Goal: Ask a question: Ask a question

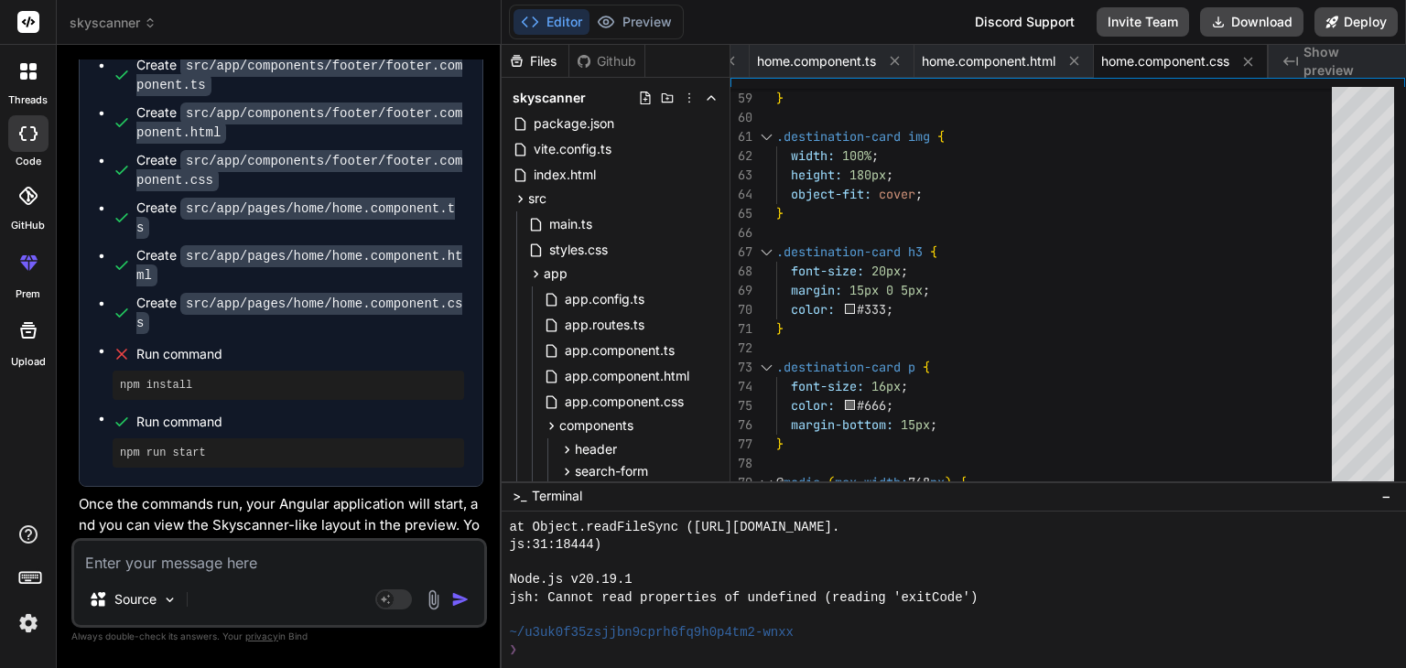
scroll to position [1235, 0]
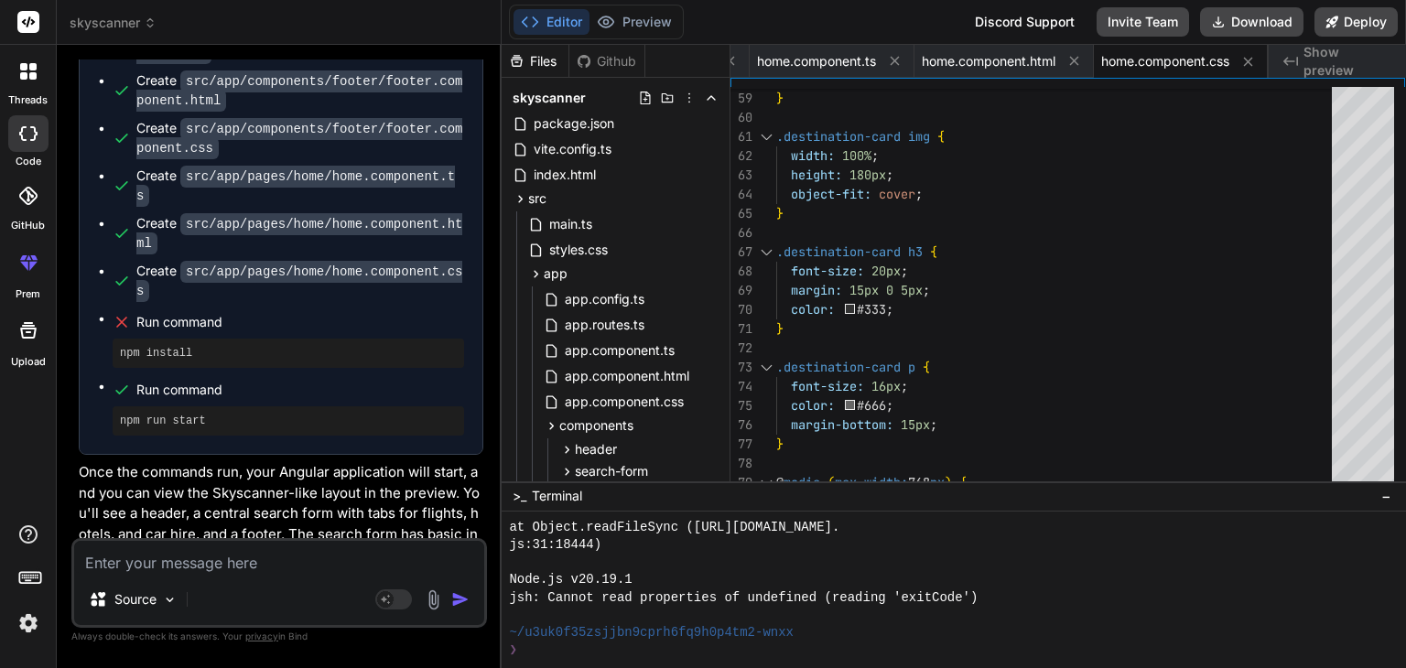
click at [25, 28] on rect at bounding box center [28, 22] width 22 height 22
click at [22, 627] on img at bounding box center [28, 623] width 31 height 31
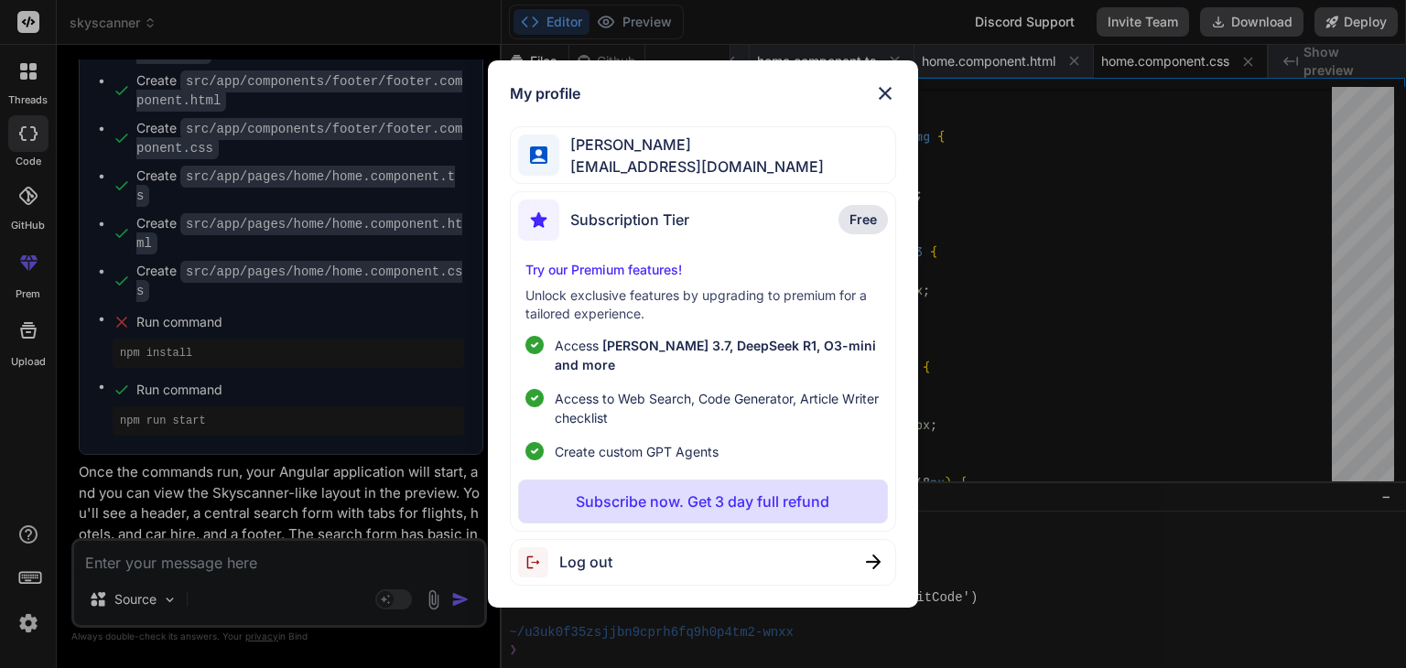
click at [660, 226] on span "Subscription Tier" at bounding box center [629, 220] width 119 height 22
click at [624, 275] on p "Try our Premium features!" at bounding box center [702, 270] width 354 height 18
click at [604, 491] on p "Subscribe now. Get 3 day full refund" at bounding box center [703, 502] width 254 height 22
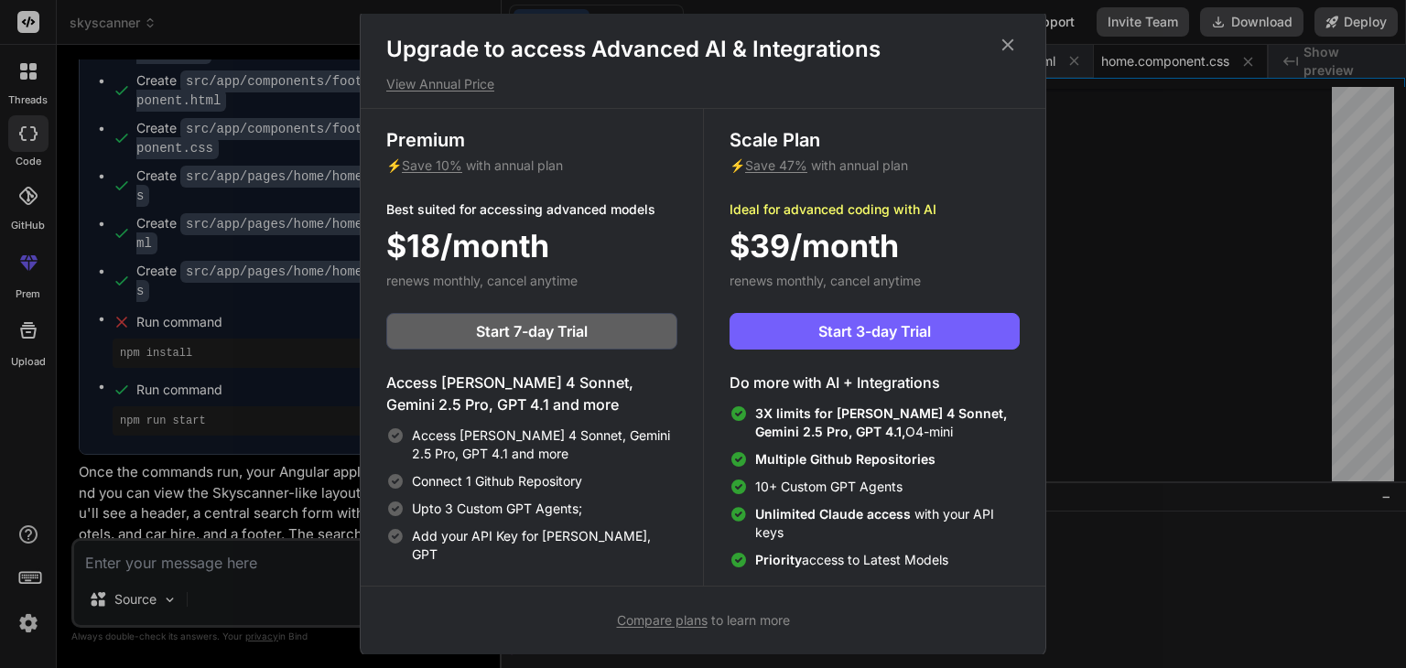
scroll to position [7, 0]
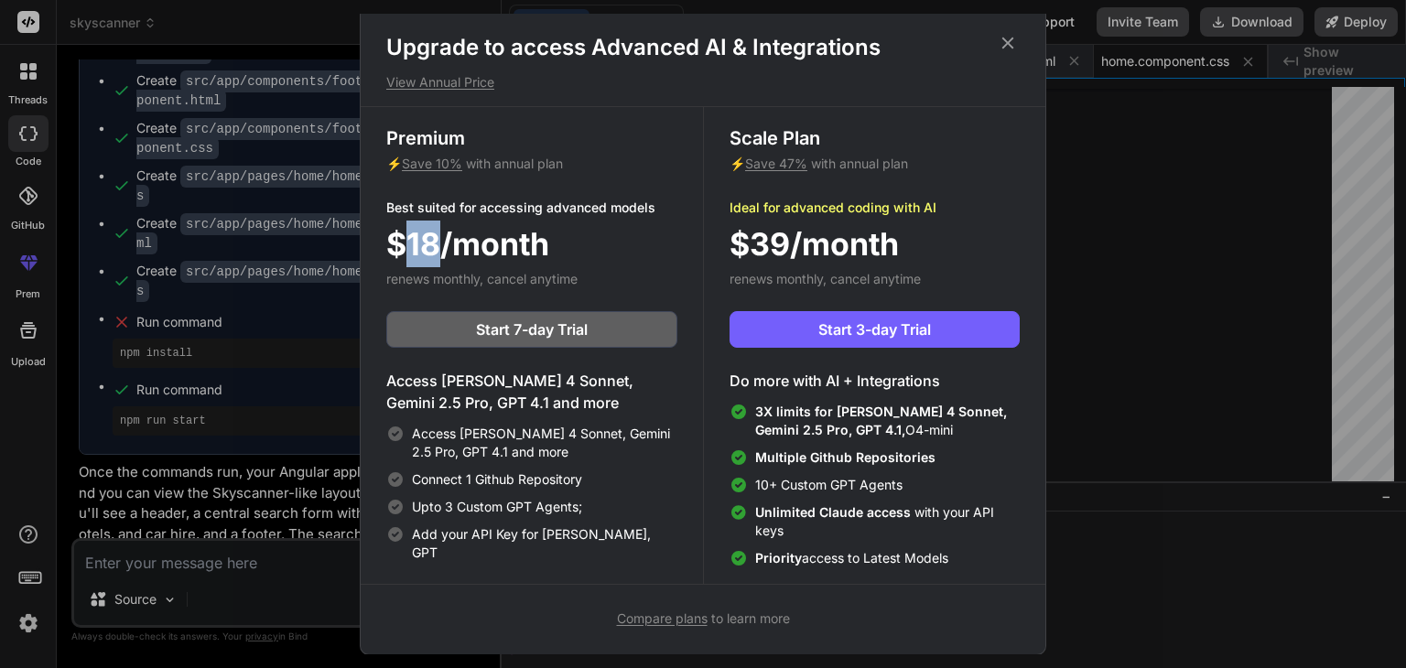
drag, startPoint x: 412, startPoint y: 249, endPoint x: 437, endPoint y: 249, distance: 24.7
click at [437, 249] on span "$18/month" at bounding box center [467, 244] width 163 height 47
click at [1011, 49] on icon at bounding box center [1008, 43] width 20 height 20
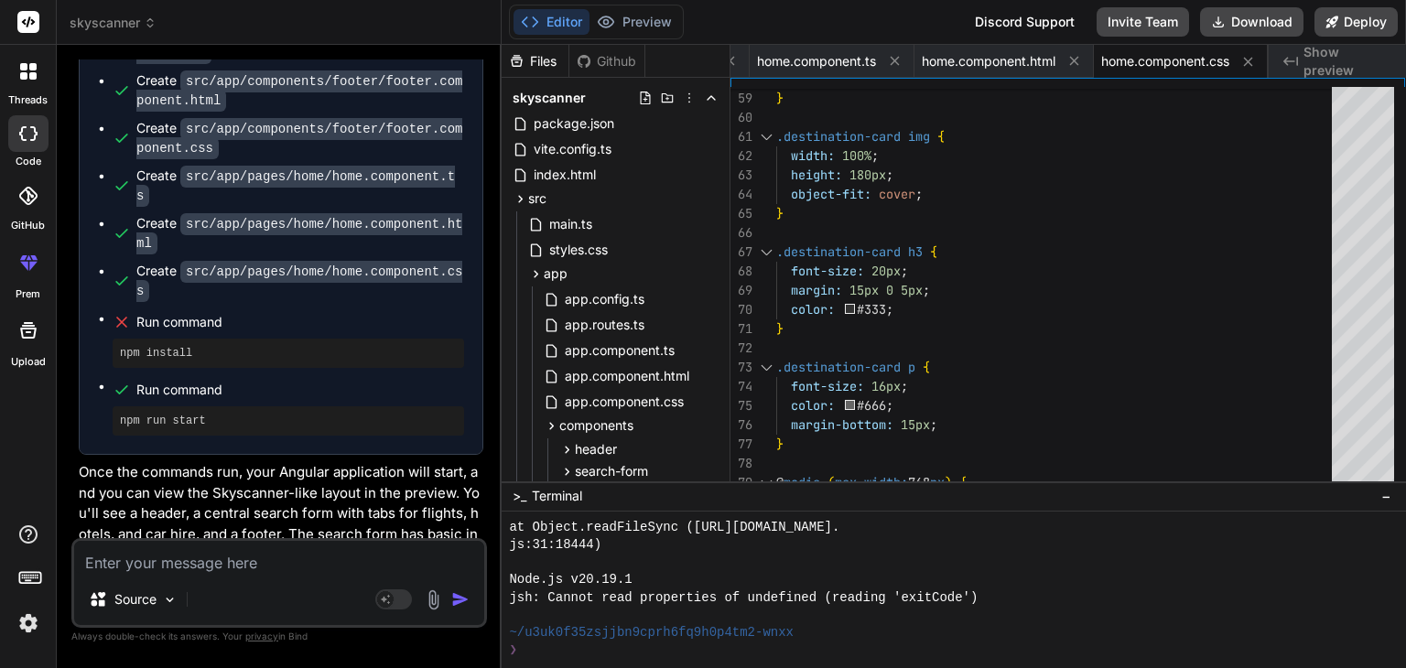
click at [121, 15] on span "skyscanner" at bounding box center [113, 23] width 87 height 18
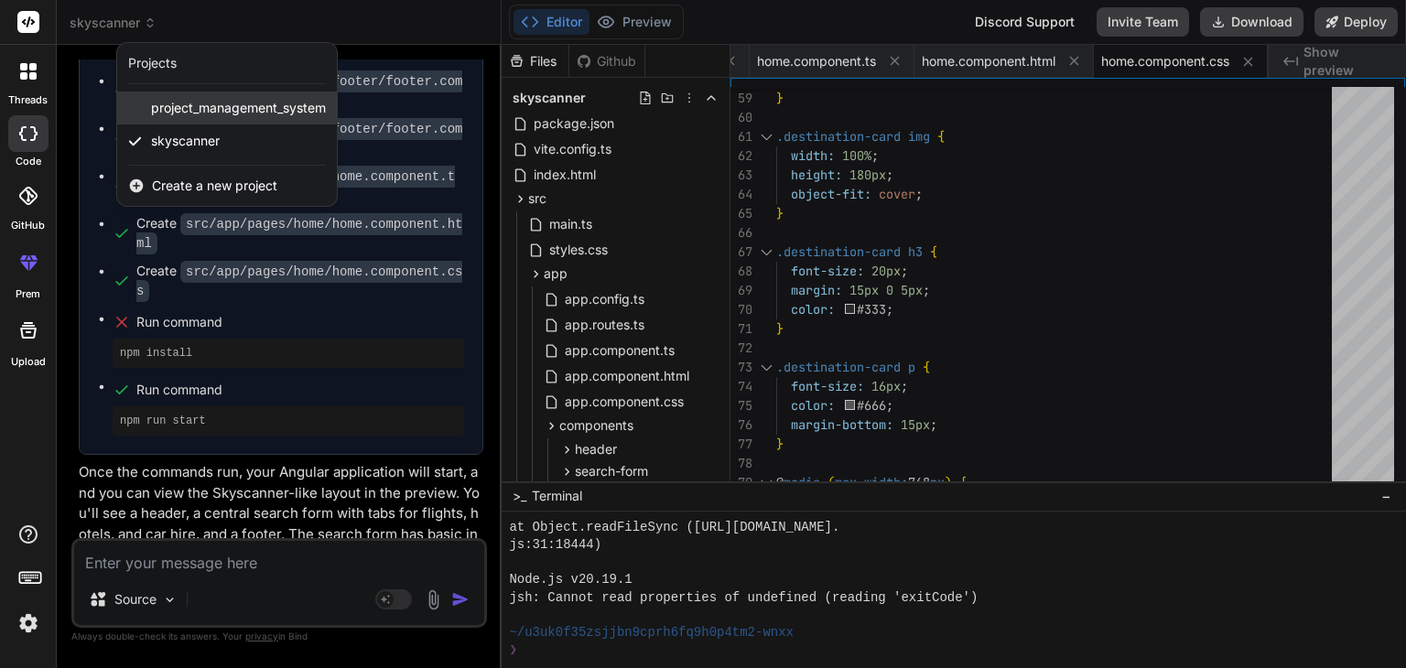
click at [181, 110] on span "project_management_system" at bounding box center [238, 108] width 175 height 18
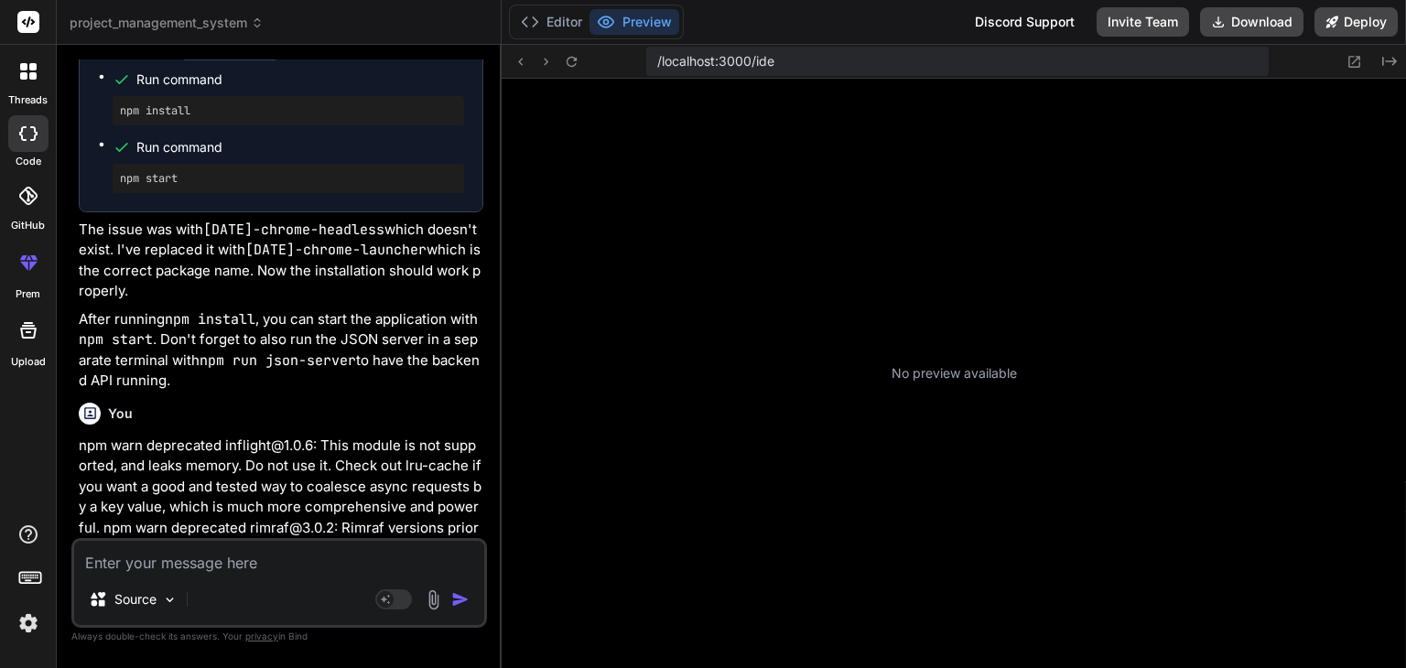
scroll to position [3585, 0]
type textarea "x"
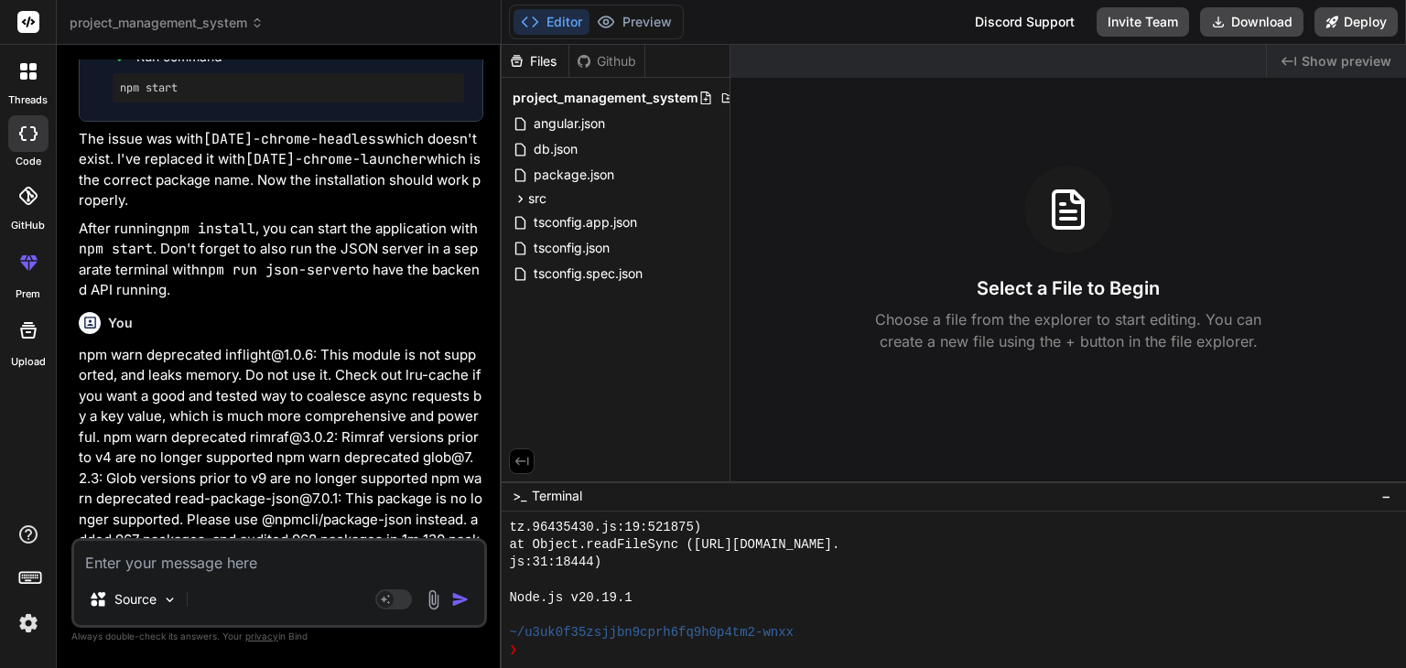
scroll to position [3765, 0]
click at [250, 559] on textarea at bounding box center [279, 557] width 410 height 33
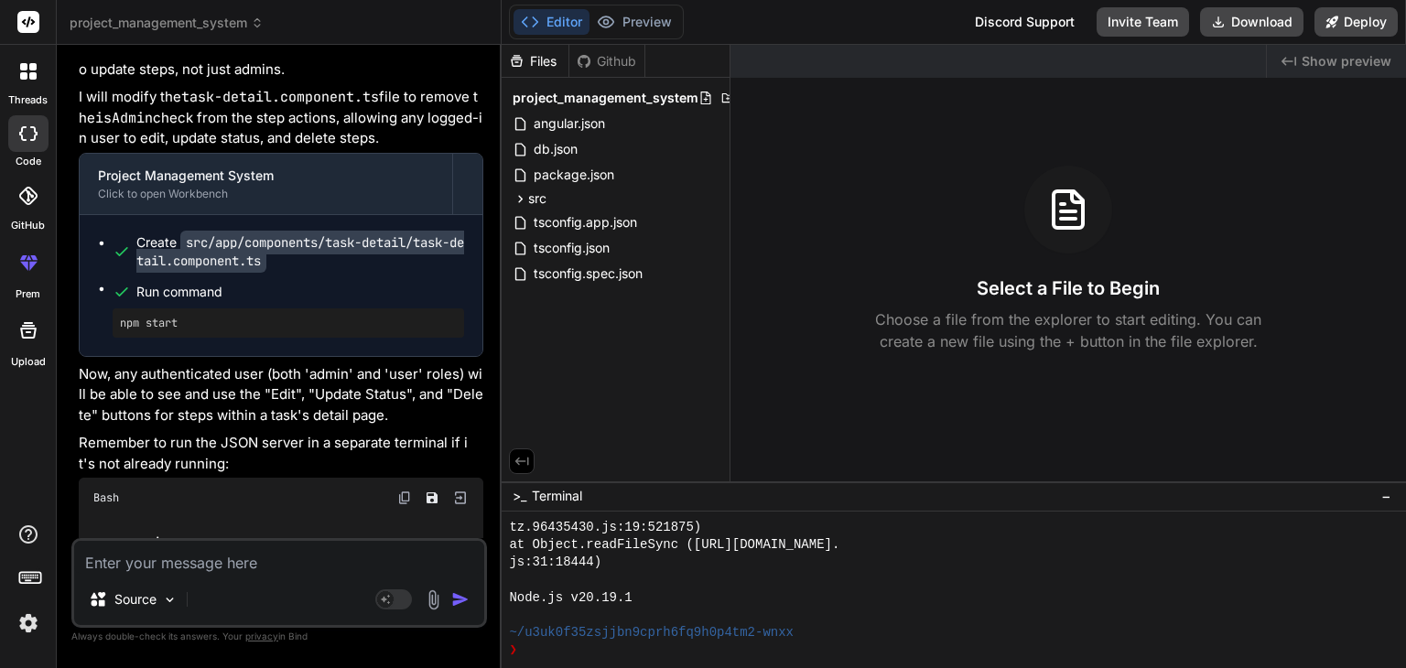
scroll to position [5315, 0]
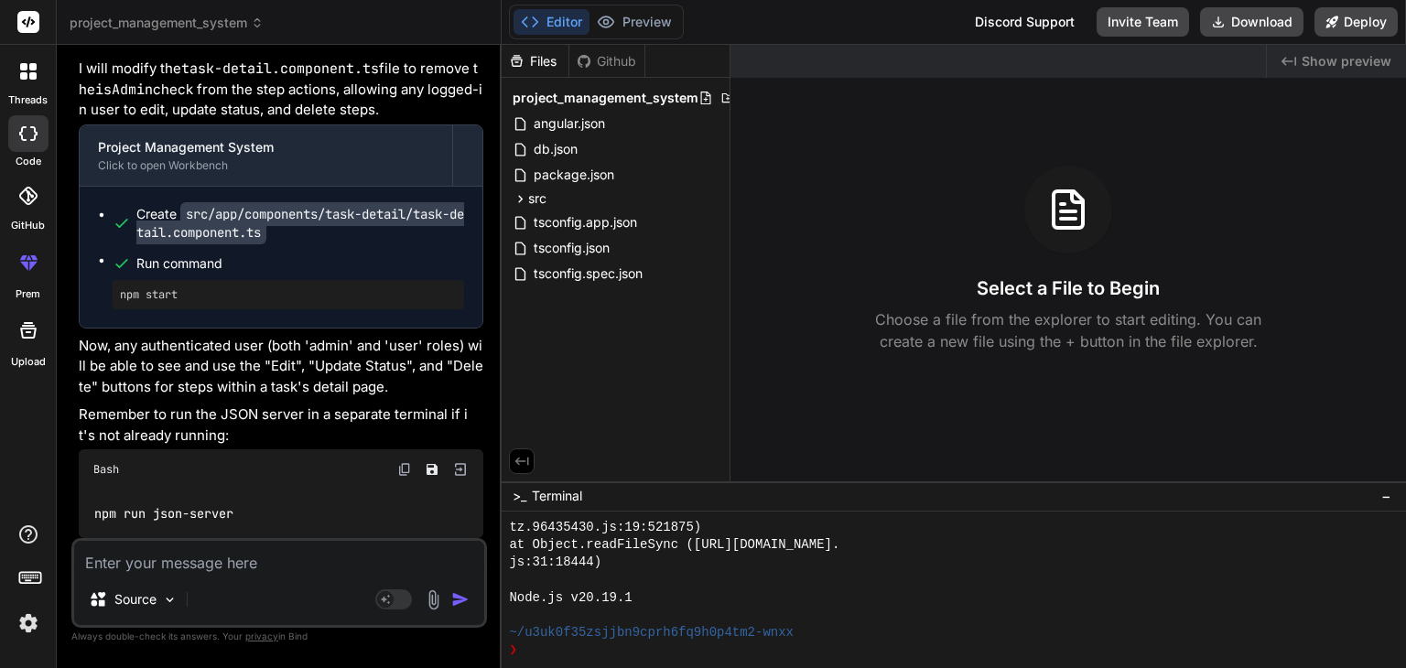
click at [169, 568] on textarea at bounding box center [279, 557] width 410 height 33
type textarea "ع"
type textarea "x"
type textarea "عس"
type textarea "x"
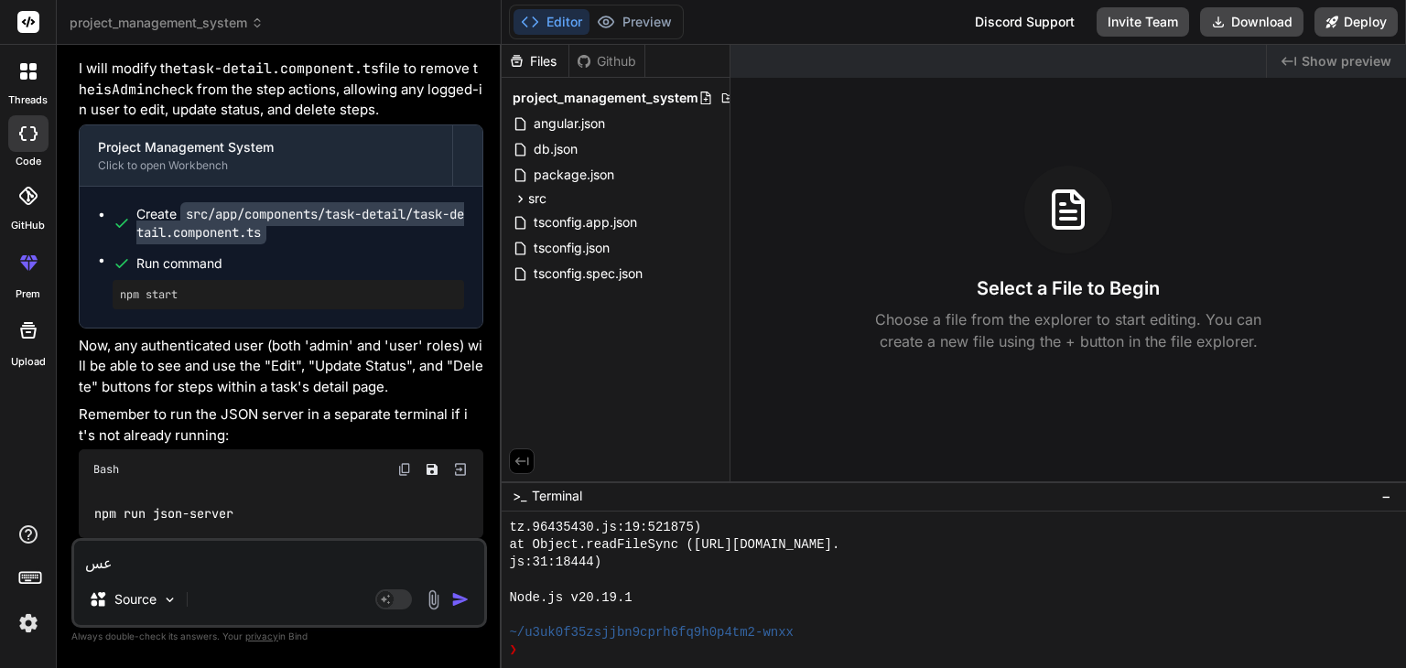
type textarea "عسث"
type textarea "x"
type textarea "عسثق"
type textarea "x"
type textarea "عسث"
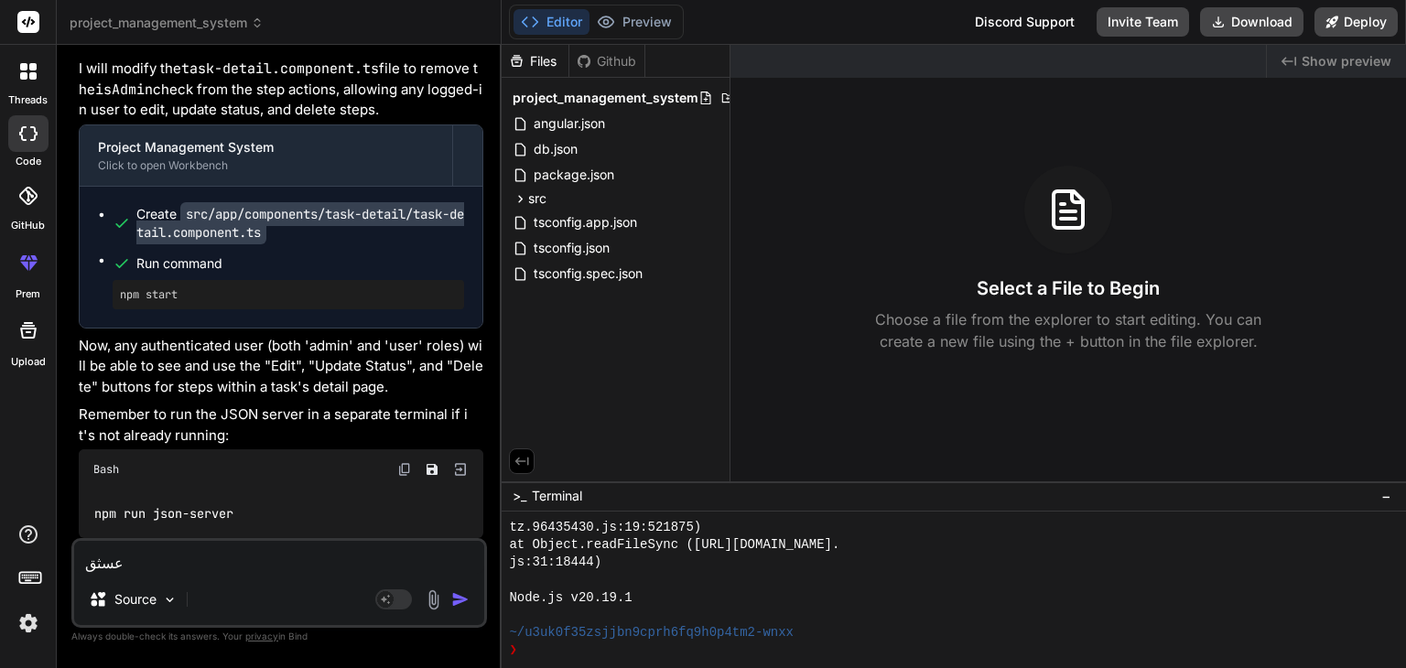
type textarea "x"
type textarea "عس"
type textarea "x"
type textarea "ع"
type textarea "x"
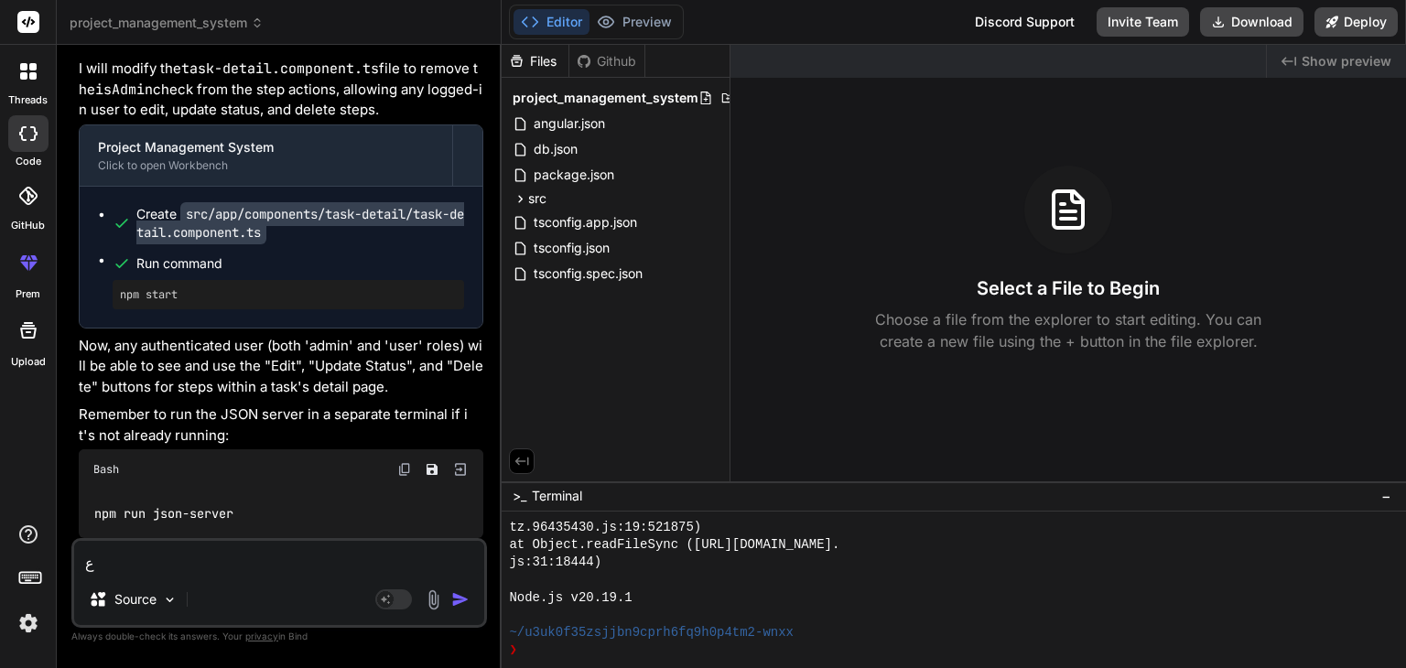
type textarea "x"
type textarea "u"
type textarea "x"
type textarea "us"
type textarea "x"
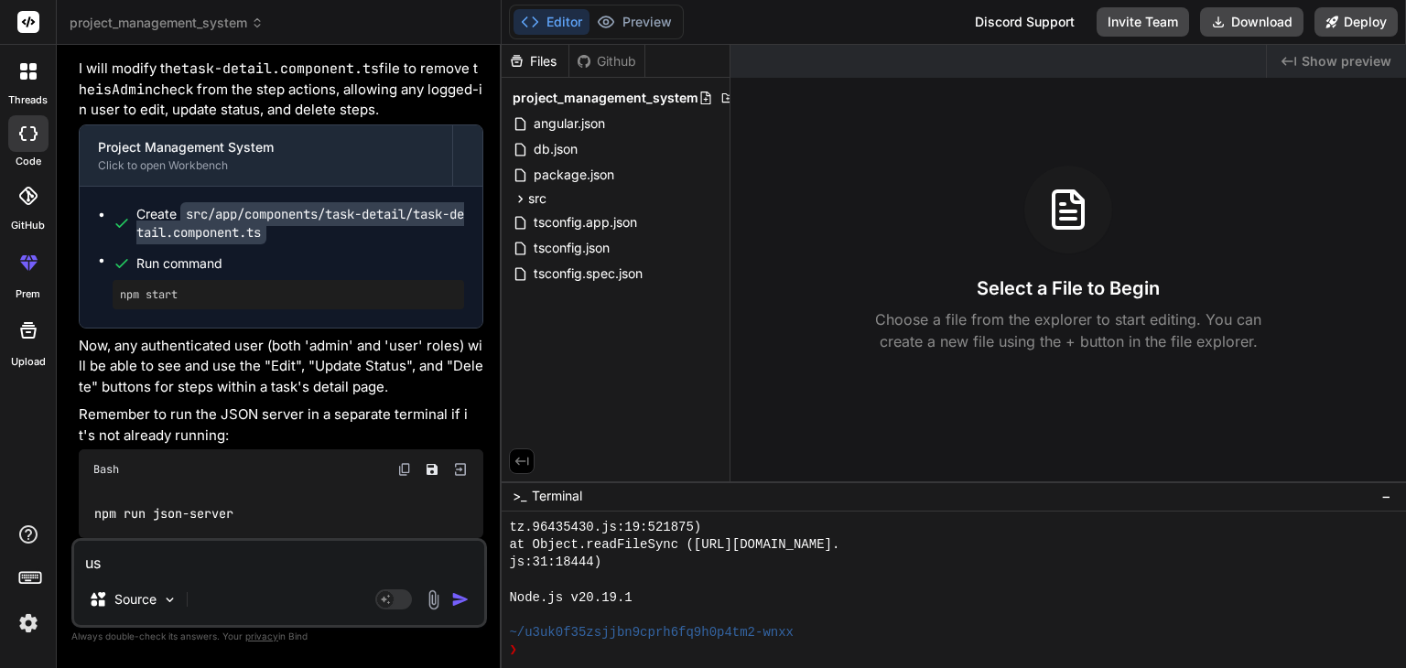
type textarea "use"
type textarea "x"
type textarea "user"
type textarea "x"
type textarea "user"
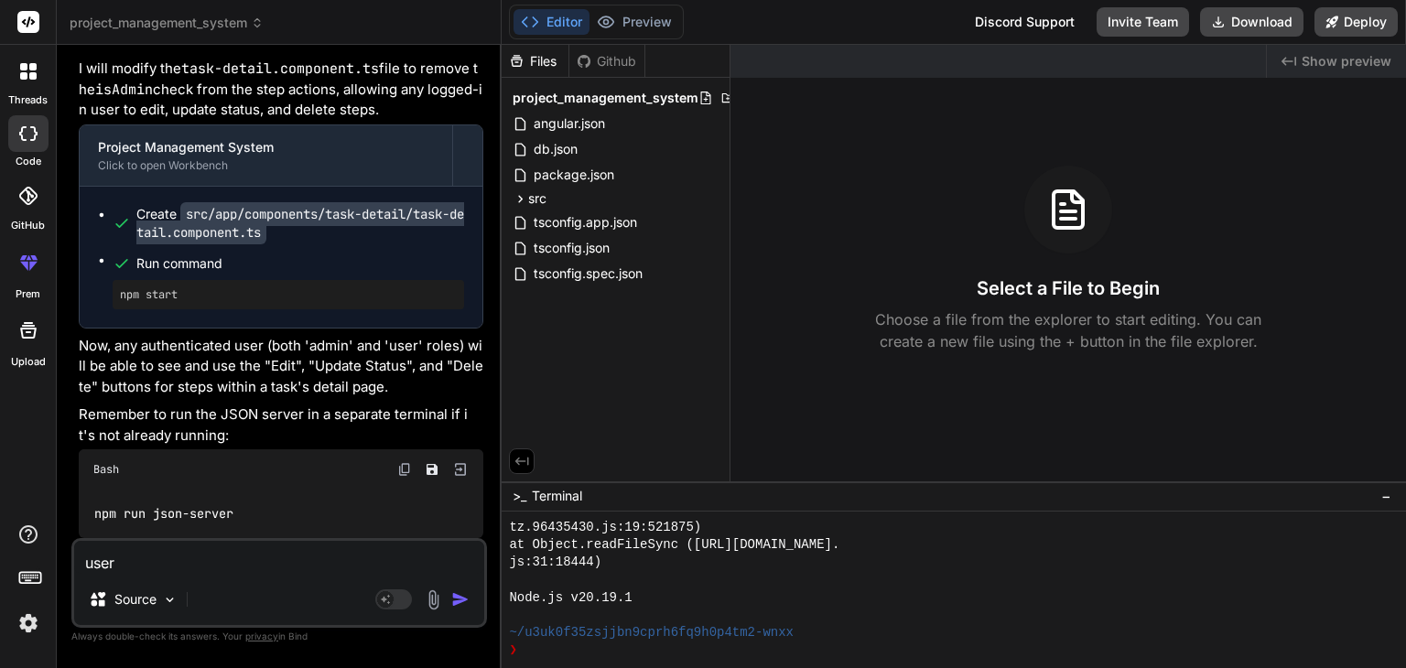
type textarea "x"
type textarea "user c"
type textarea "x"
type textarea "user ca"
type textarea "x"
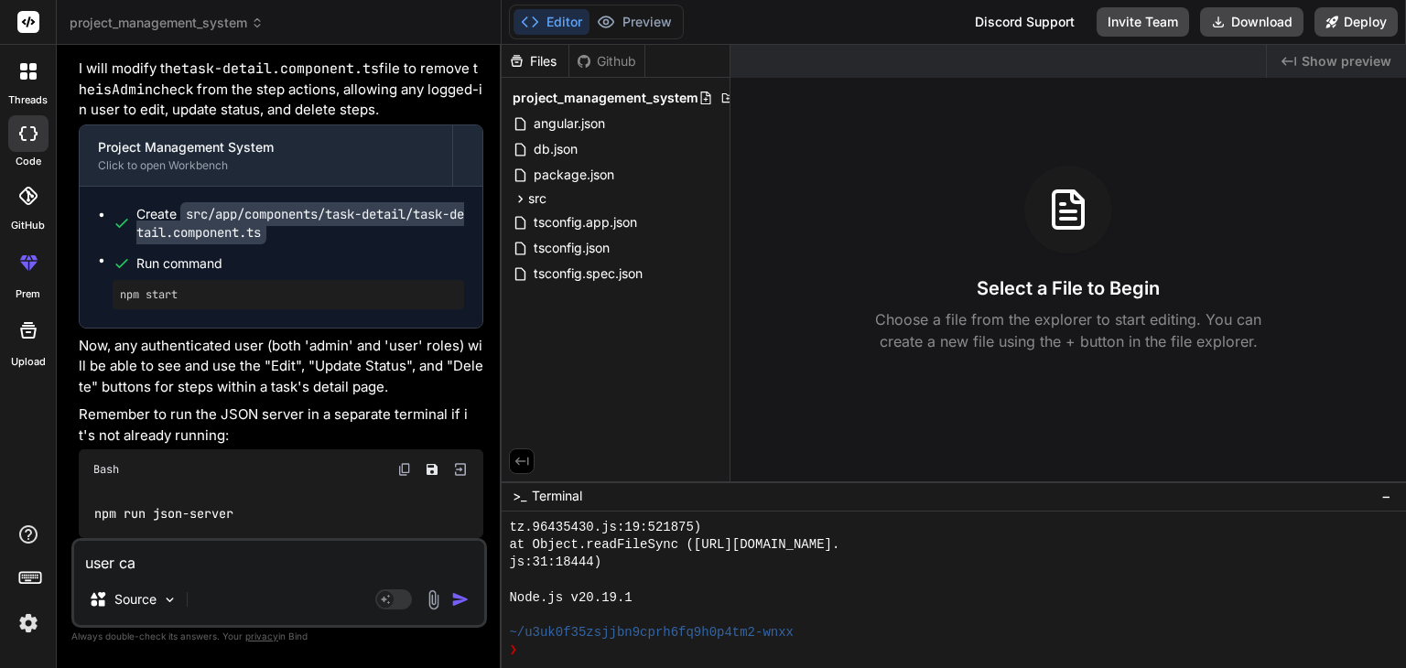
type textarea "user can"
type textarea "x"
type textarea "user can"
type textarea "x"
type textarea "user can a"
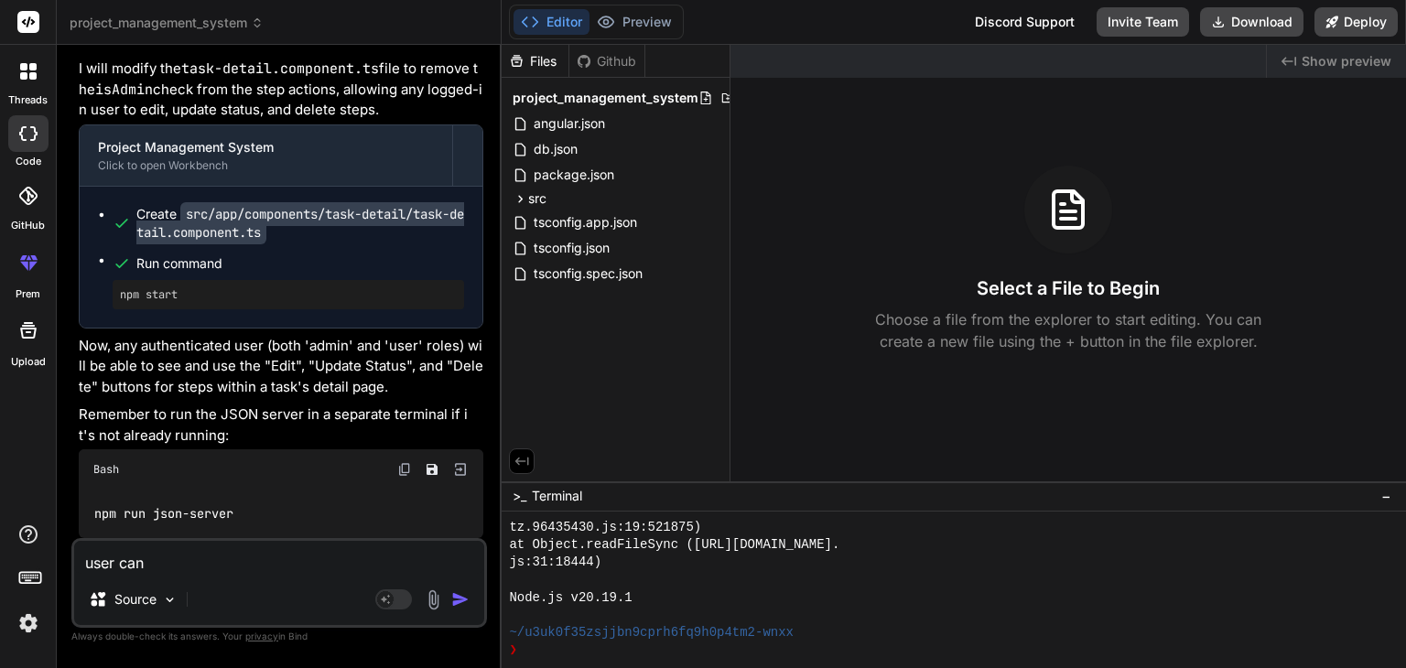
type textarea "x"
type textarea "user can ad"
type textarea "x"
type textarea "user can add"
type textarea "x"
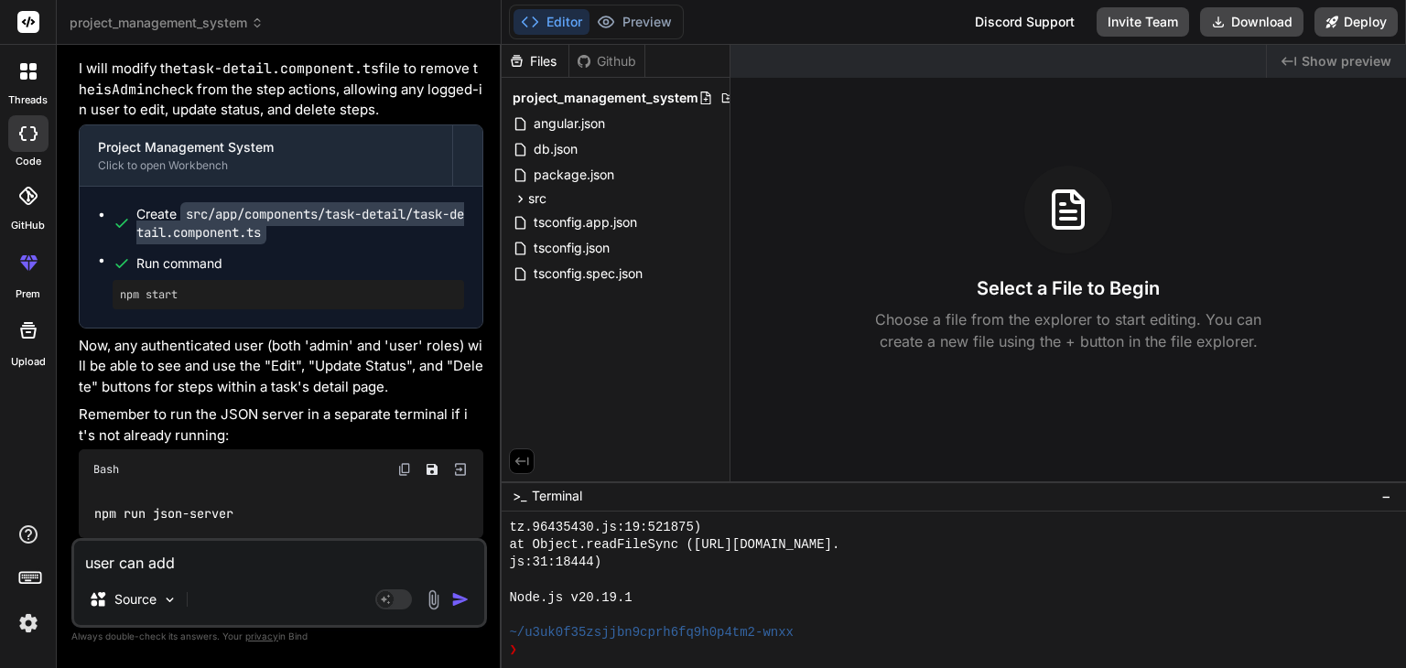
type textarea "user can add"
type textarea "x"
type textarea "user can add t"
type textarea "x"
type textarea "user can add ta"
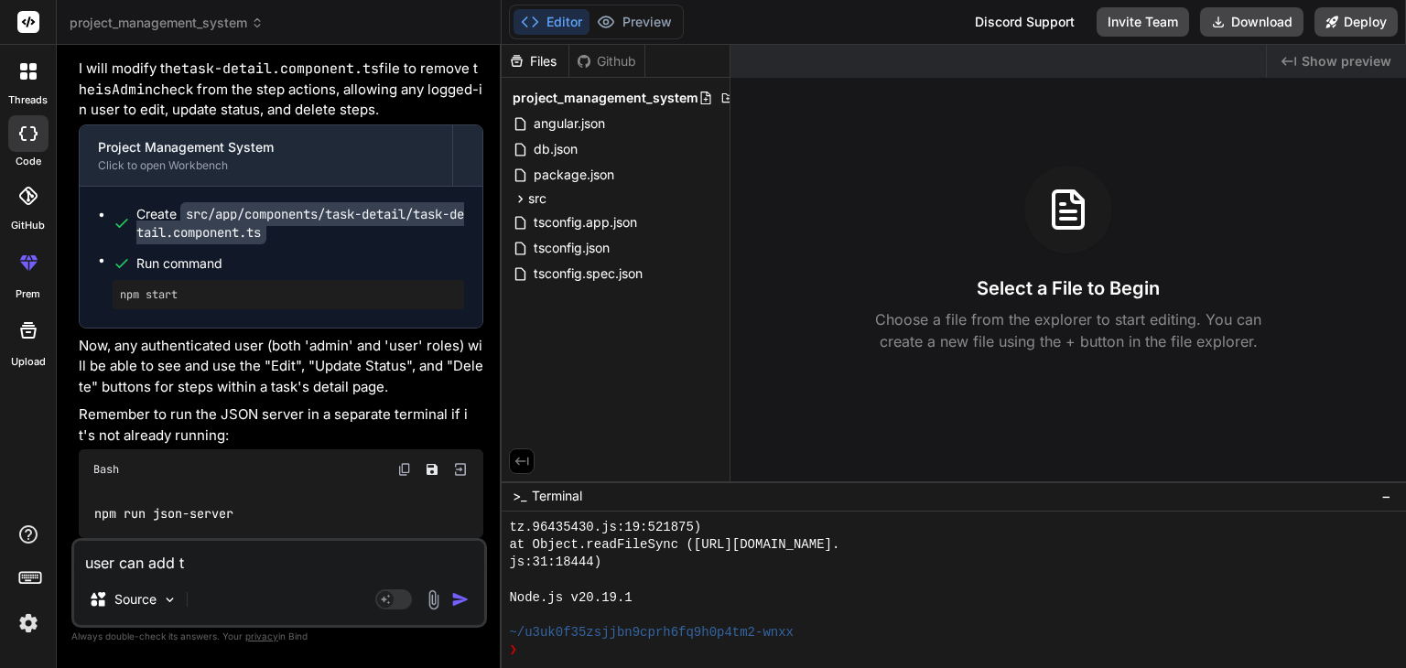
type textarea "x"
type textarea "user can add tas"
type textarea "x"
type textarea "user can add task"
type textarea "x"
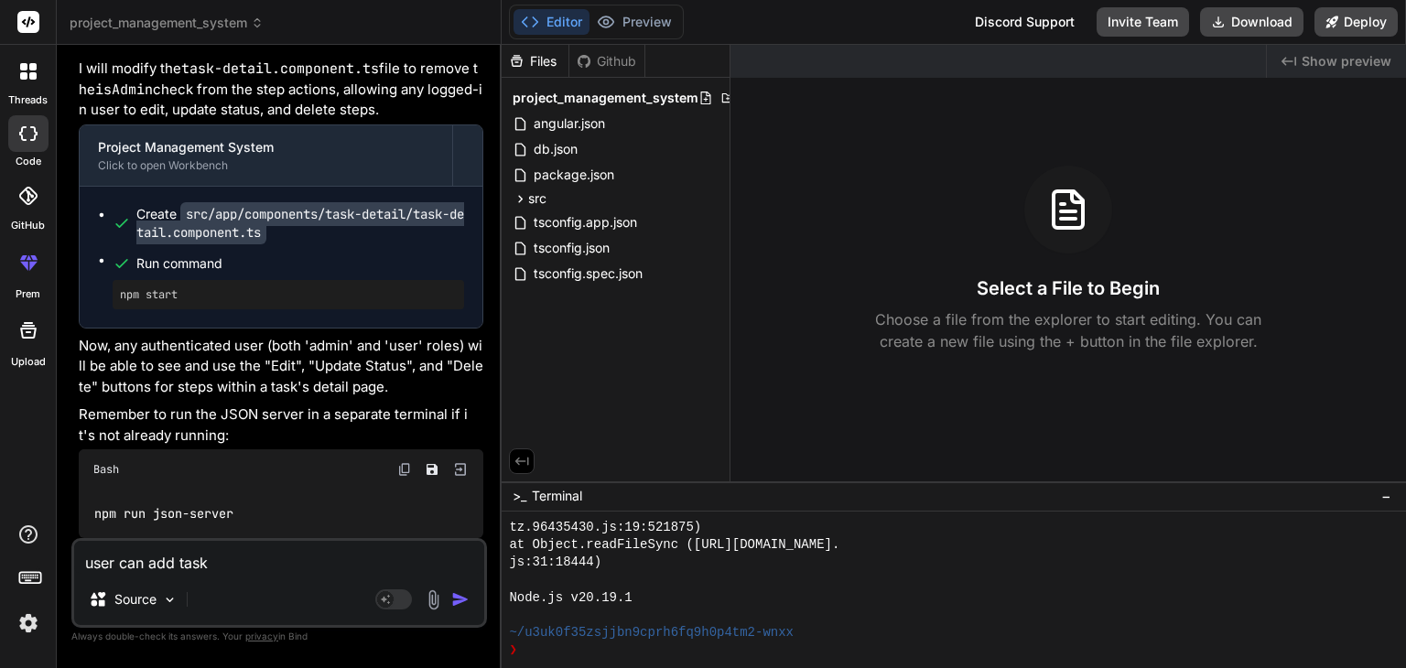
click at [292, 565] on textarea "user can add task" at bounding box center [279, 557] width 410 height 33
paste textarea "/update tasks"
type textarea "user can add/update tasks"
type textarea "x"
type textarea "user can add/update tasks"
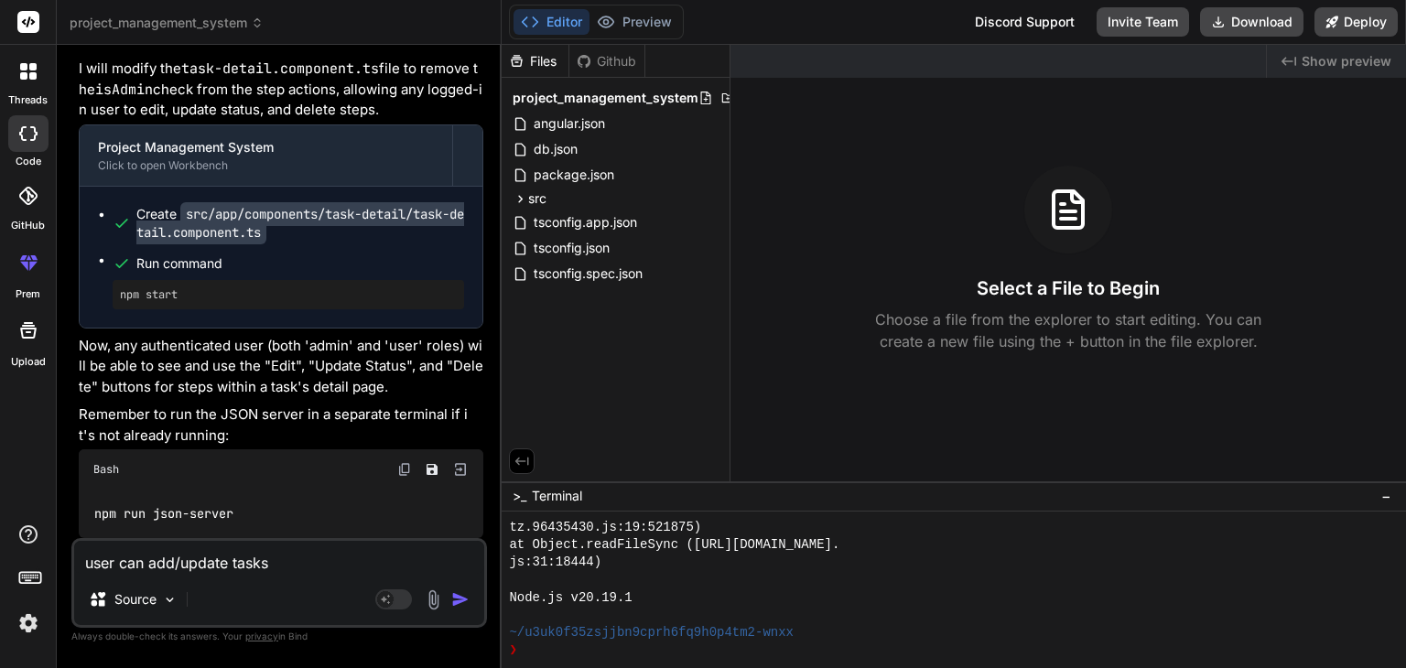
click at [454, 601] on img "button" at bounding box center [460, 599] width 18 height 18
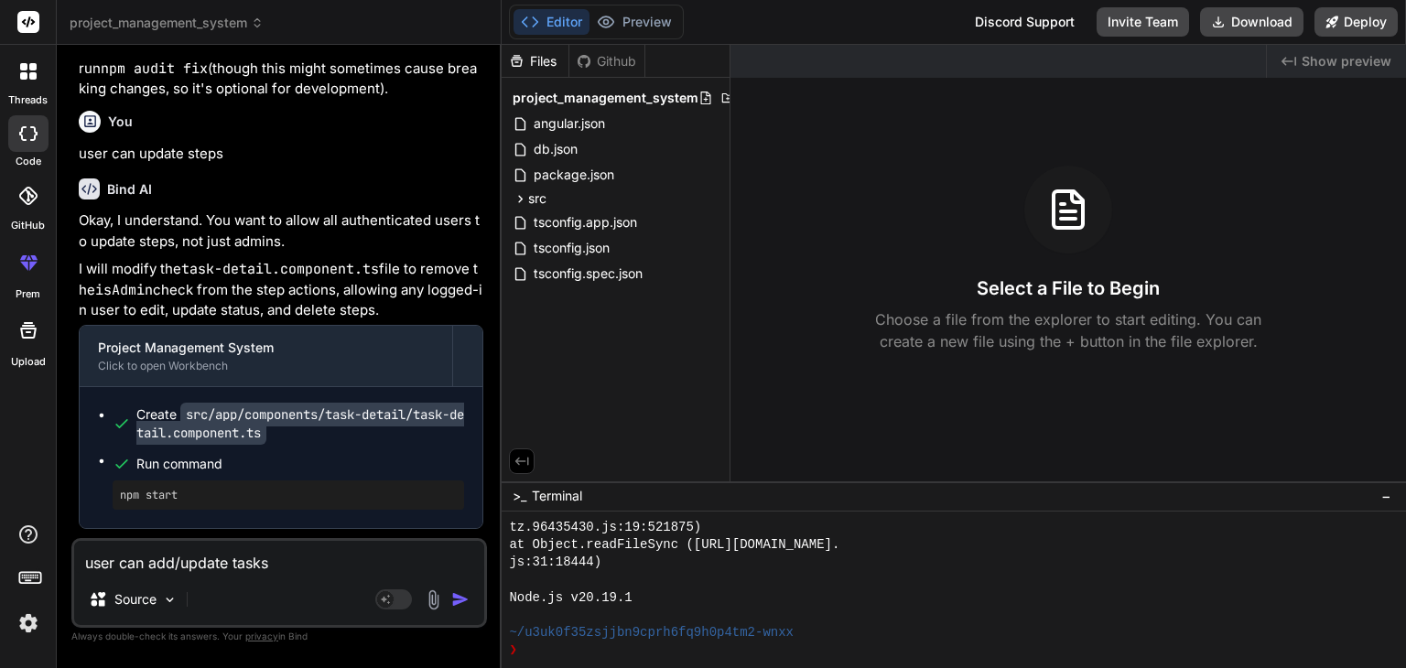
scroll to position [5047, 0]
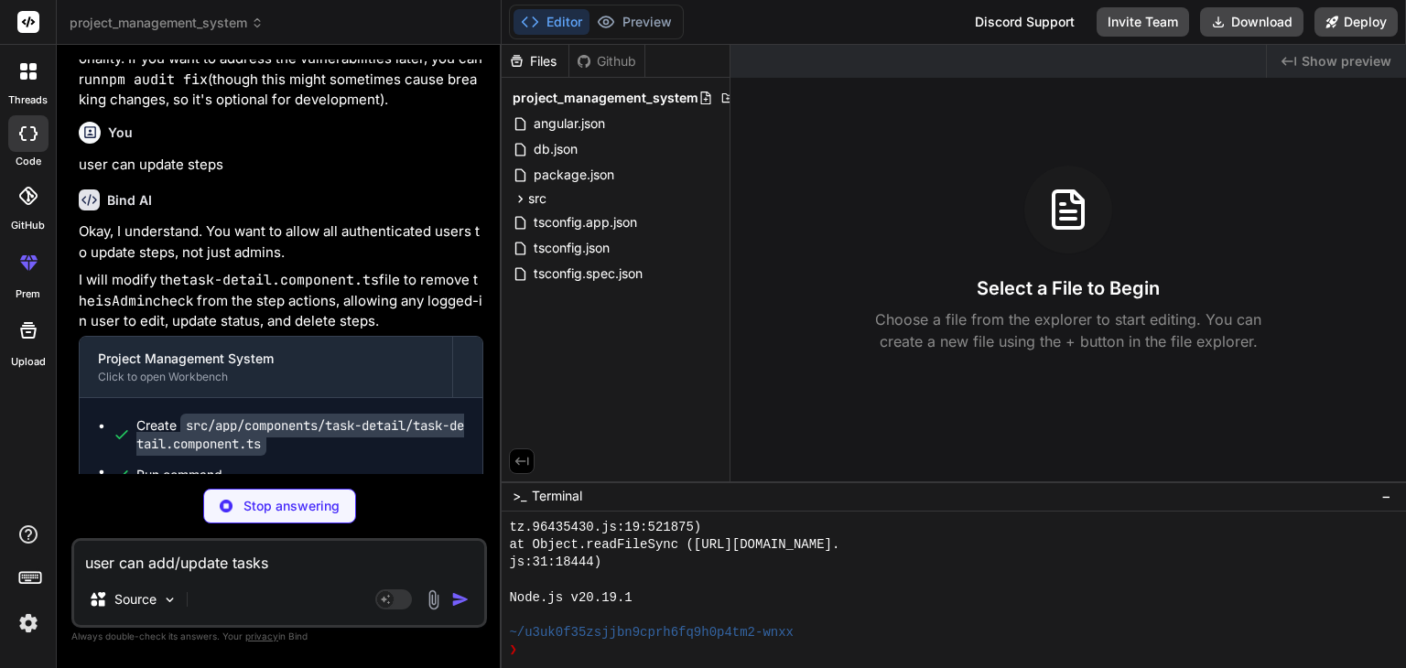
type textarea "x"
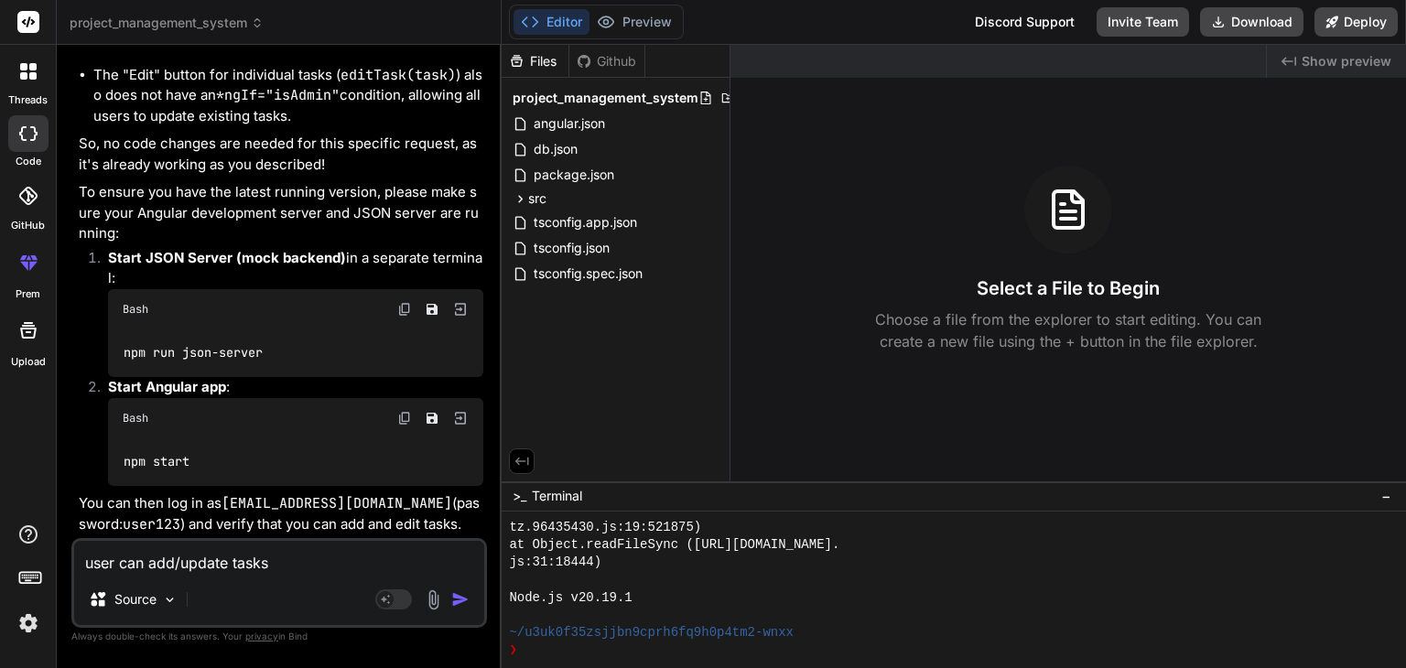
scroll to position [6092, 0]
click at [238, 562] on textarea "user can add/update tasks" at bounding box center [279, 557] width 410 height 33
click at [217, 568] on textarea "user can add/update tasks" at bounding box center [279, 557] width 410 height 33
type textarea "i"
type textarea "x"
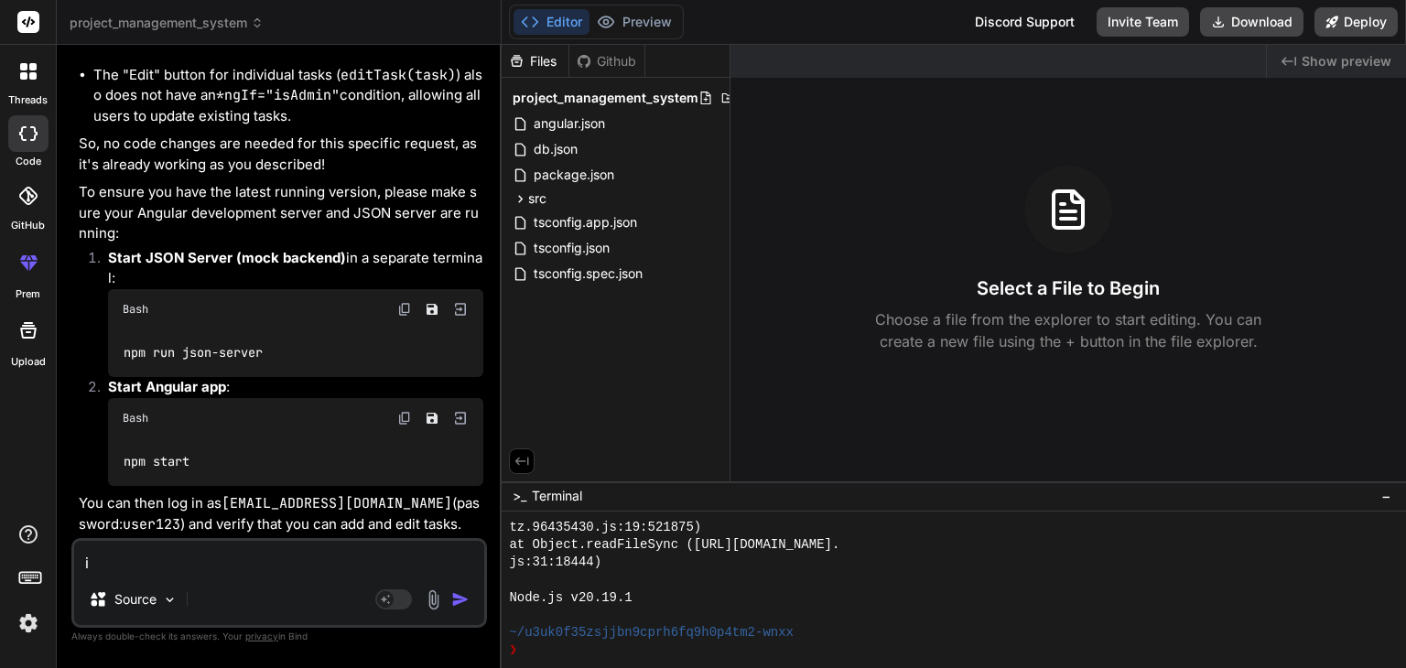
type textarea "i"
type textarea "x"
type textarea "i n"
type textarea "x"
type textarea "i ne"
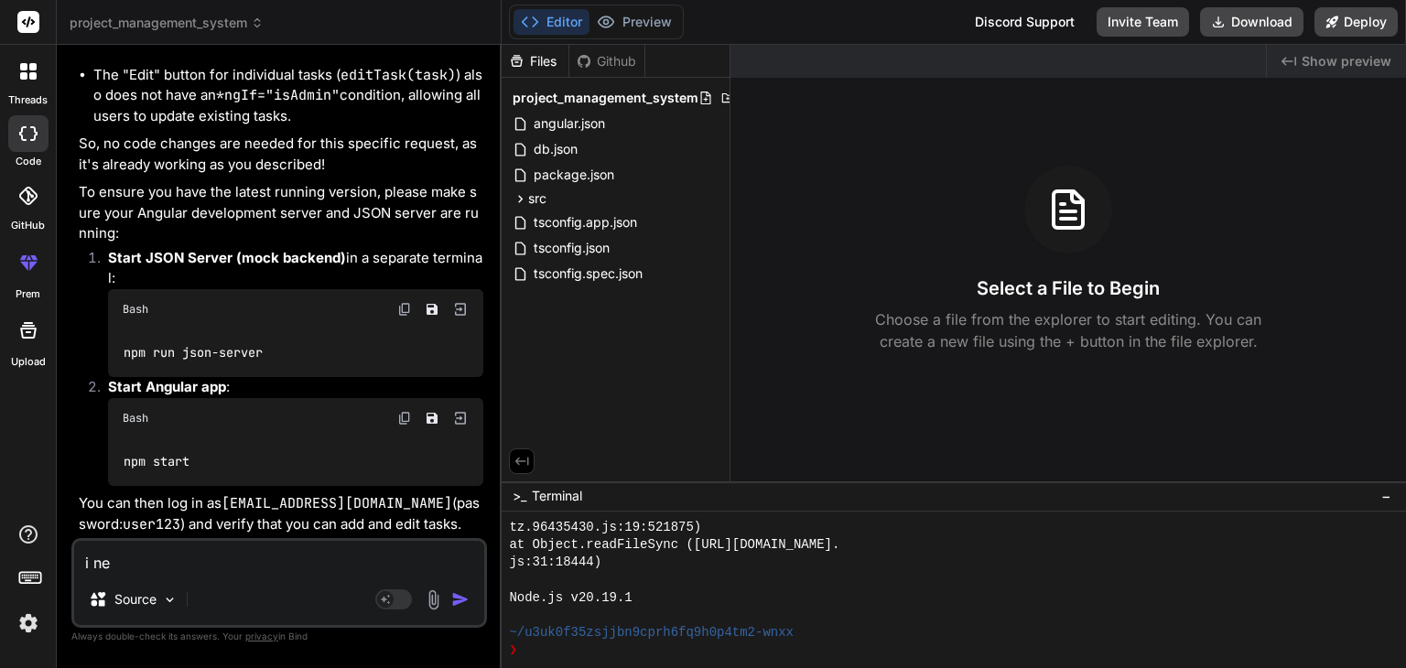
type textarea "x"
type textarea "i nee"
type textarea "x"
type textarea "i need"
type textarea "x"
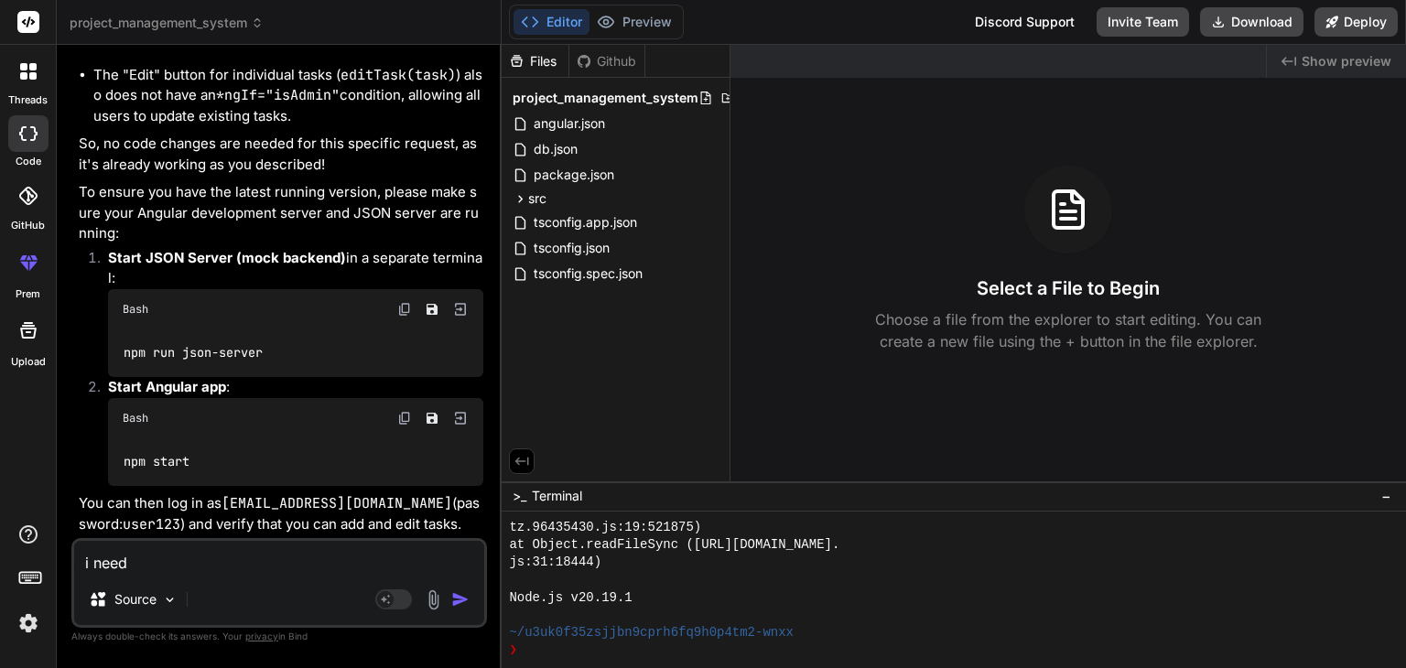
type textarea "i need"
type textarea "x"
type textarea "i need t"
type textarea "x"
type textarea "i need to"
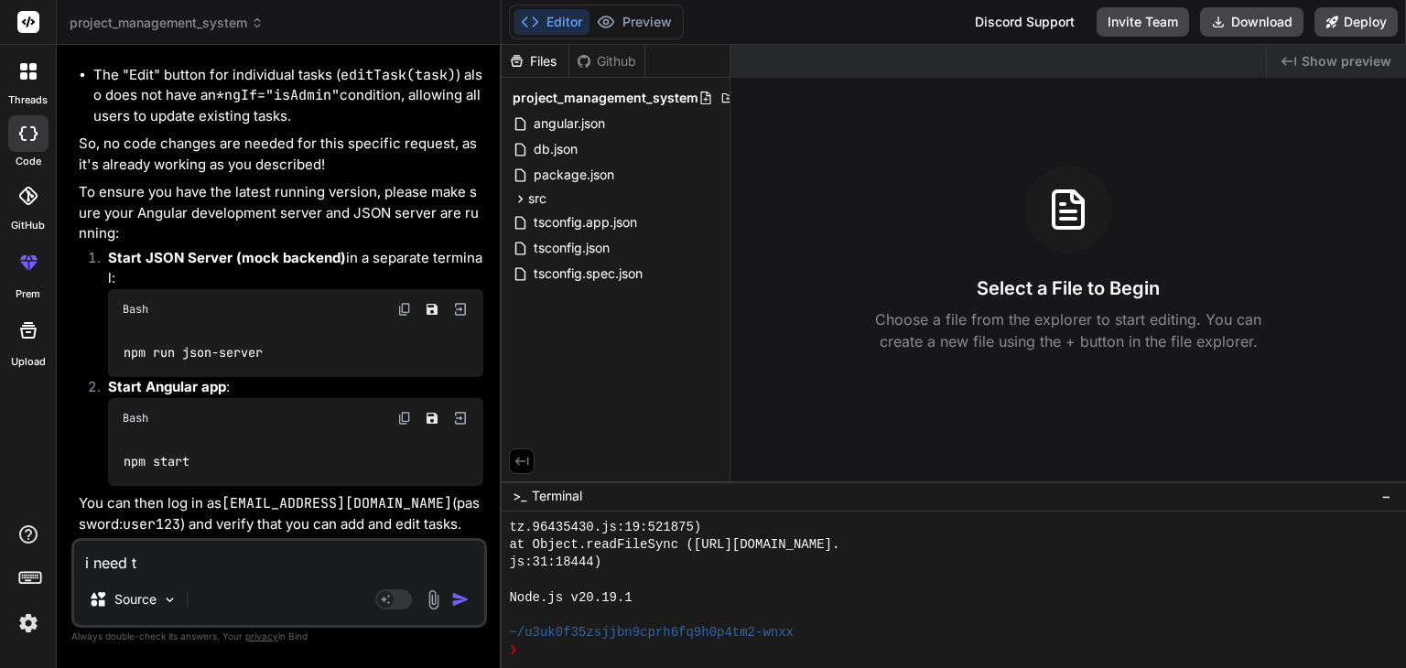
type textarea "x"
type textarea "i need to"
type textarea "x"
type textarea "i need to a"
type textarea "x"
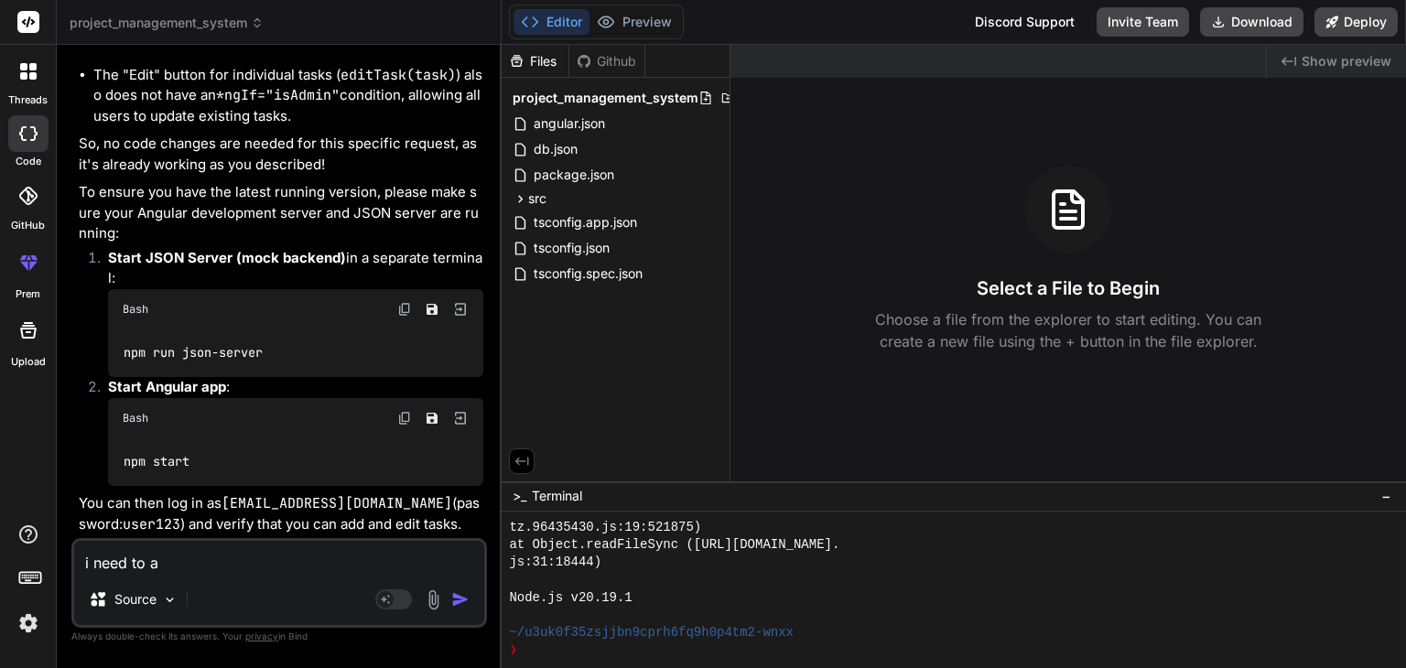
type textarea "i need to ad"
type textarea "x"
type textarea "i need to add"
type textarea "x"
type textarea "i need to add"
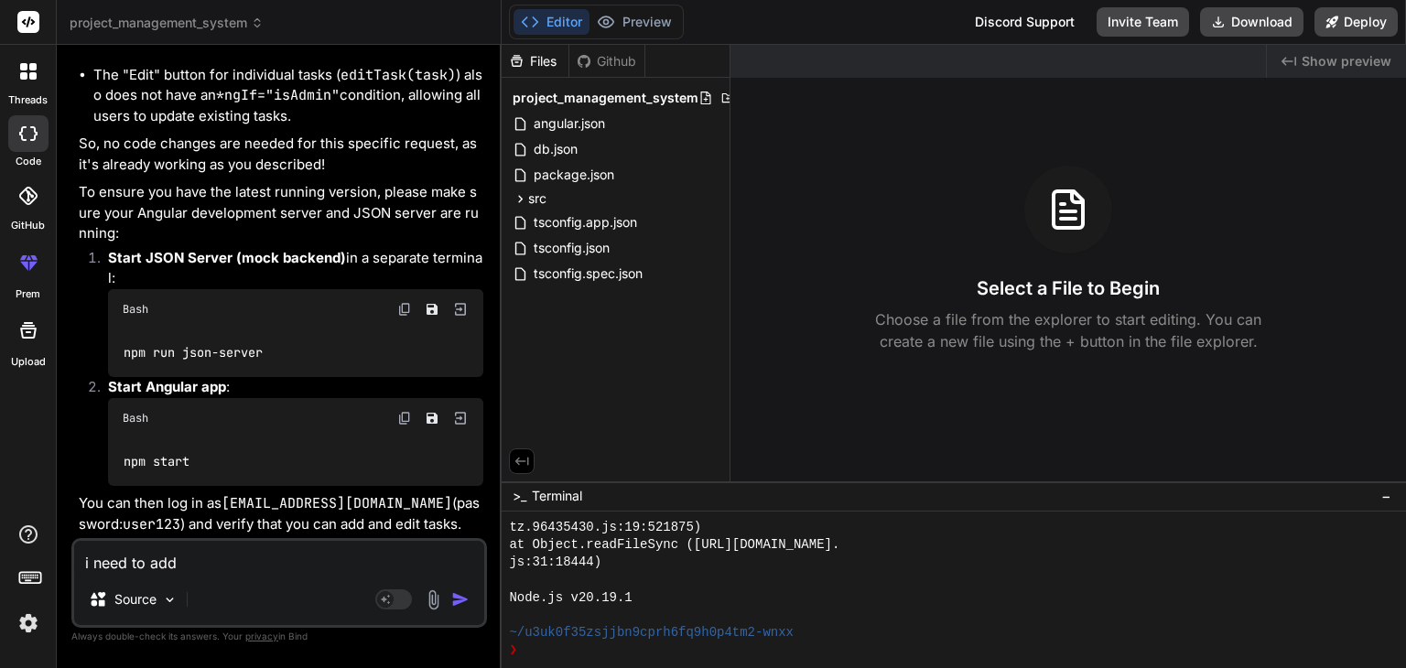
type textarea "x"
type textarea "i need to add t"
type textarea "x"
type textarea "i need to add ta"
type textarea "x"
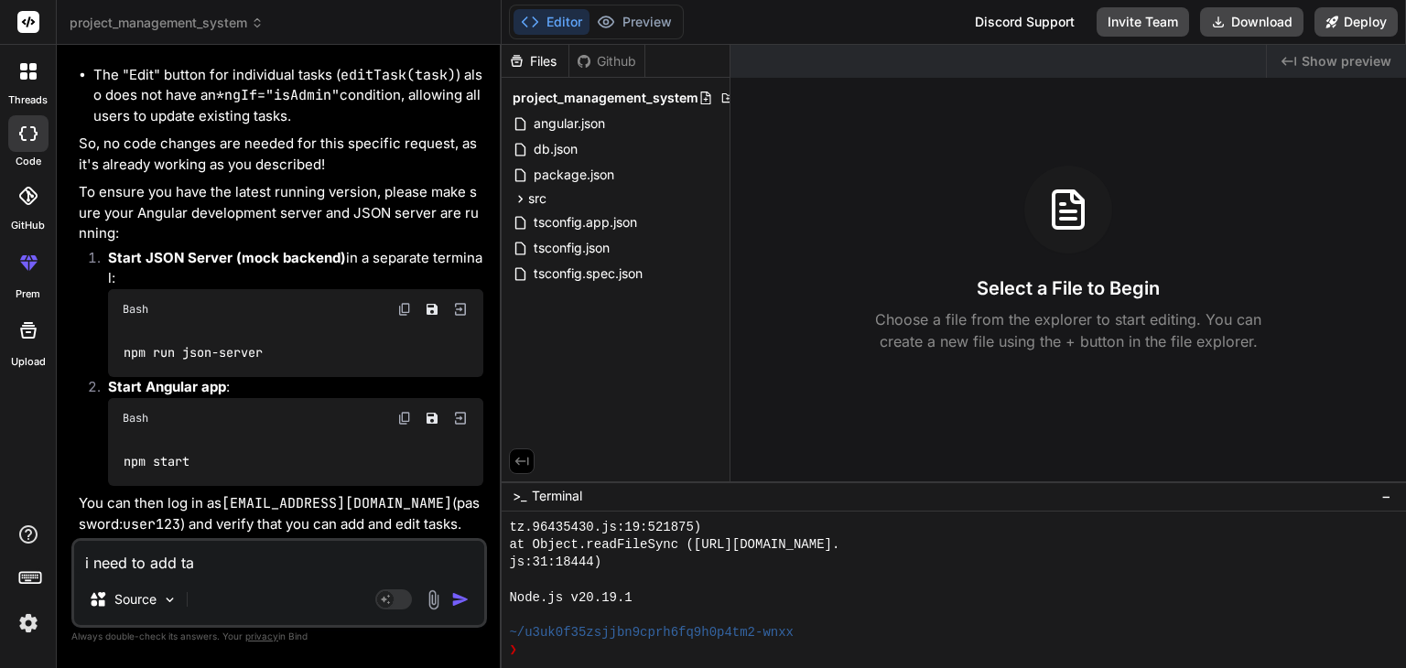
type textarea "i need to add tas"
type textarea "x"
type textarea "i need to add task"
type textarea "x"
type textarea "i need to add task"
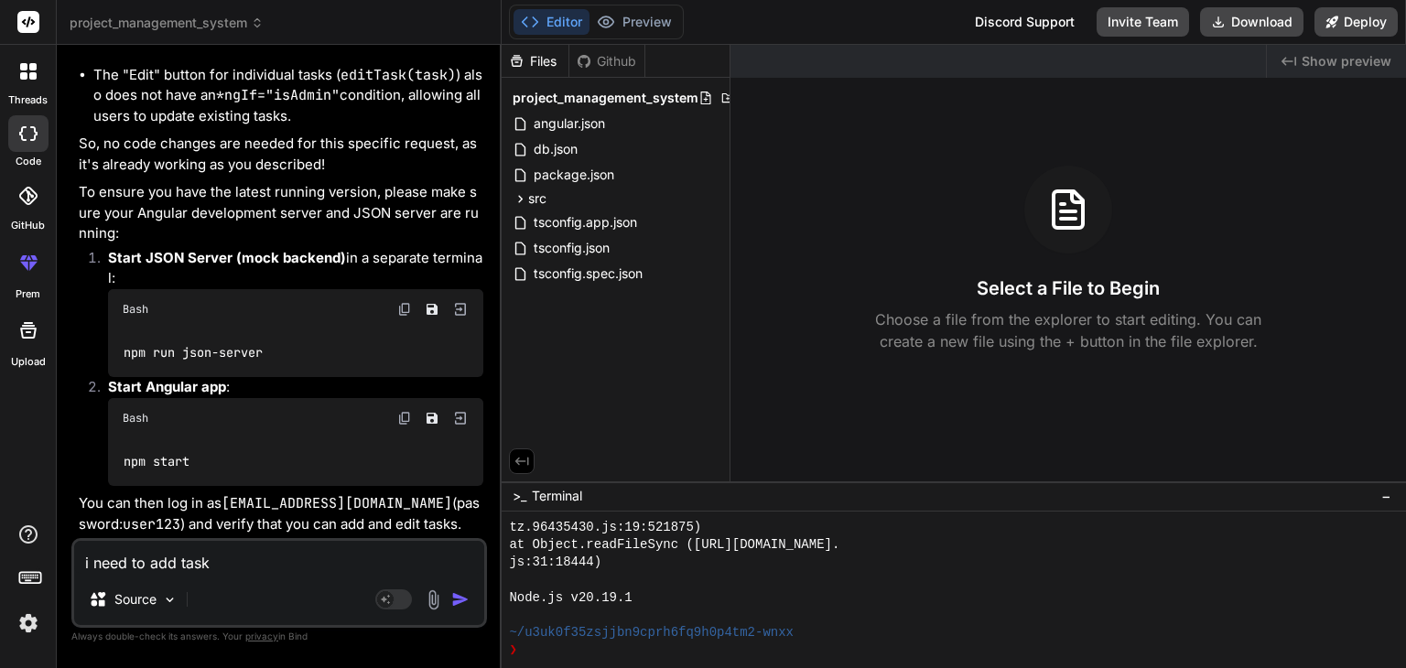
type textarea "x"
type textarea "i need to add task f"
type textarea "x"
type textarea "i need to add task fr"
type textarea "x"
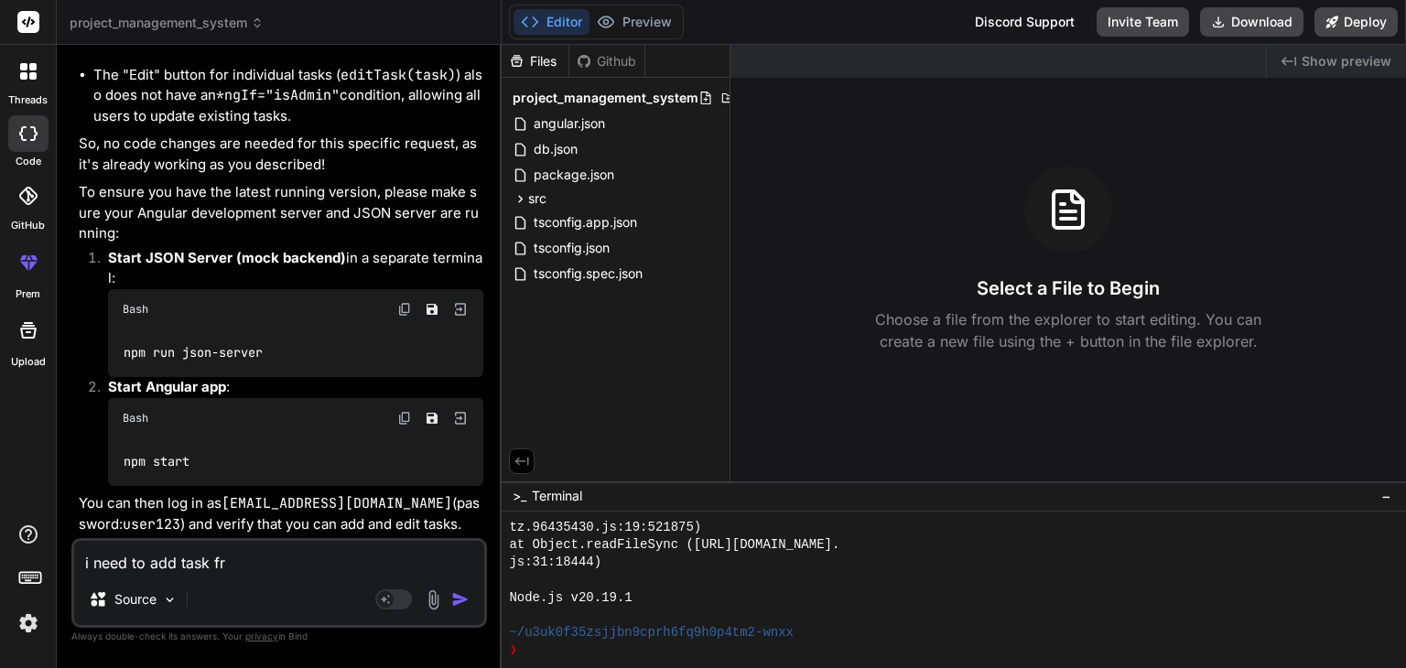
type textarea "i need to add task fro"
type textarea "x"
type textarea "i need to add task from"
type textarea "x"
type textarea "i need to add task from"
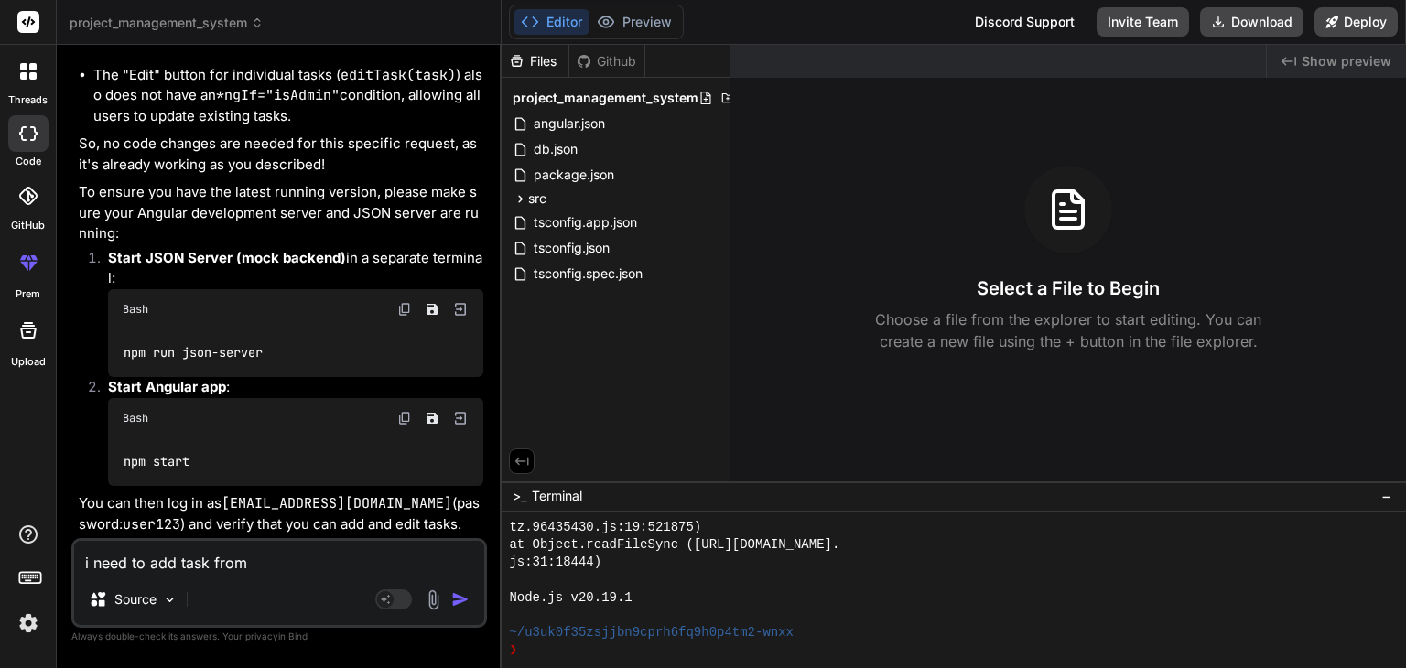
type textarea "x"
type textarea "i need to add task from p"
type textarea "x"
type textarea "i need to add task from pa"
type textarea "x"
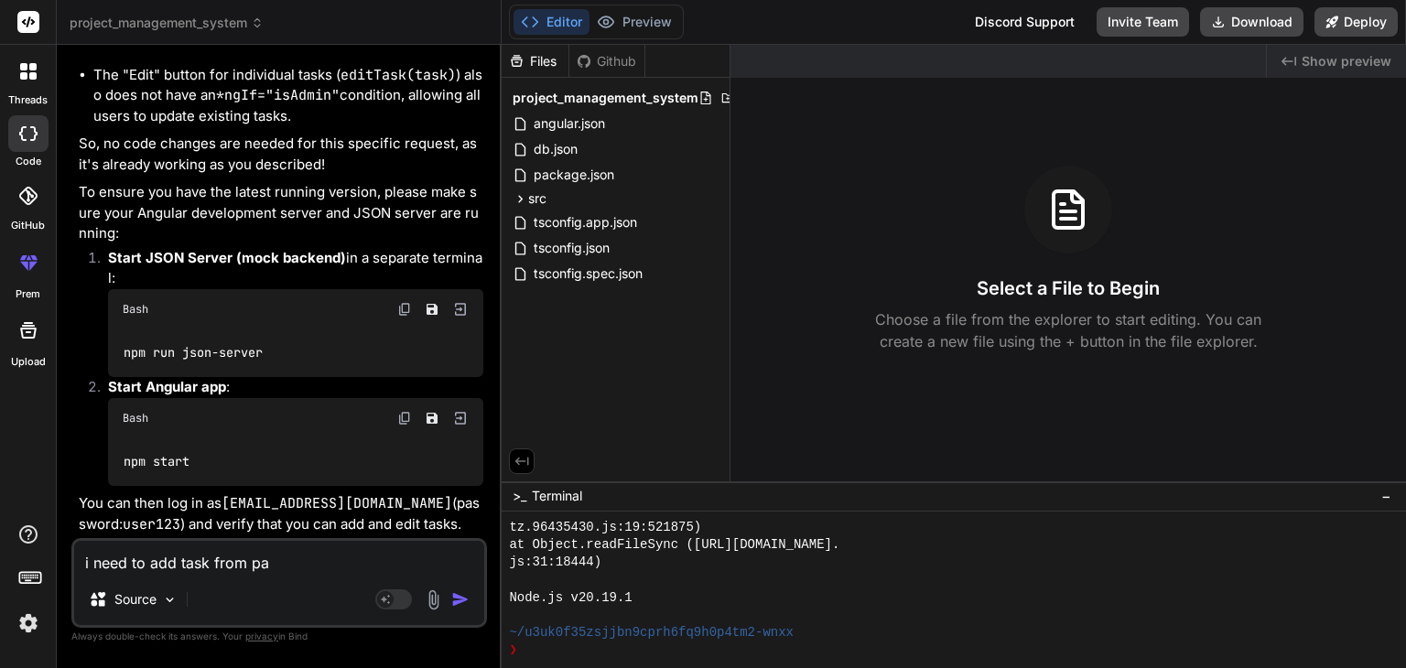
type textarea "i need to add task from pag"
type textarea "x"
type textarea "i need to add task from page"
type textarea "x"
type textarea "i need to add task from page"
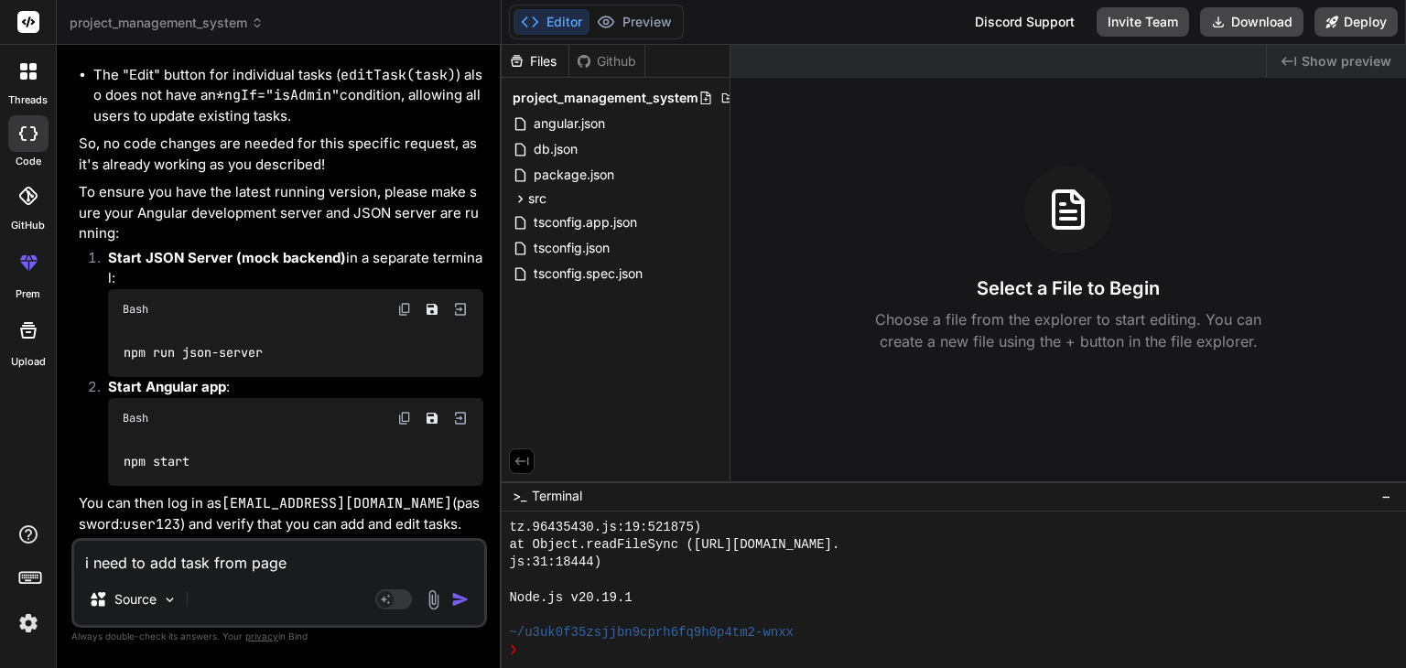
type textarea "x"
type textarea "i need to add task from page o"
type textarea "x"
type textarea "i need to add task from page of"
type textarea "x"
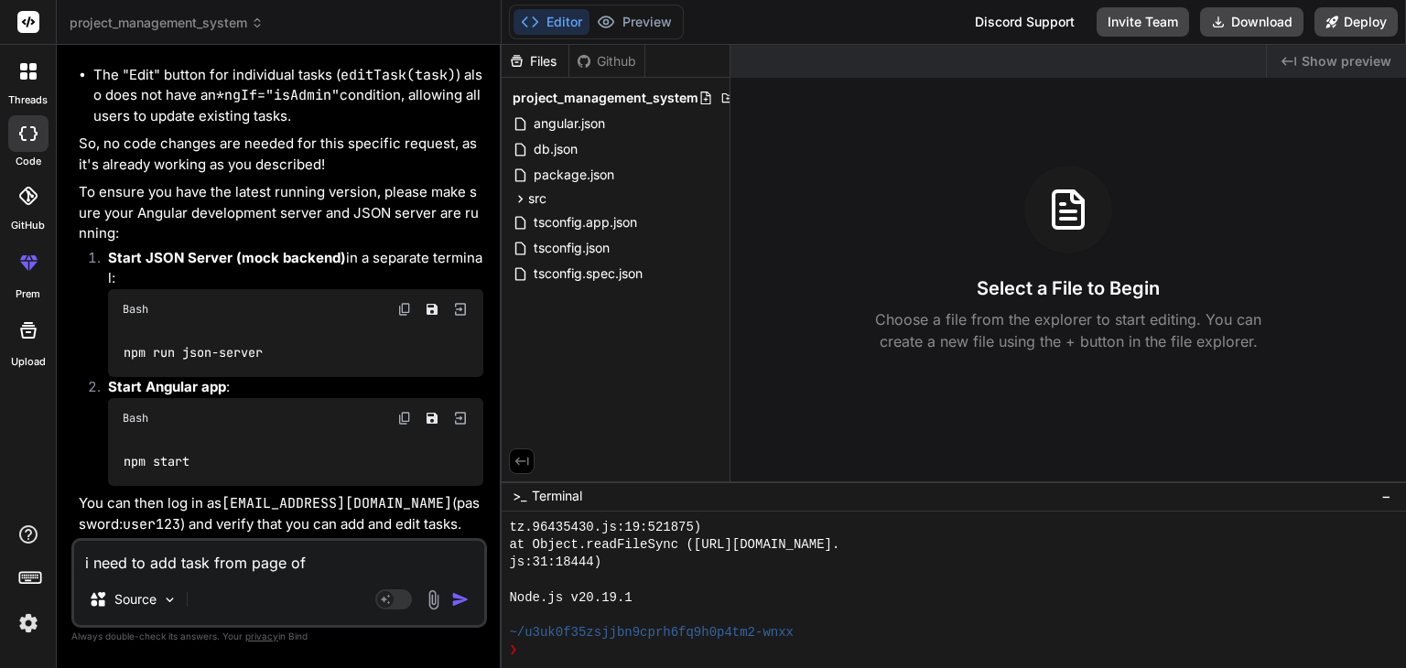
type textarea "i need to add task from page of"
type textarea "x"
type textarea "i need to add task from page of t"
type textarea "x"
type textarea "i need to add task from page of ta"
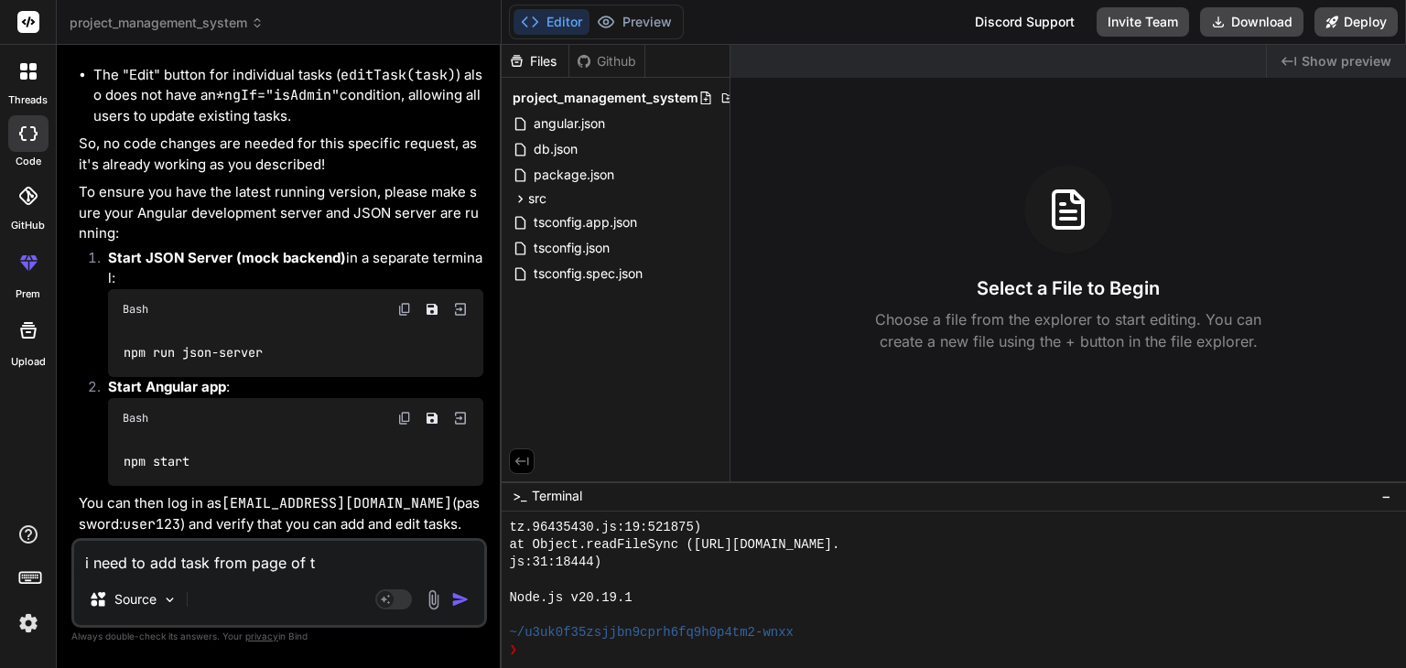
type textarea "x"
type textarea "i need to add task from page of tas"
type textarea "x"
type textarea "i need to add task from page of tasl"
type textarea "x"
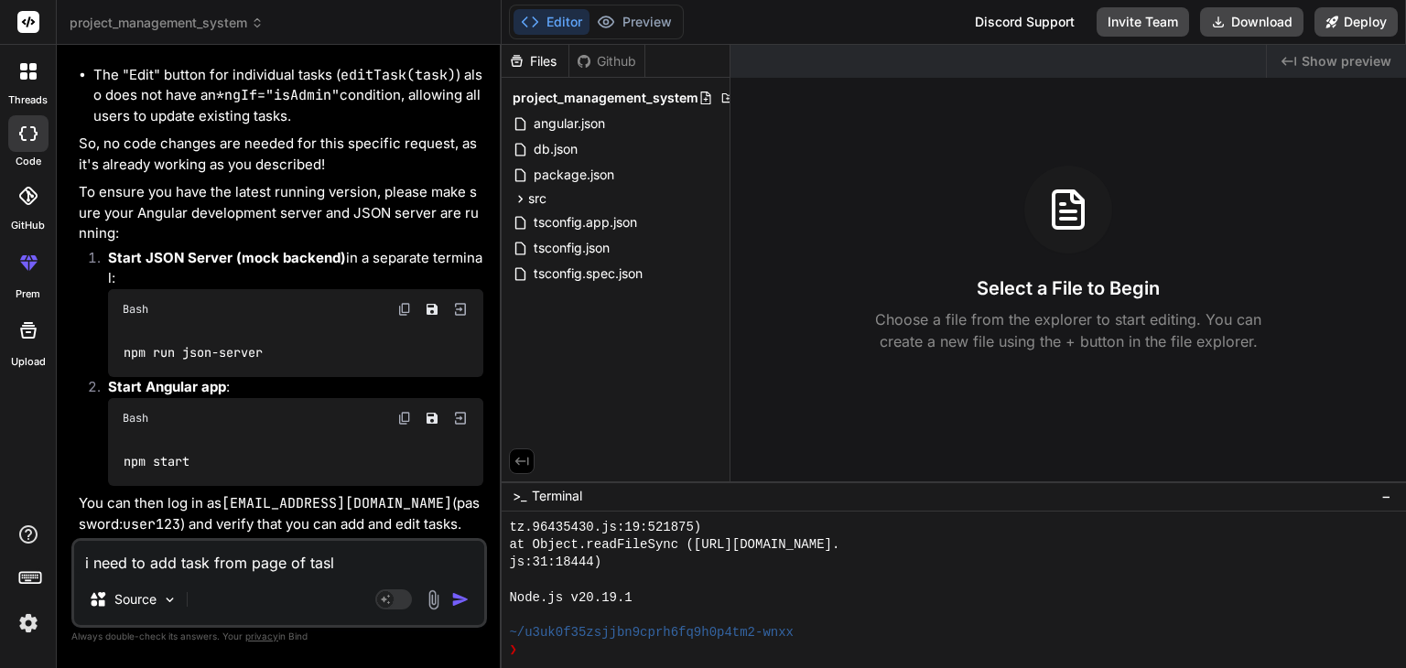
type textarea "i need to add task from page of tas"
type textarea "x"
type textarea "i need to add task from page of task"
type textarea "x"
type textarea "i need to add task from page of tasks"
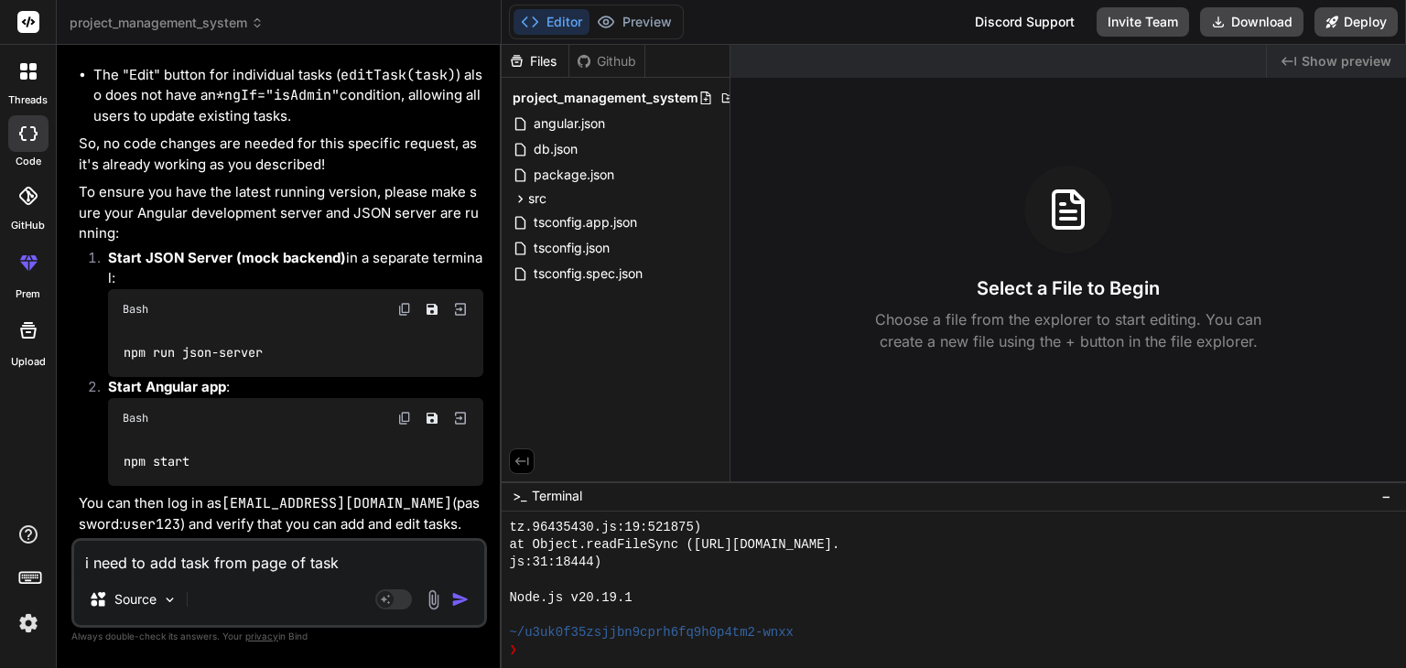
type textarea "x"
type textarea "i need to add task from page of tasks"
type textarea "x"
type textarea "i need to add task from page of tasks l"
type textarea "x"
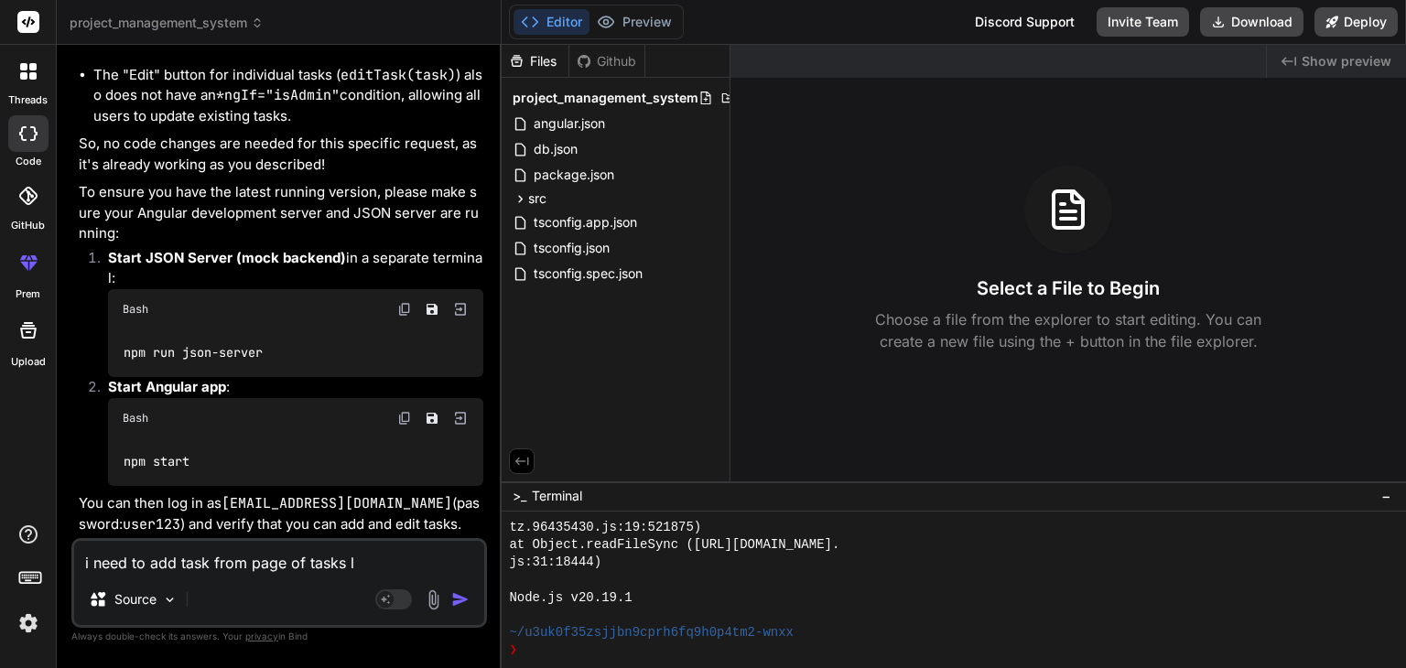
type textarea "i need to add task from page of tasks li"
type textarea "x"
type textarea "i need to add task from page of tasks lis"
type textarea "x"
type textarea "i need to add task from page of tasks list"
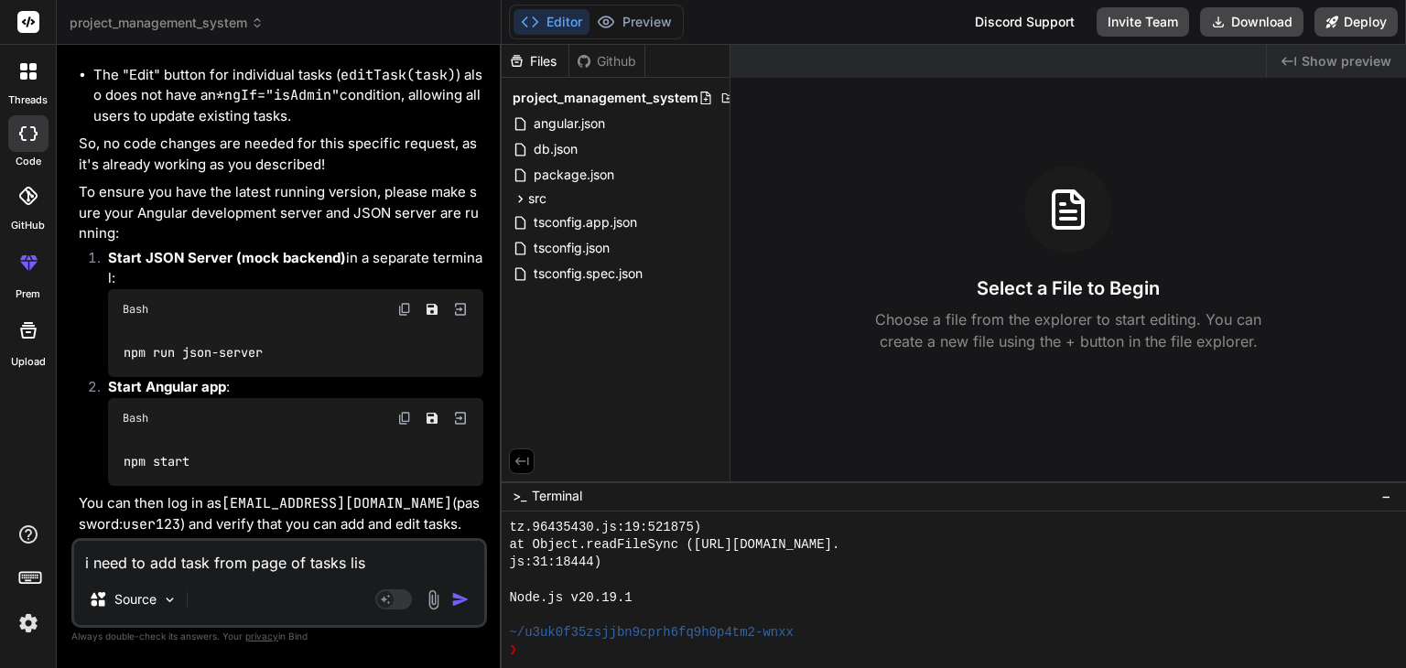
type textarea "x"
type textarea "i need to add task from page of tasks list"
type textarea "x"
type textarea "i need to add task from page of tasks list f"
type textarea "x"
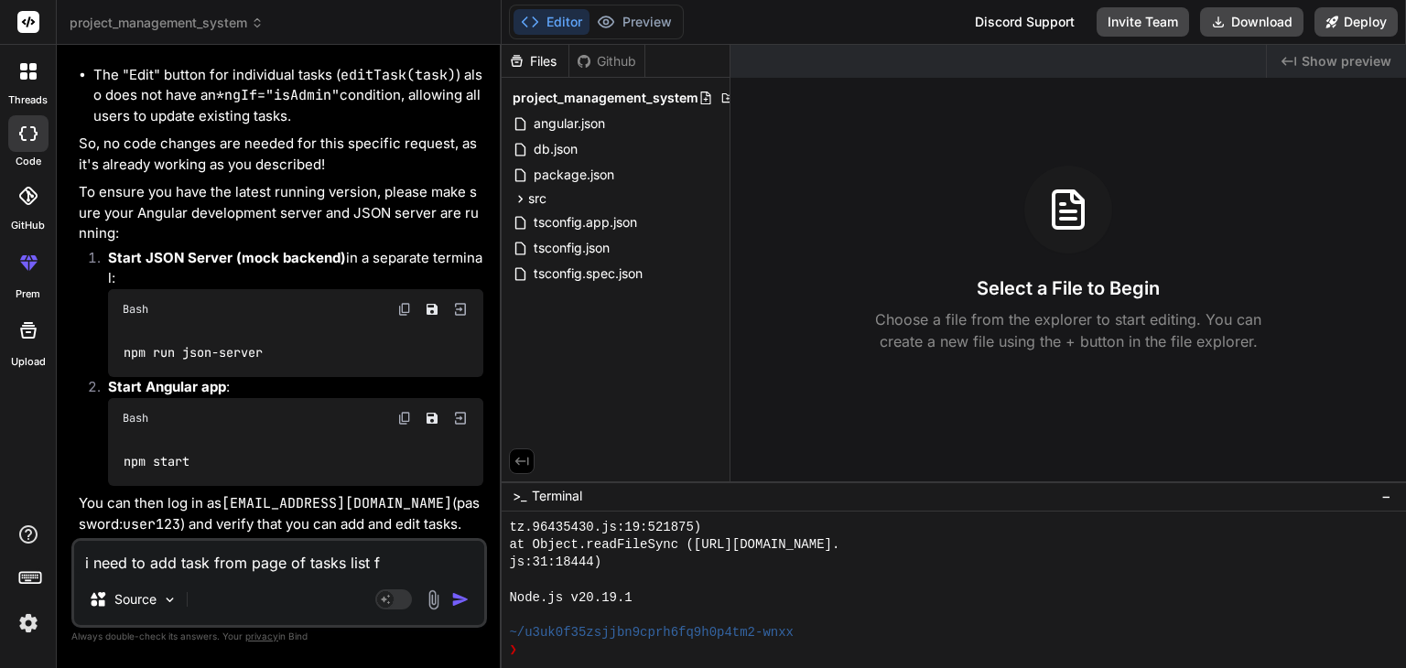
type textarea "i need to add task from page of tasks list fr"
type textarea "x"
type textarea "i need to add task from page of tasks list fro"
type textarea "x"
type textarea "i need to add task from page of tasks list from"
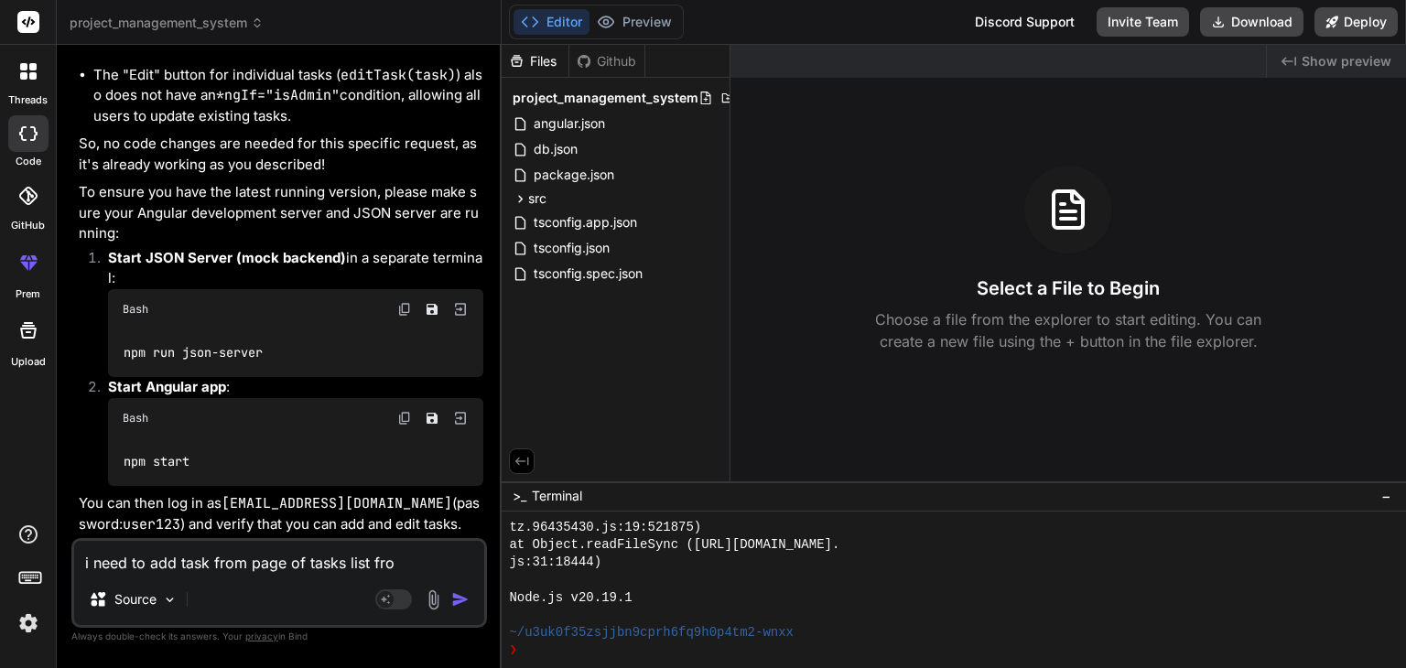
type textarea "x"
type textarea "i need to add task from page of tasks list from"
type textarea "x"
type textarea "i need to add task from page of tasks list from p"
type textarea "x"
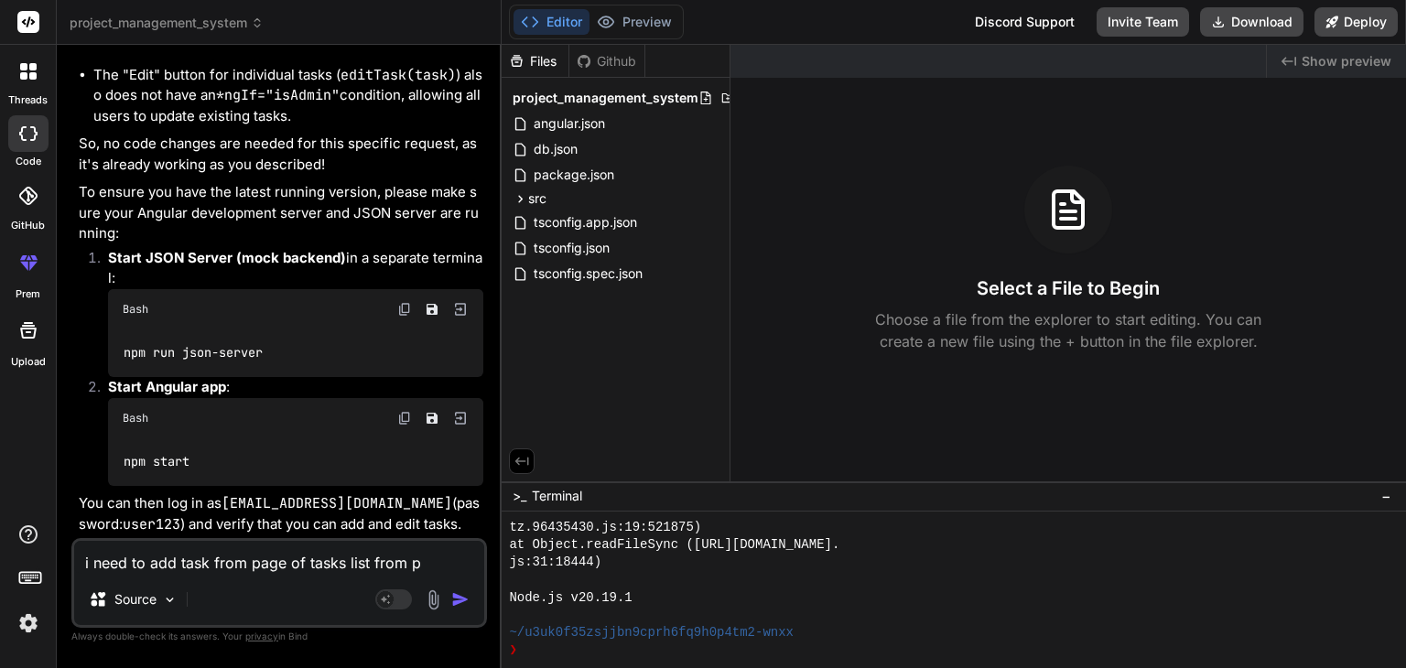
type textarea "i need to add task from page of tasks list from pr"
type textarea "x"
type textarea "i need to add task from page of tasks list from pro"
type textarea "x"
type textarea "i need to add task from page of tasks list from proj"
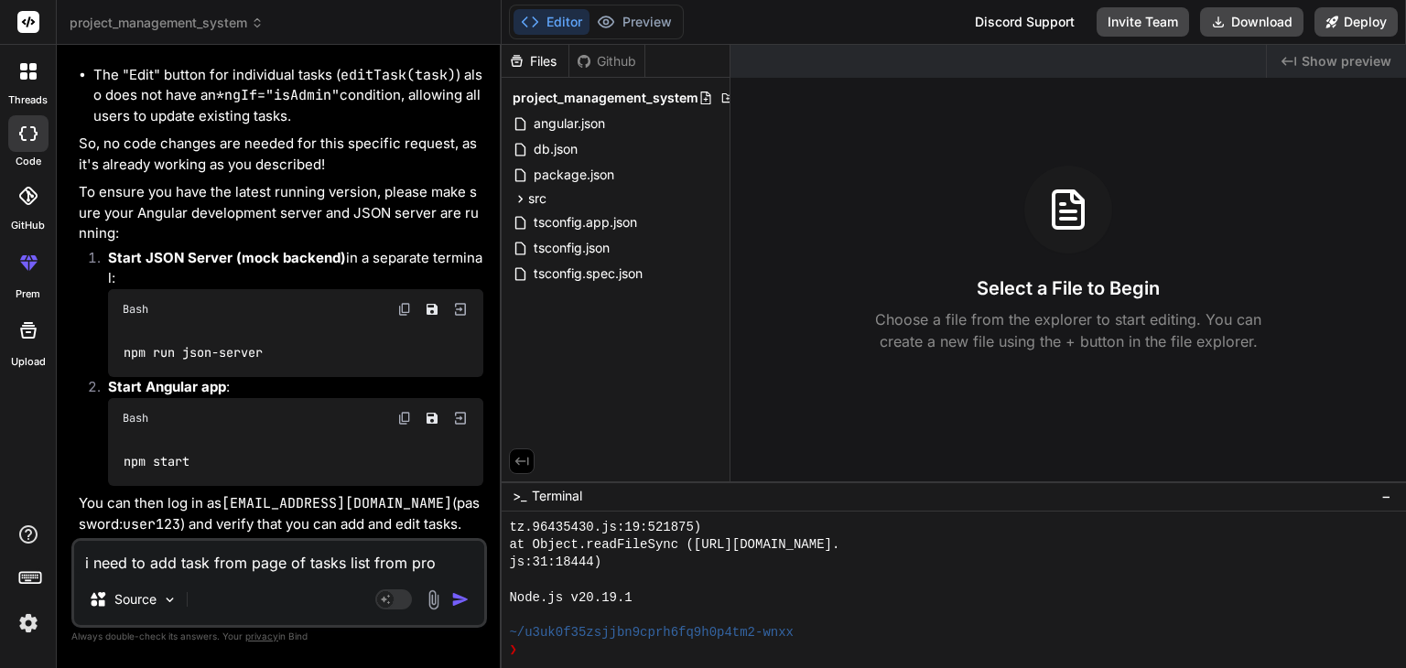
type textarea "x"
type textarea "i need to add task from page of tasks list from proje"
type textarea "x"
type textarea "i need to add task from page of tasks list from projec"
type textarea "x"
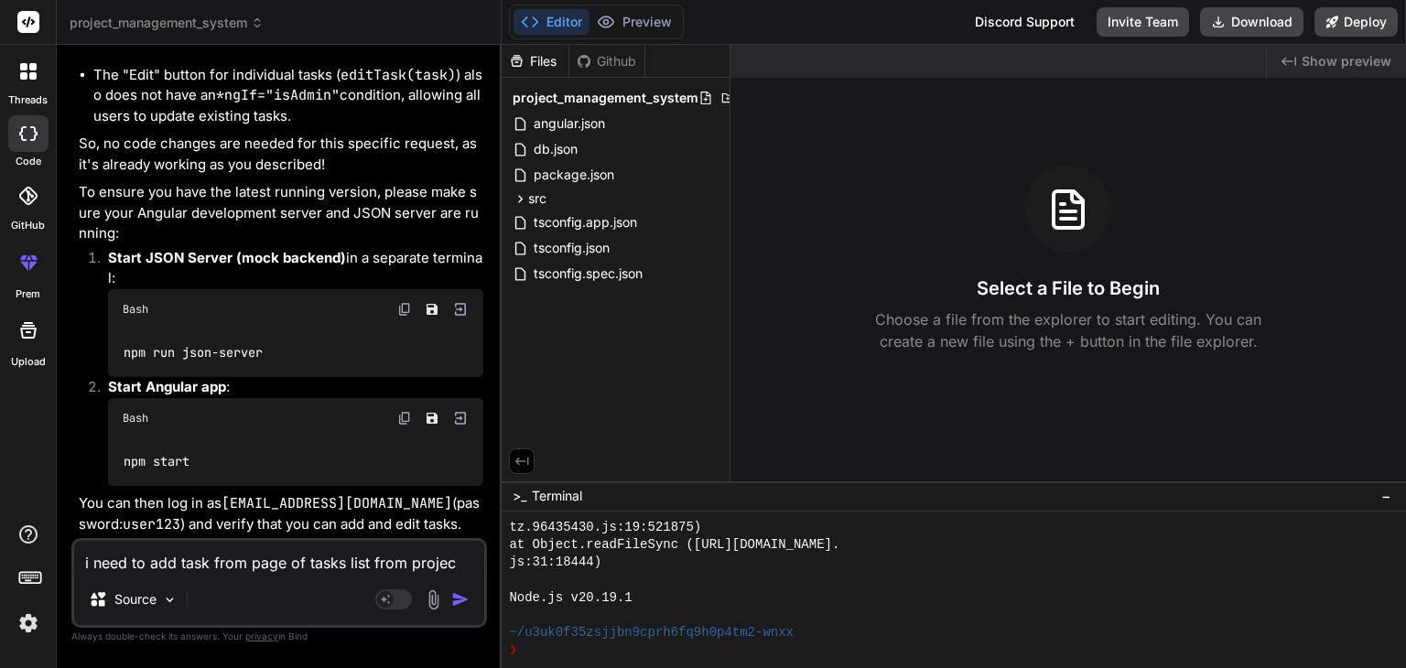
type textarea "i need to add task from page of tasks list from project"
type textarea "x"
paste textarea "we need to add a new task button in page of tasks list from project like add st…"
type textarea "we need to add a new task button in page of tasks list from project like add st…"
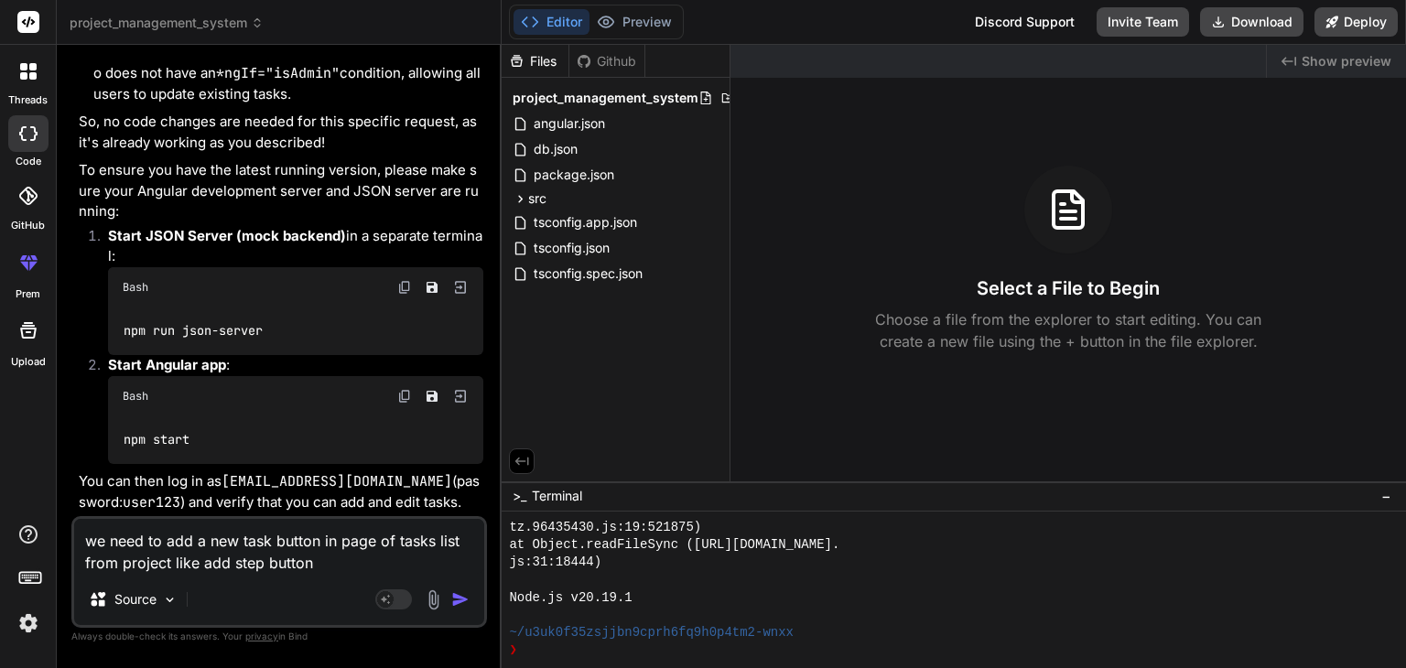
type textarea "x"
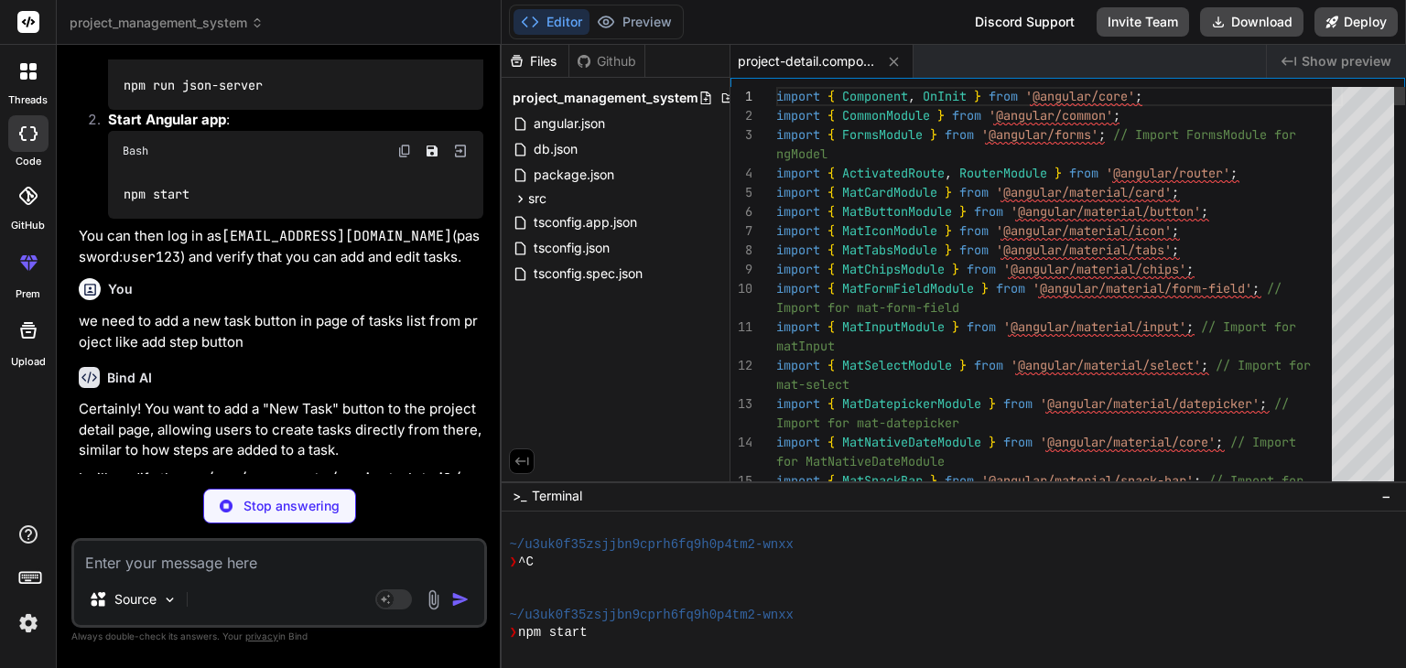
scroll to position [4006, 0]
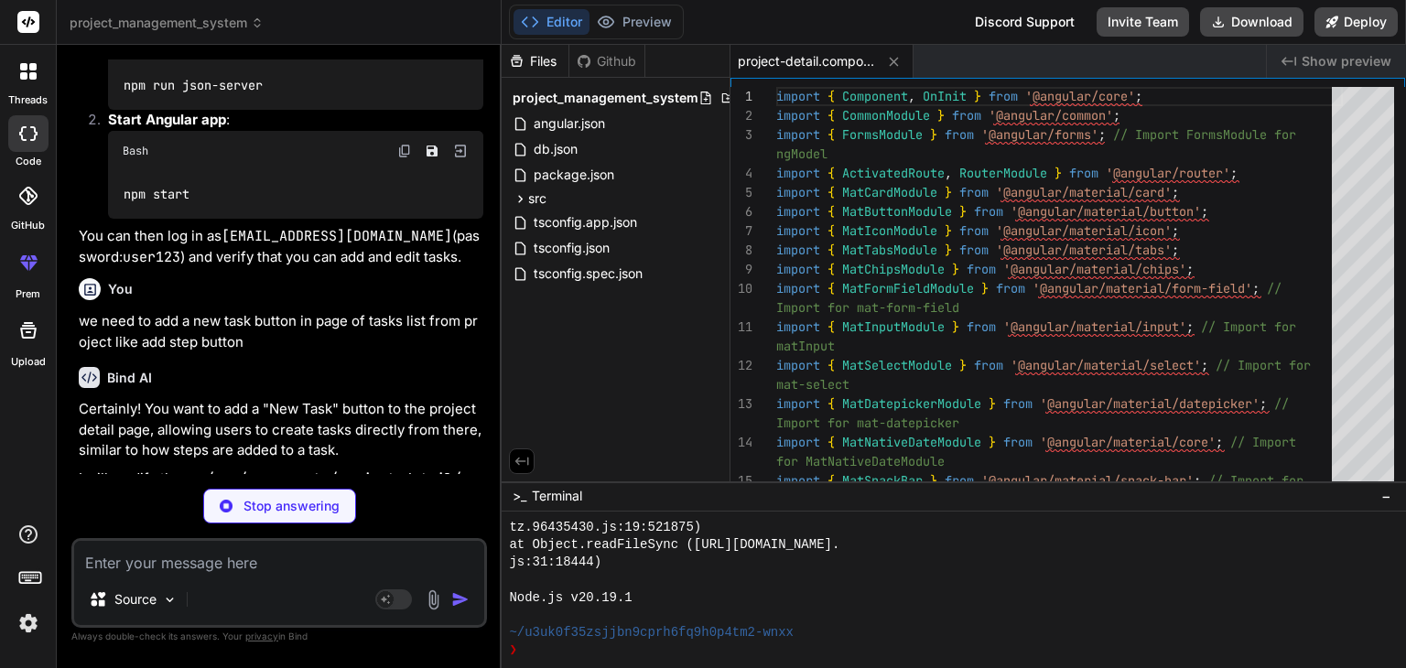
type textarea "x"
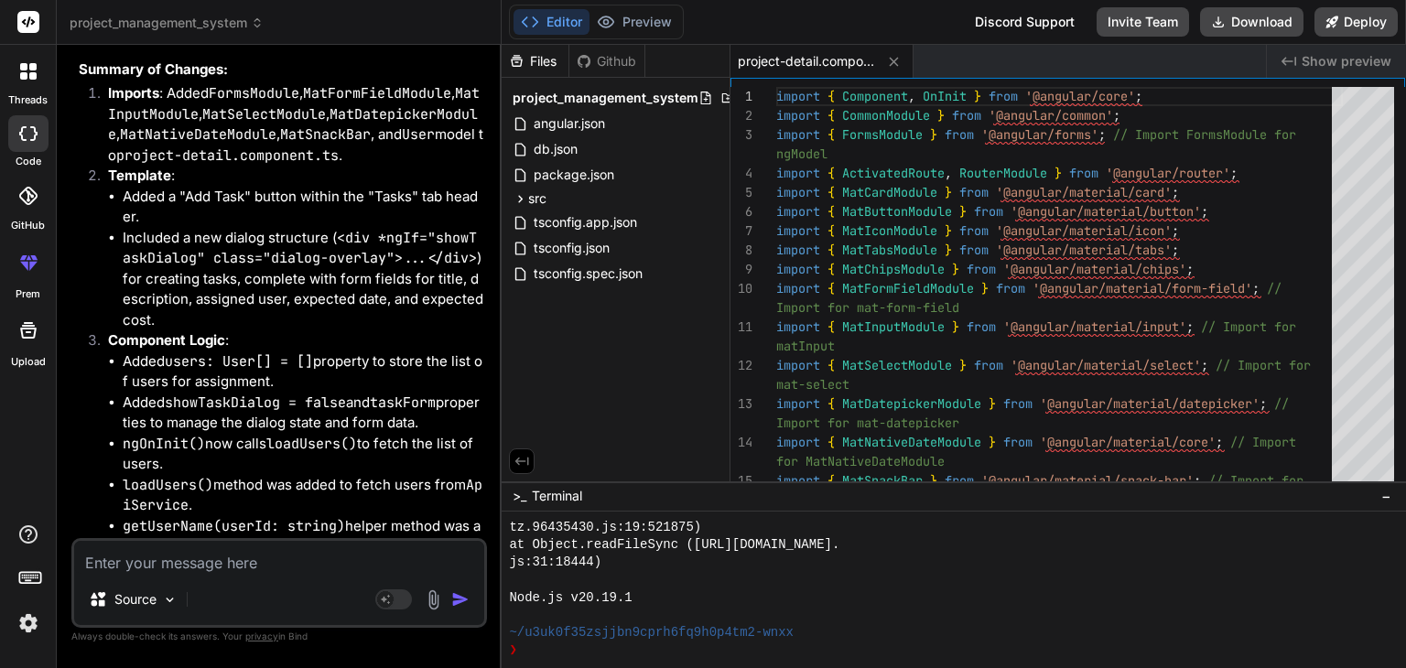
scroll to position [6924, 0]
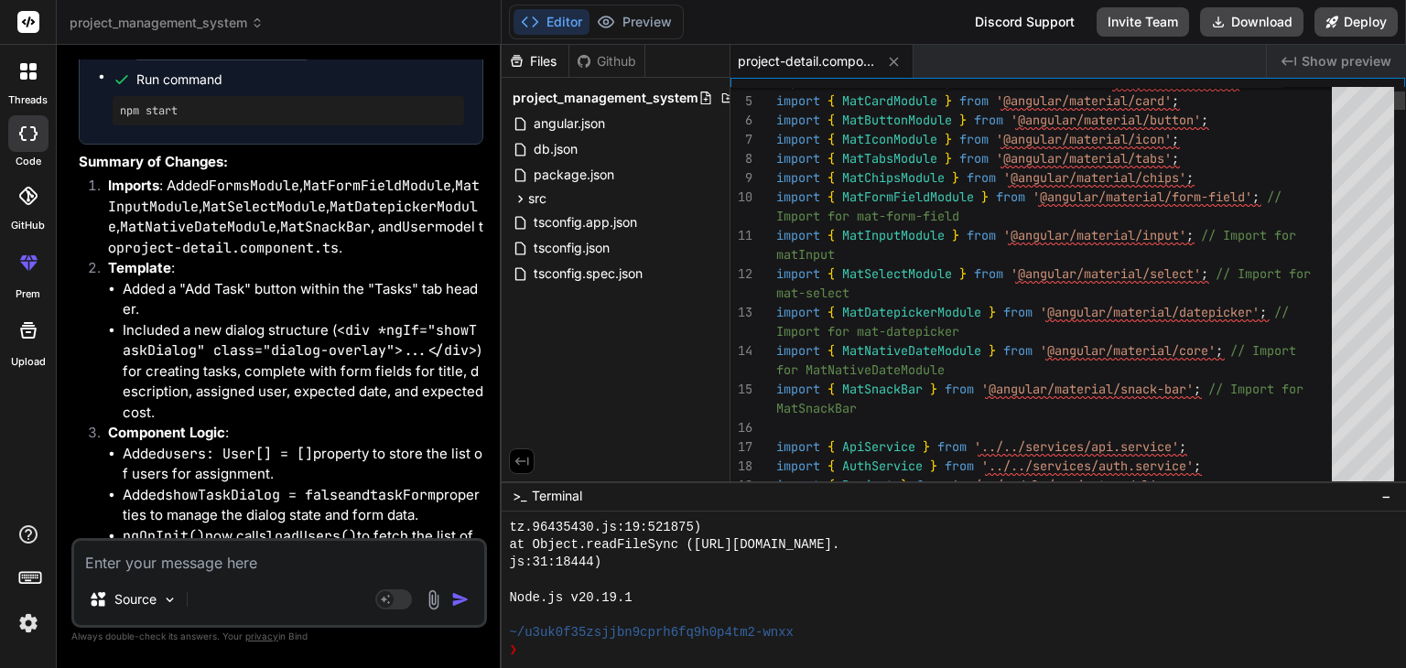
type textarea "import { Component, OnInit } from '@angular/core'; import { CommonModule } from…"
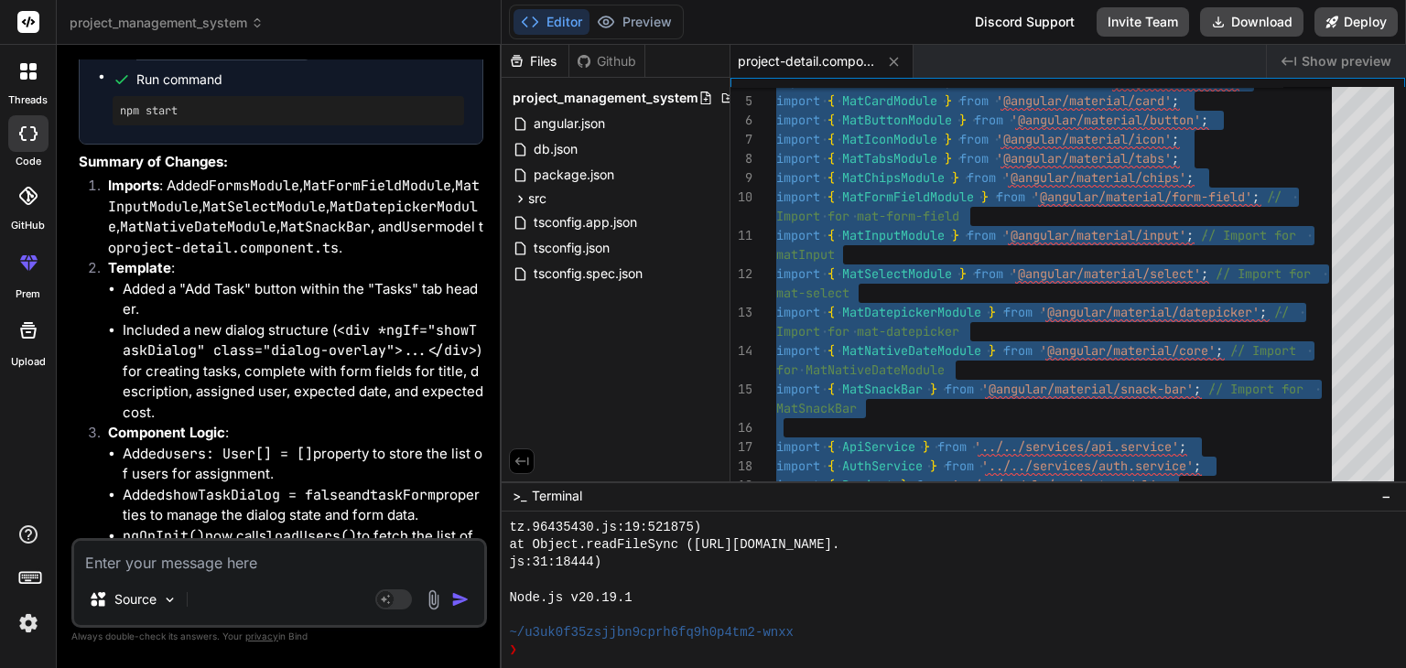
click at [323, 574] on div "Source Agent Mode. When this toggle is activated, AI automatically makes decisi…" at bounding box center [279, 583] width 416 height 90
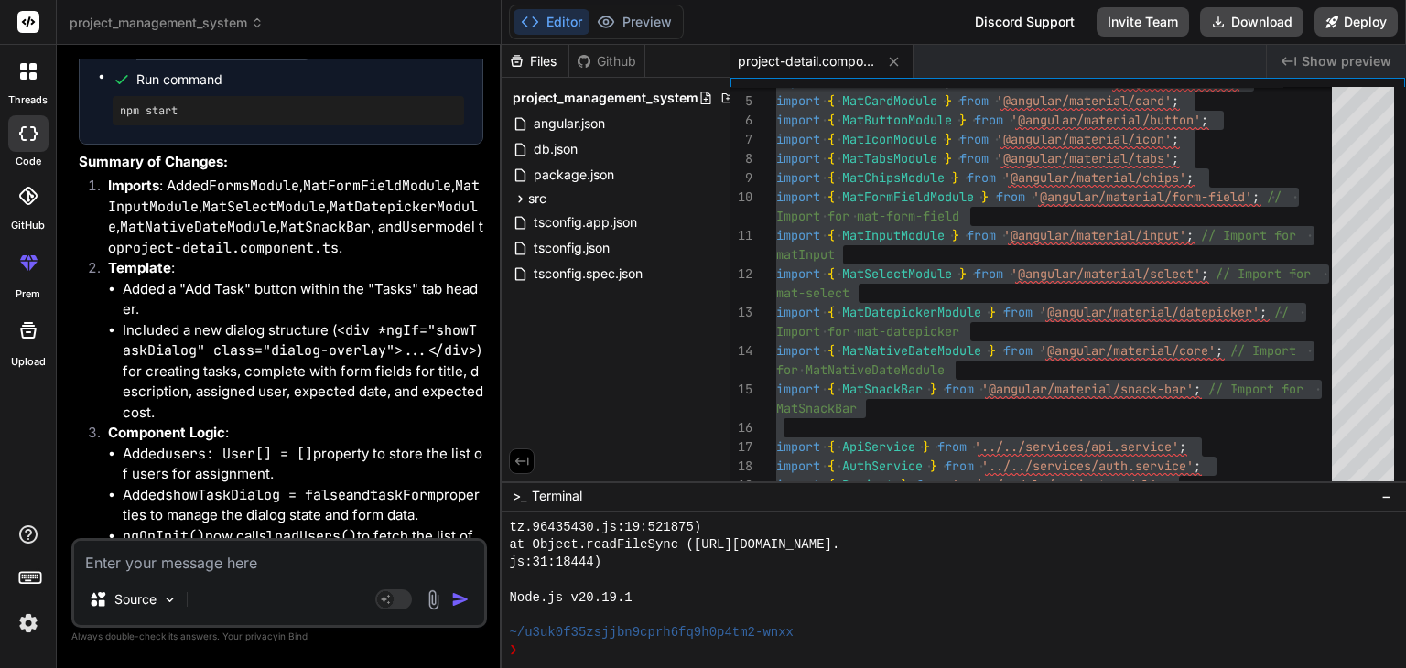
click at [319, 564] on textarea at bounding box center [279, 557] width 410 height 33
paste textarea "- admin can add a new user to users list - admin can update/lock/unlock/delete …"
type textarea "- admin can add a new user to users list - admin can update/lock/unlock/delete …"
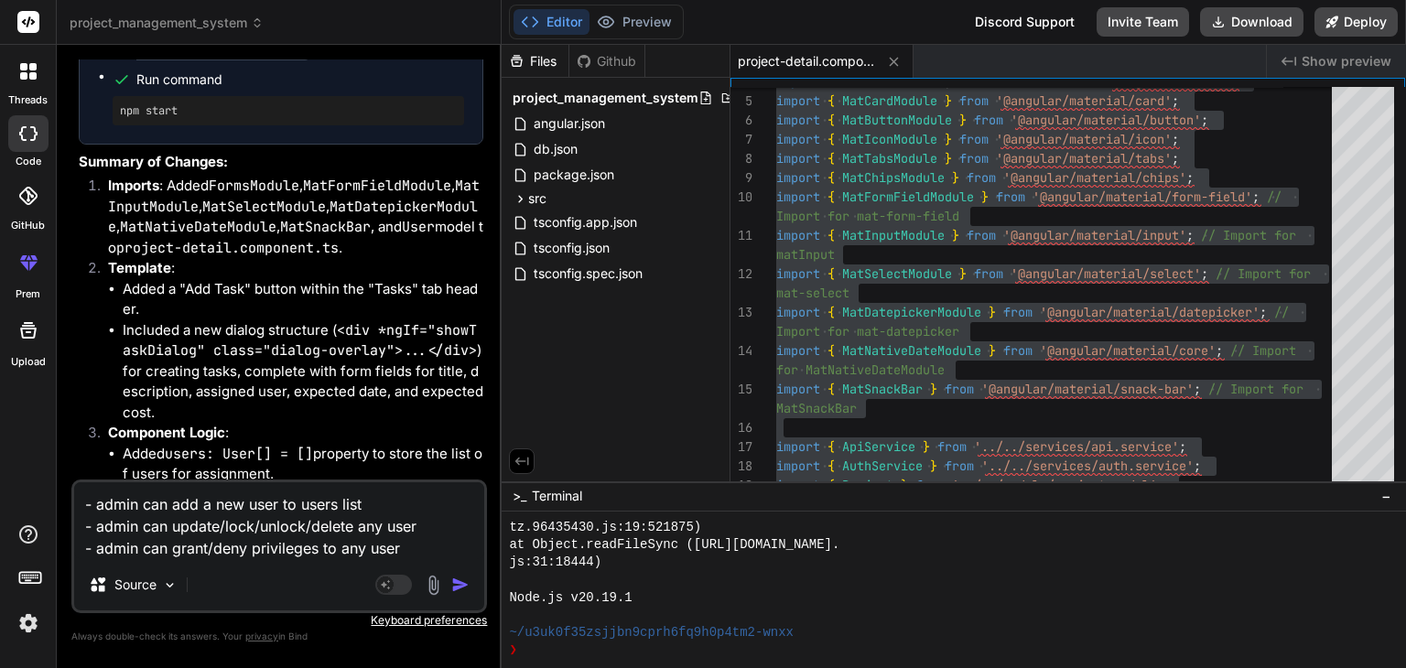
type textarea "x"
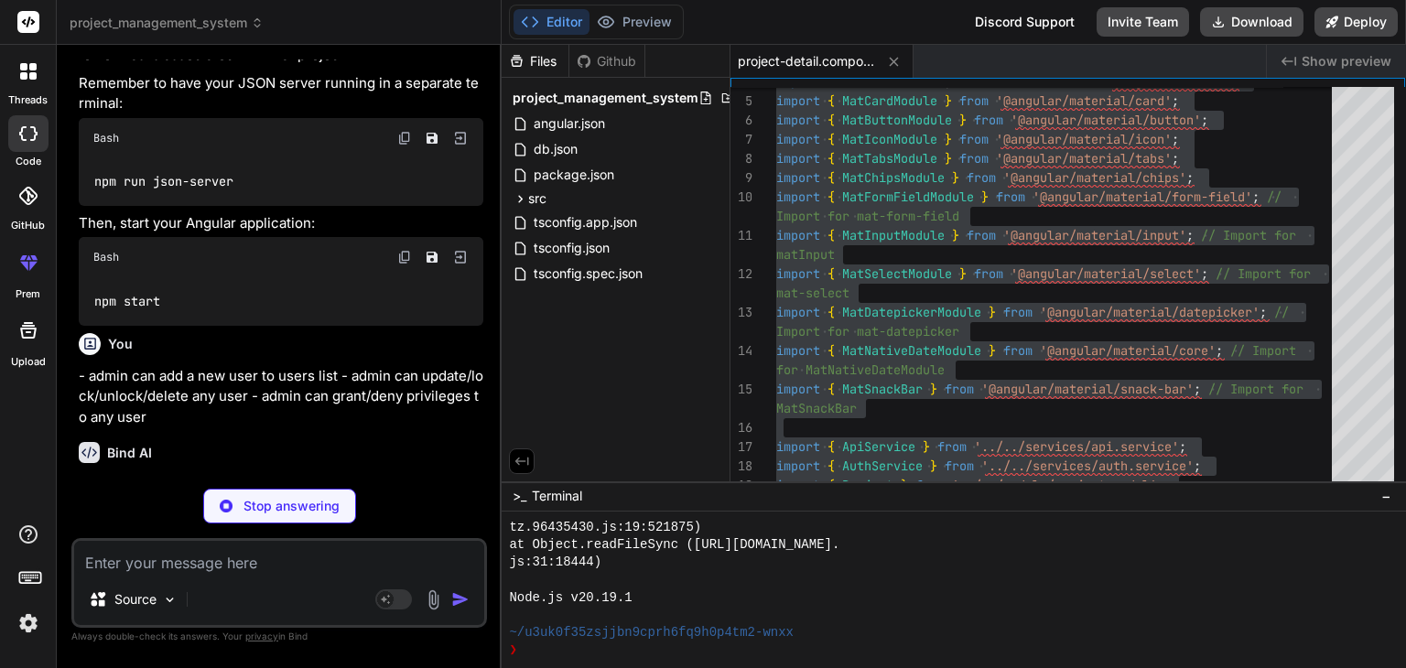
scroll to position [7797, 0]
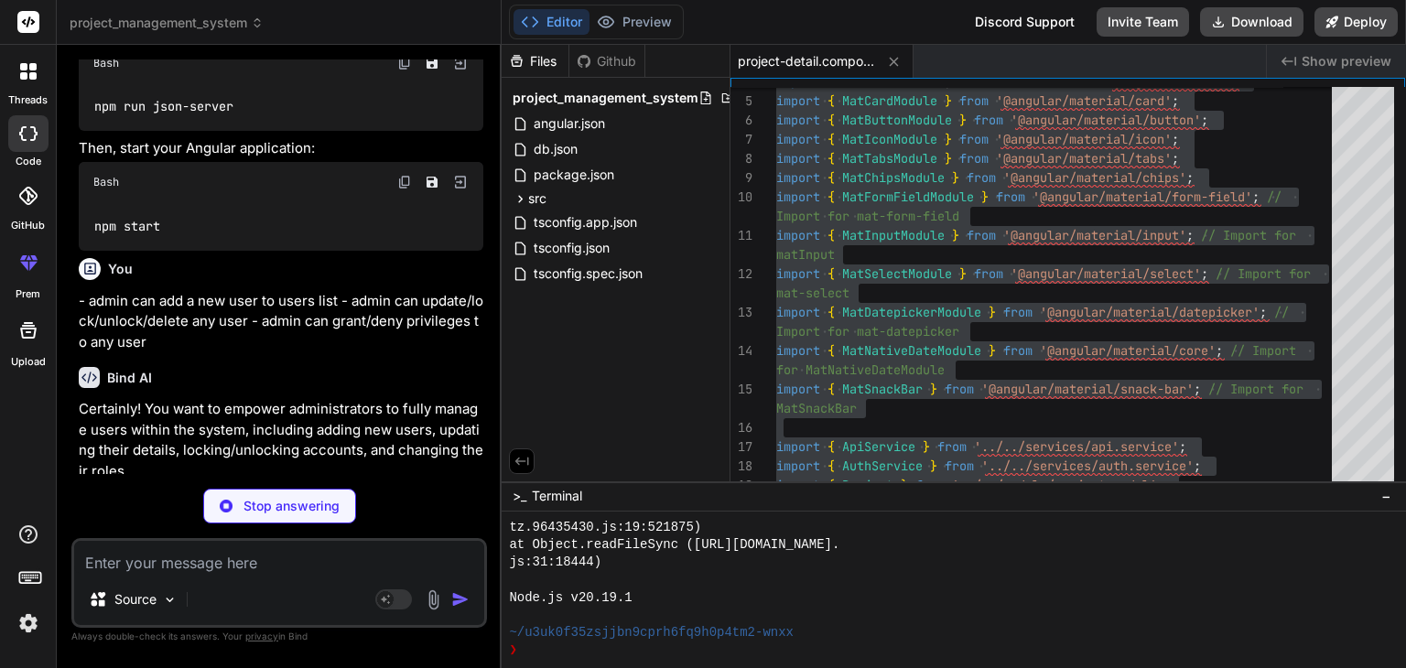
type textarea "x"
type textarea "export interface User { id: string; email: string; name: string; role: 'admin' …"
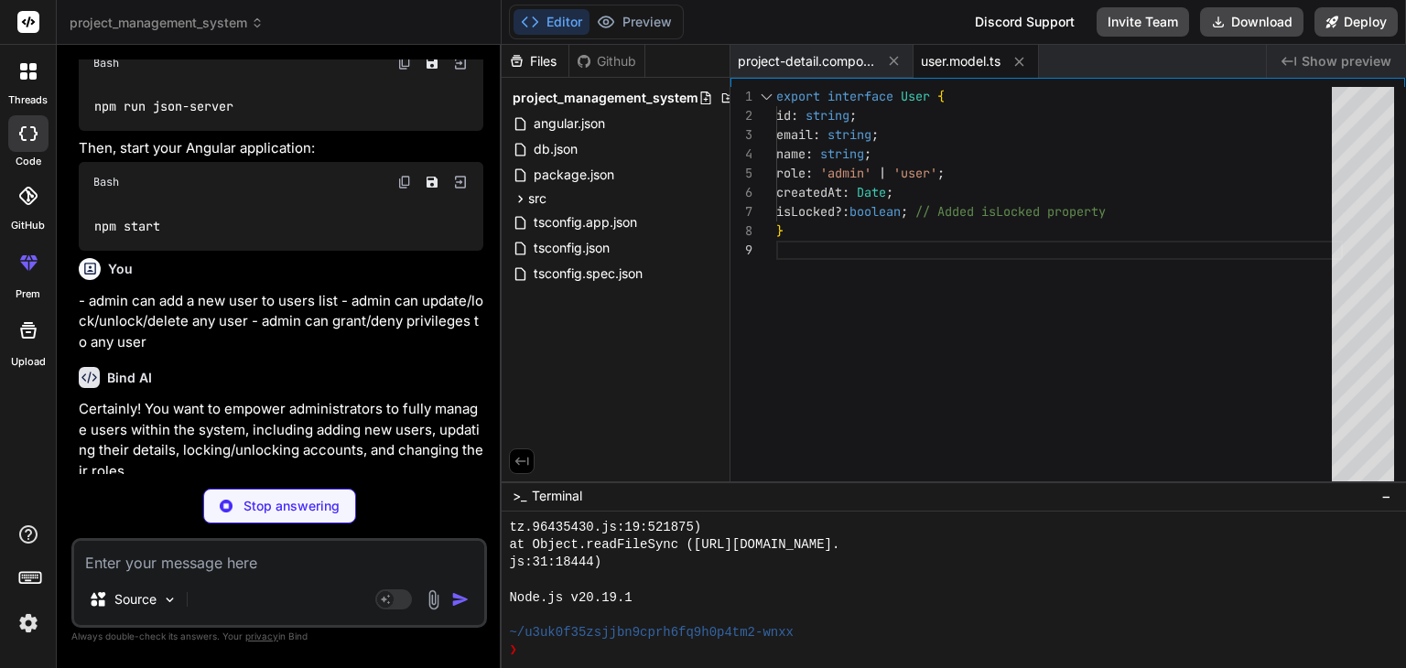
type textarea "x"
type textarea "} private generateId(): string { return [DOMAIN_NAME]().toString() + Math.rando…"
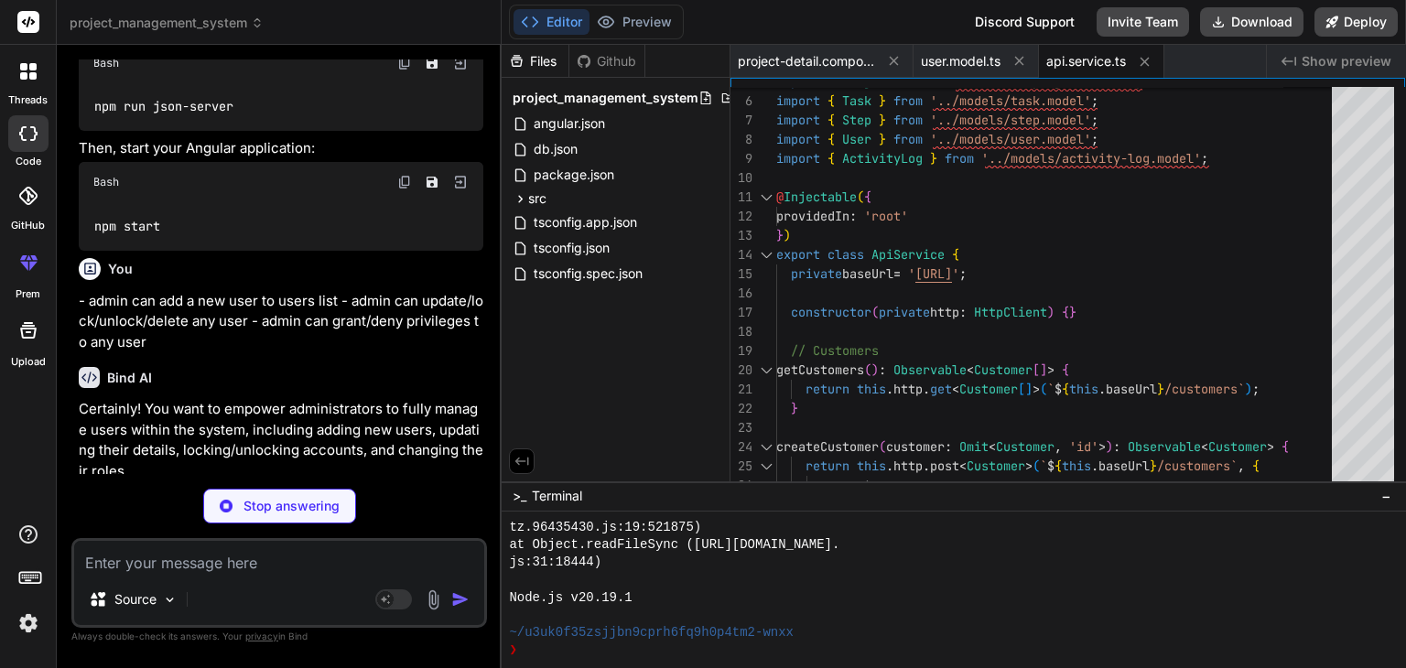
type textarea "x"
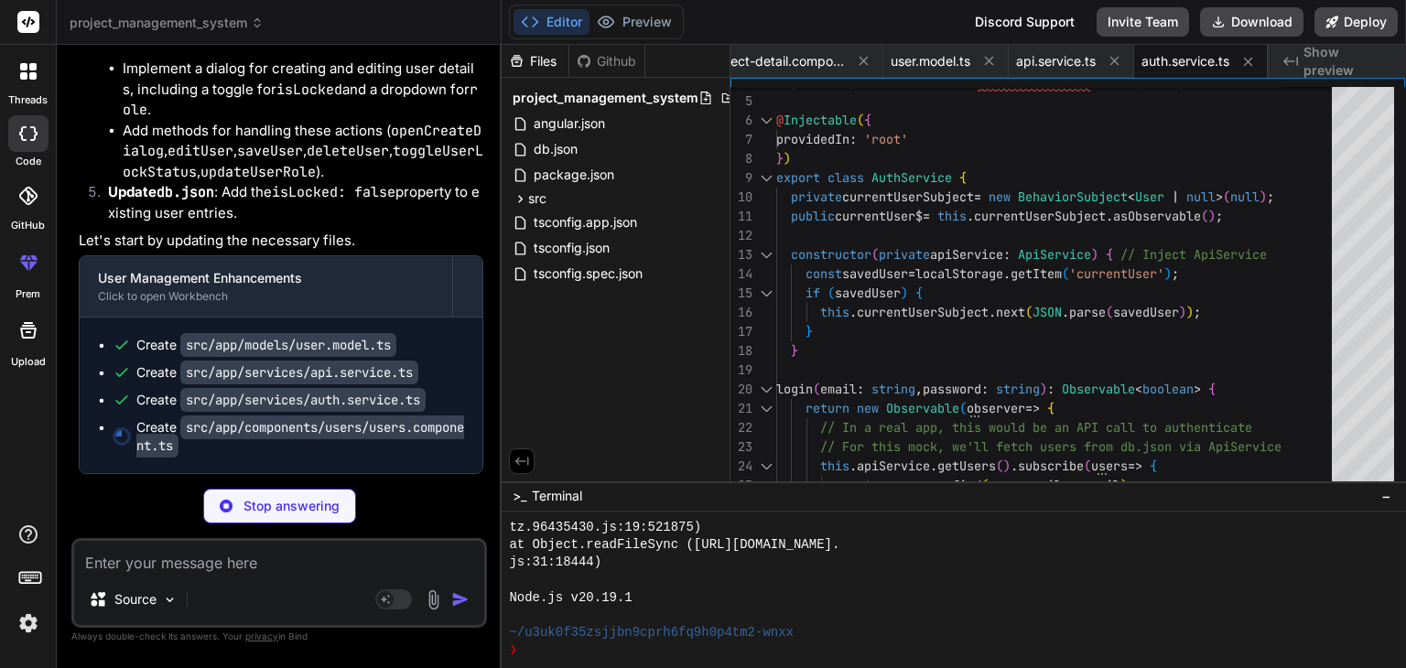
scroll to position [8685, 0]
type textarea "x"
type textarea "\n });\n }\n }\n}"
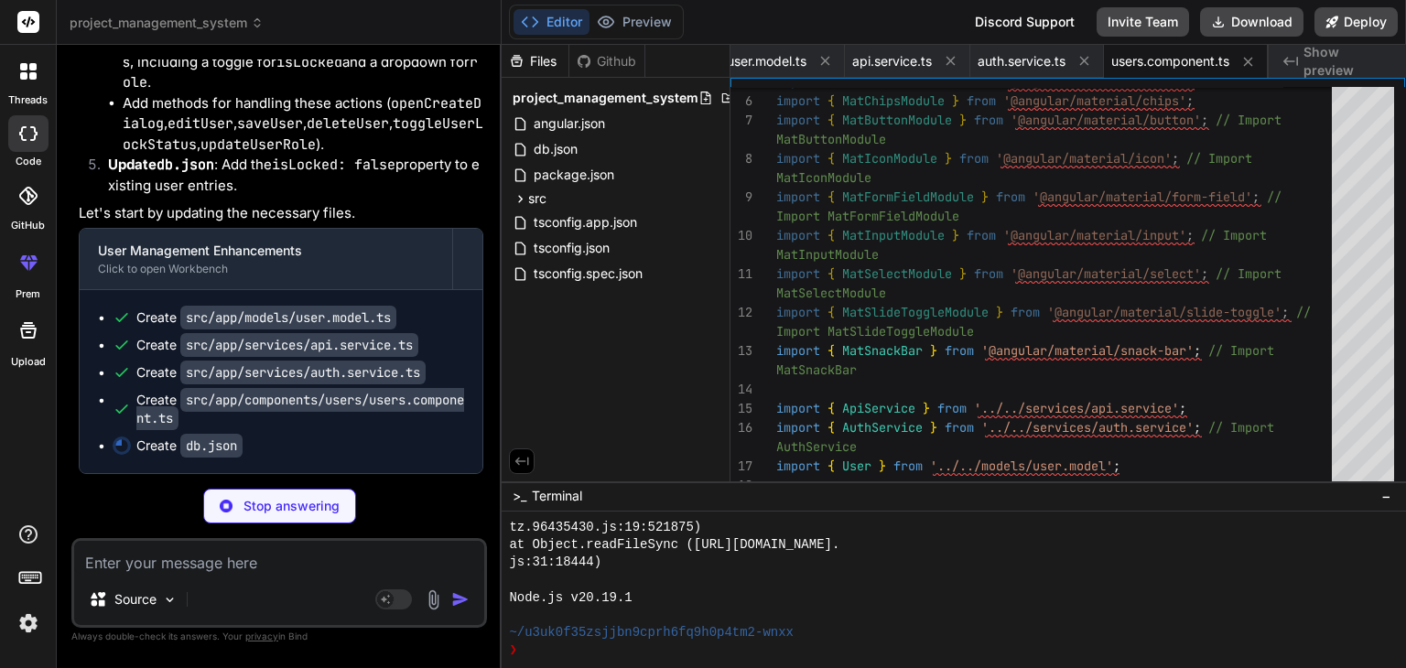
scroll to position [8712, 0]
type textarea "x"
type textarea ""timestamp": "[DATE]T16:00:00Z", "details": { "oldStatus": "Postponed", "newSta…"
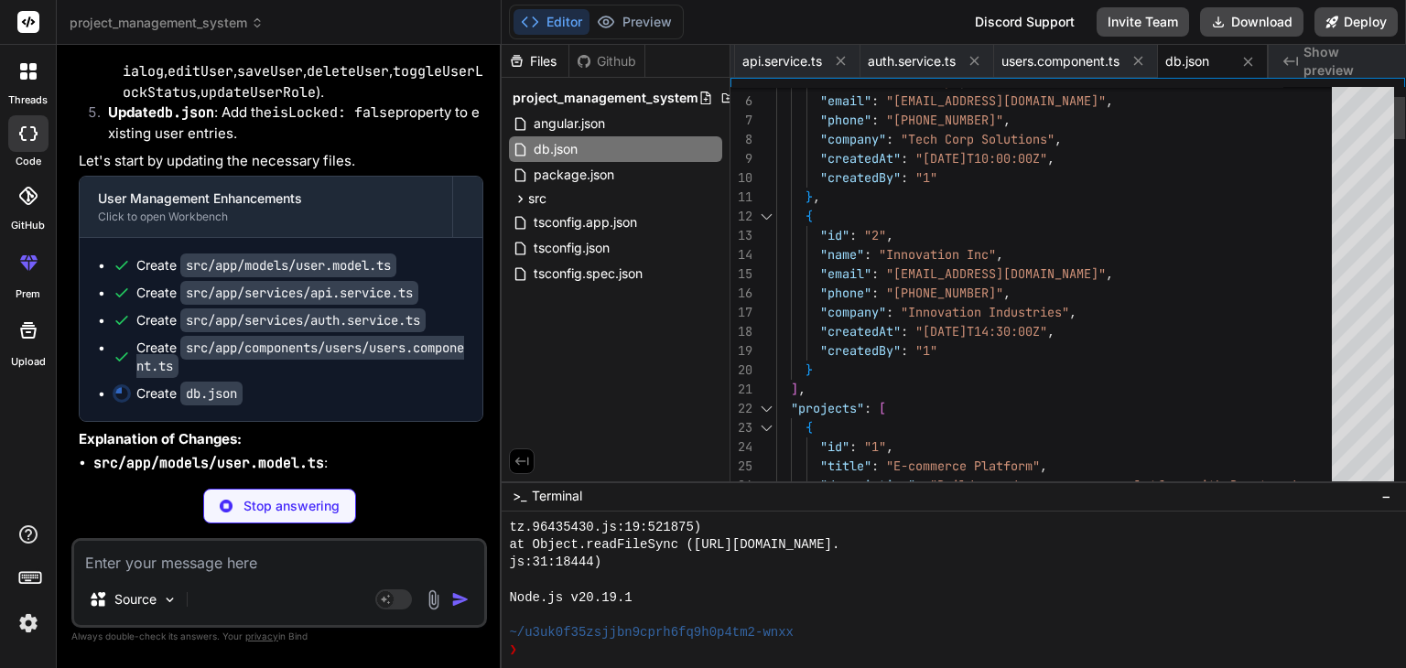
scroll to position [4428, 0]
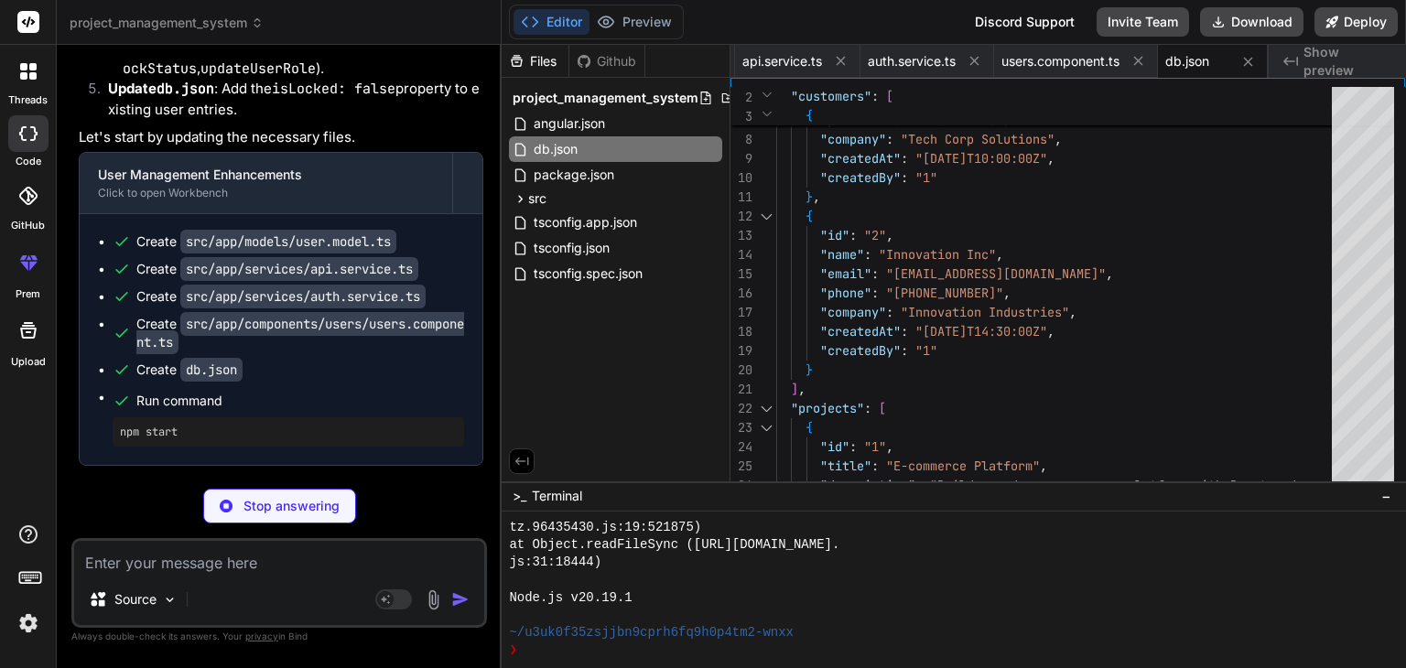
type textarea "x"
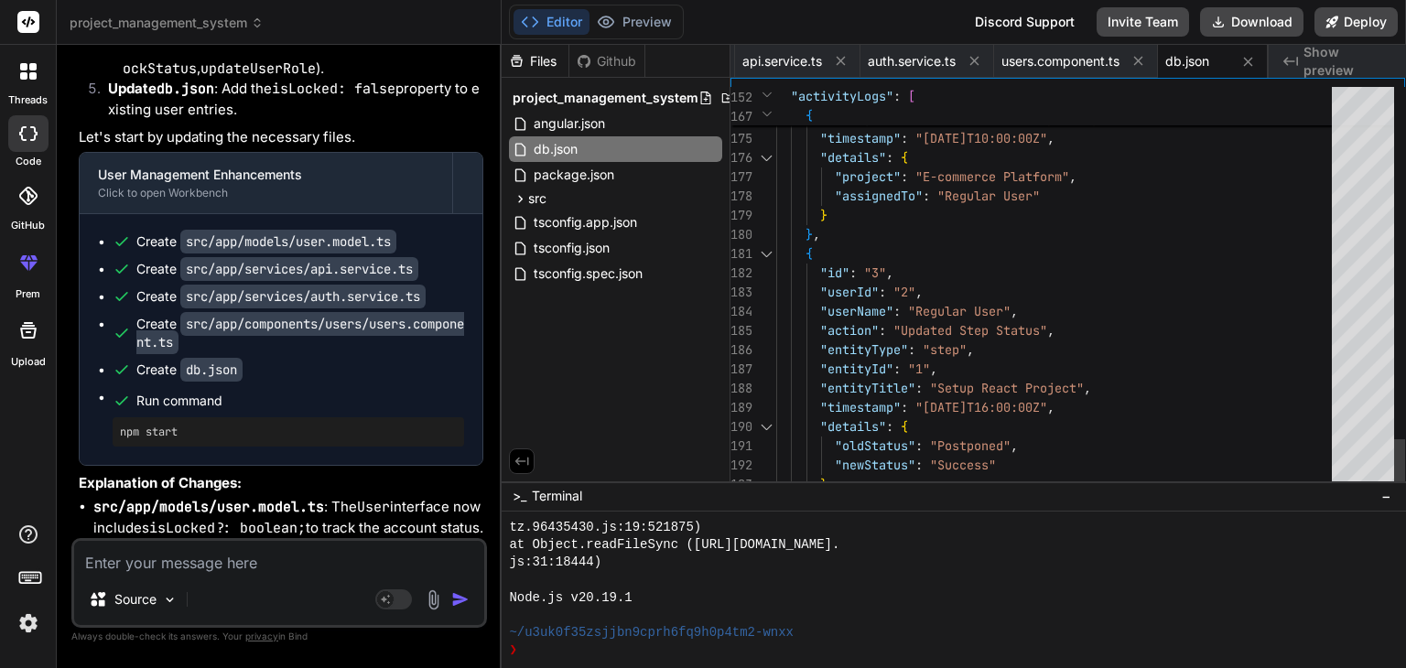
type textarea "} }, { "id": "3", "userId": "2", "userName": "Regular User", "action": "Updated…"
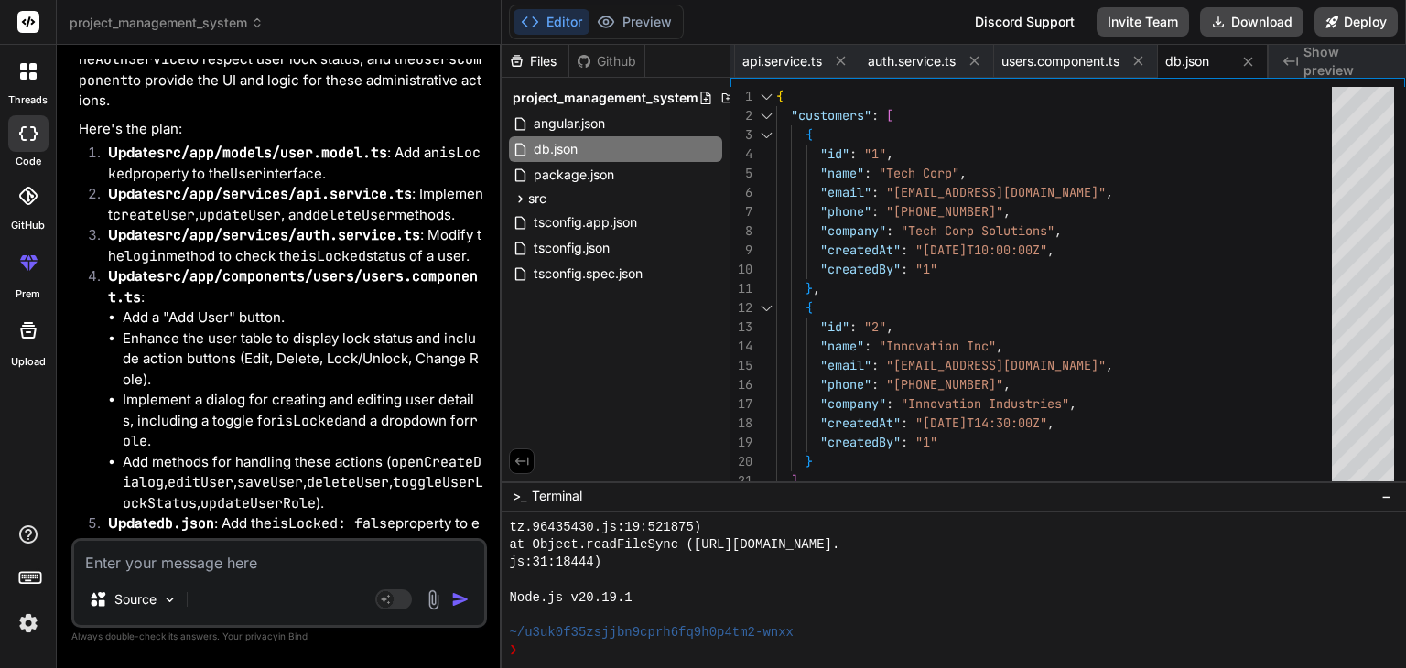
scroll to position [8246, 0]
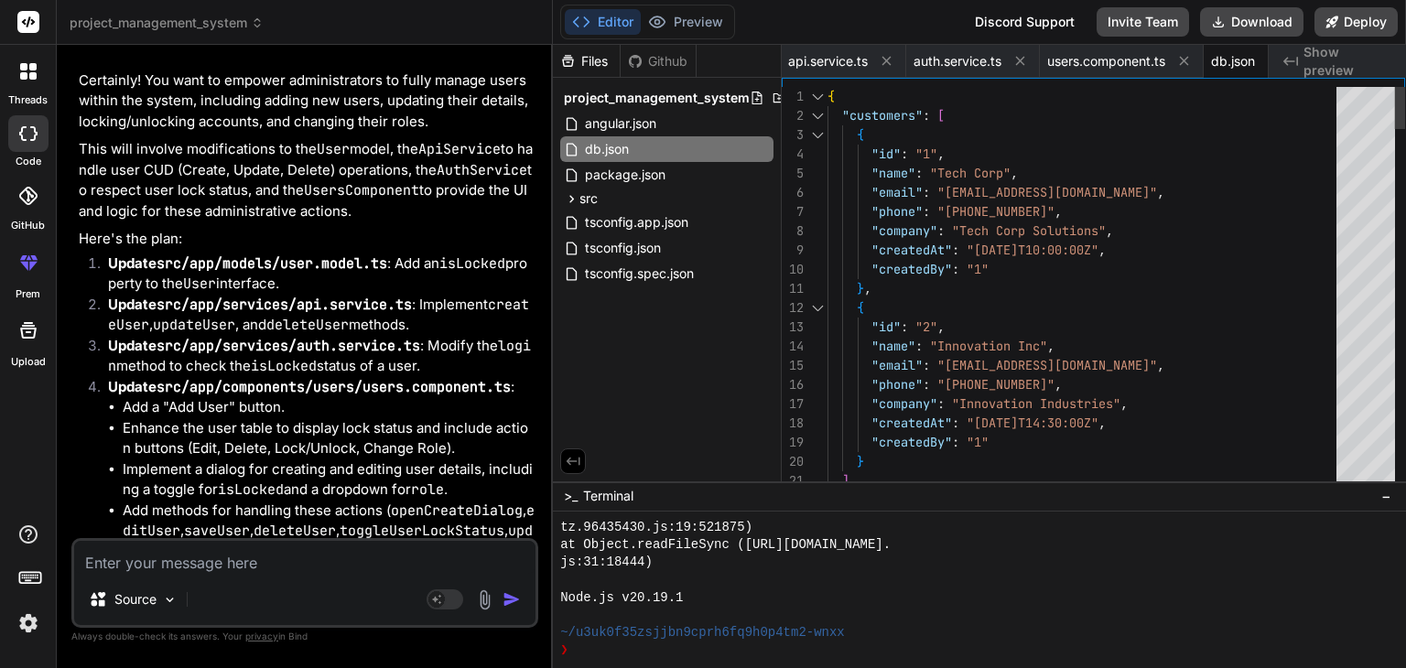
type textarea "x"
type textarea ""assignedTo": "Regular User" } }, { "id": "3", "userId": "2", "userName": "Regu…"
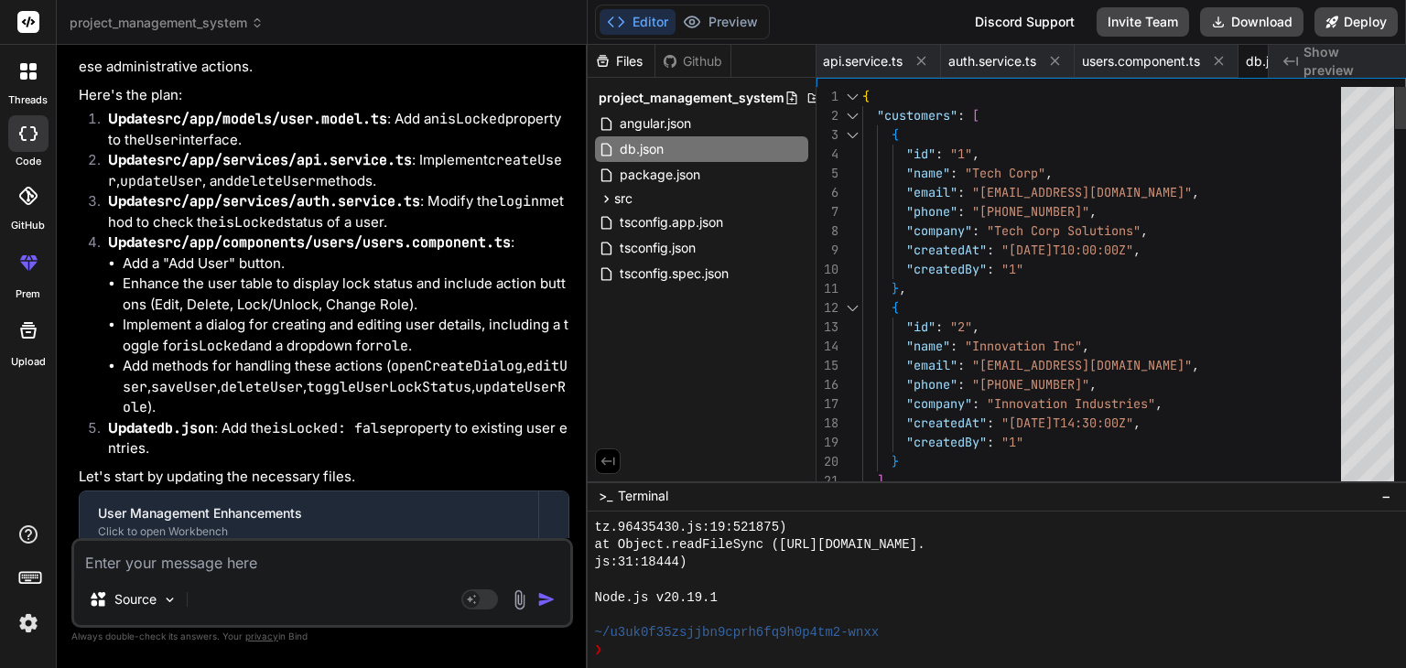
type textarea "x"
type textarea ""project": "E-commerce Platform", "assignedTo": "Regular User" } }, { "id": "3"…"
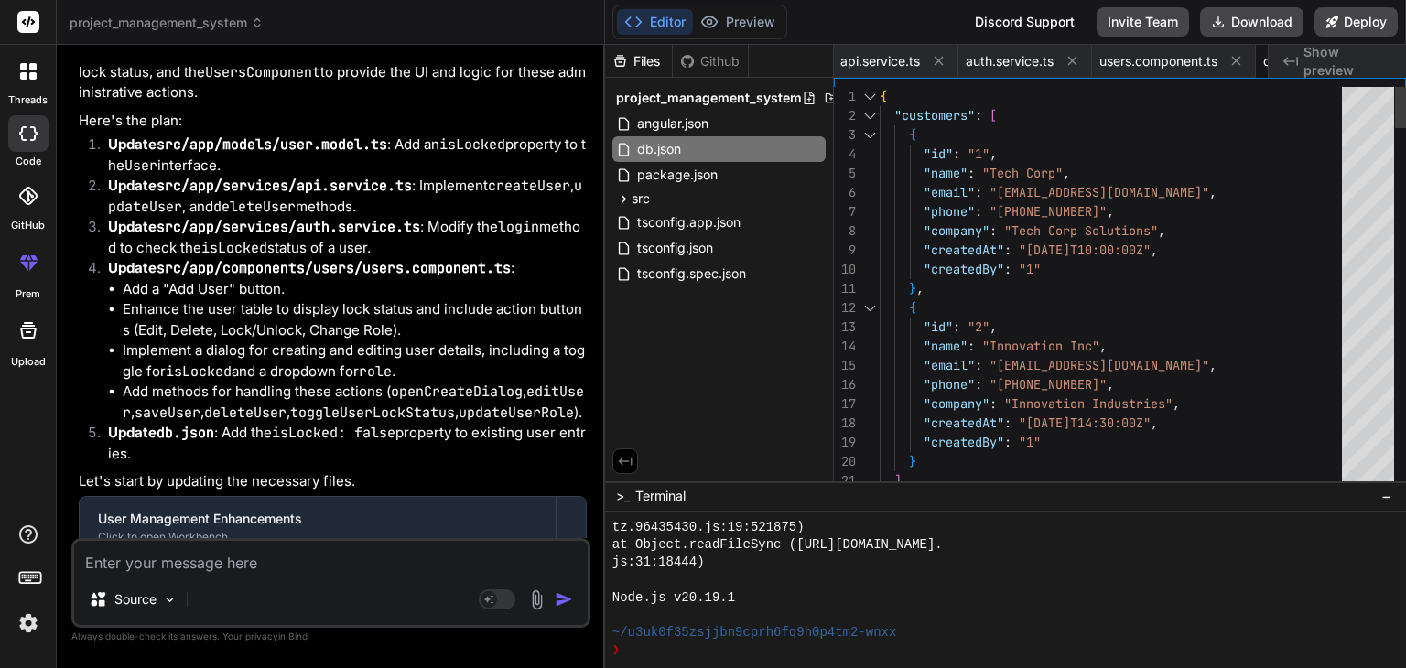
type textarea "x"
type textarea ""action": "Updated Step Status", "entityType": "step", "entityId": "1", "entity…"
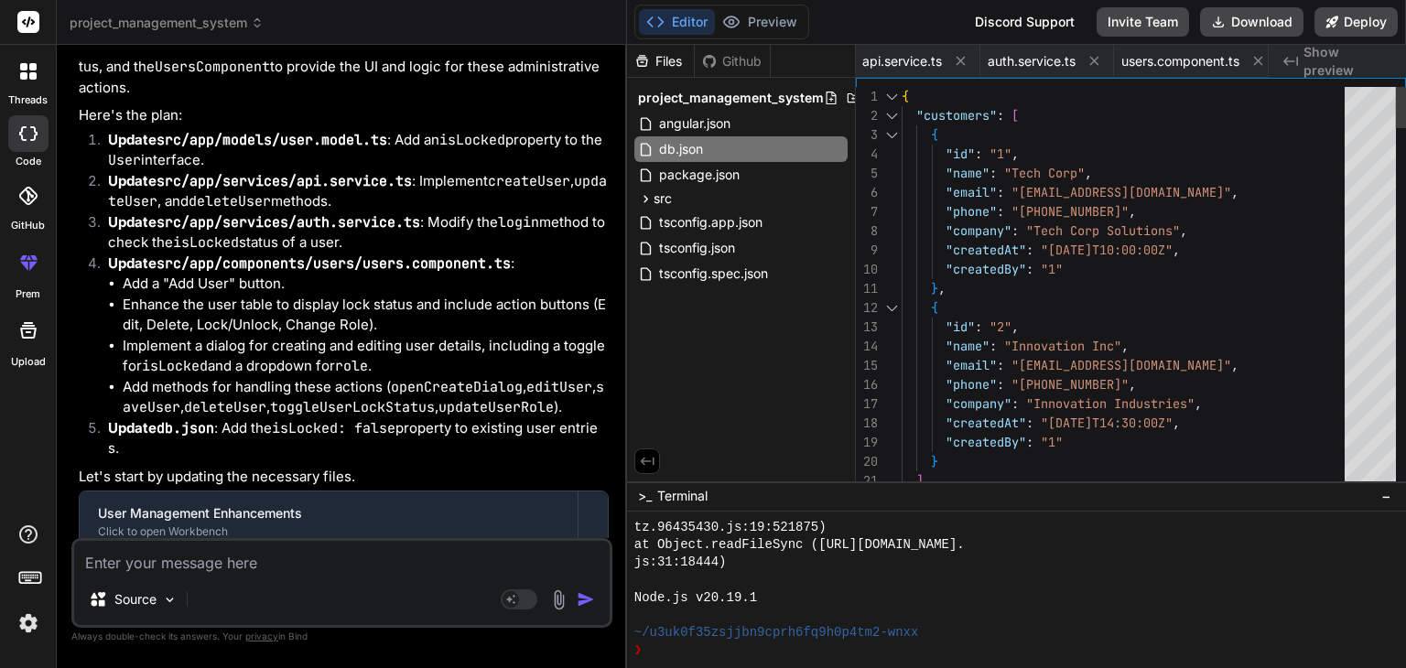
type textarea "x"
type textarea ""userName": "Regular User", "action": "Updated Step Status", "entityType": "ste…"
type textarea "x"
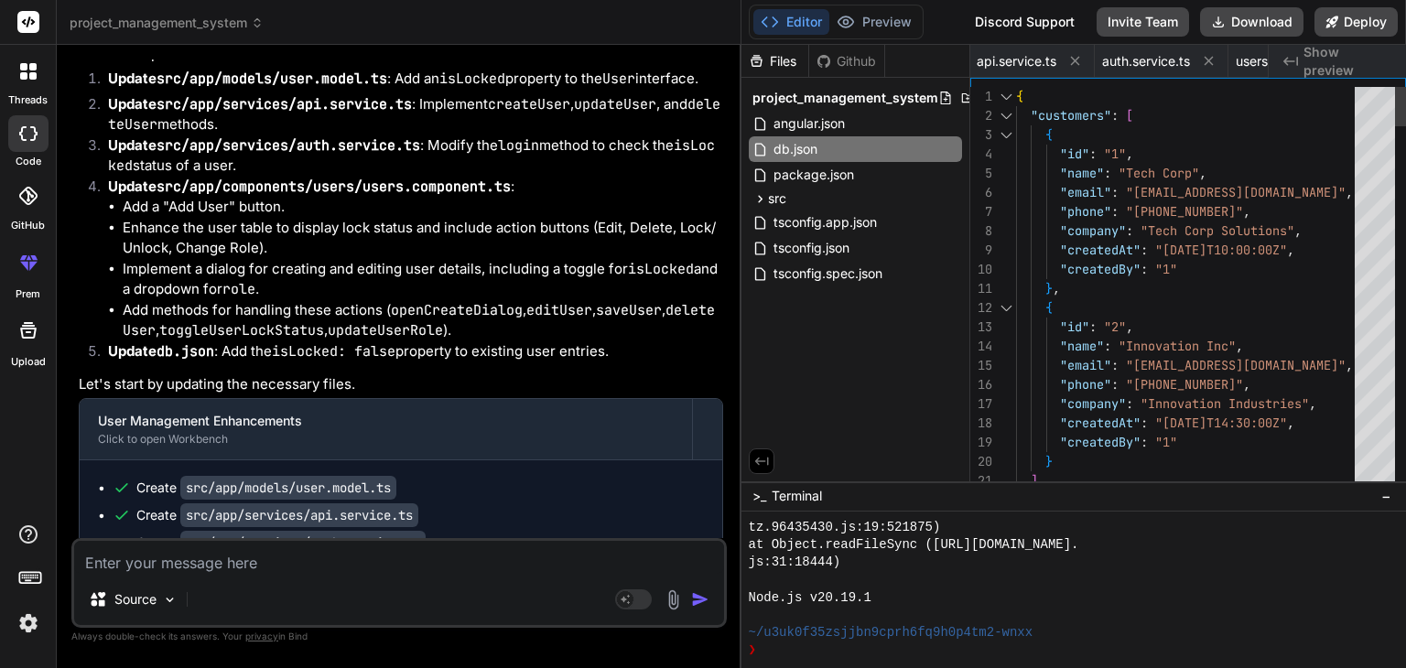
scroll to position [6734, 0]
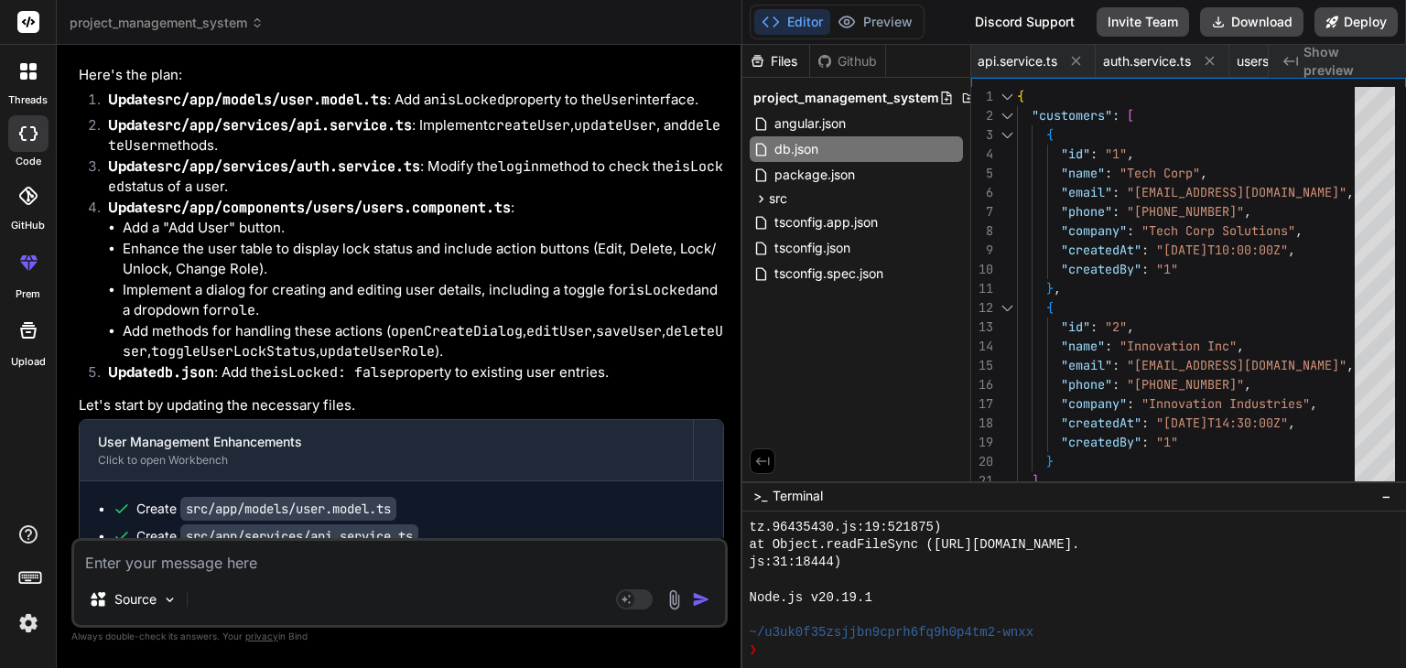
drag, startPoint x: 500, startPoint y: 239, endPoint x: 714, endPoint y: 239, distance: 214.2
click at [714, 239] on div "Bind AI Web Search Created with Pixso. Code Generator You Bind AI I need to inf…" at bounding box center [400, 356] width 686 height 623
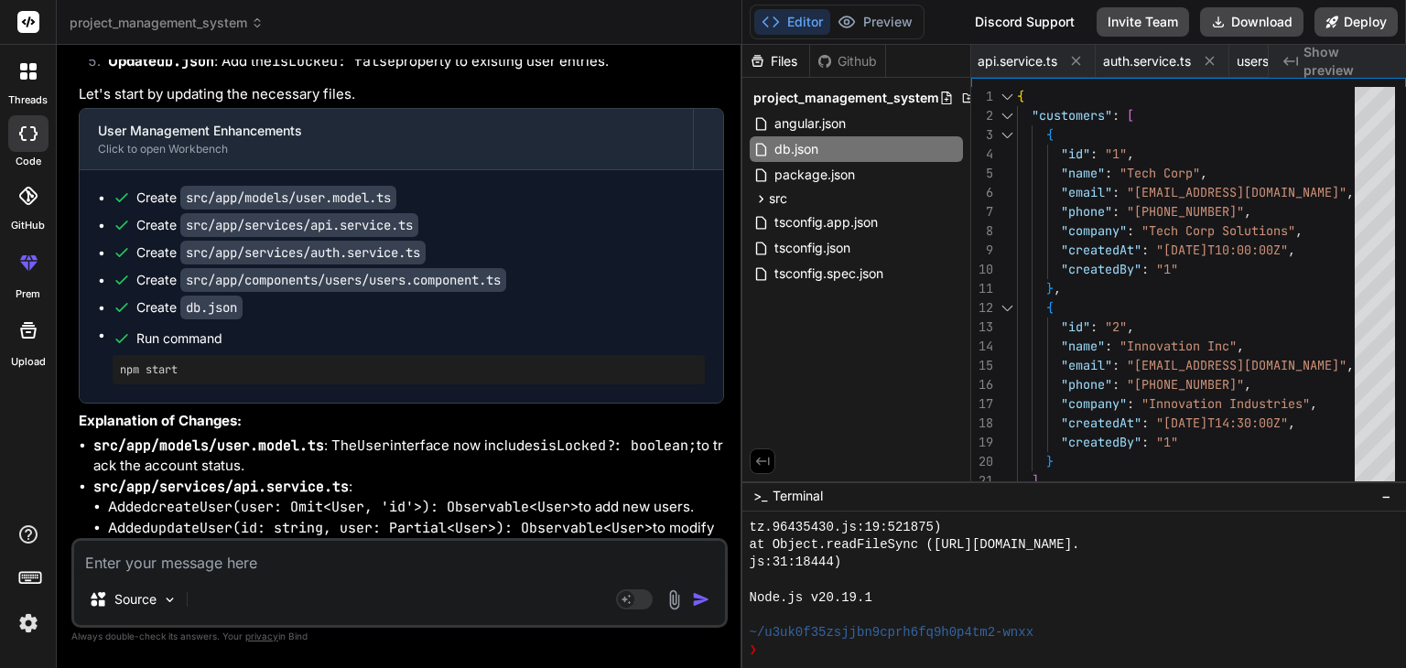
scroll to position [7044, 0]
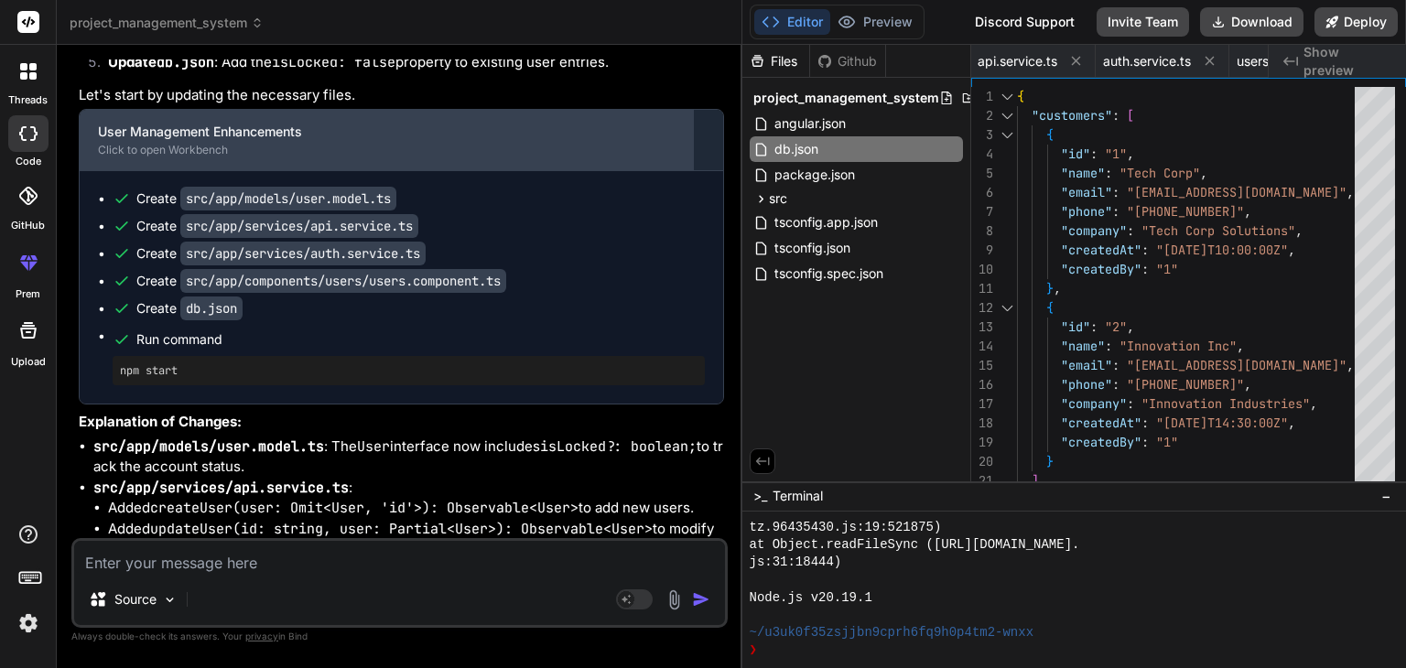
click at [209, 170] on div "User Management Enhancements Click to open Workbench" at bounding box center [386, 140] width 613 height 60
click at [201, 157] on div "Click to open Workbench" at bounding box center [386, 150] width 577 height 15
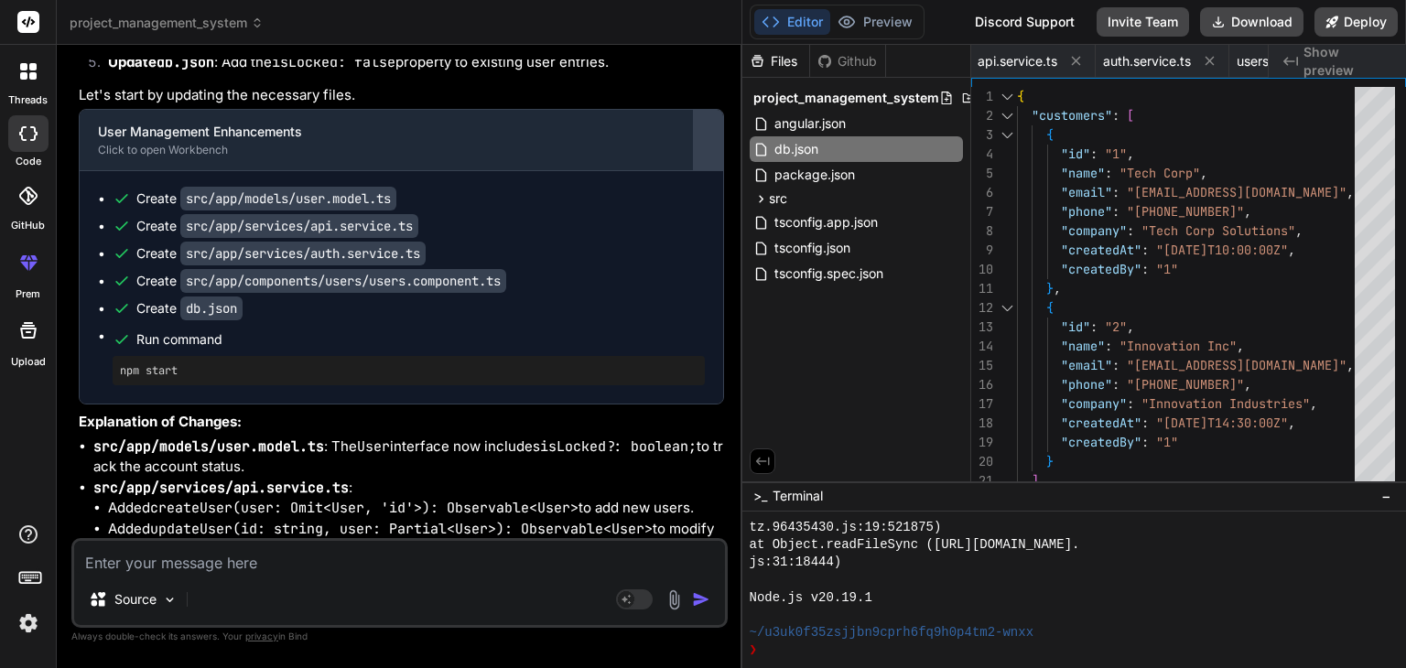
click at [711, 155] on div at bounding box center [708, 139] width 29 height 29
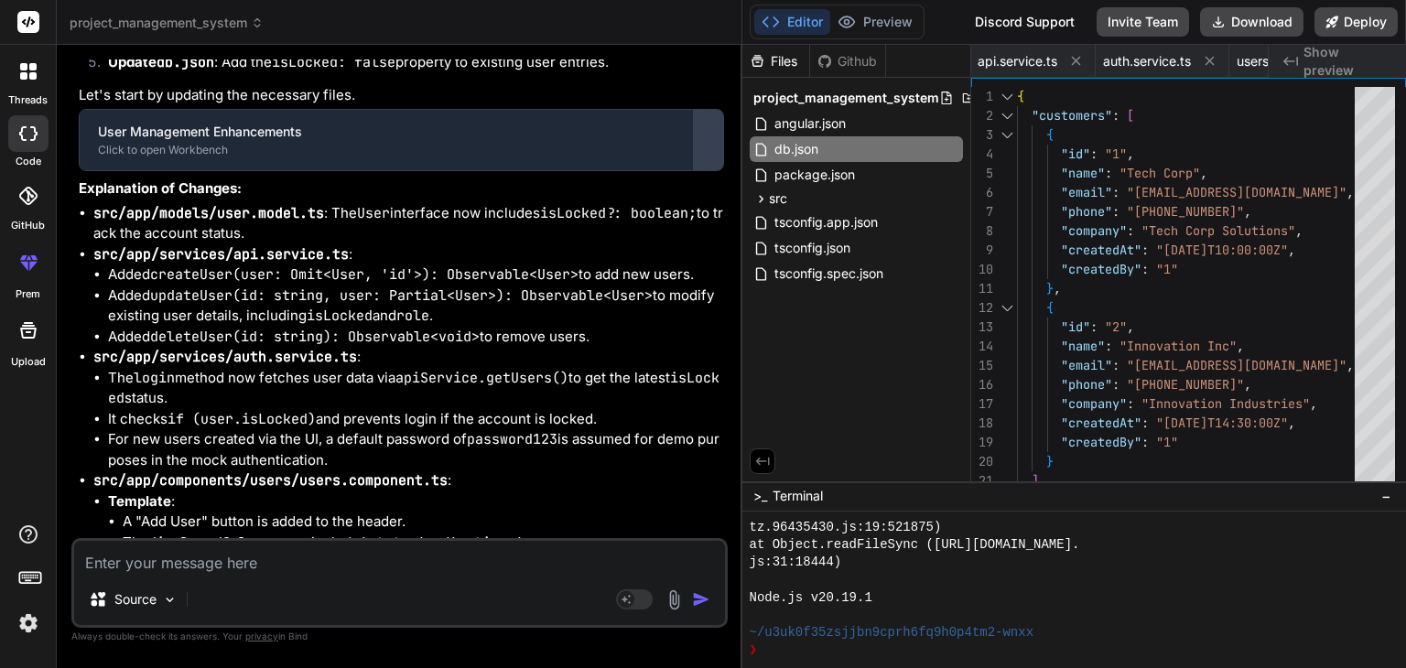
click at [711, 155] on div at bounding box center [708, 139] width 29 height 29
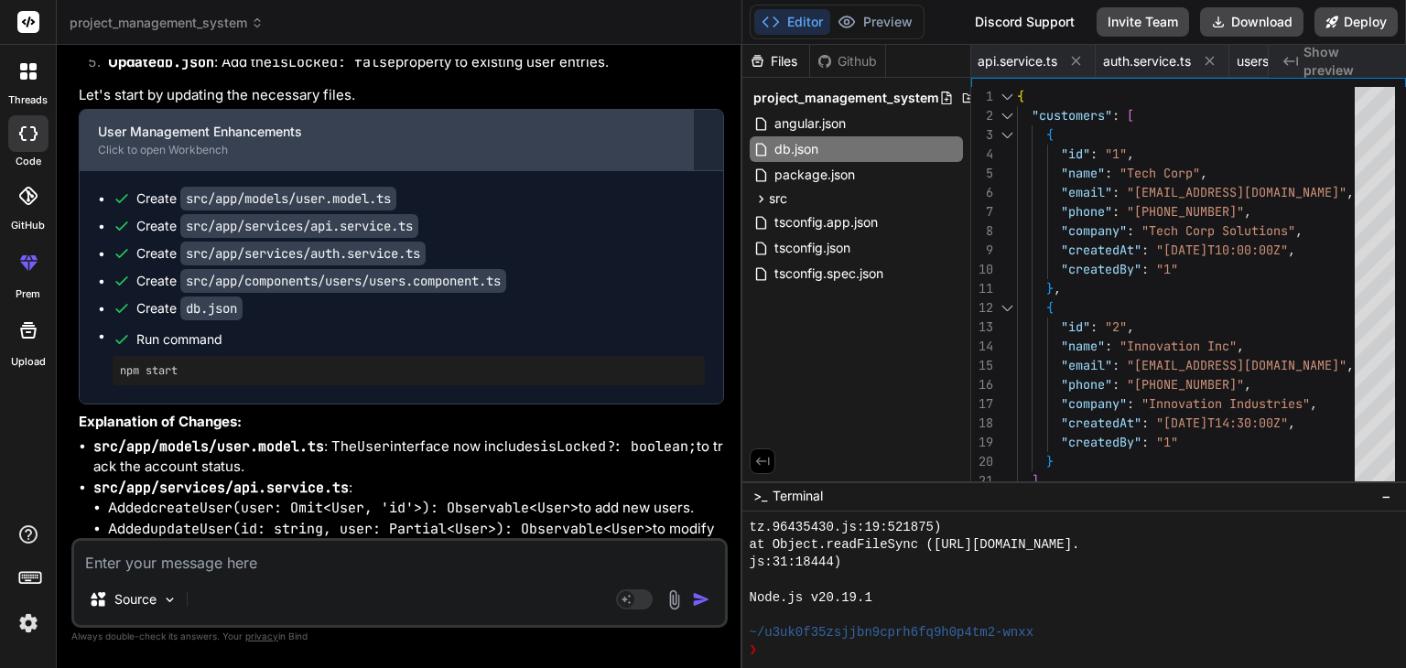
click at [408, 157] on div "Click to open Workbench" at bounding box center [386, 150] width 577 height 15
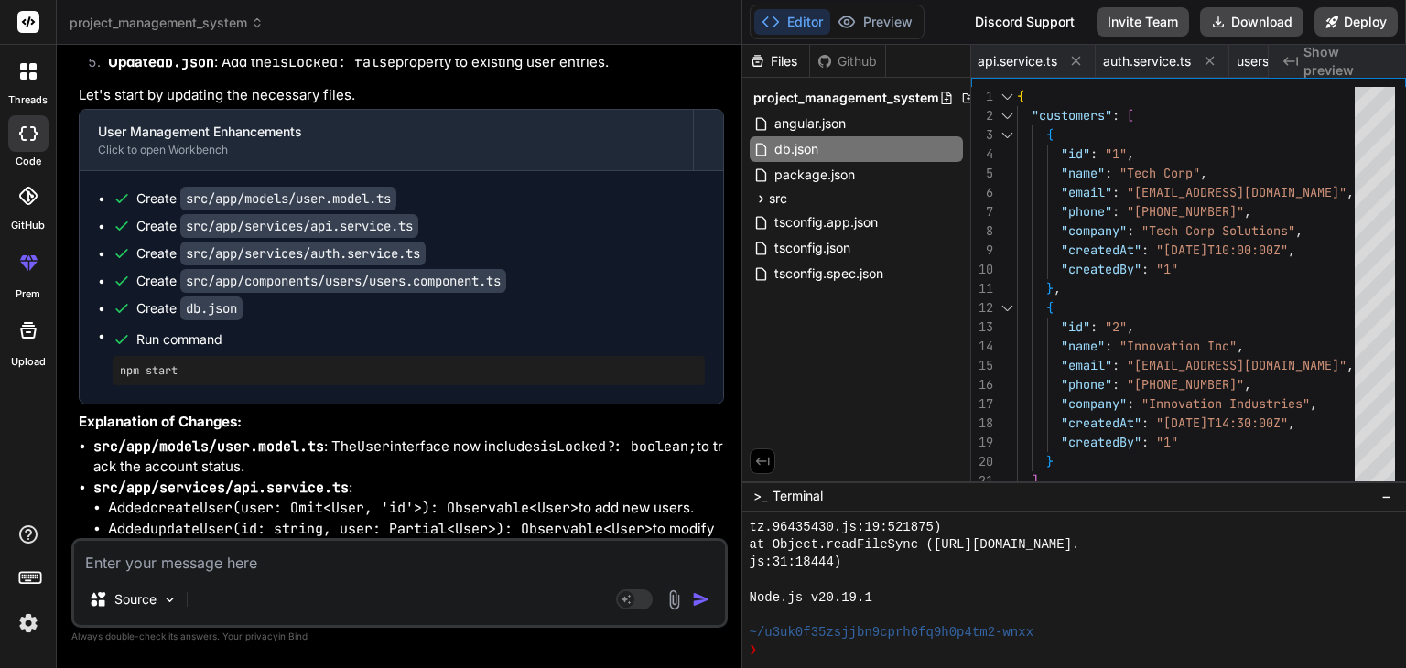
click at [257, 211] on code "src/app/models/user.model.ts" at bounding box center [288, 199] width 216 height 24
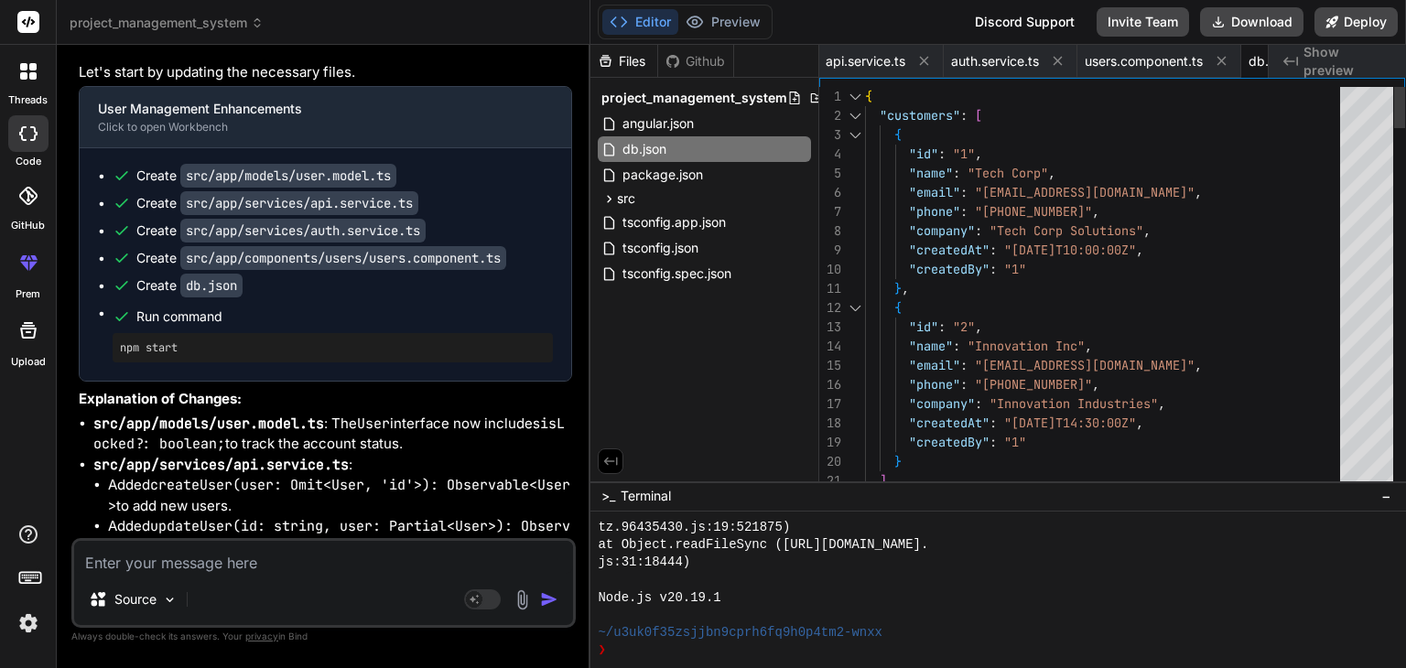
scroll to position [8092, 0]
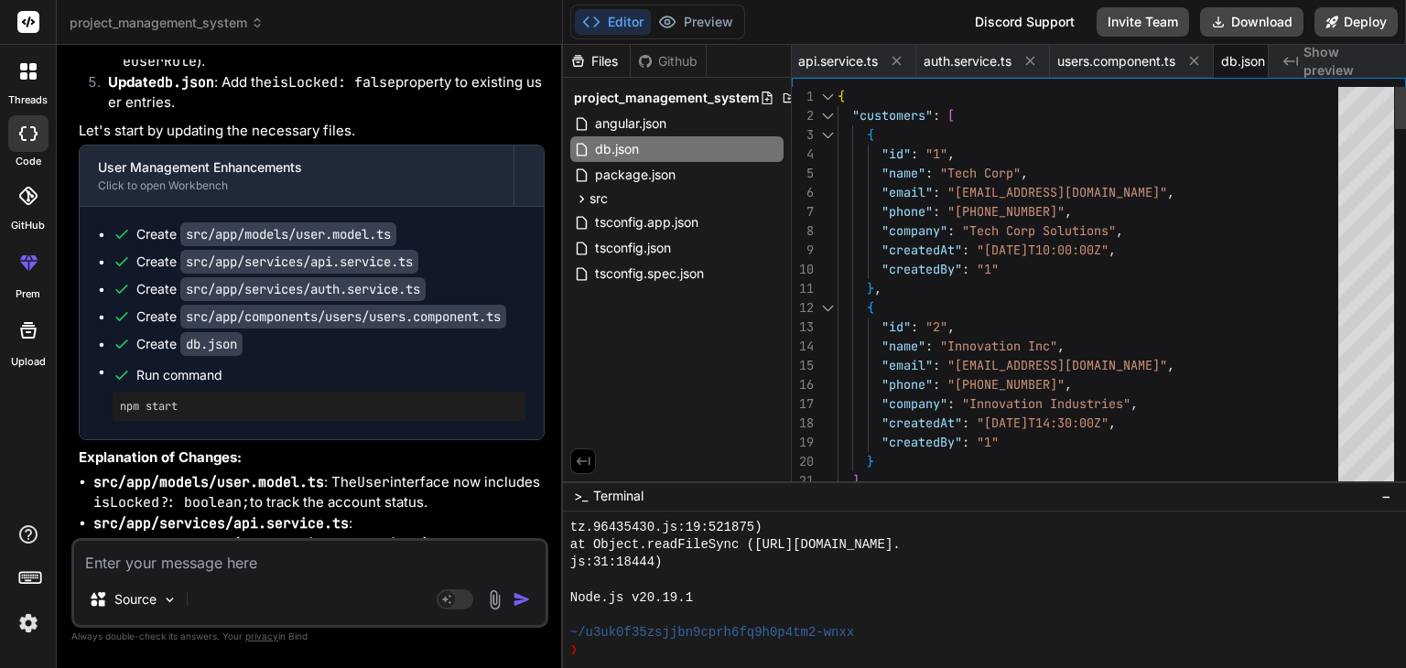
drag, startPoint x: 740, startPoint y: 139, endPoint x: 527, endPoint y: 143, distance: 212.4
click at [527, 143] on div "Bind AI Web Search Created with Pixso. Code Generator You Bind AI I need to inf…" at bounding box center [310, 356] width 506 height 623
click at [824, 66] on span "api.service.ts" at bounding box center [838, 61] width 80 height 18
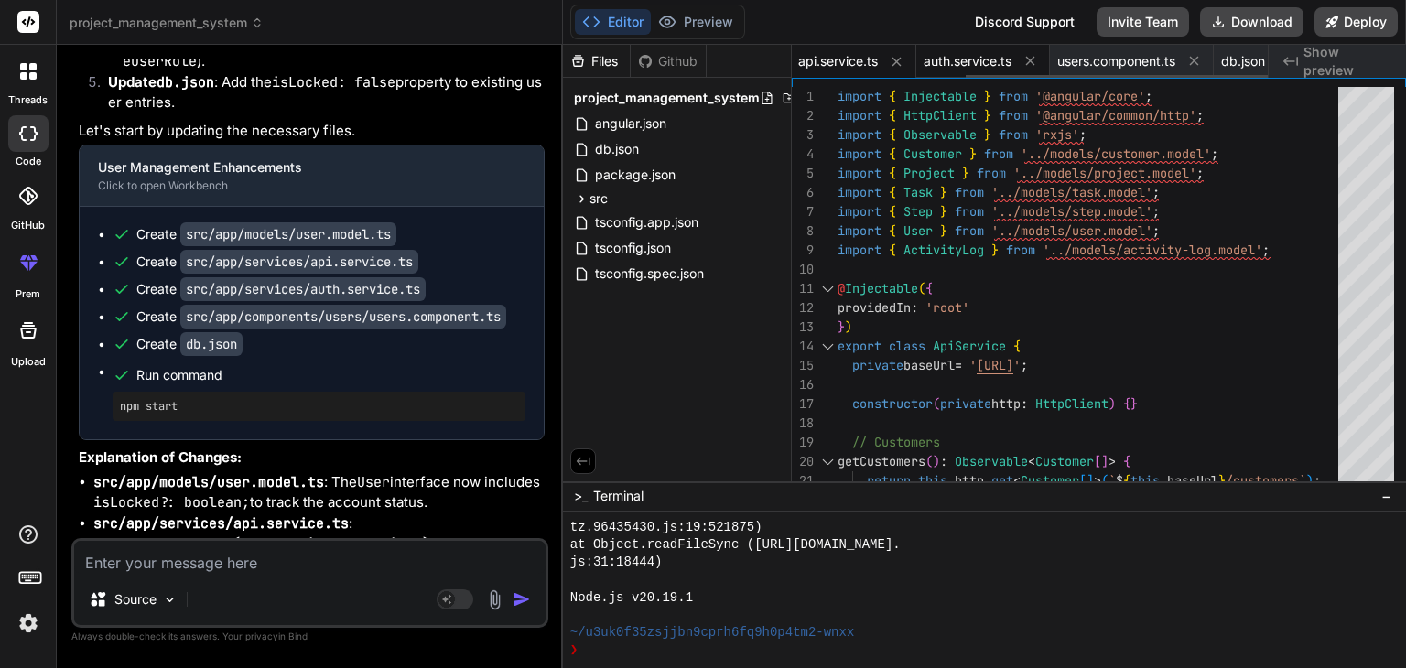
click at [956, 62] on span "auth.service.ts" at bounding box center [968, 61] width 88 height 18
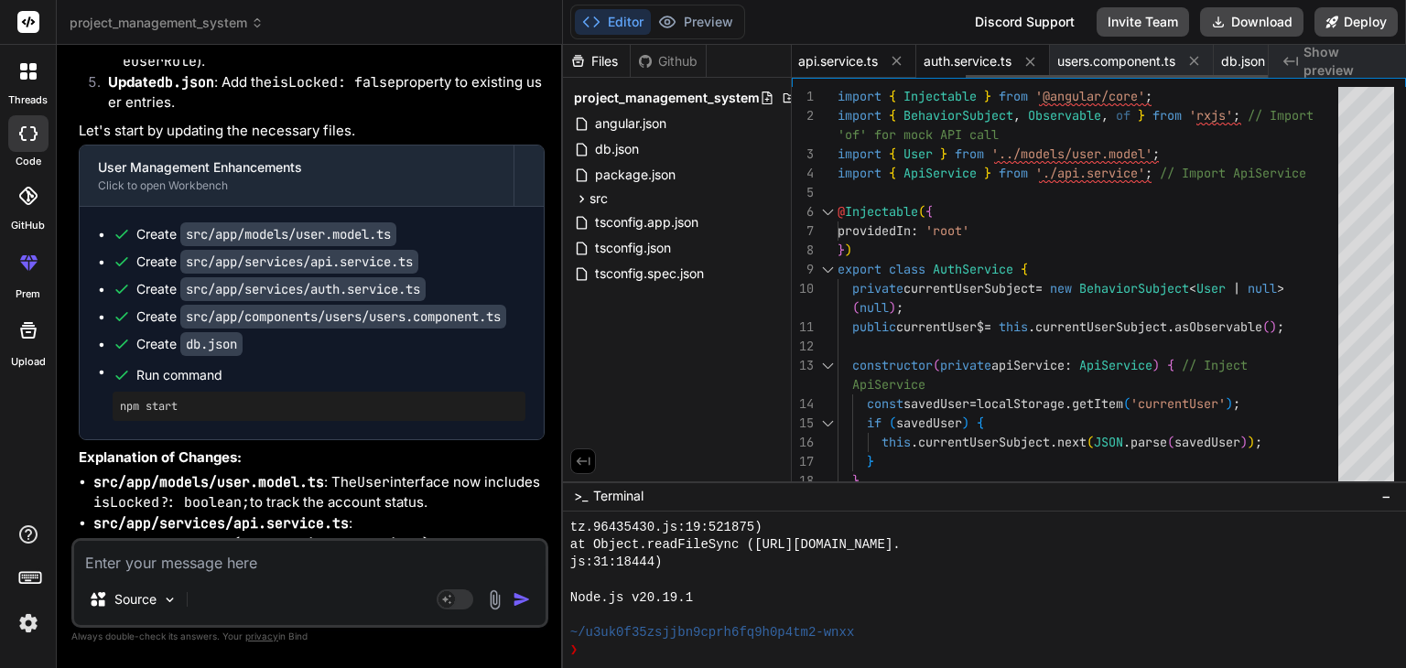
click at [806, 61] on span "api.service.ts" at bounding box center [838, 61] width 80 height 18
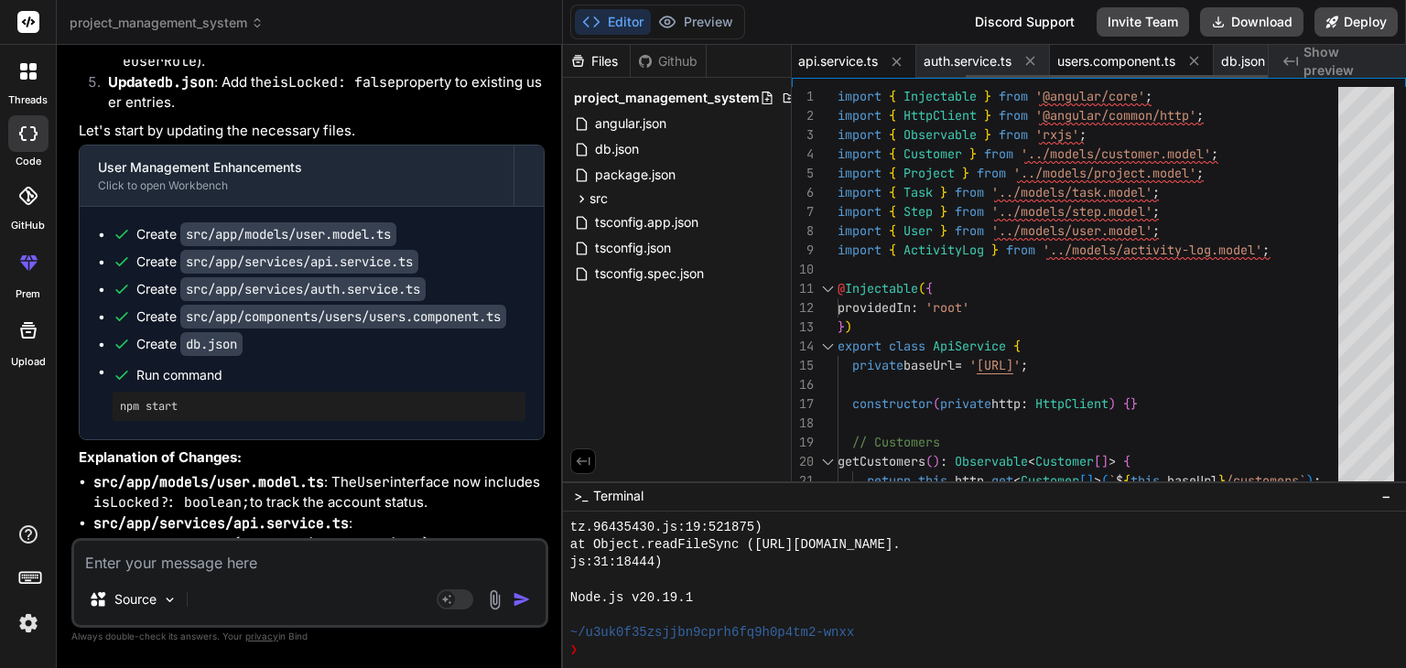
click at [1095, 67] on span "users.component.ts" at bounding box center [1116, 61] width 118 height 18
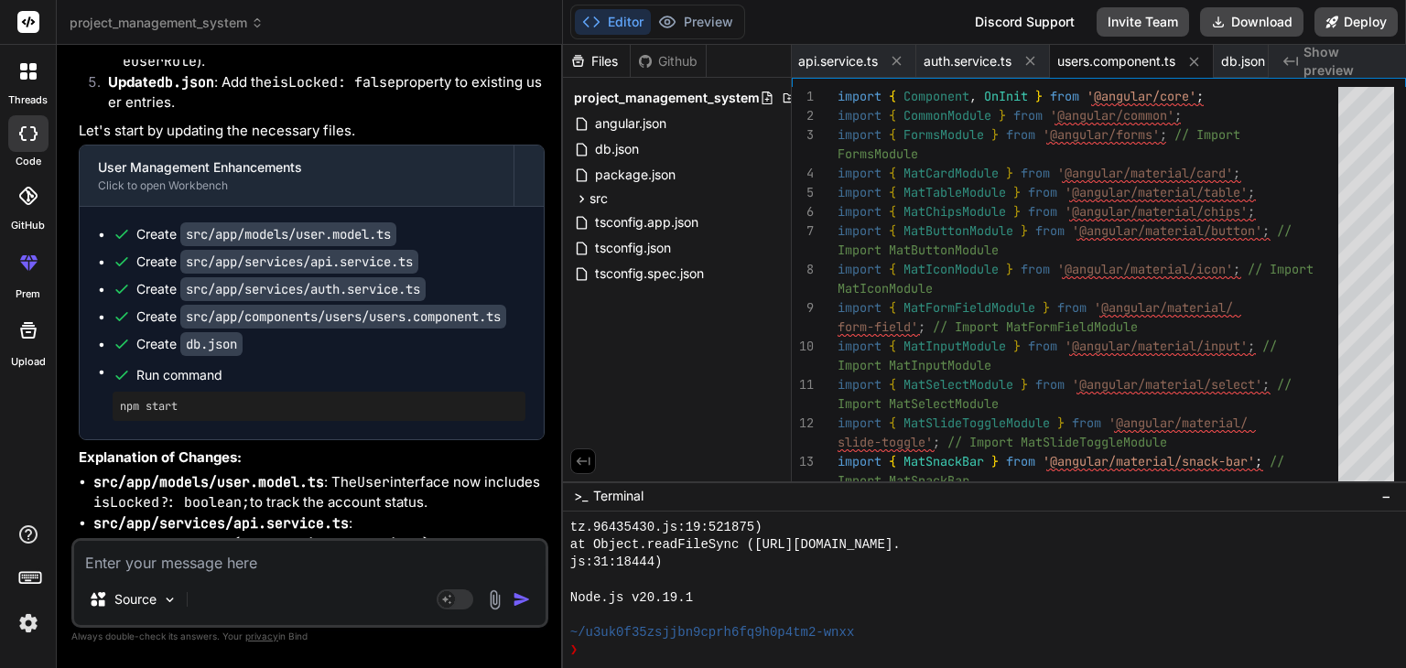
click at [599, 60] on div "Files" at bounding box center [596, 61] width 67 height 18
click at [588, 62] on div "Files" at bounding box center [596, 61] width 67 height 18
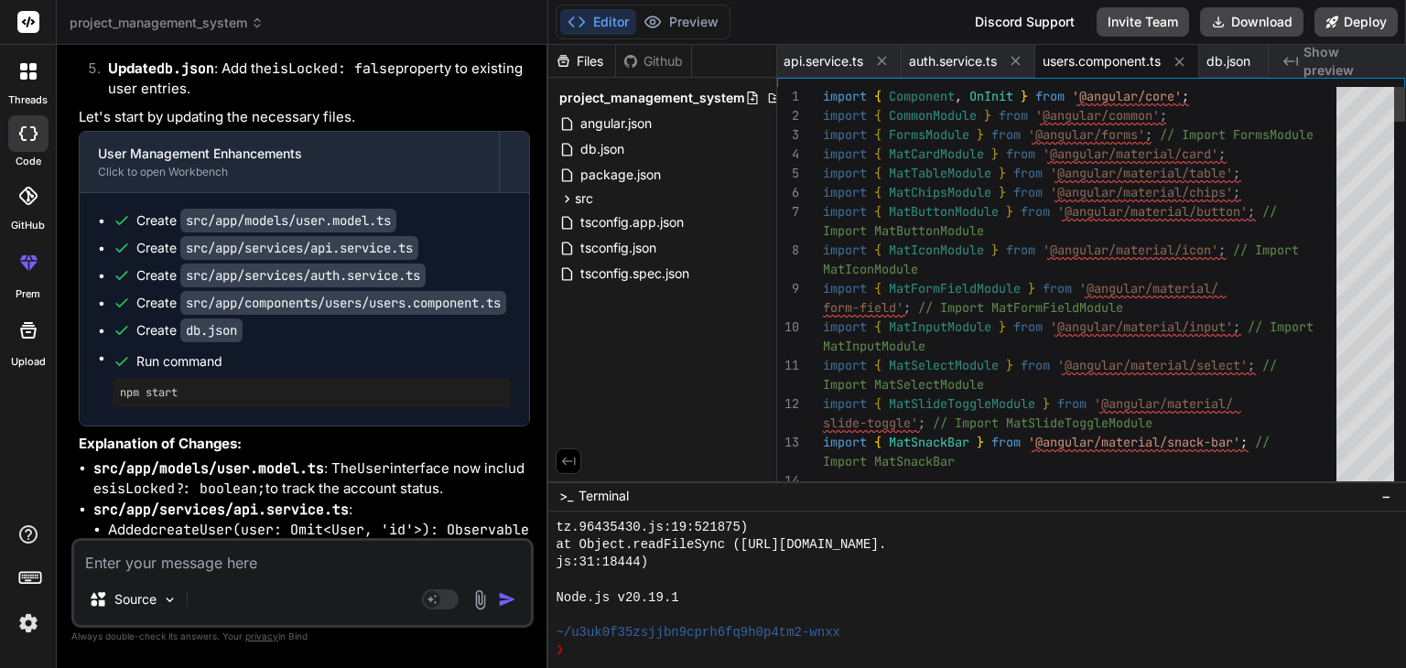
scroll to position [8188, 0]
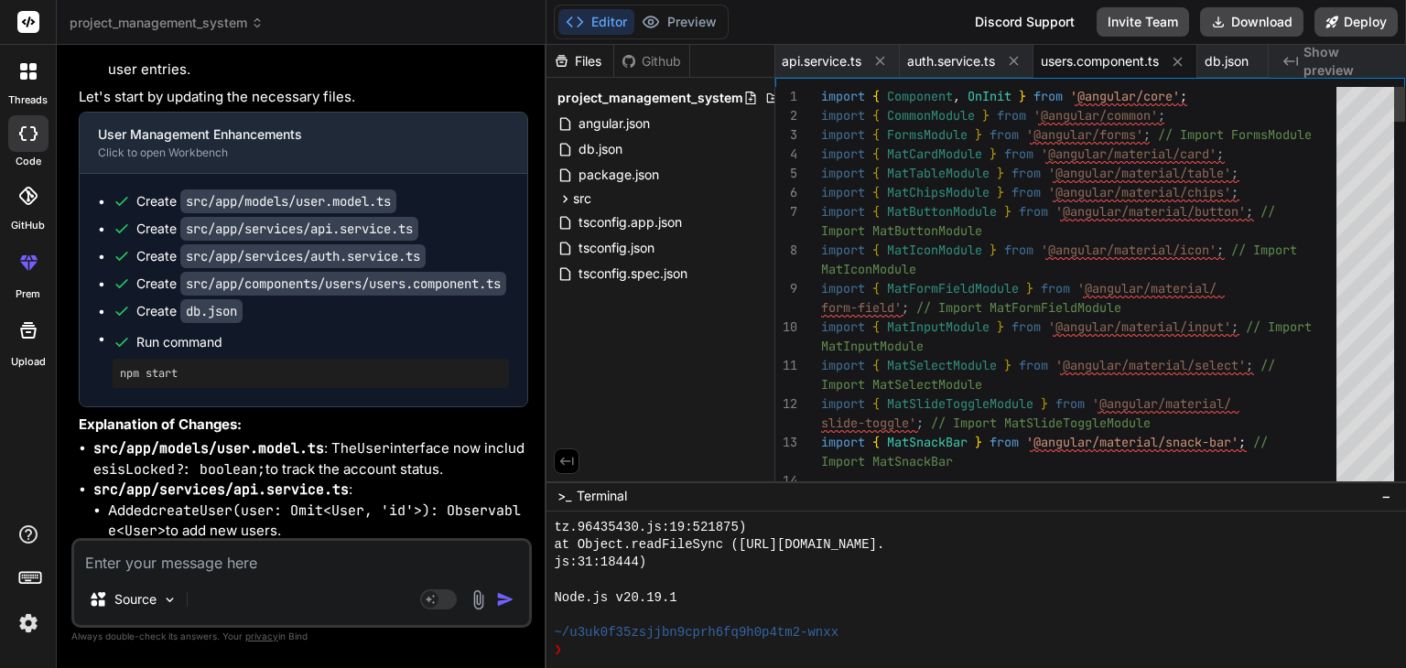
drag, startPoint x: 548, startPoint y: 395, endPoint x: 511, endPoint y: 403, distance: 38.2
click at [511, 403] on div "Bind AI Web Search Created with Pixso. Code Generator You Bind AI I need to inf…" at bounding box center [302, 356] width 490 height 623
click at [1076, 61] on span "users.component.ts" at bounding box center [1100, 61] width 118 height 18
click at [961, 67] on span "auth.service.ts" at bounding box center [951, 61] width 88 height 18
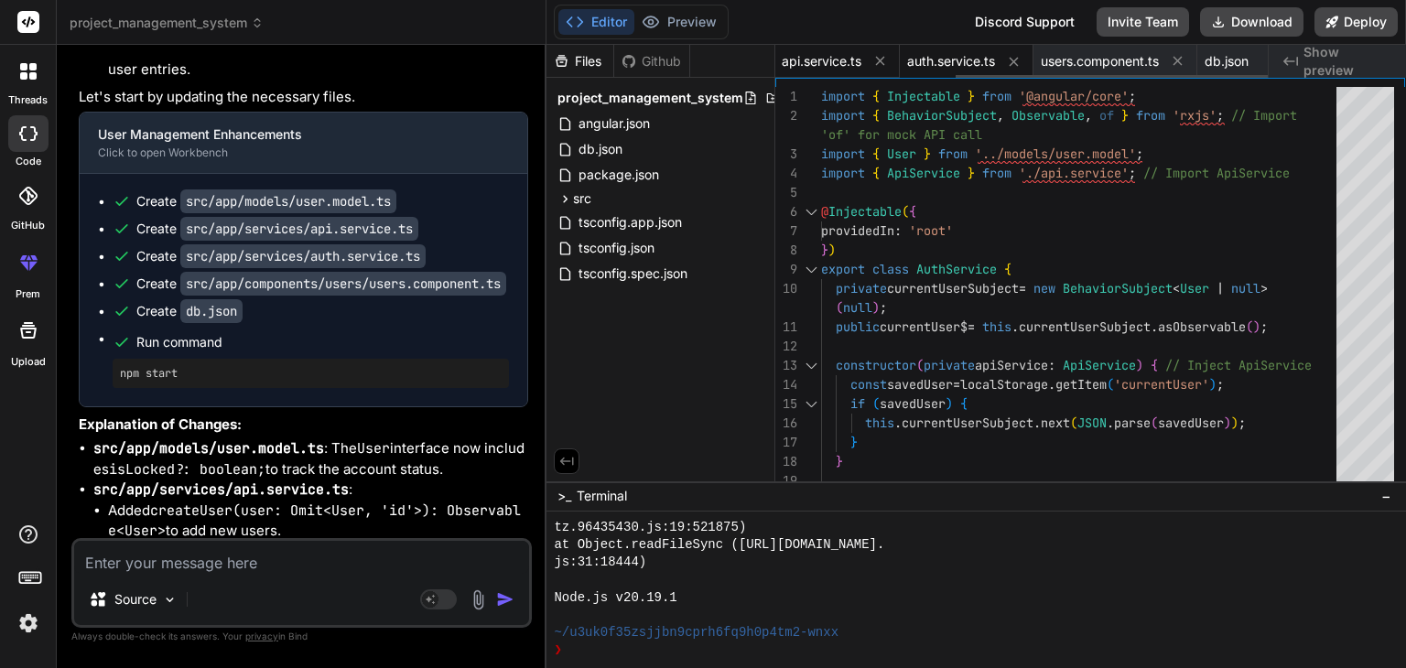
click at [831, 67] on span "api.service.ts" at bounding box center [822, 61] width 80 height 18
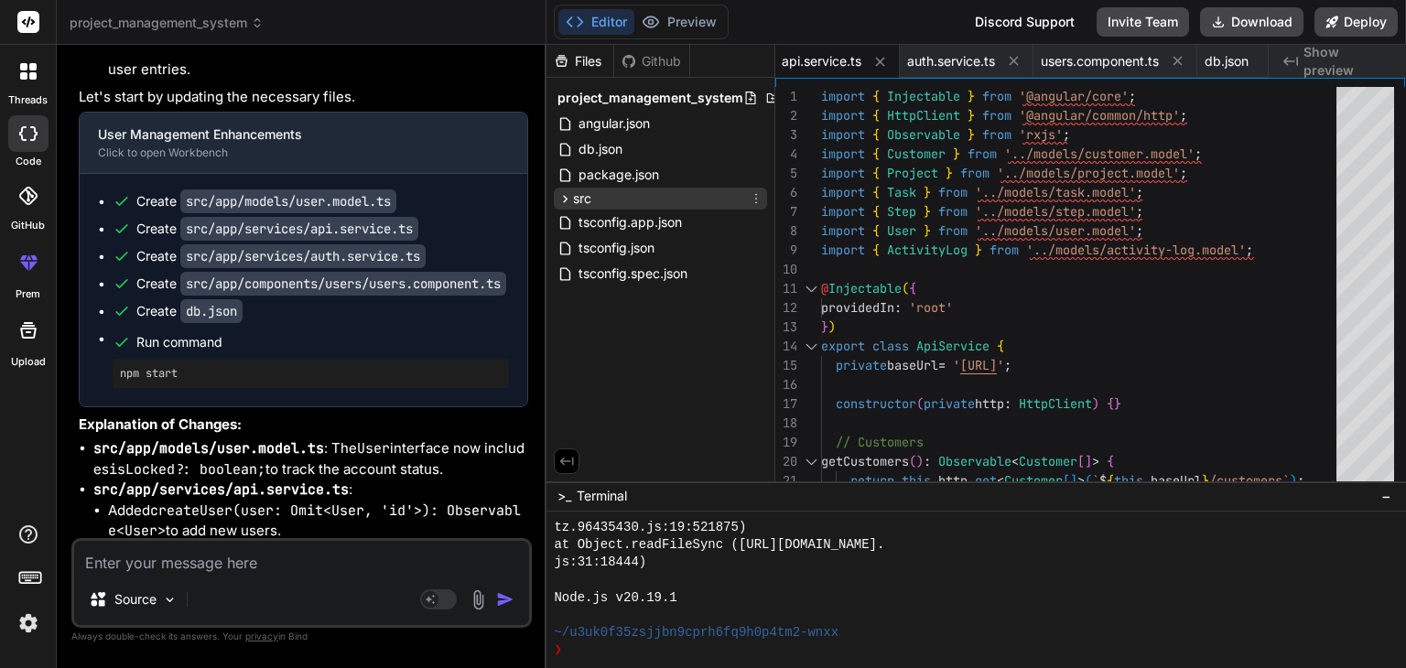
click at [568, 201] on icon at bounding box center [565, 199] width 16 height 16
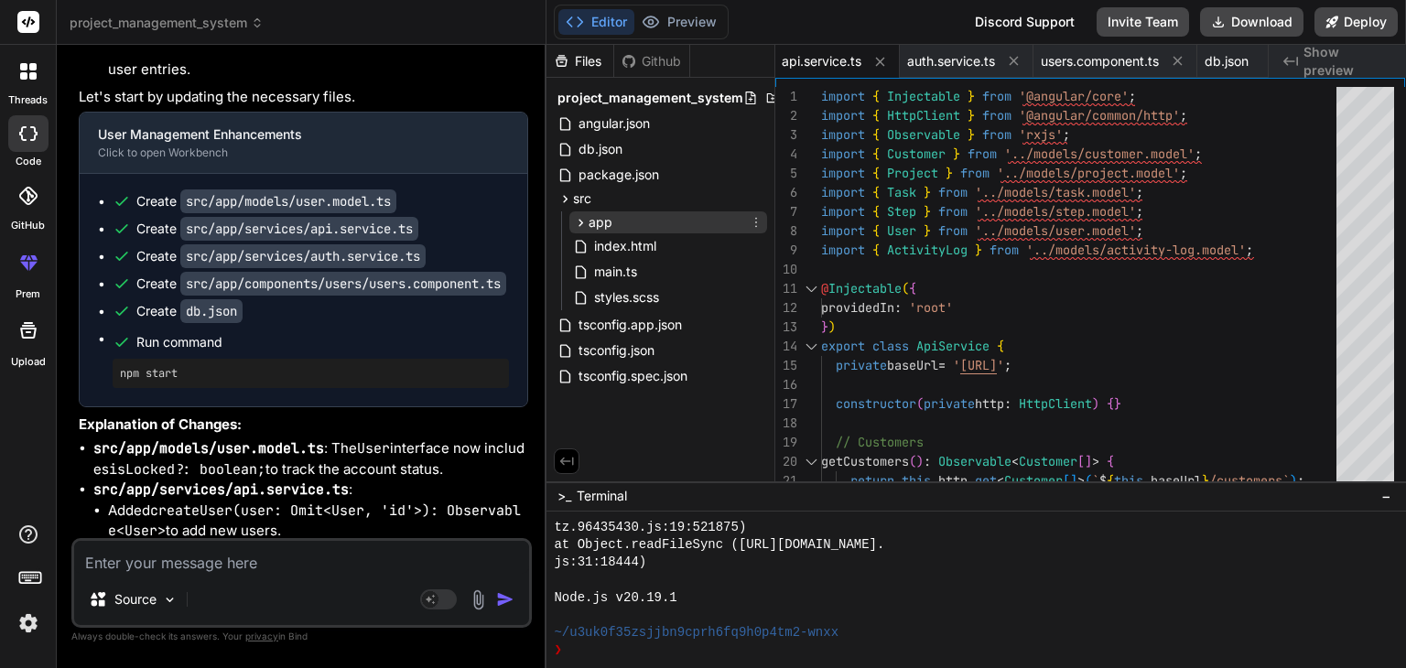
click at [583, 224] on icon at bounding box center [581, 223] width 16 height 16
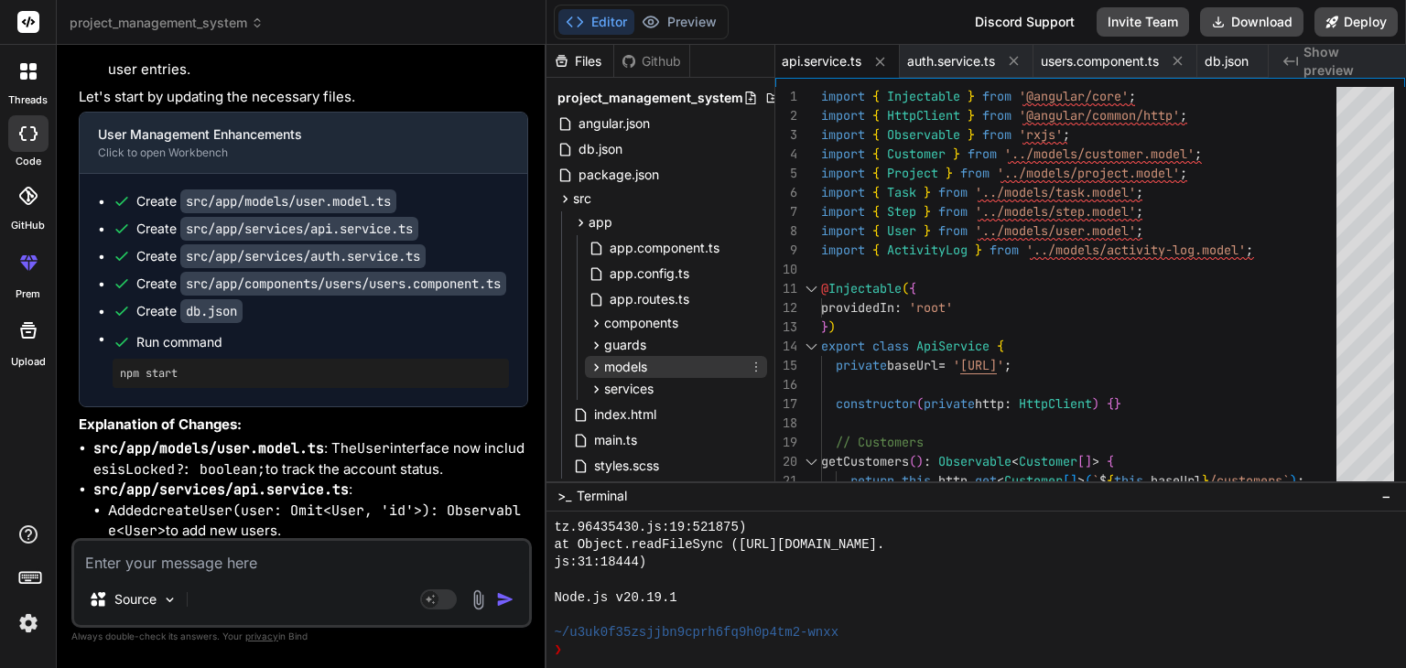
click at [633, 371] on span "models" at bounding box center [625, 367] width 43 height 18
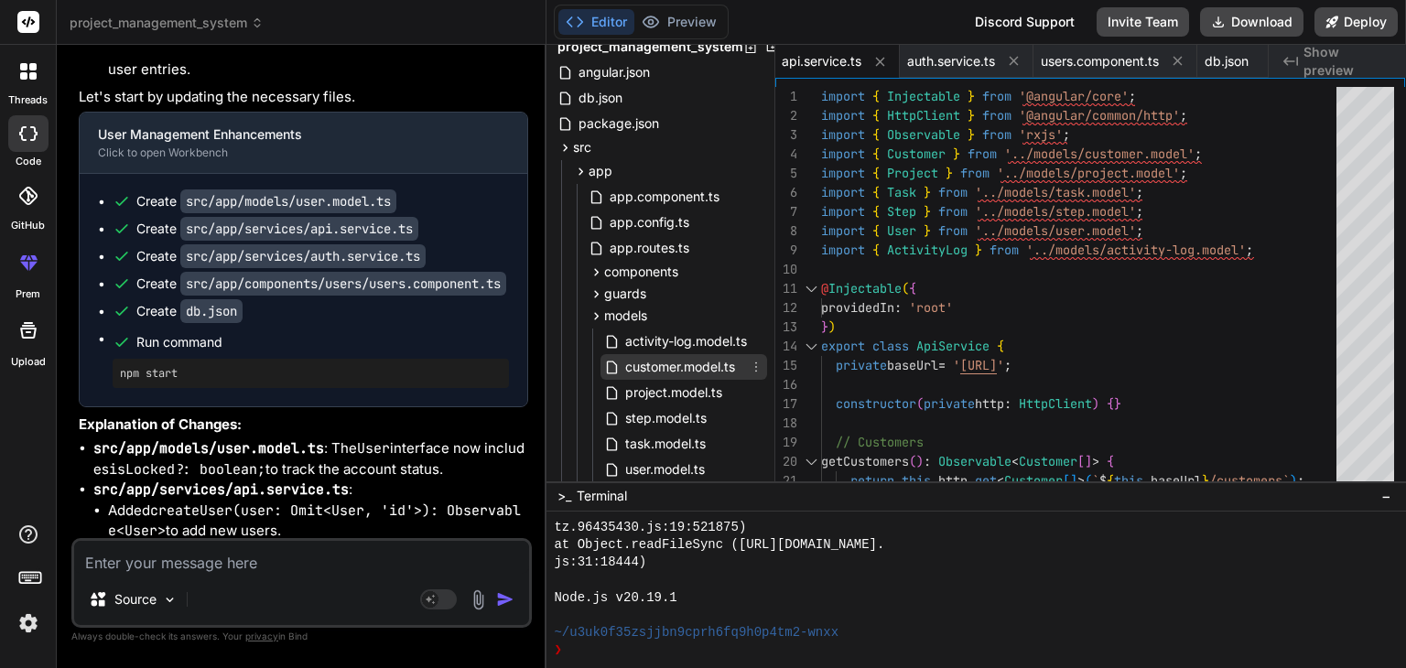
scroll to position [183, 0]
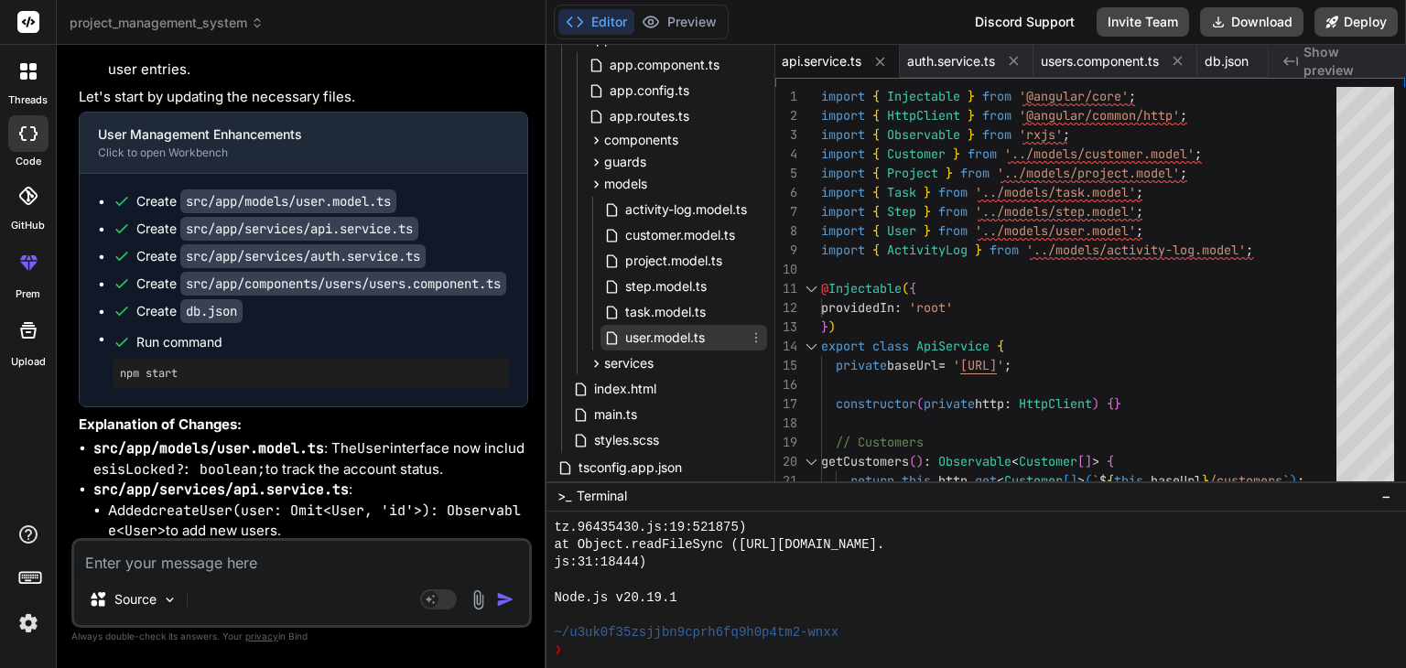
click at [665, 341] on span "user.model.ts" at bounding box center [664, 338] width 83 height 22
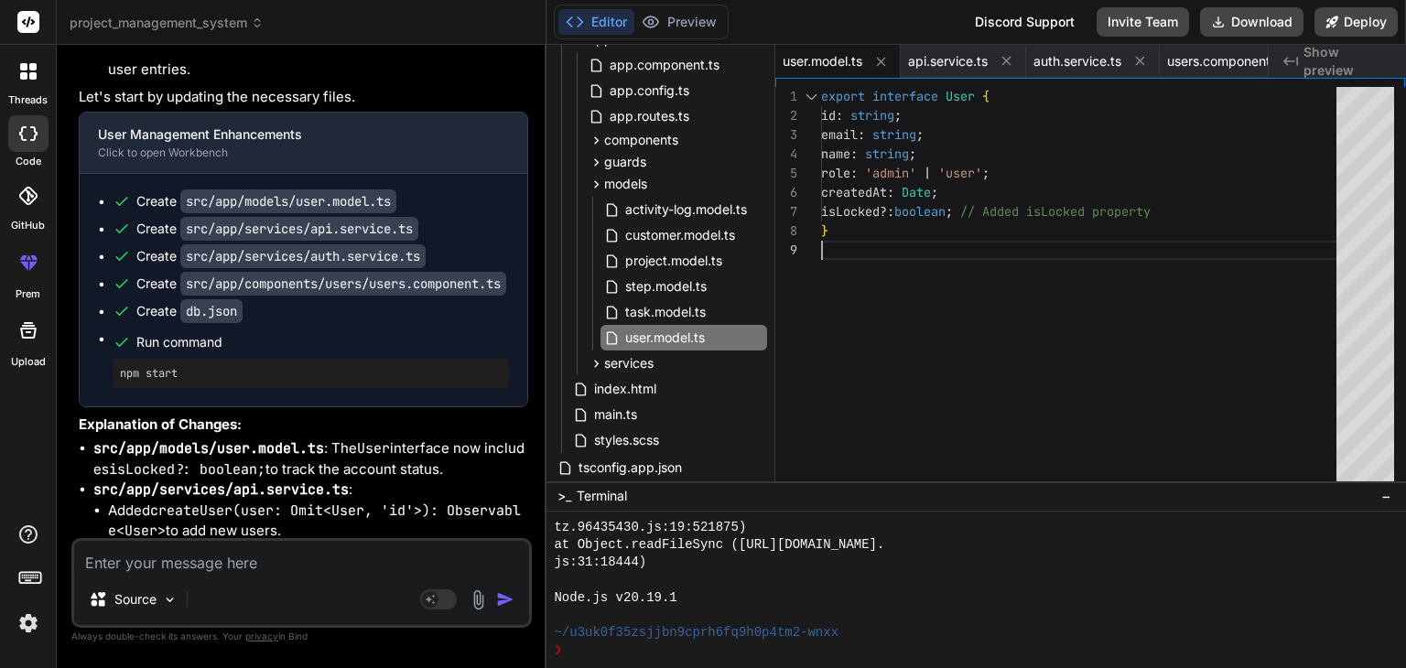
click at [913, 265] on div "export interface User { id : string ; email : string ; name : string ; role : '…" at bounding box center [1084, 288] width 526 height 403
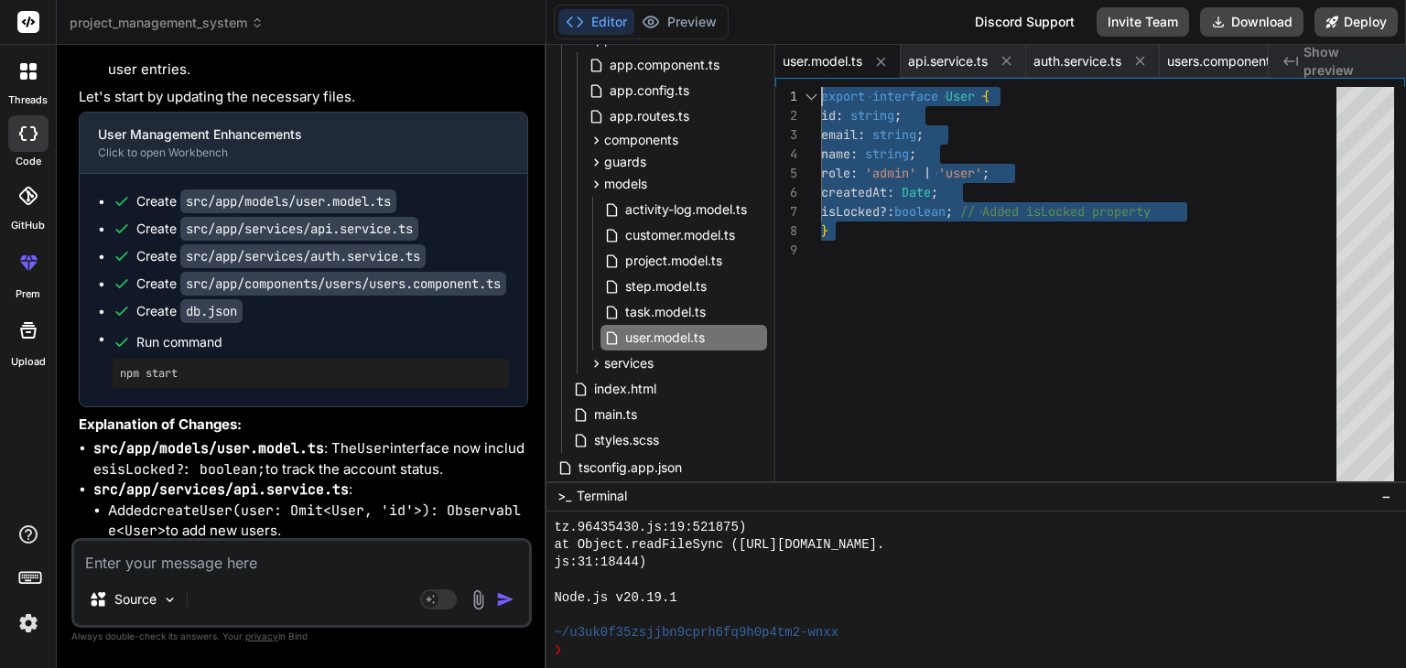
drag, startPoint x: 902, startPoint y: 237, endPoint x: 782, endPoint y: 70, distance: 206.0
click at [821, 87] on div "export interface User { id : string ; email : string ; name : string ; role : '…" at bounding box center [1084, 288] width 526 height 403
click at [261, 241] on code "src/app/services/api.service.ts" at bounding box center [299, 229] width 238 height 24
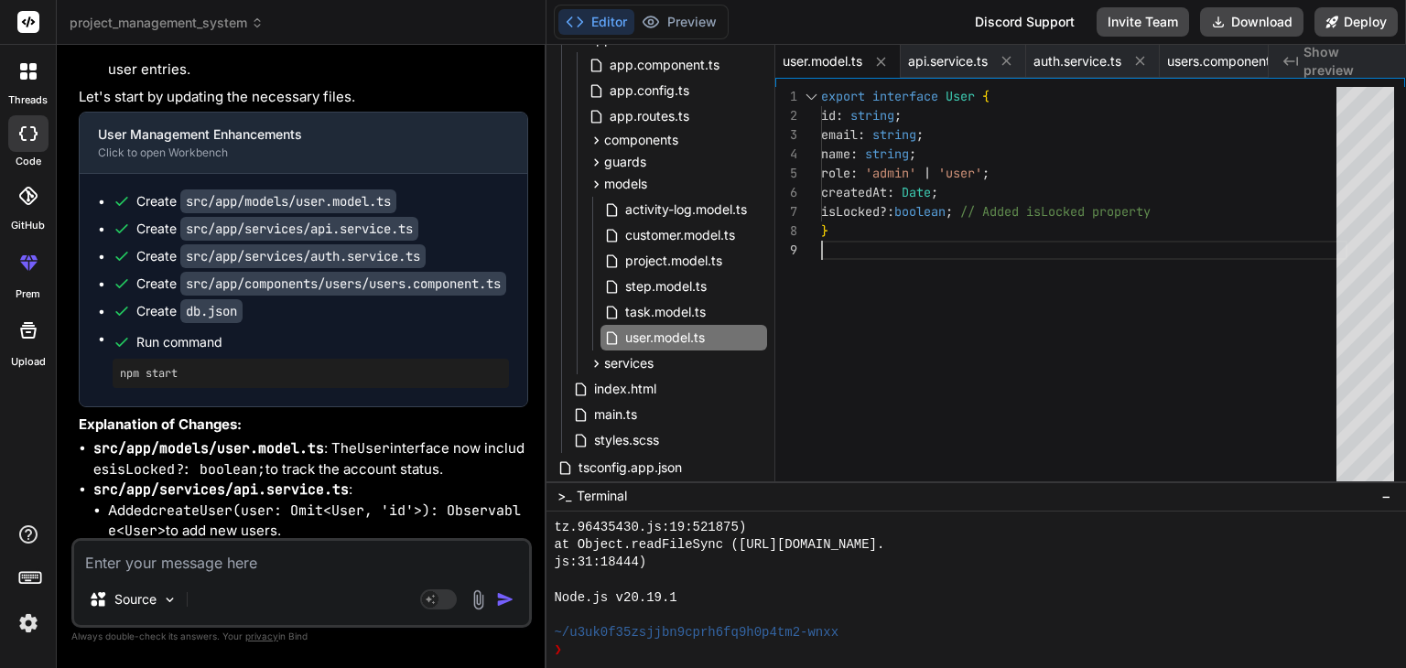
click at [963, 297] on div "export interface User { id : string ; email : string ; name : string ; role : '…" at bounding box center [1084, 288] width 526 height 403
click at [1048, 255] on div "export interface User { id : string ; email : string ; name : string ; role : '…" at bounding box center [1084, 288] width 526 height 403
click at [929, 58] on span "api.service.ts" at bounding box center [948, 61] width 80 height 18
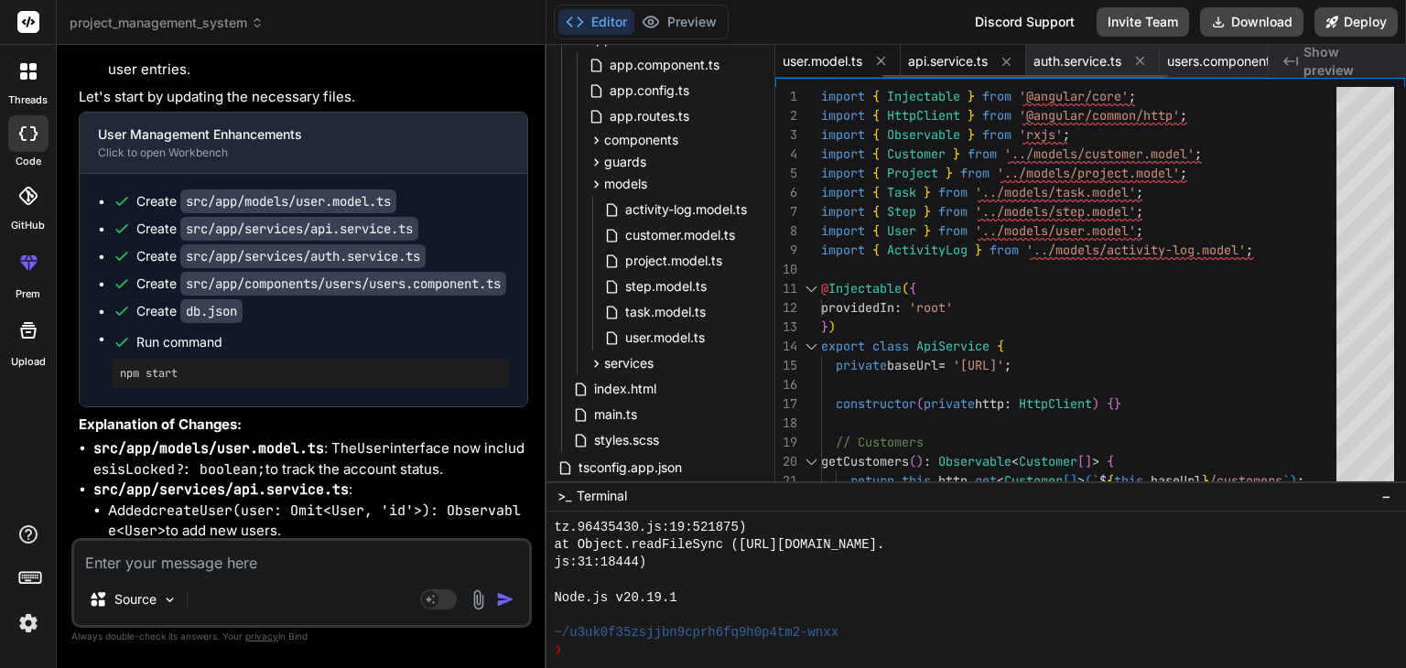
click at [841, 61] on span "user.model.ts" at bounding box center [823, 61] width 80 height 18
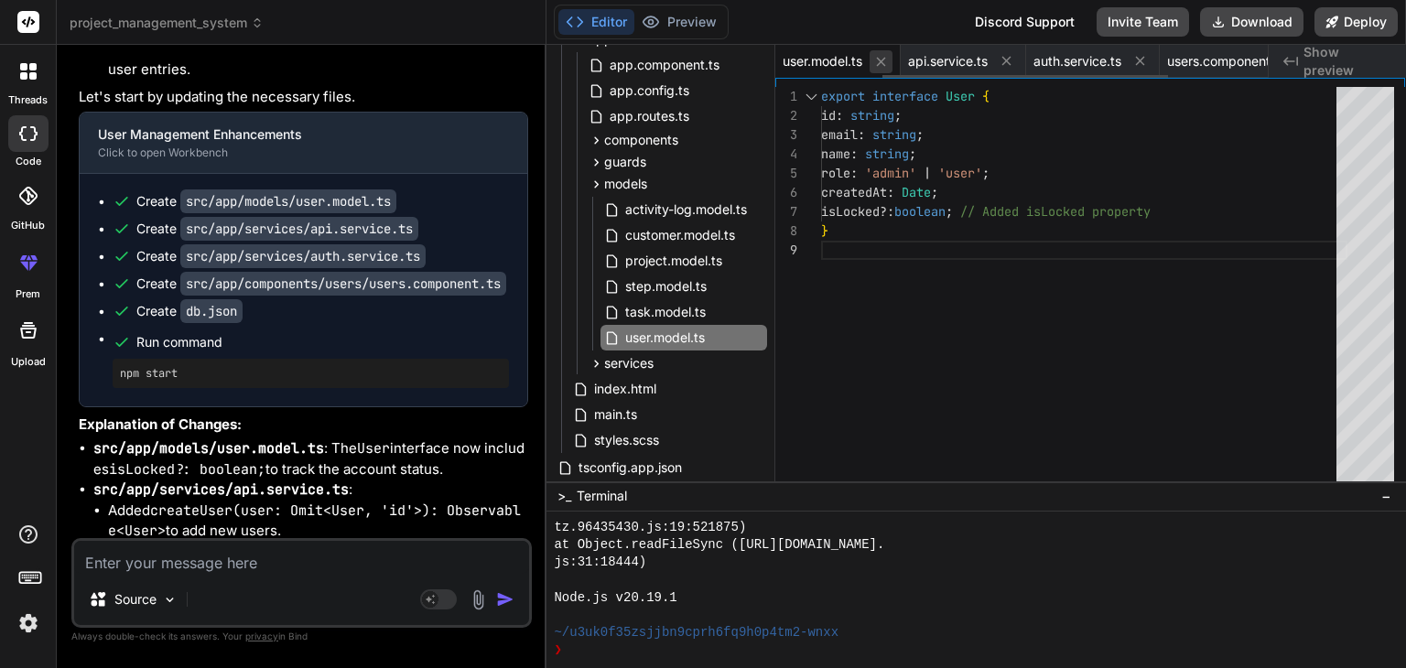
click at [883, 63] on icon at bounding box center [881, 62] width 16 height 16
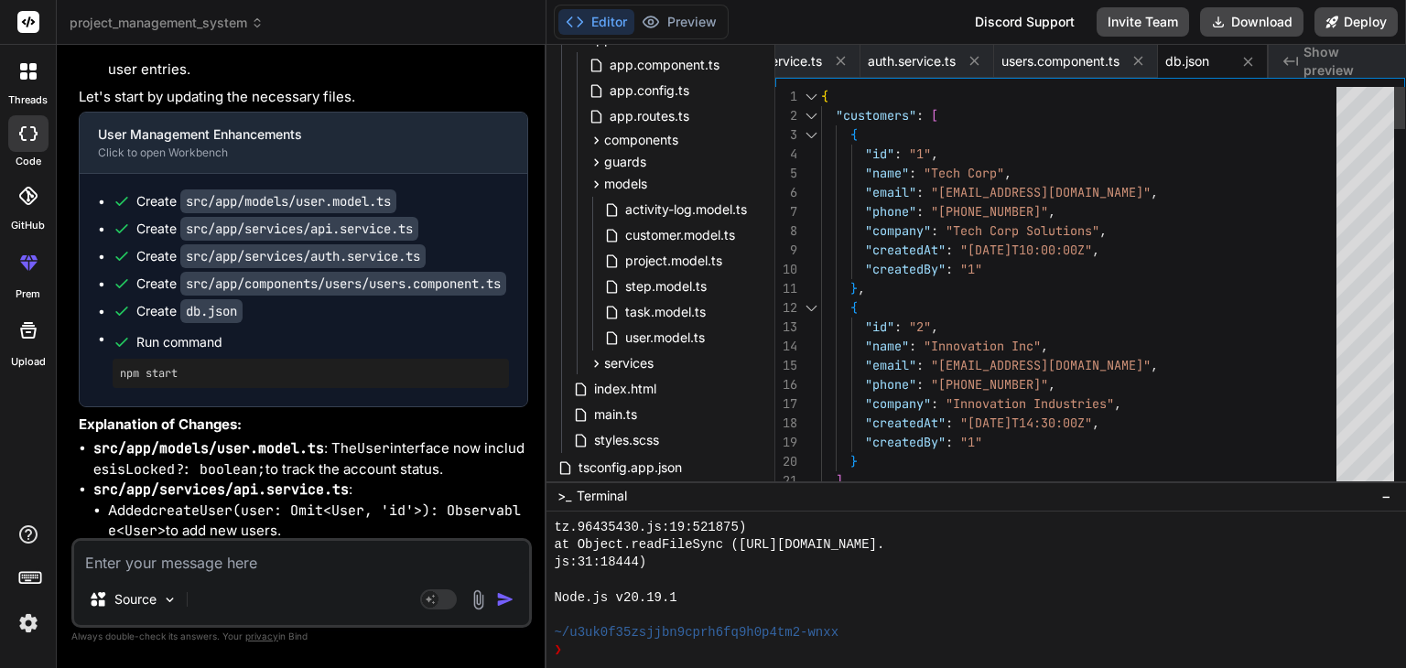
click at [785, 65] on span "api.service.ts" at bounding box center [782, 61] width 80 height 18
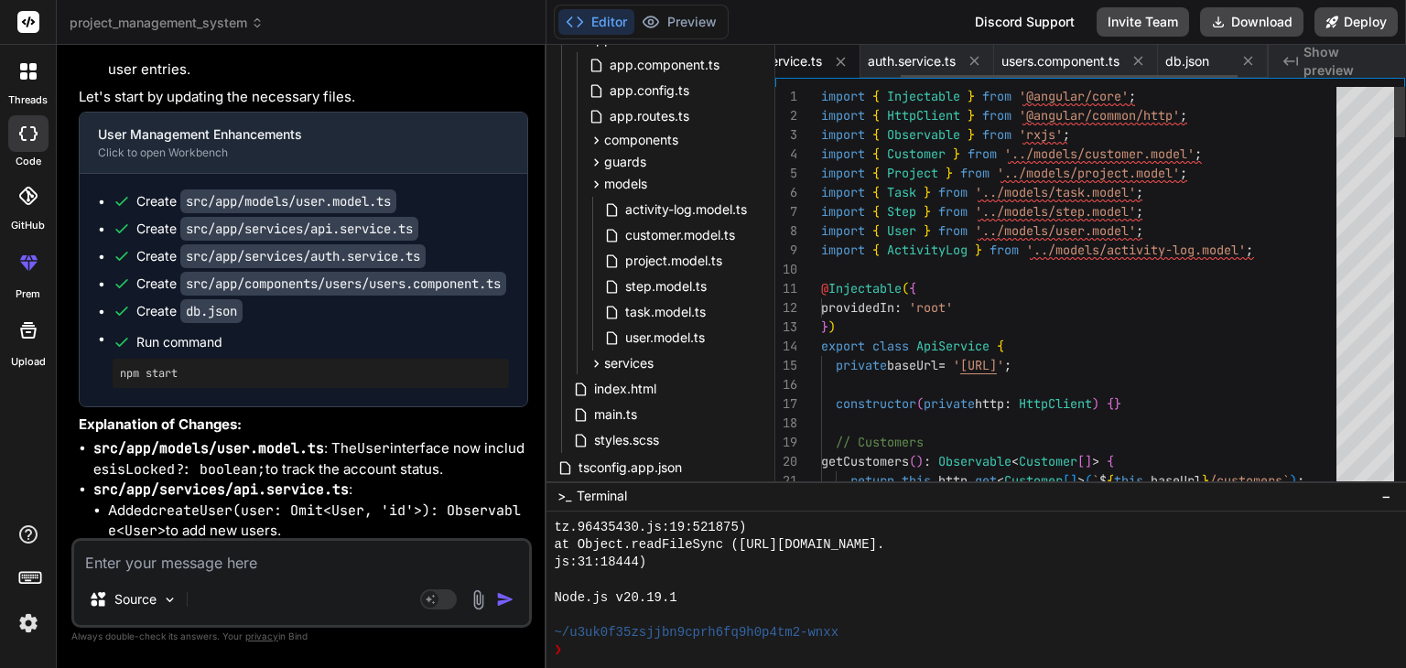
scroll to position [0, 183]
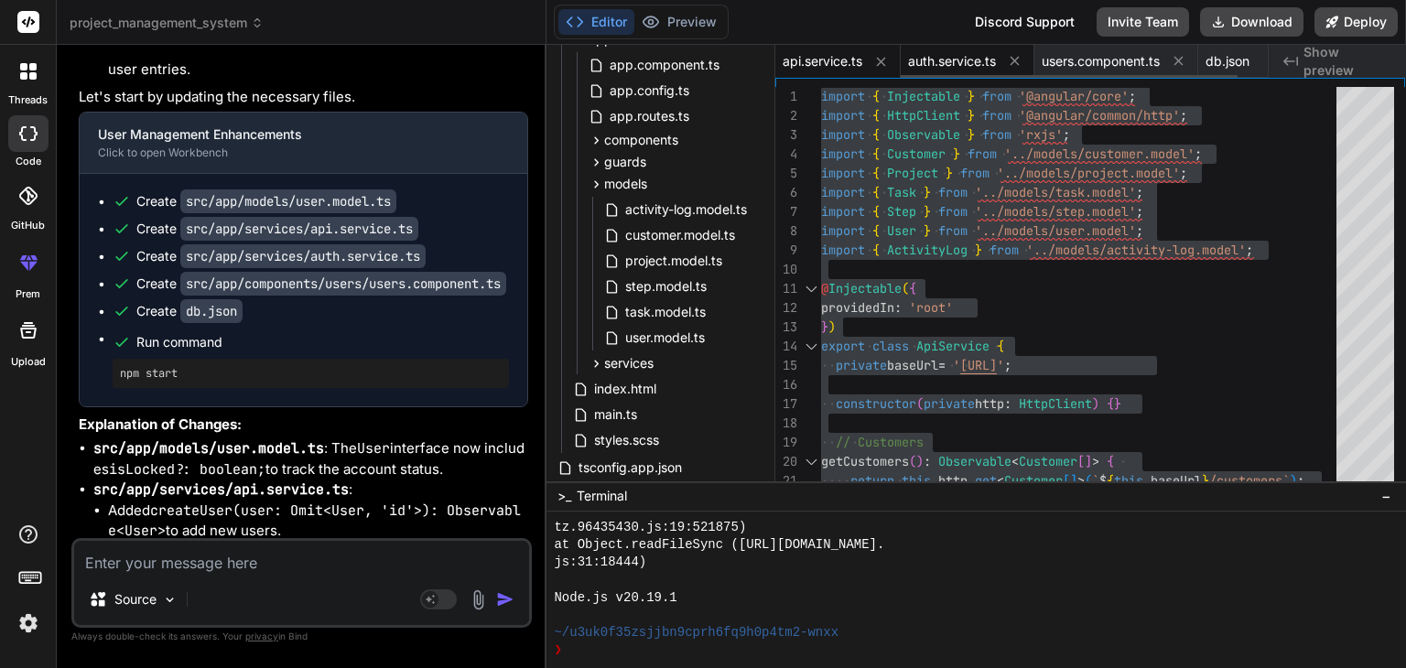
click at [929, 65] on span "auth.service.ts" at bounding box center [952, 61] width 88 height 18
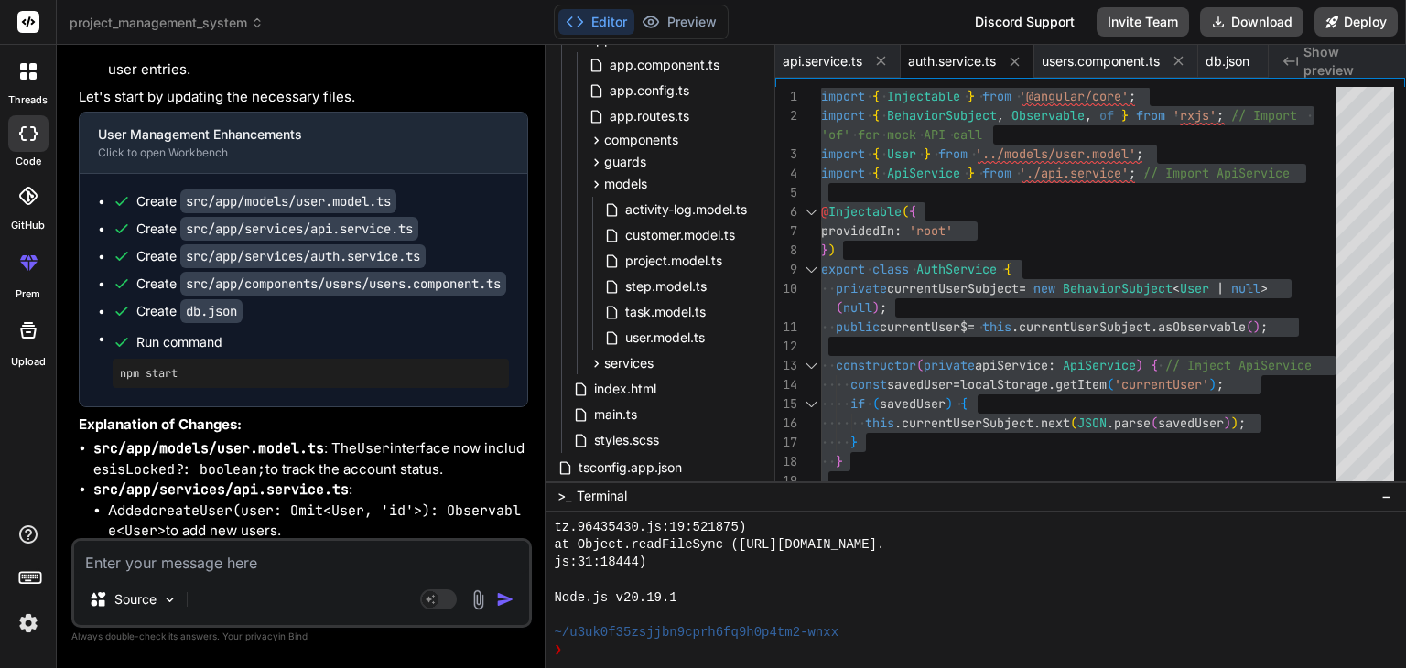
click at [330, 296] on code "src/app/components/users/users.component.ts" at bounding box center [343, 284] width 326 height 24
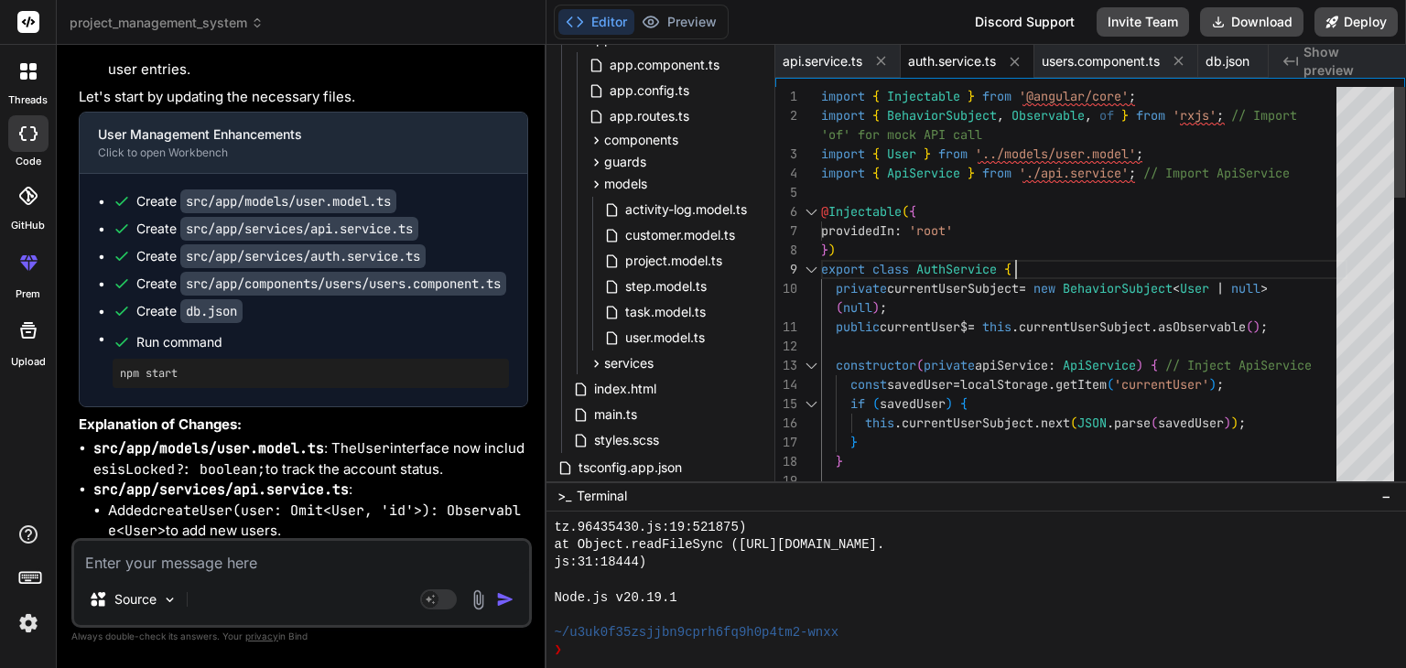
click at [813, 64] on span "api.service.ts" at bounding box center [823, 61] width 80 height 18
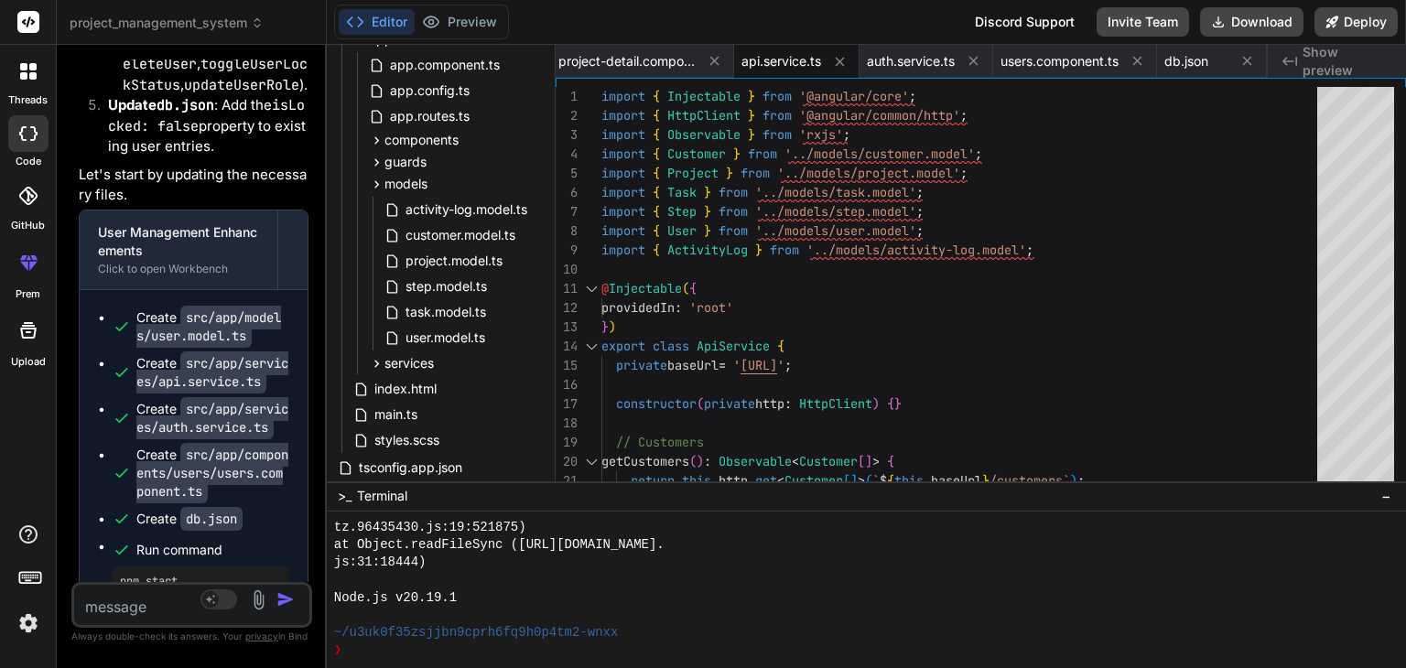
drag, startPoint x: 546, startPoint y: 135, endPoint x: 249, endPoint y: 147, distance: 296.9
click at [249, 147] on div "Bind AI Web Search Created with Pixso. Code Generator You Bind AI I need to inf…" at bounding box center [192, 356] width 270 height 623
click at [785, 63] on span "api.service.ts" at bounding box center [781, 61] width 80 height 18
click at [769, 65] on span "api.service.ts" at bounding box center [781, 61] width 80 height 18
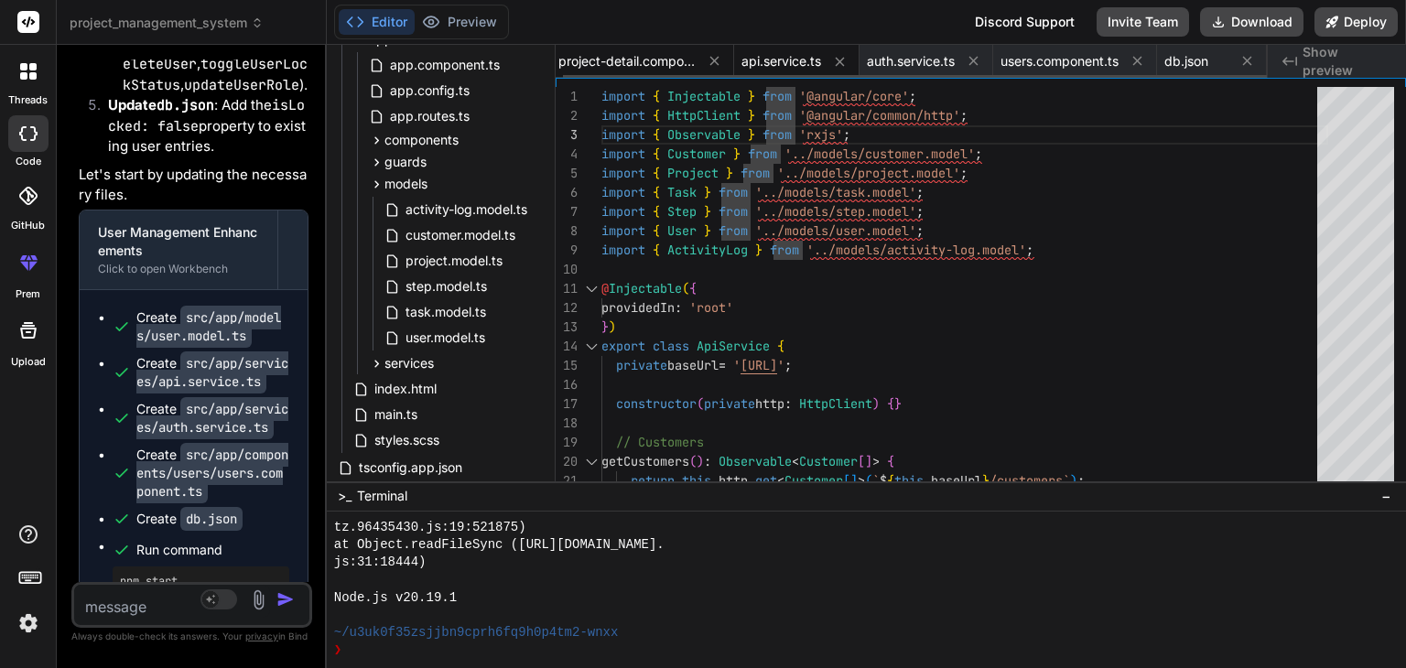
click at [672, 70] on span "project-detail.component.ts" at bounding box center [626, 61] width 137 height 18
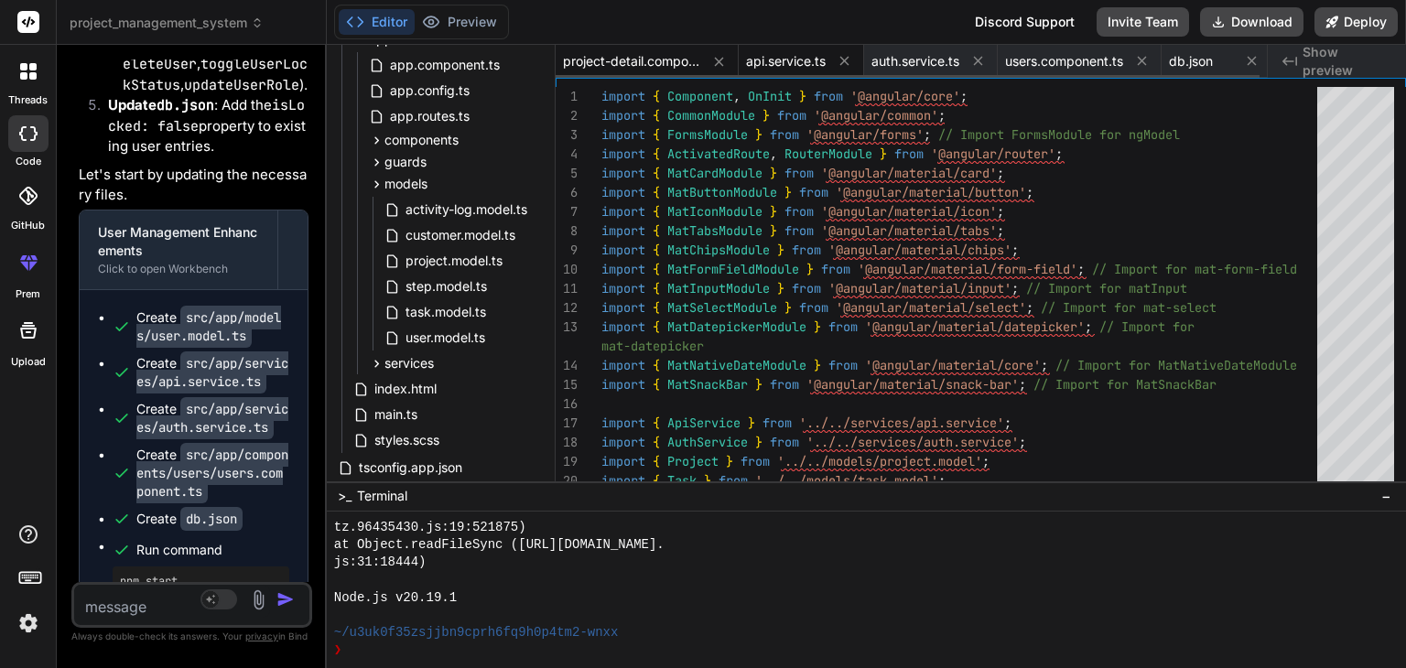
click at [776, 62] on span "api.service.ts" at bounding box center [786, 61] width 80 height 18
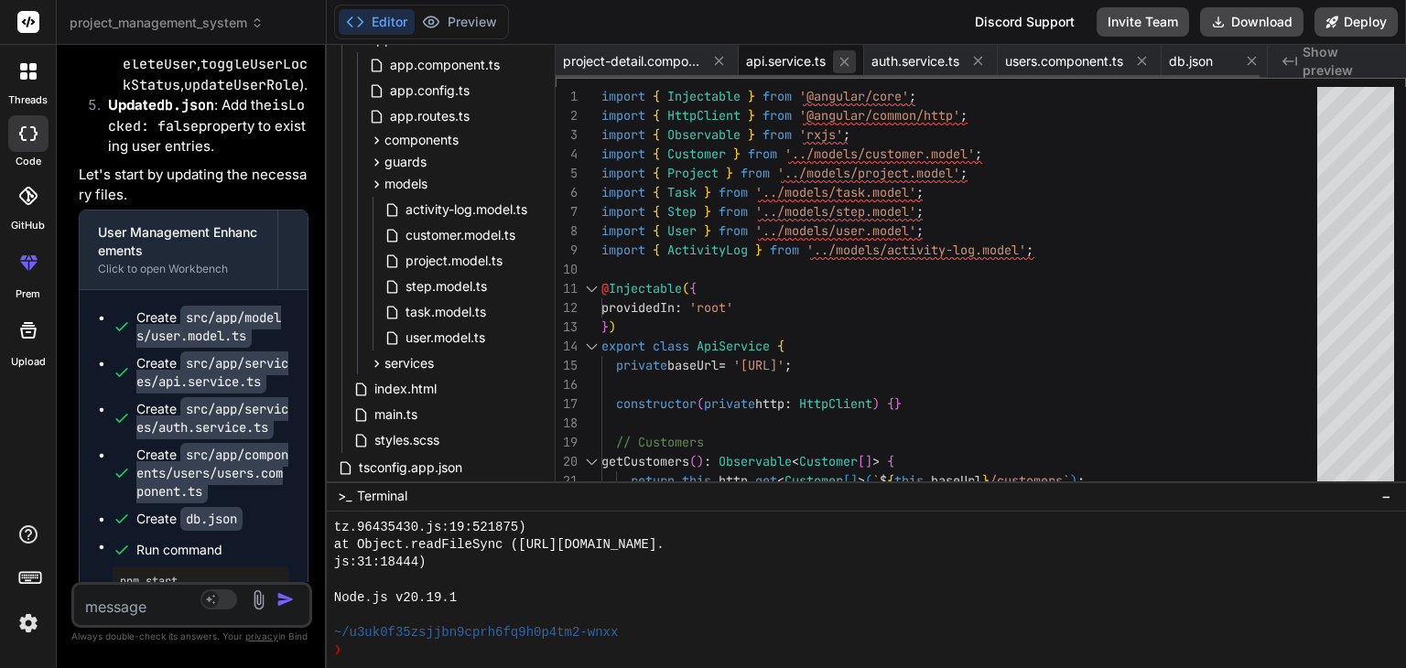
click at [841, 62] on icon at bounding box center [845, 62] width 16 height 16
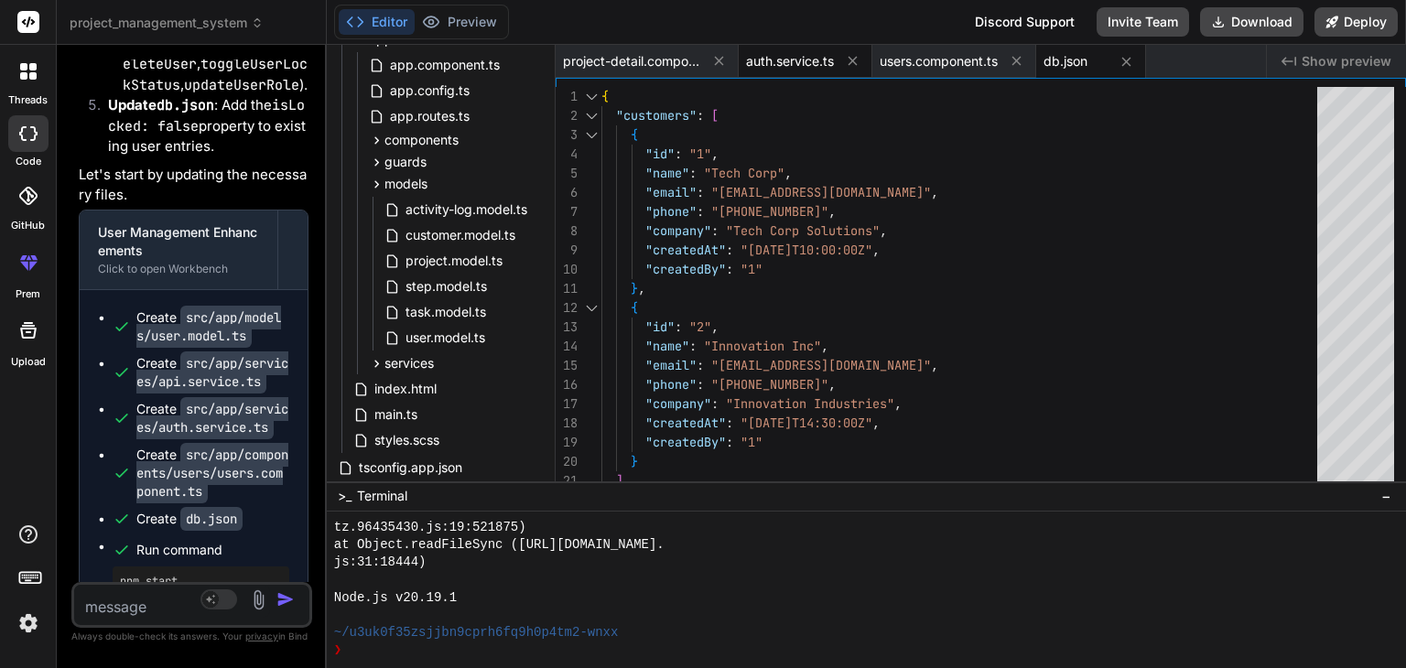
click at [806, 62] on span "auth.service.ts" at bounding box center [790, 61] width 88 height 18
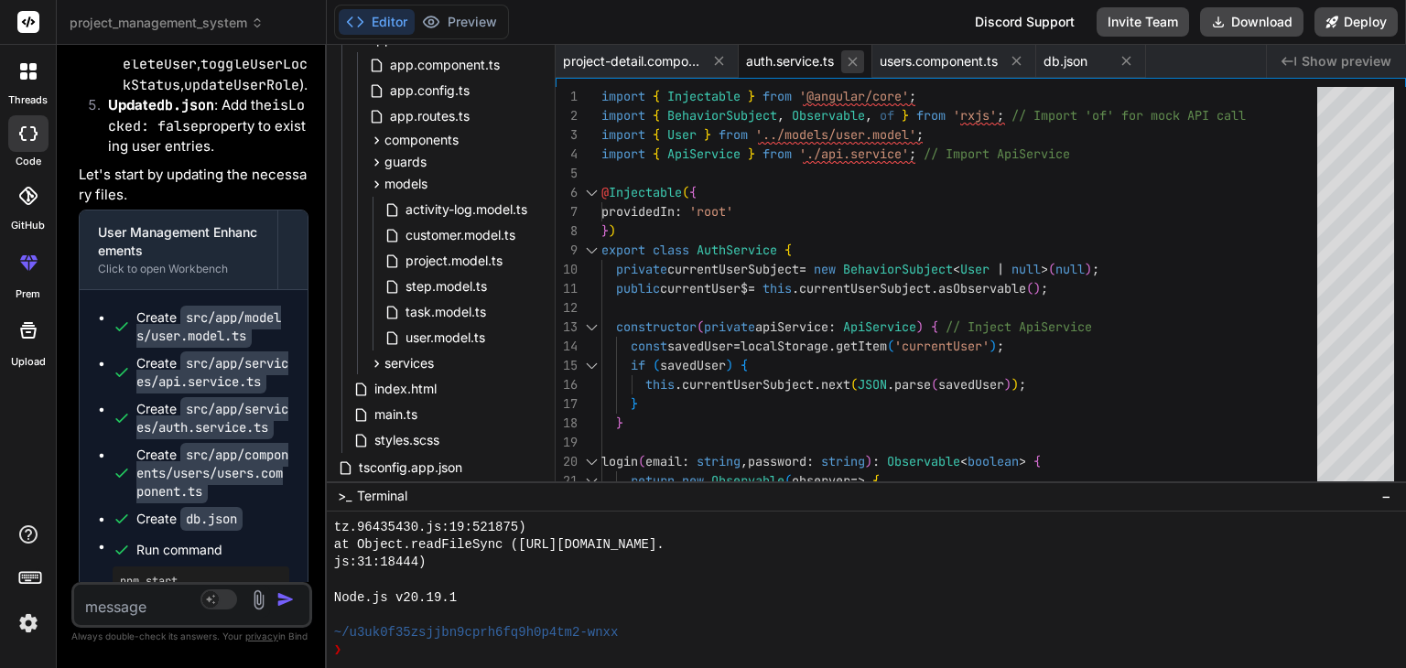
click at [846, 60] on icon at bounding box center [853, 62] width 16 height 16
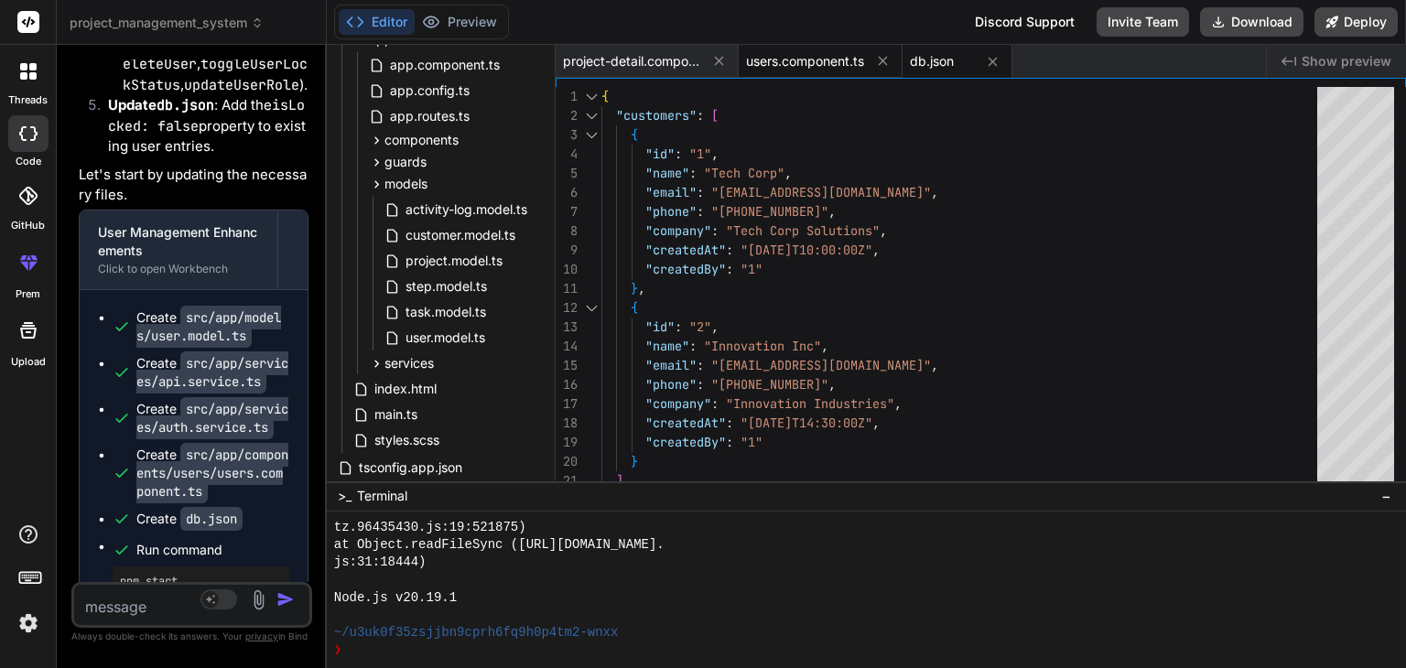
click at [795, 67] on span "users.component.ts" at bounding box center [805, 61] width 118 height 18
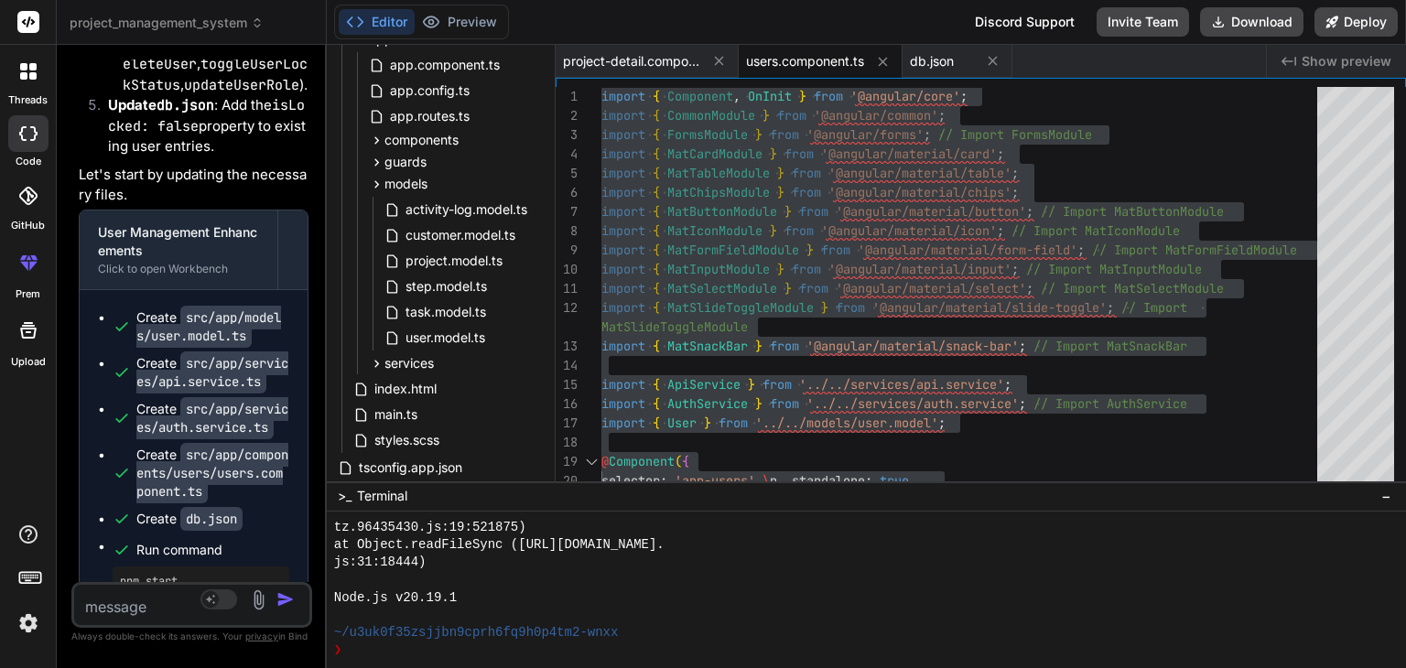
click at [808, 60] on span "users.component.ts" at bounding box center [805, 61] width 118 height 18
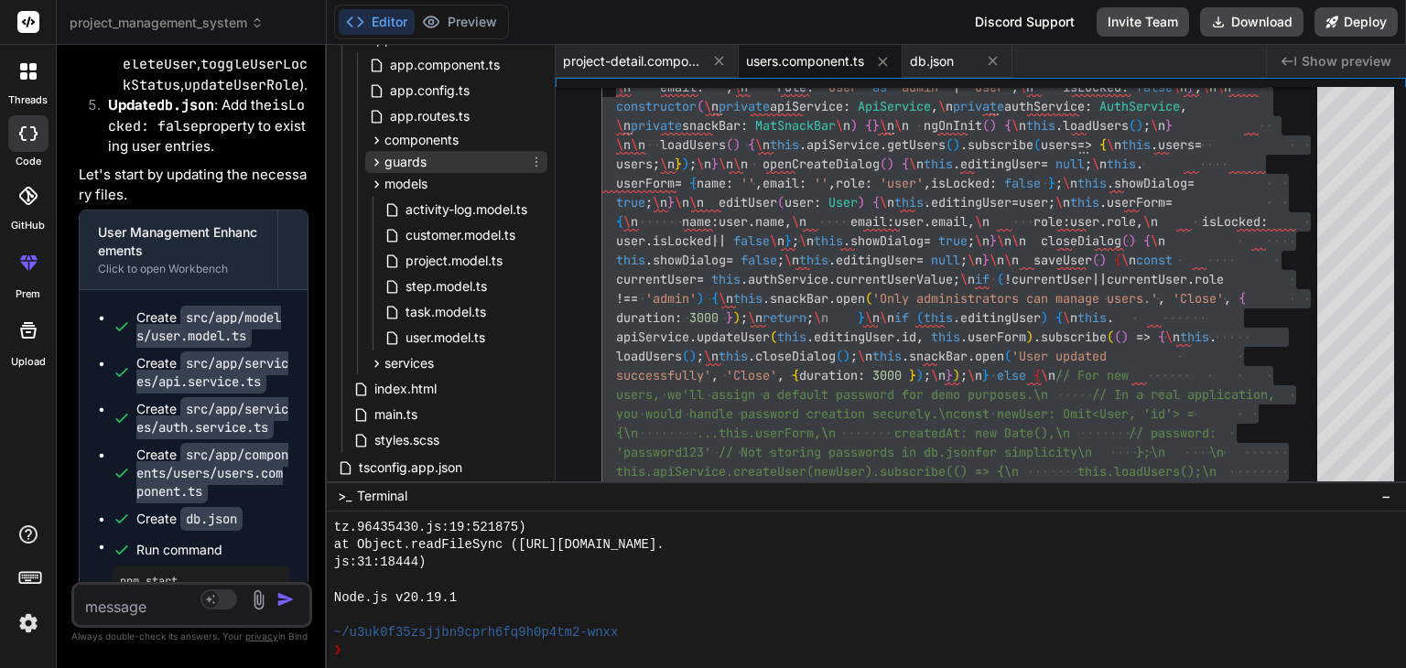
click at [425, 151] on div "guards" at bounding box center [456, 162] width 182 height 22
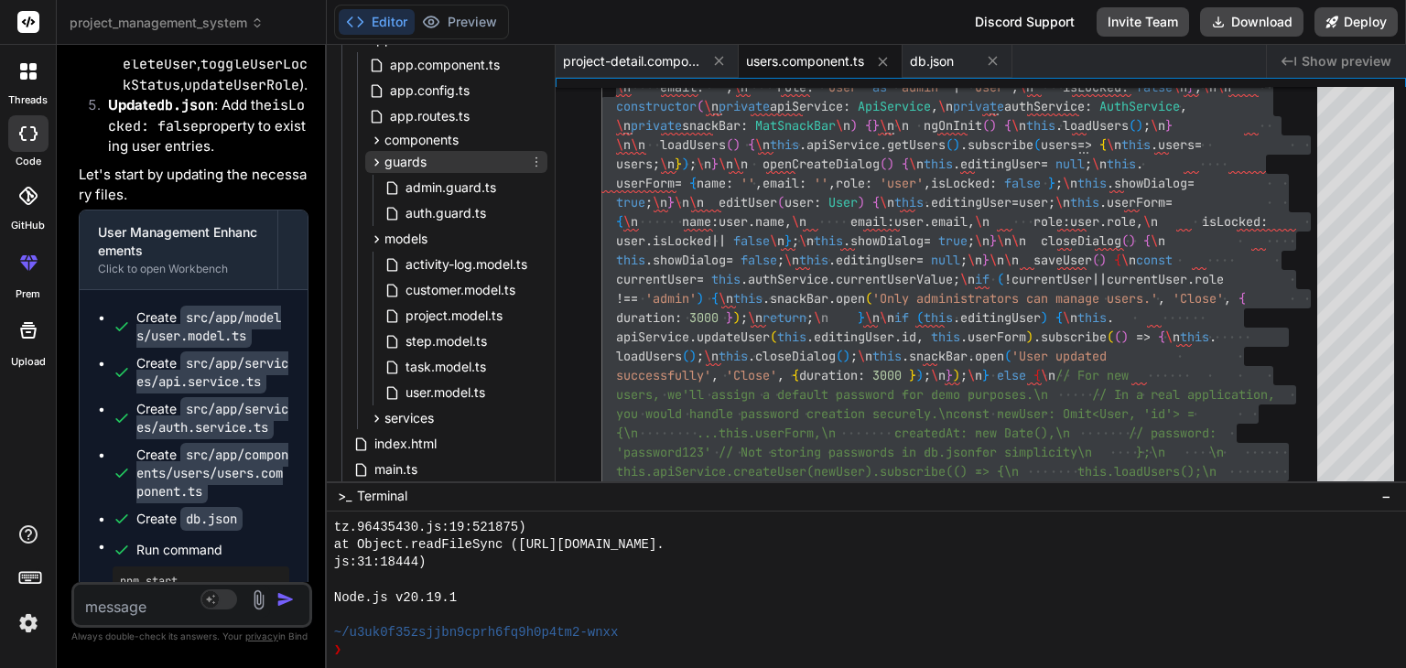
click at [425, 151] on div "guards" at bounding box center [456, 162] width 182 height 22
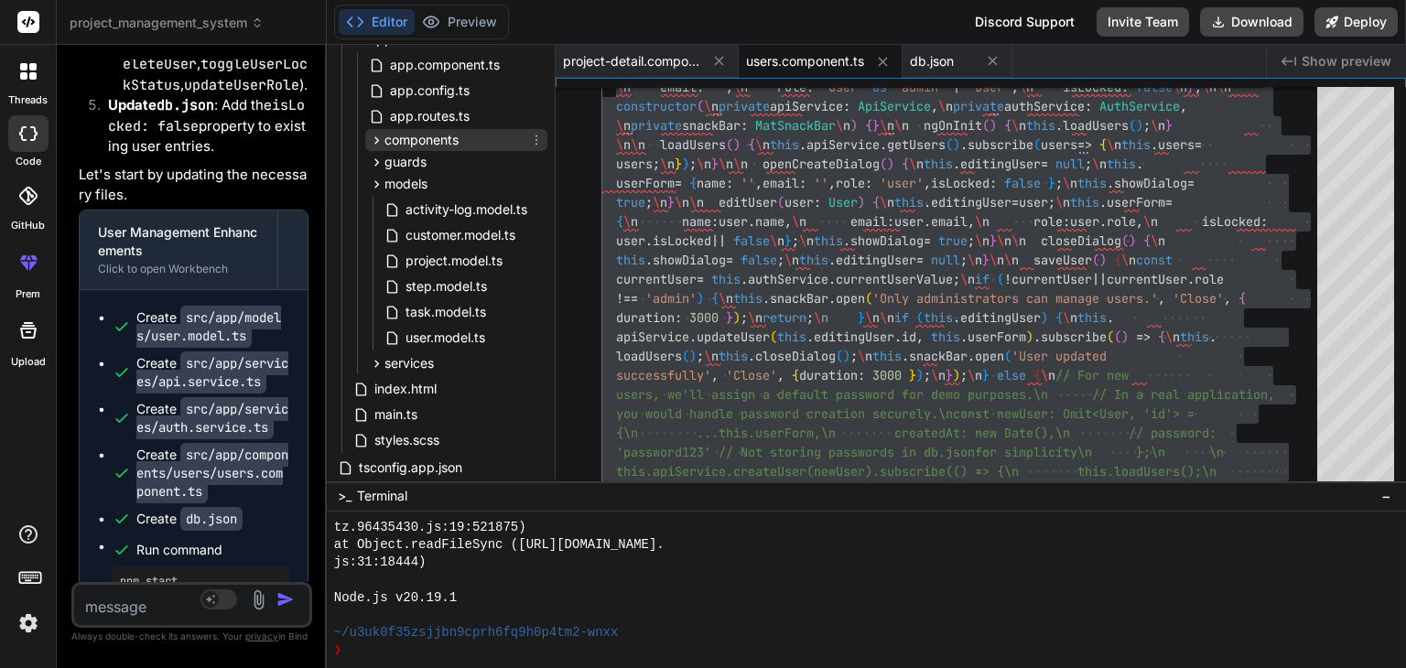
click at [431, 144] on span "components" at bounding box center [421, 140] width 74 height 18
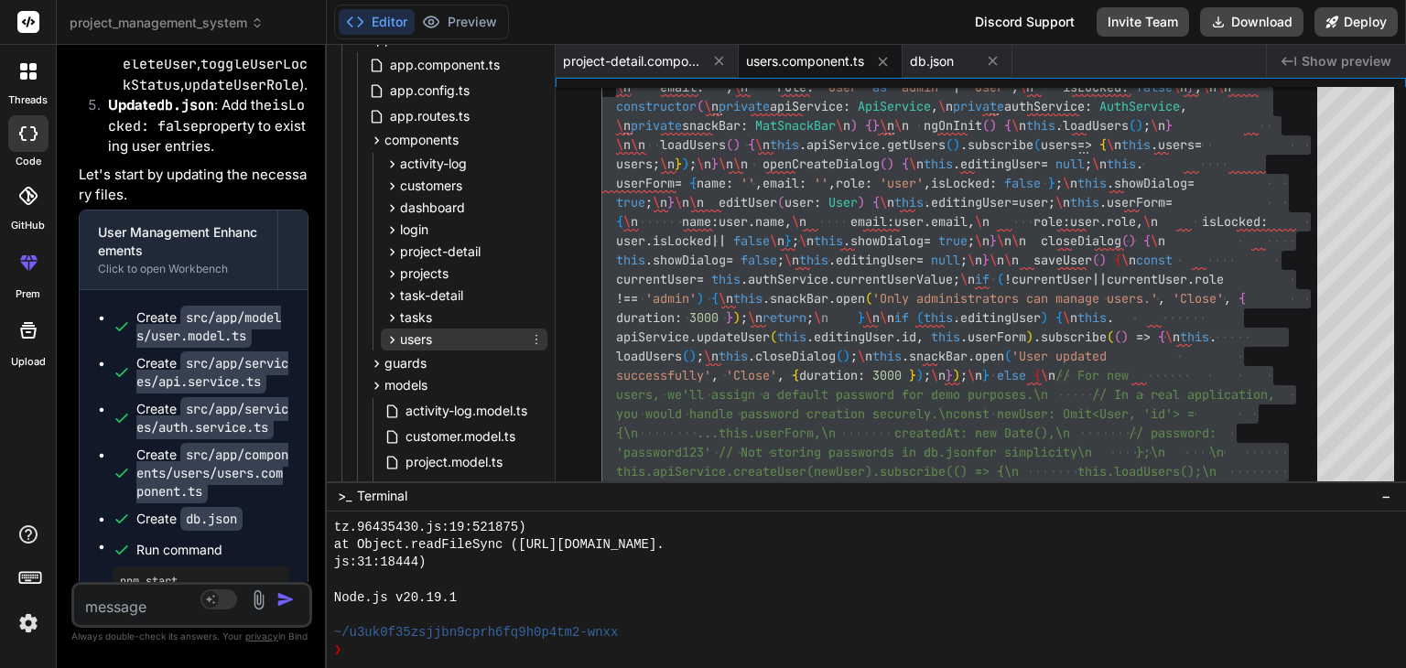
click at [424, 338] on span "users" at bounding box center [416, 339] width 32 height 18
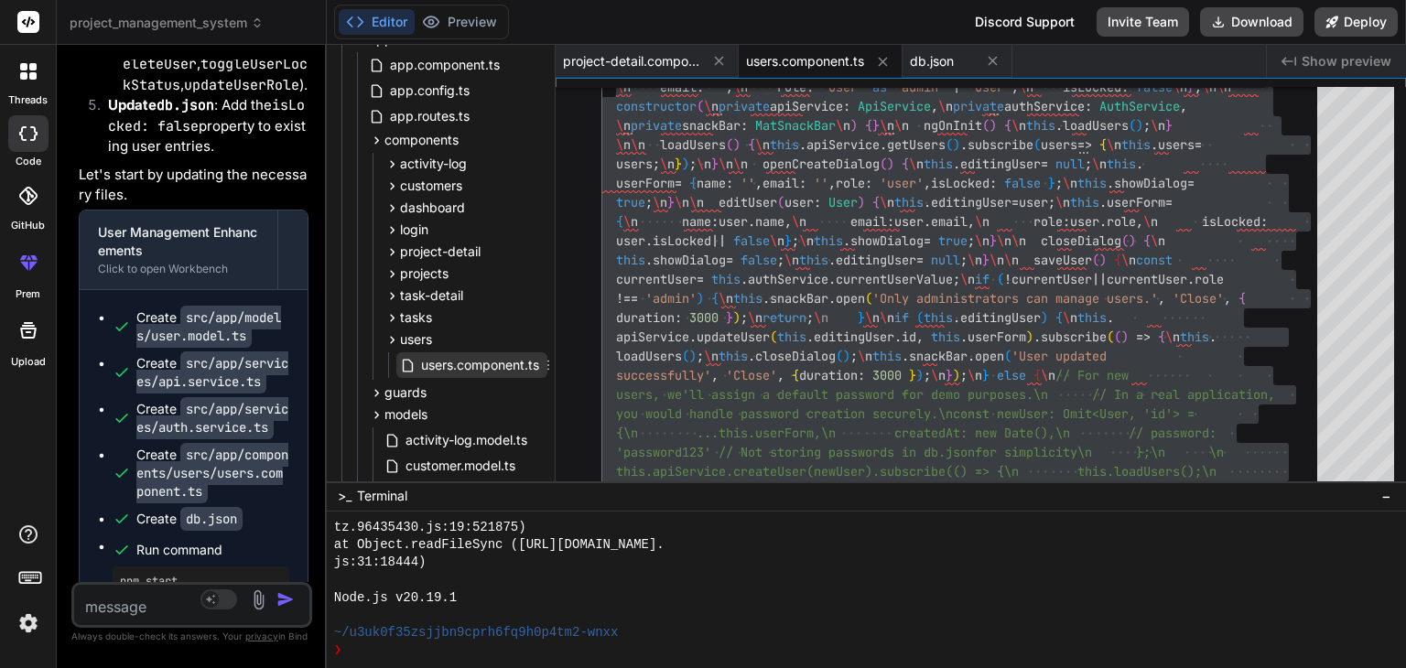
click at [443, 359] on span "users.component.ts" at bounding box center [480, 365] width 122 height 22
click at [844, 70] on span "users.component.ts" at bounding box center [805, 61] width 118 height 18
click at [881, 67] on icon at bounding box center [883, 62] width 16 height 16
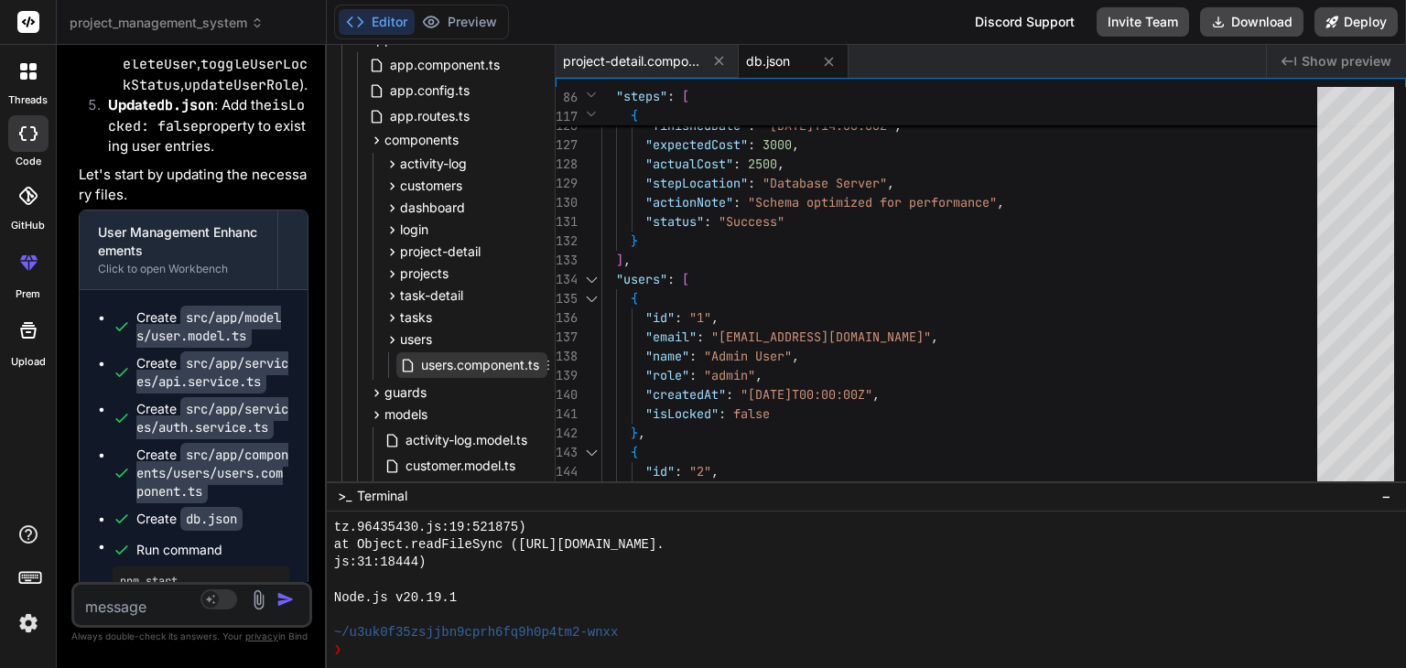
click at [483, 361] on span "users.component.ts" at bounding box center [480, 365] width 122 height 22
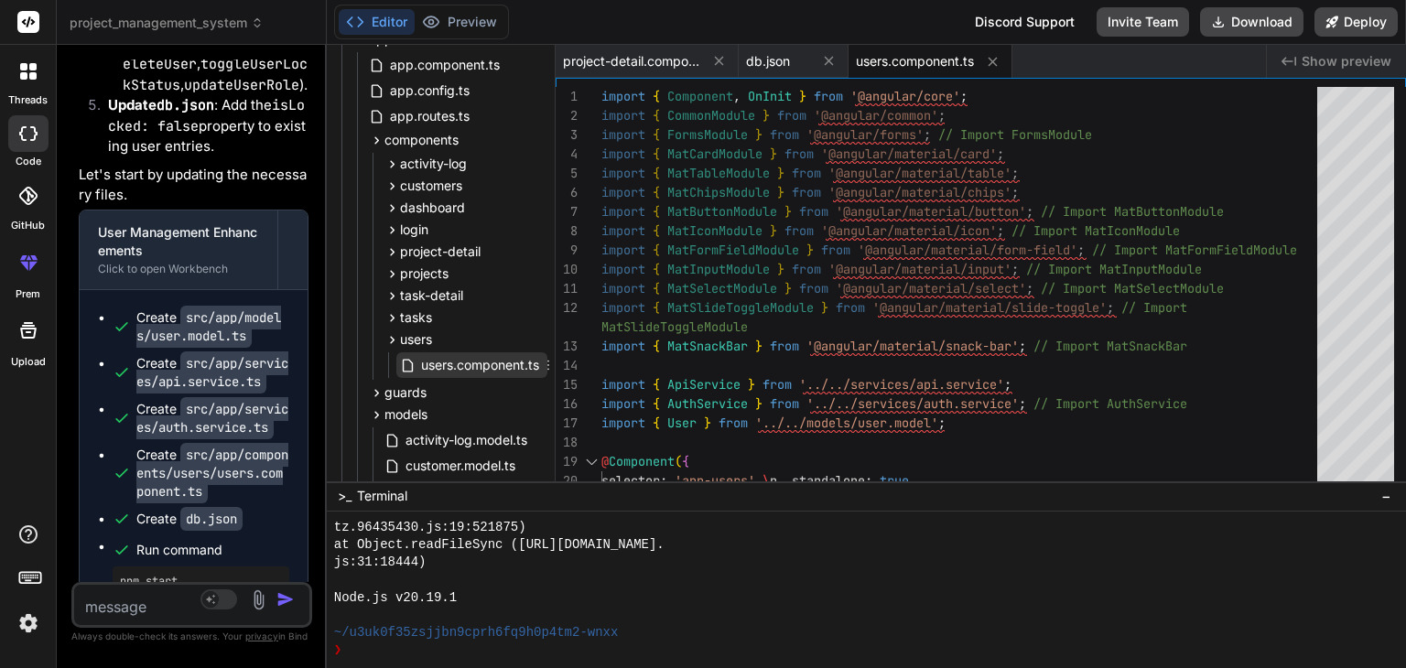
click at [503, 361] on span "users.component.ts" at bounding box center [480, 365] width 122 height 22
click at [932, 62] on span "users.component.ts" at bounding box center [915, 61] width 118 height 18
click at [989, 60] on icon at bounding box center [993, 62] width 16 height 16
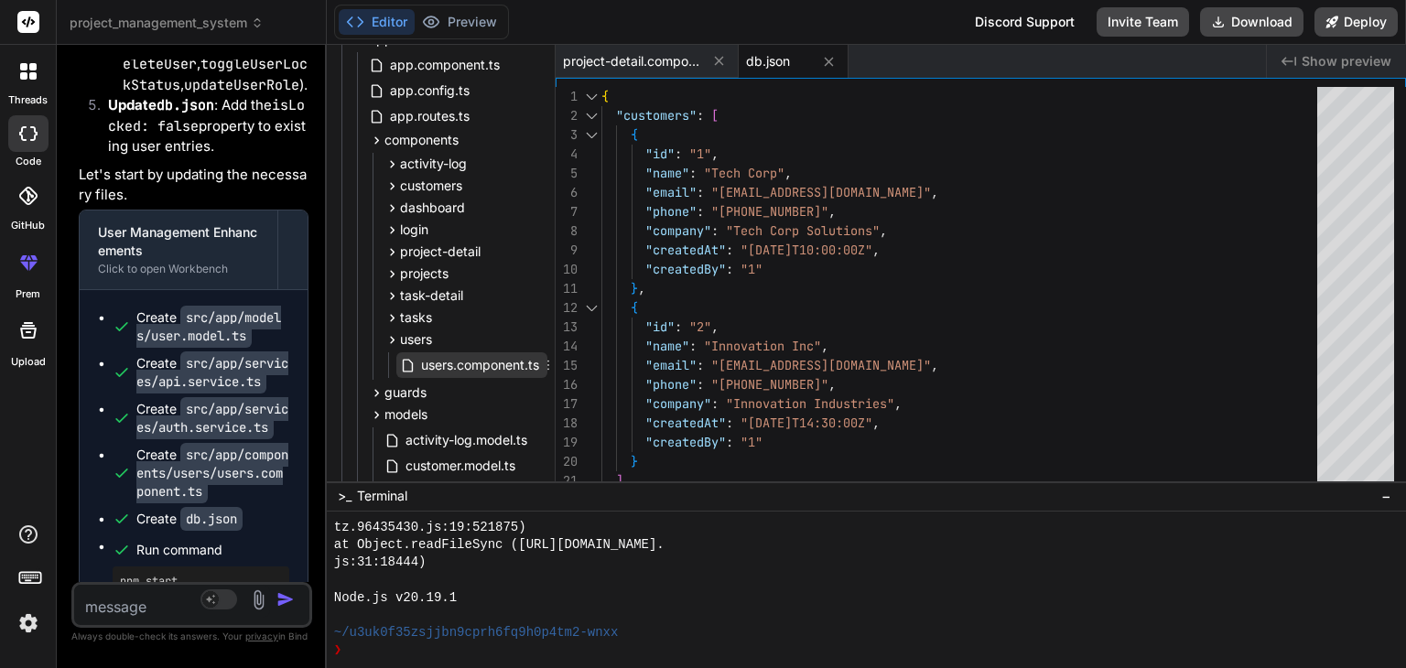
click at [483, 368] on span "users.component.ts" at bounding box center [480, 365] width 122 height 22
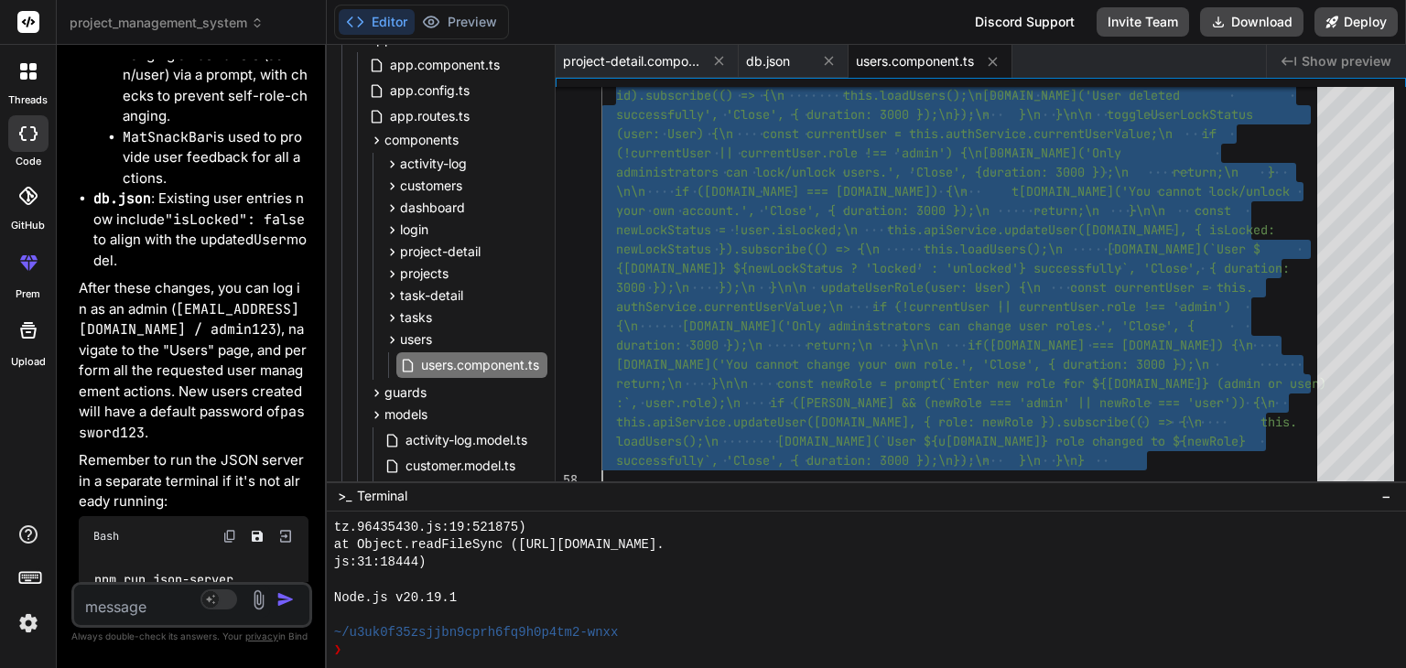
scroll to position [14674, 0]
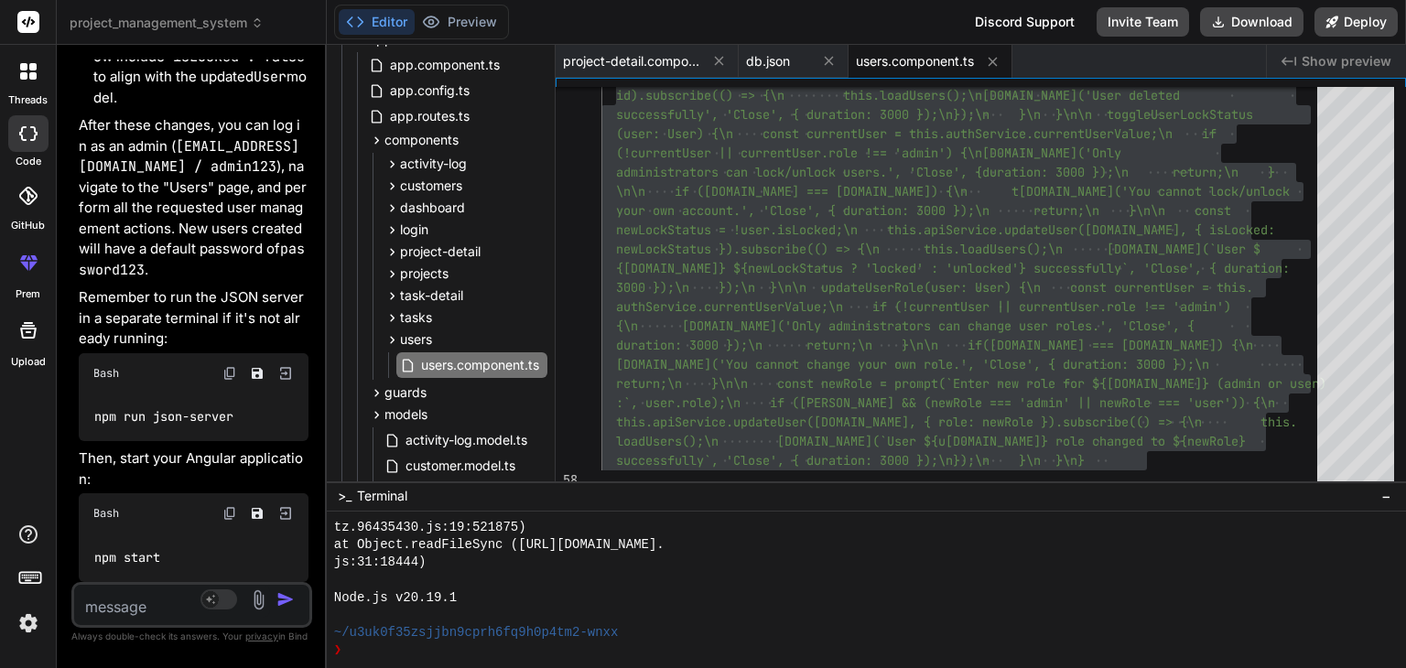
click at [139, 595] on textarea at bounding box center [172, 601] width 196 height 33
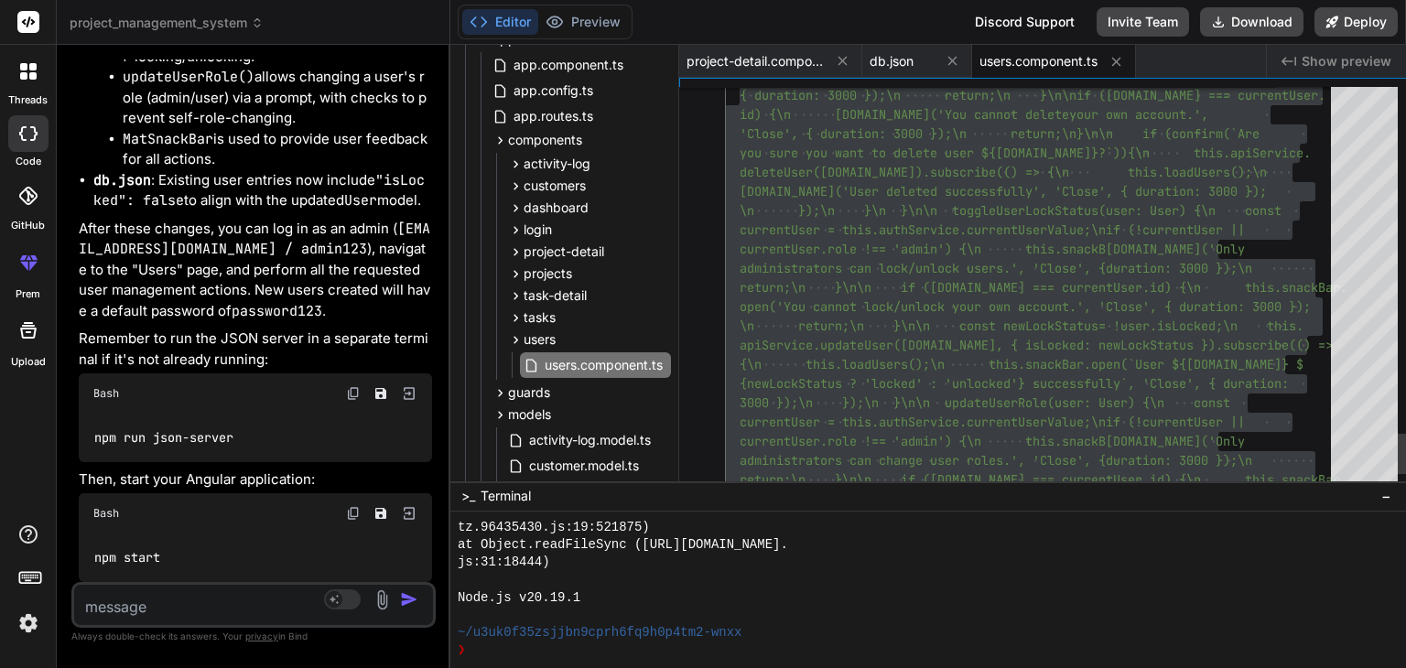
scroll to position [10912, 0]
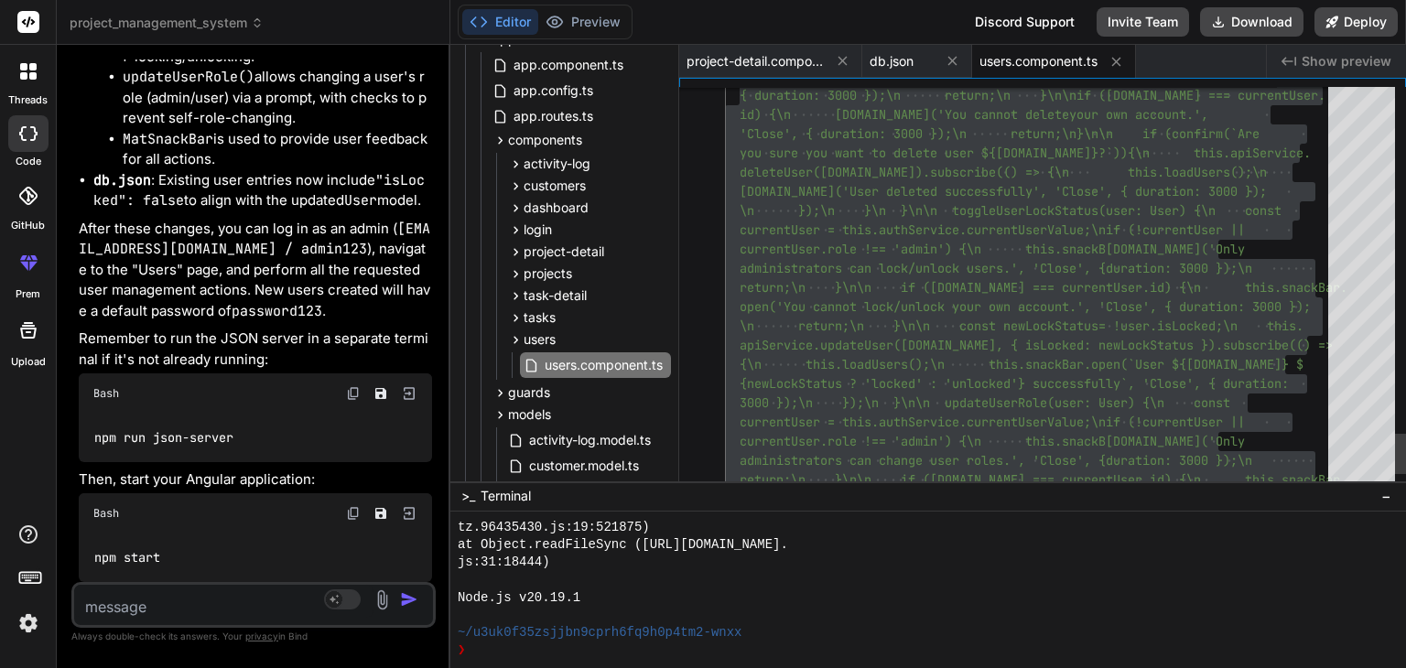
drag, startPoint x: 325, startPoint y: 376, endPoint x: 410, endPoint y: 376, distance: 85.1
click at [410, 376] on div "Bind AI Web Search Created with Pixso. Code Generator You Bind AI I need to inf…" at bounding box center [254, 356] width 394 height 623
click at [208, 596] on textarea at bounding box center [223, 601] width 299 height 33
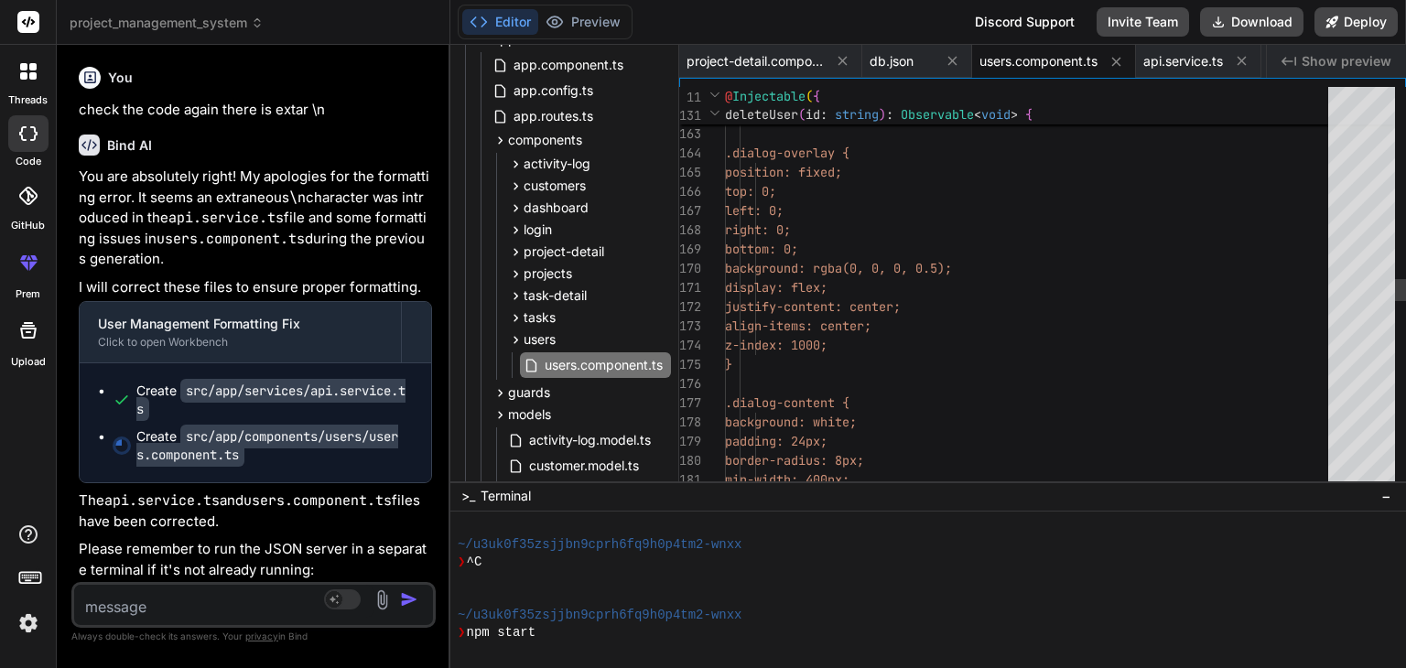
scroll to position [4851, 0]
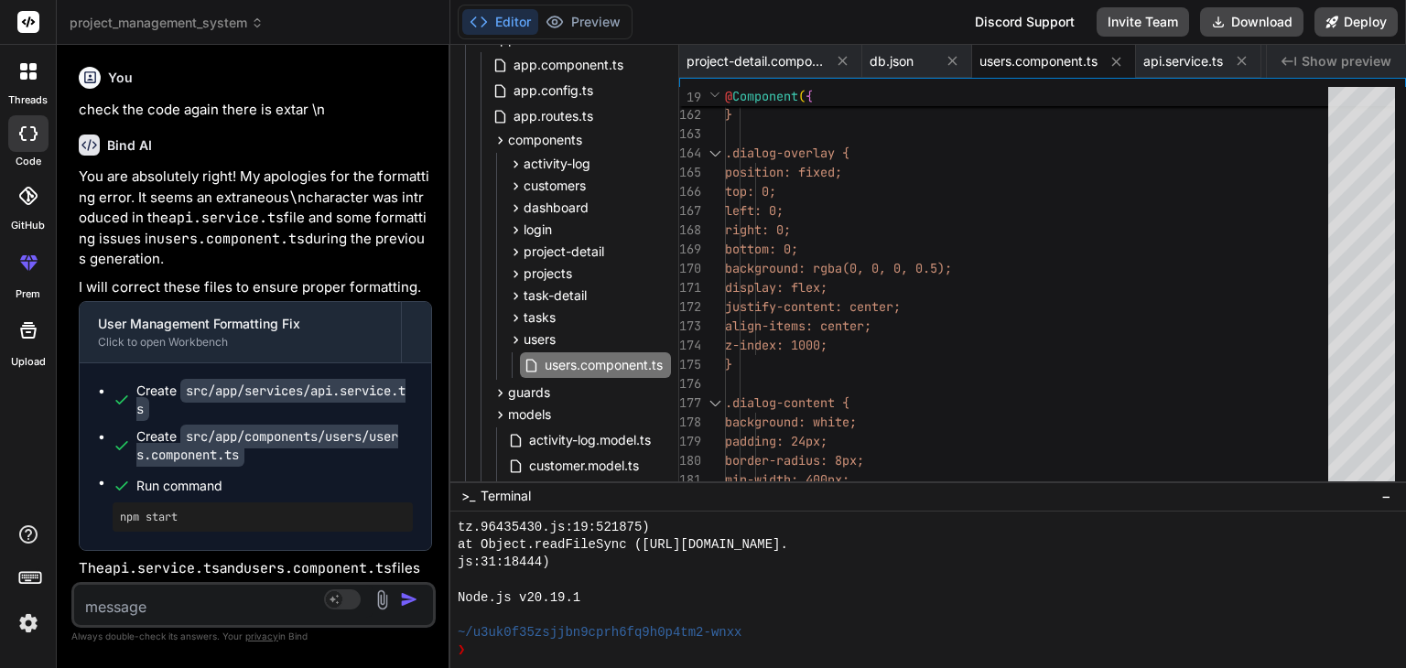
click at [310, 421] on code "src/app/services/api.service.ts" at bounding box center [270, 400] width 269 height 42
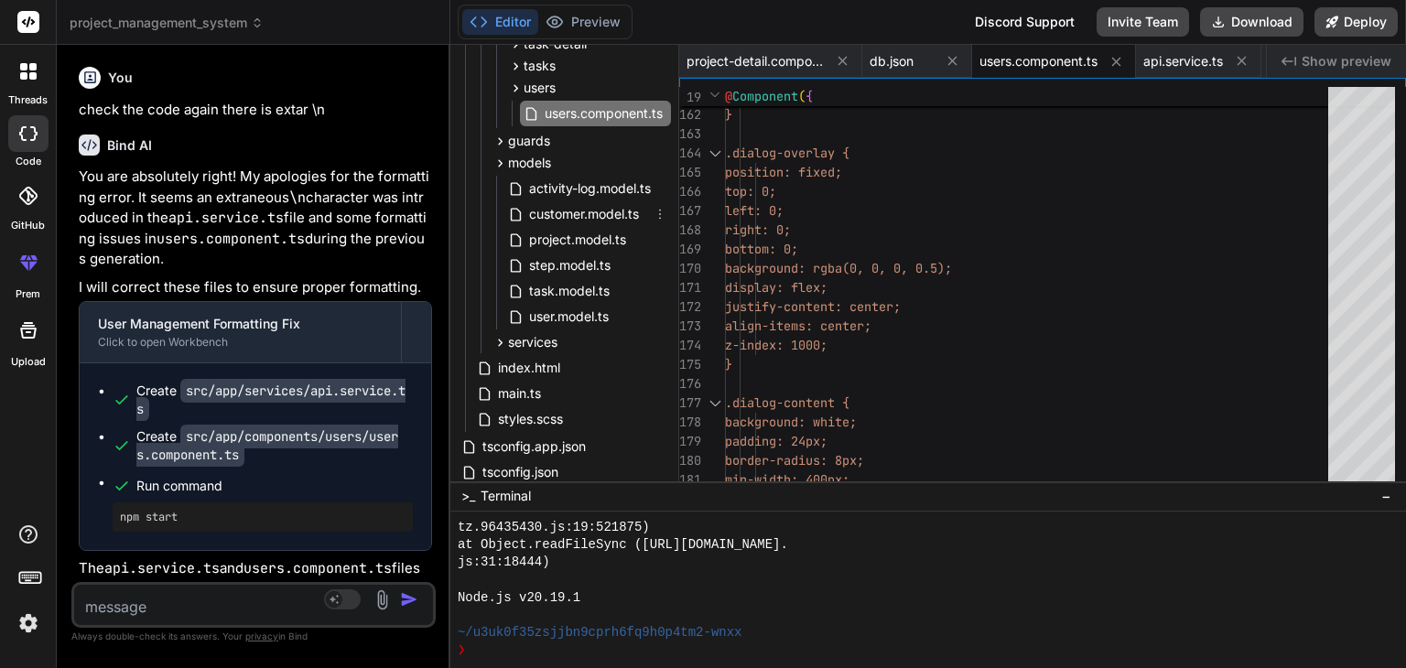
scroll to position [508, 0]
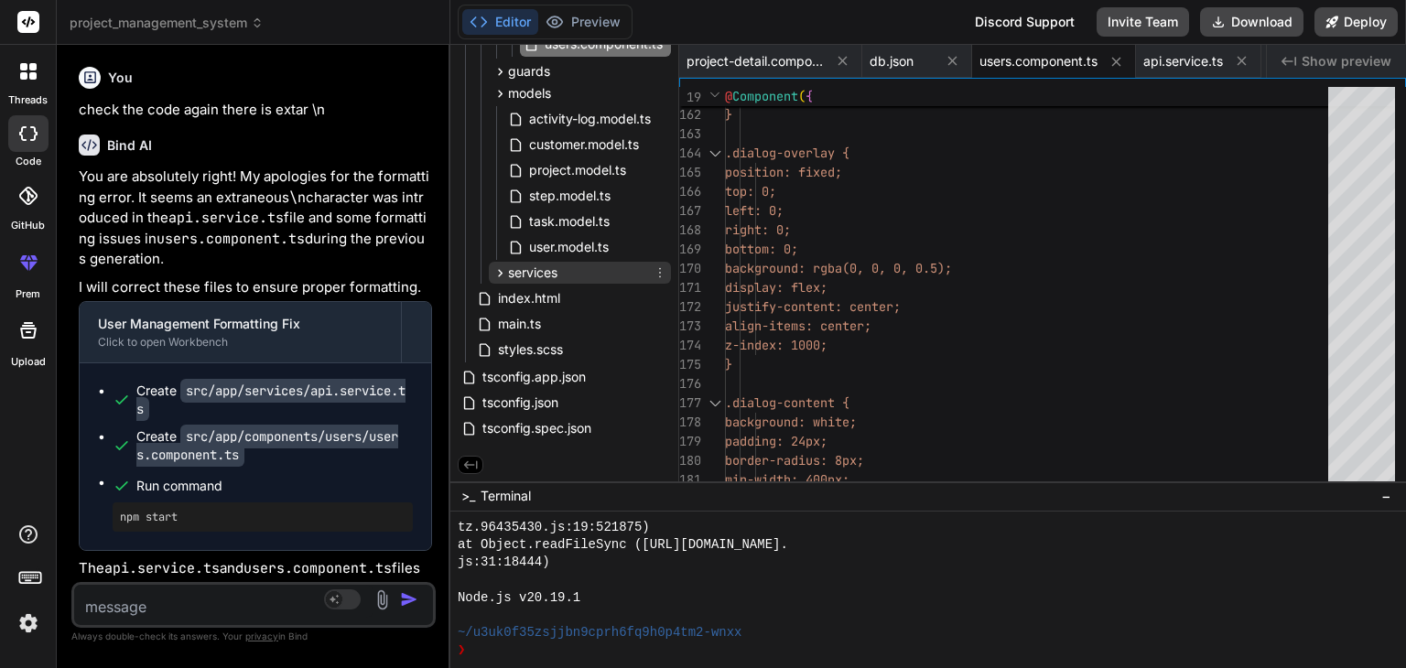
click at [541, 268] on span "services" at bounding box center [532, 273] width 49 height 18
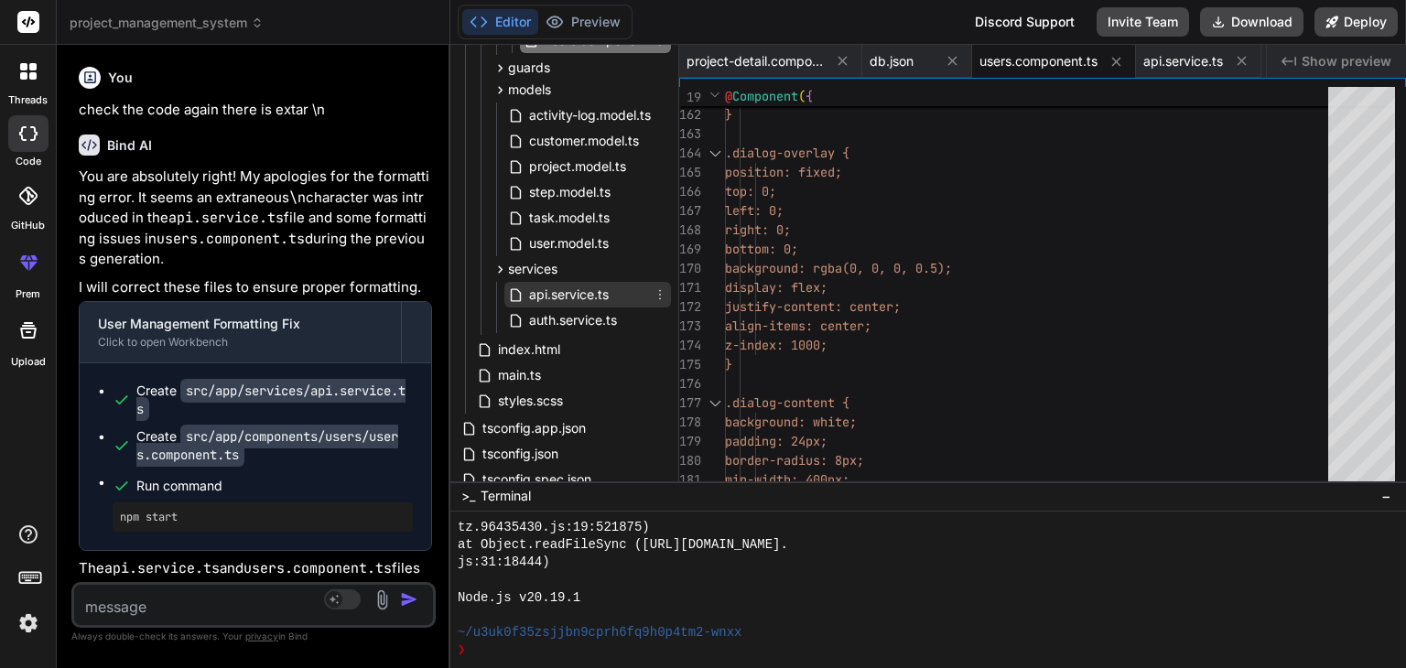
click at [574, 295] on span "api.service.ts" at bounding box center [568, 295] width 83 height 22
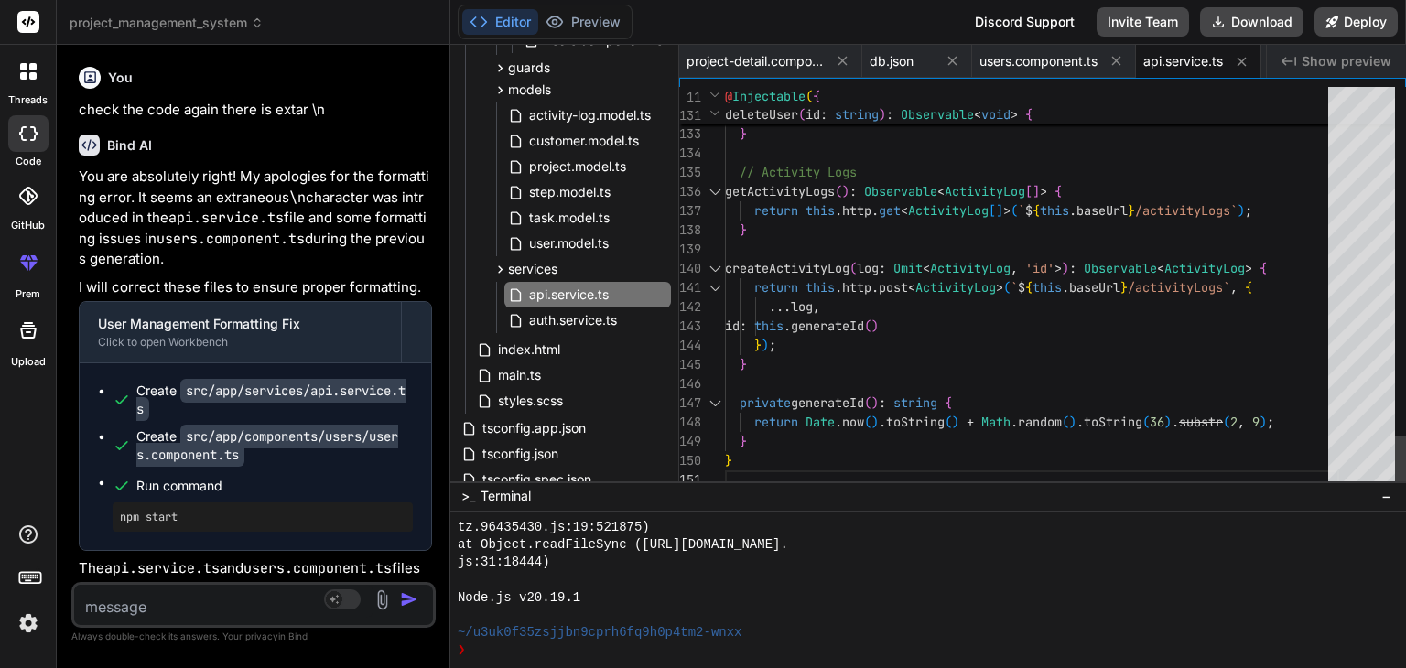
scroll to position [0, 0]
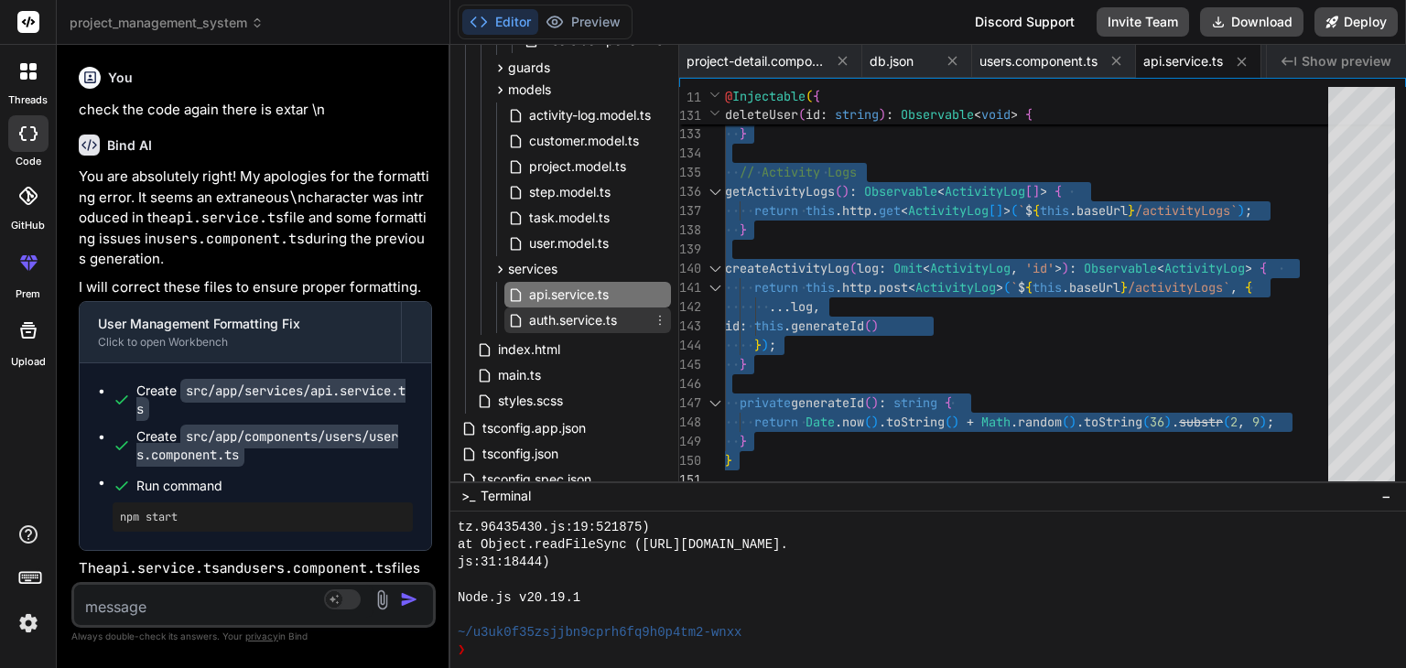
click at [561, 322] on span "auth.service.ts" at bounding box center [573, 320] width 92 height 22
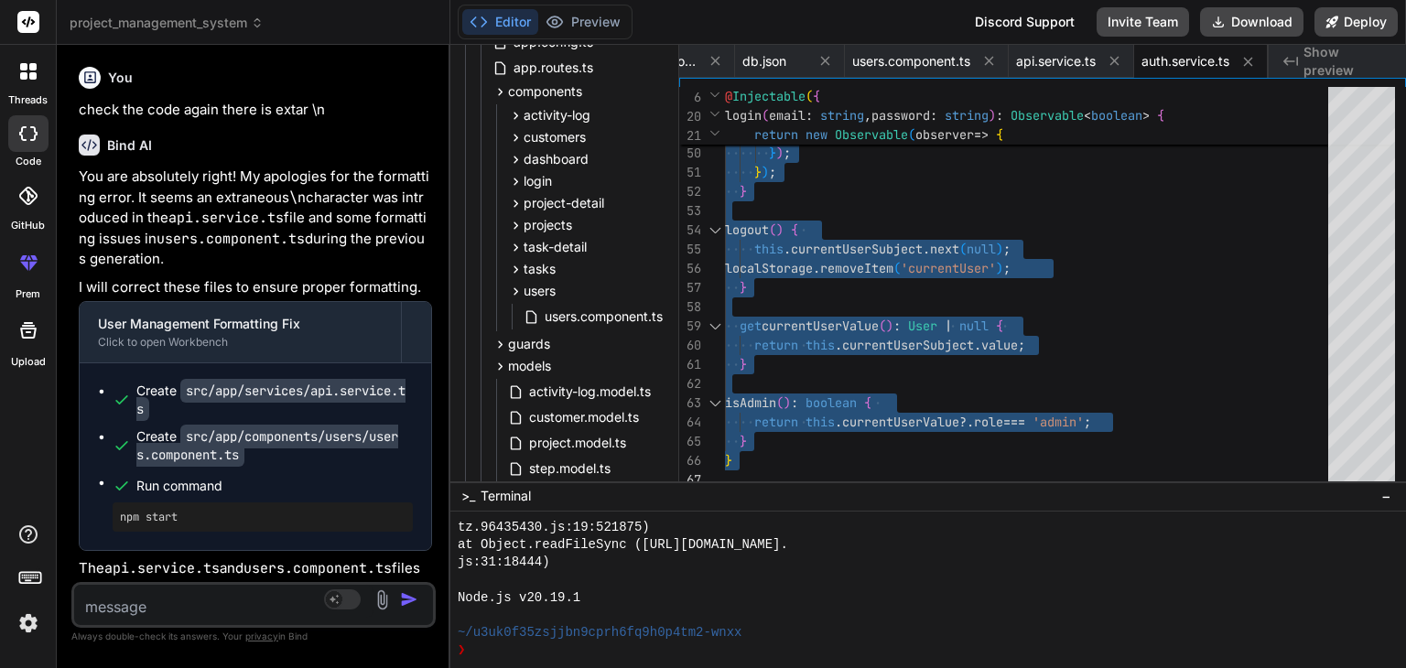
scroll to position [142, 0]
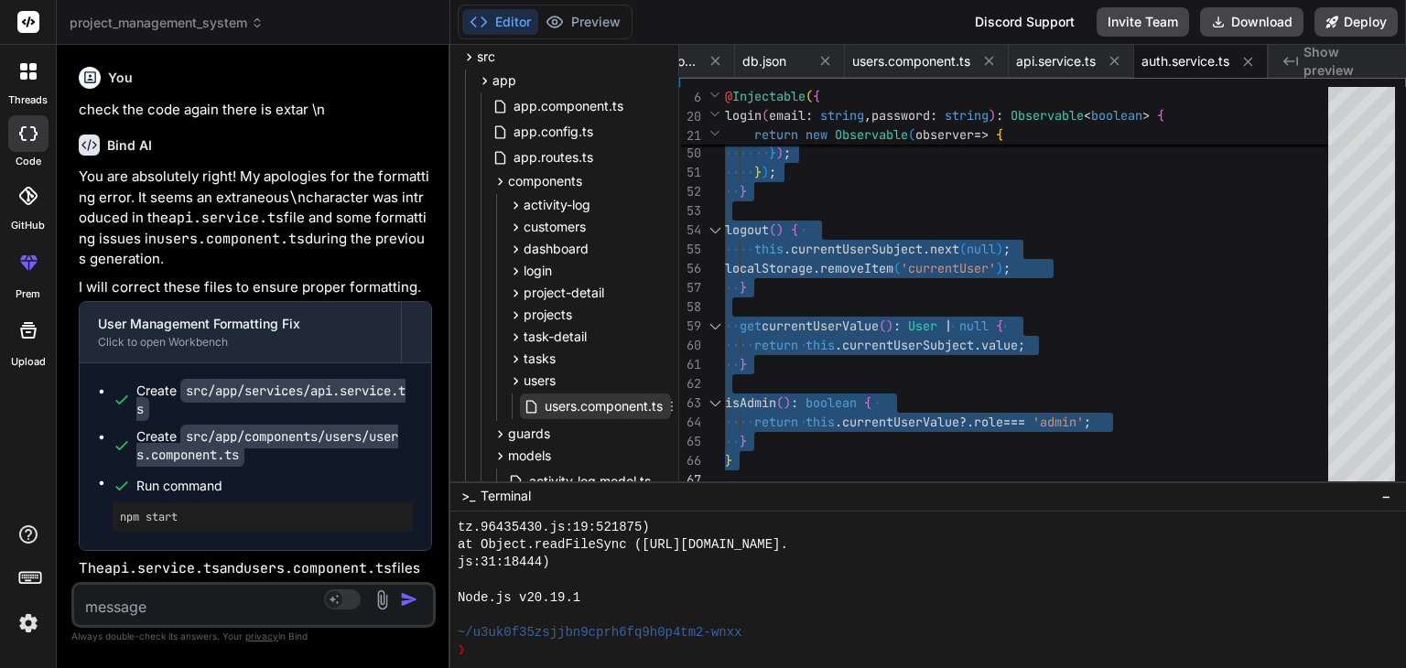
click at [592, 398] on span "users.component.ts" at bounding box center [604, 406] width 122 height 22
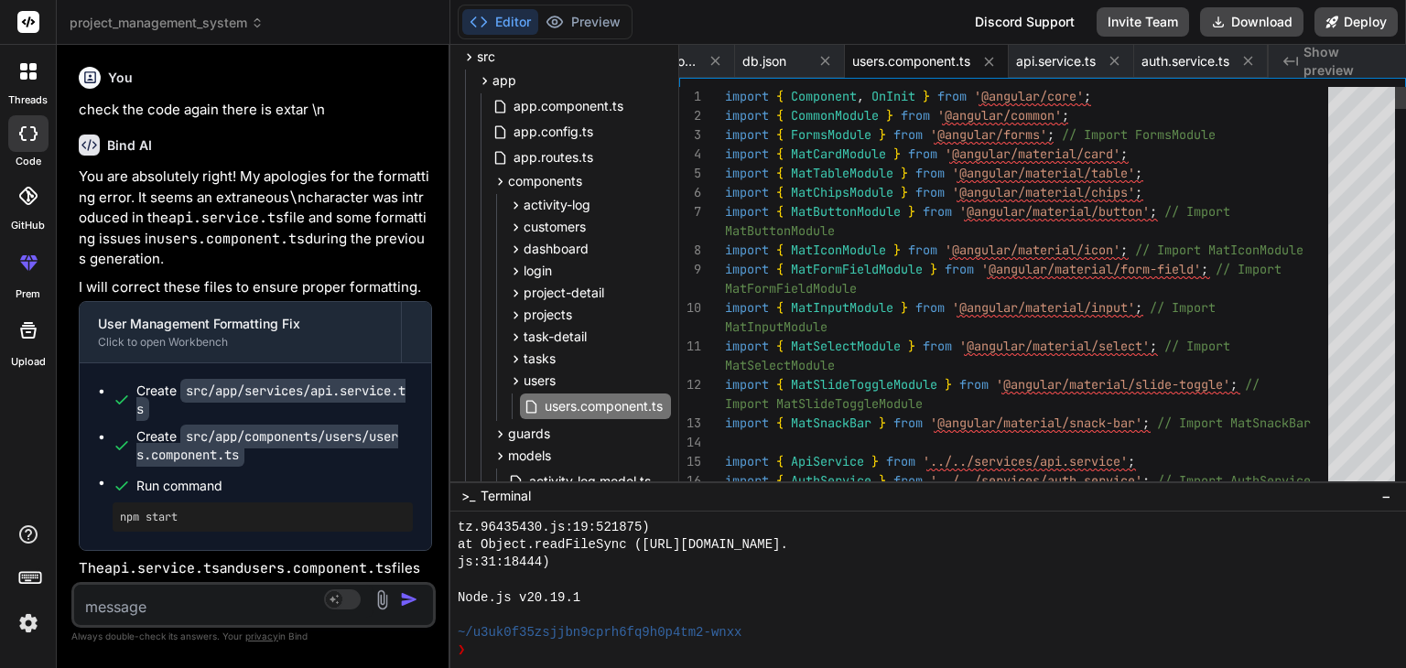
click at [1240, 202] on div "import { MatChipsModule } from '@angular/material/chips' ;" at bounding box center [1032, 192] width 614 height 19
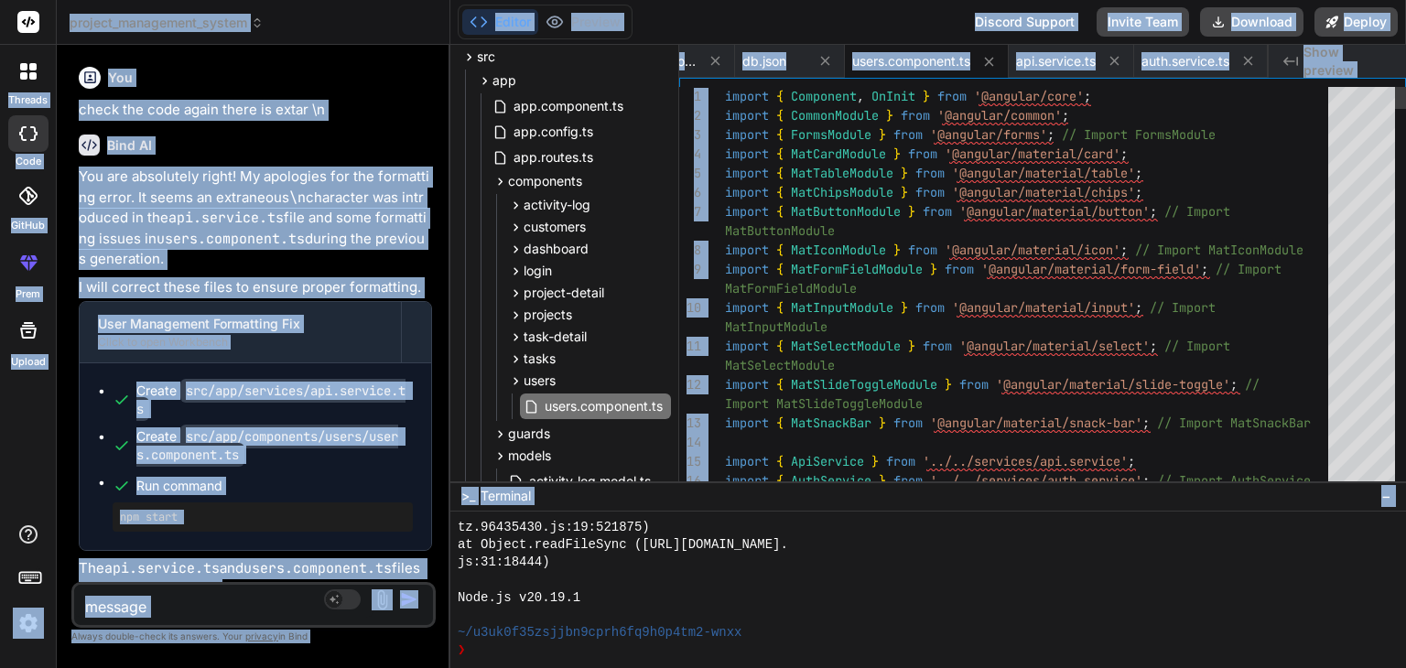
click at [1220, 202] on span "import { MatButtonModule } from '@angular/material/button' ; // Import" at bounding box center [977, 211] width 505 height 19
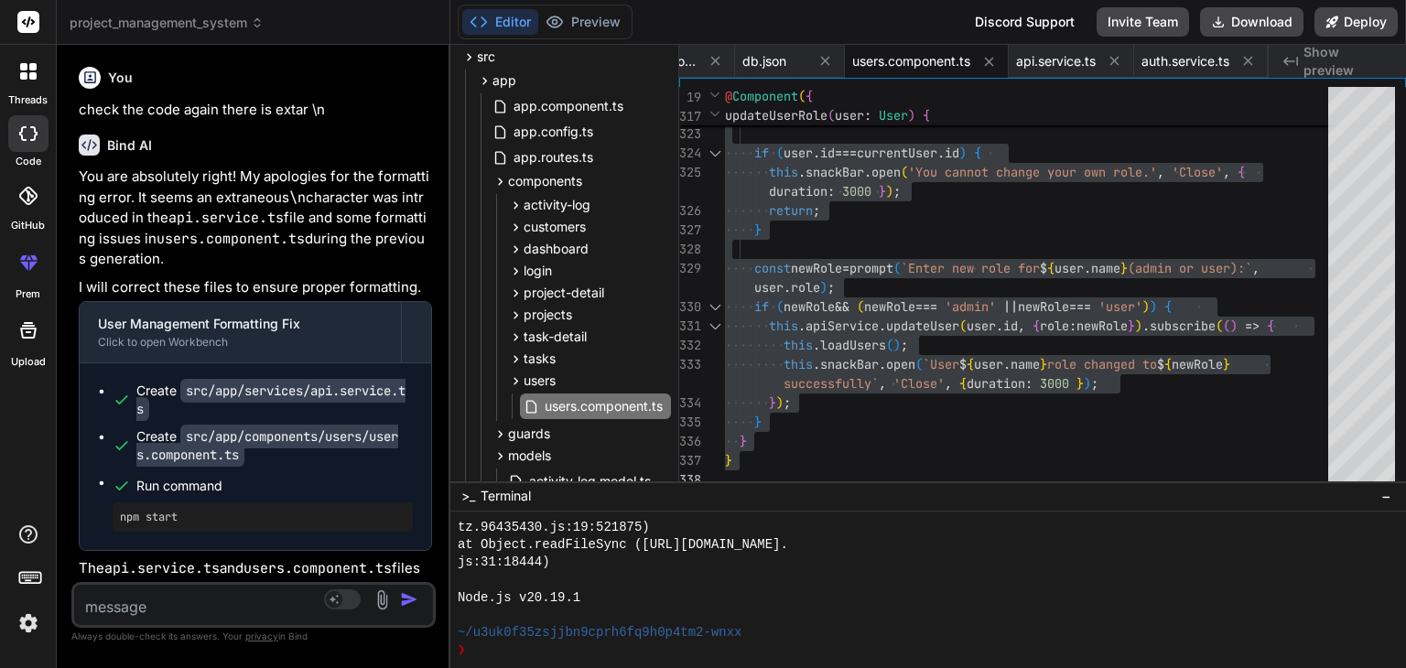
click at [248, 607] on textarea at bounding box center [223, 601] width 299 height 33
click at [238, 605] on textarea "tasks page should be filtered by project name" at bounding box center [223, 590] width 299 height 55
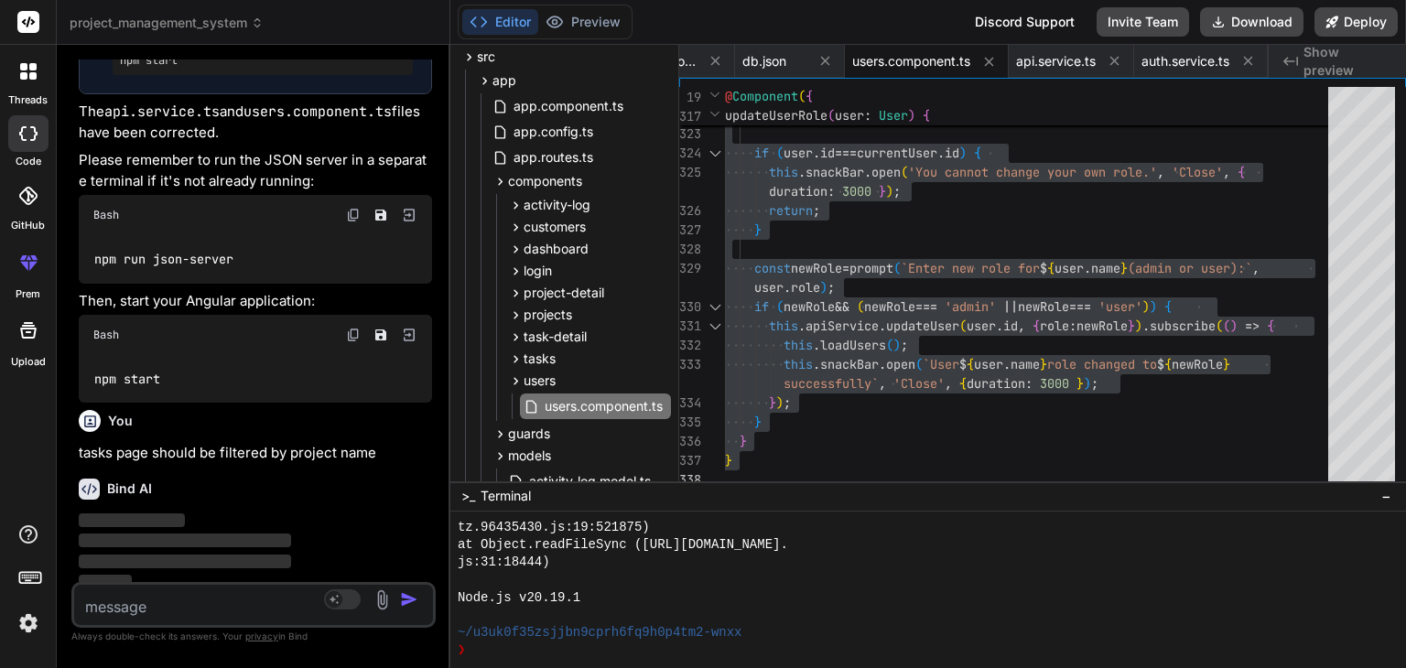
scroll to position [11902, 0]
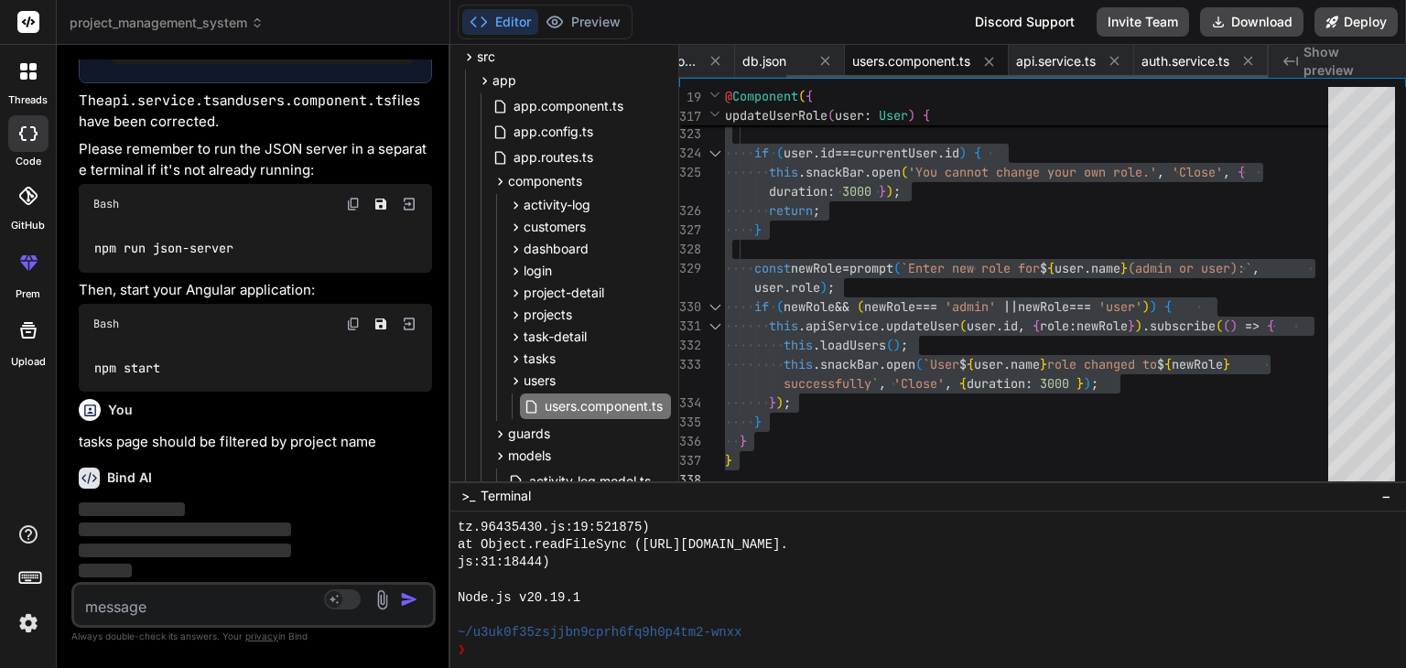
click at [871, 67] on span "users.component.ts" at bounding box center [911, 61] width 118 height 18
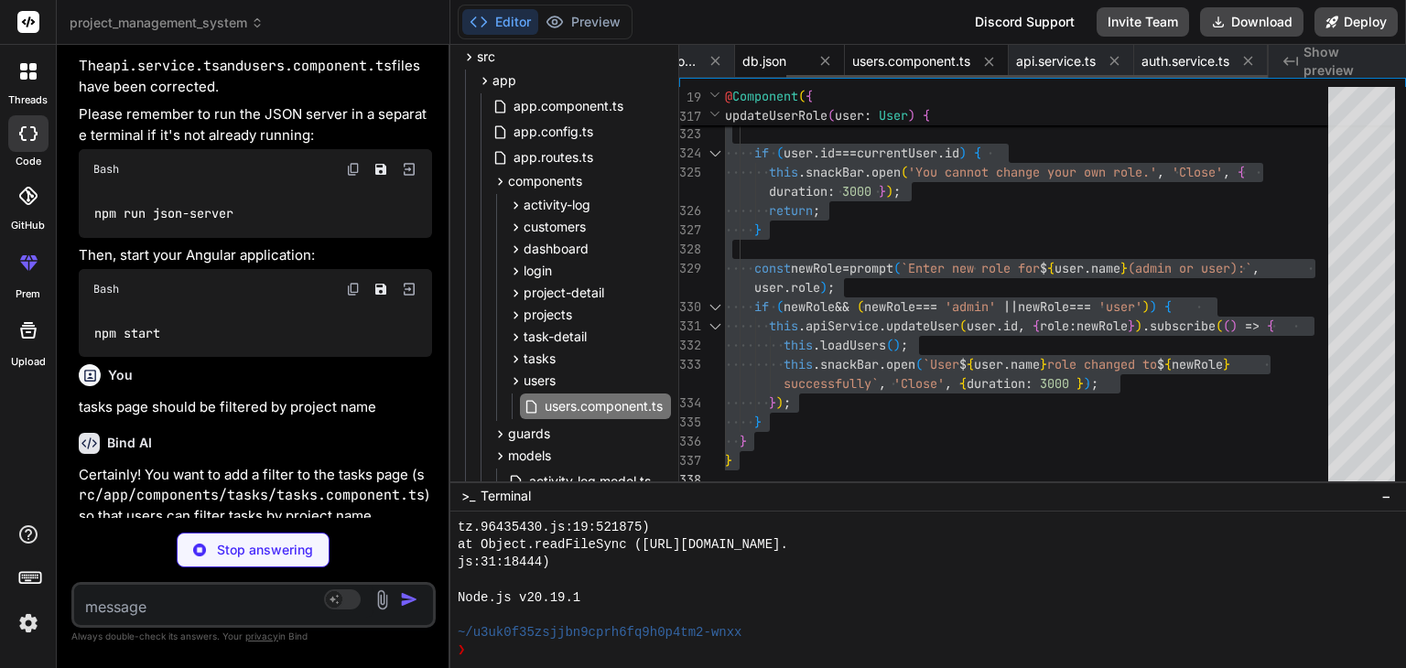
click at [780, 65] on span "db.json" at bounding box center [764, 61] width 44 height 18
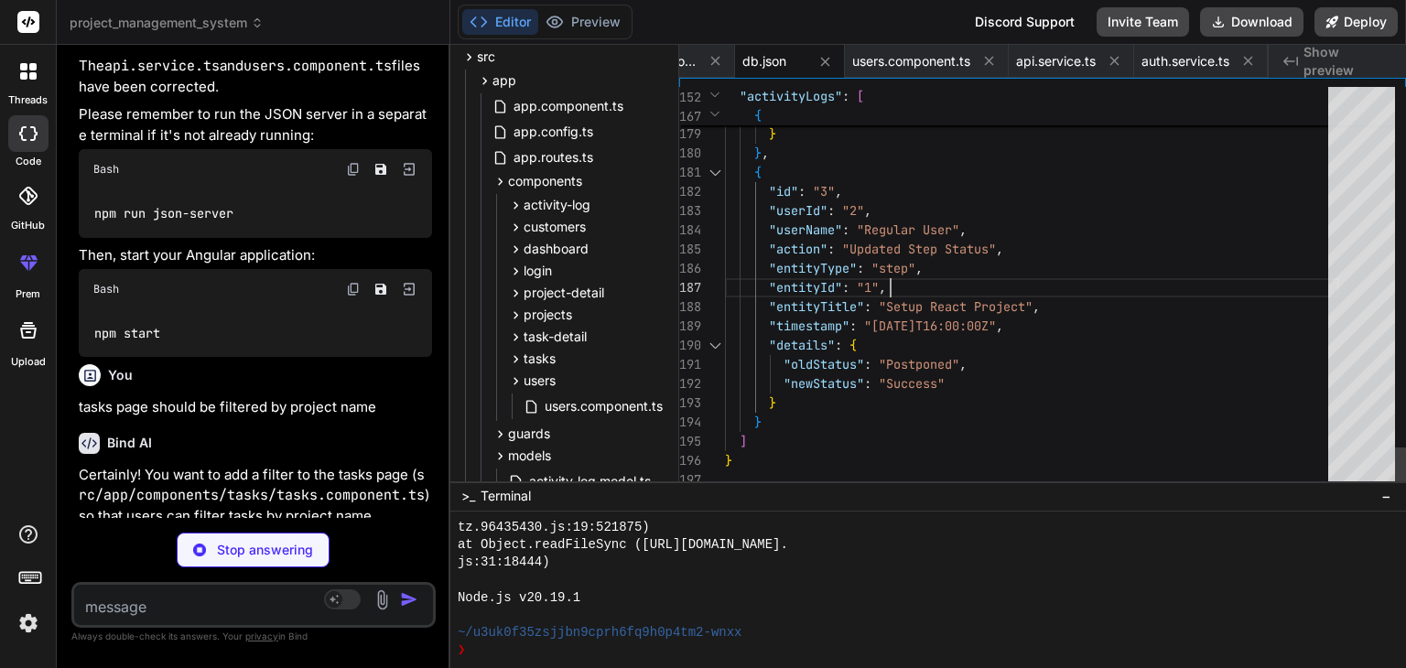
scroll to position [0, 0]
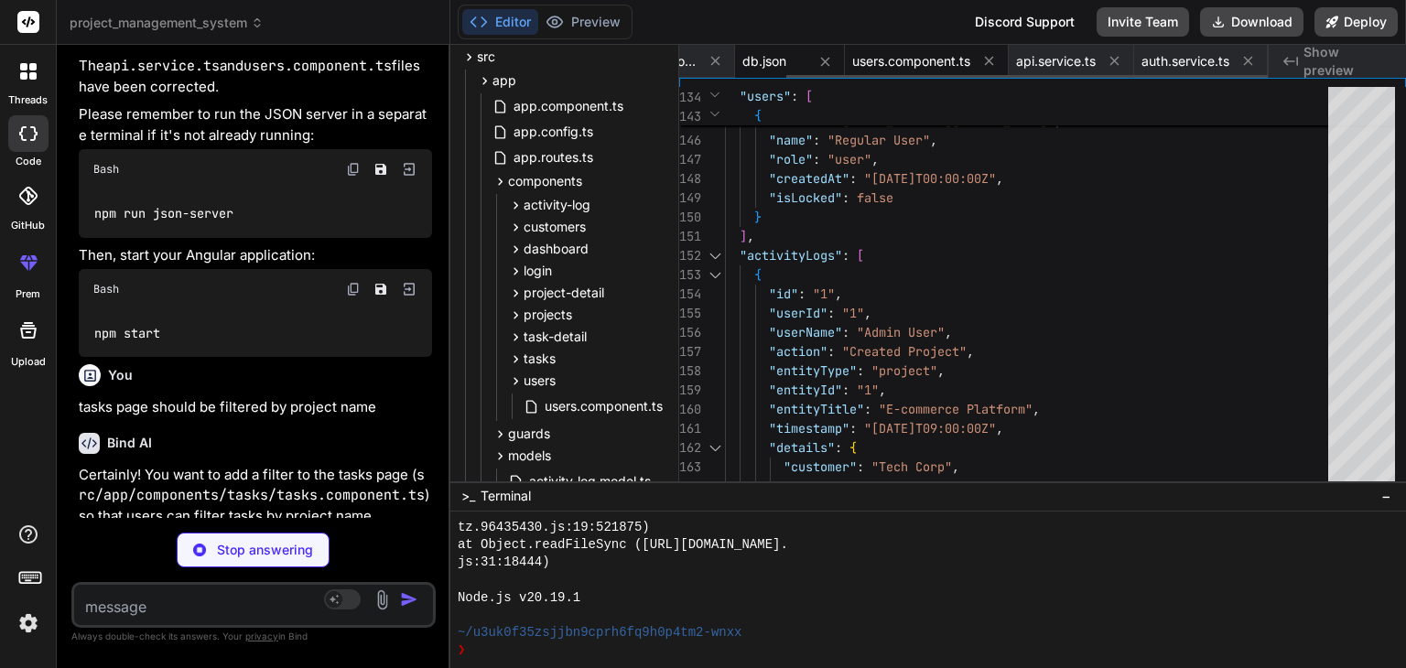
click at [913, 67] on span "users.component.ts" at bounding box center [911, 61] width 118 height 18
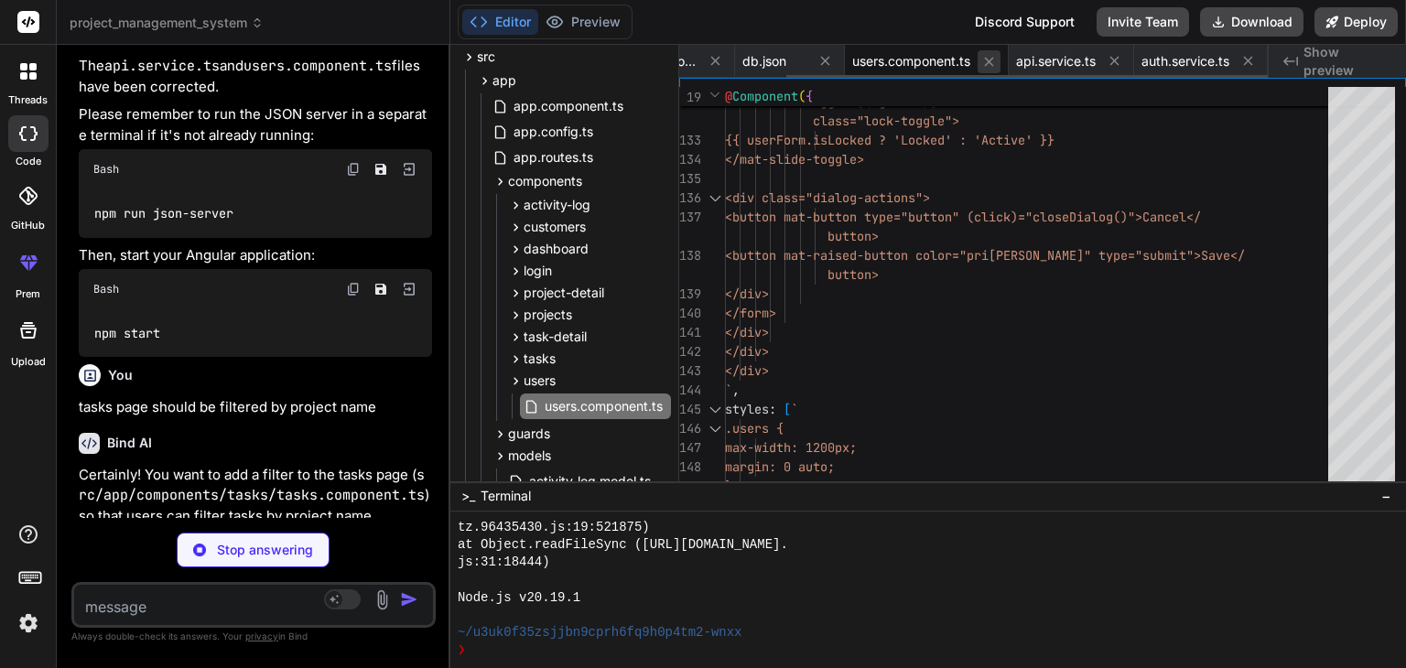
click at [981, 67] on icon at bounding box center [989, 62] width 16 height 16
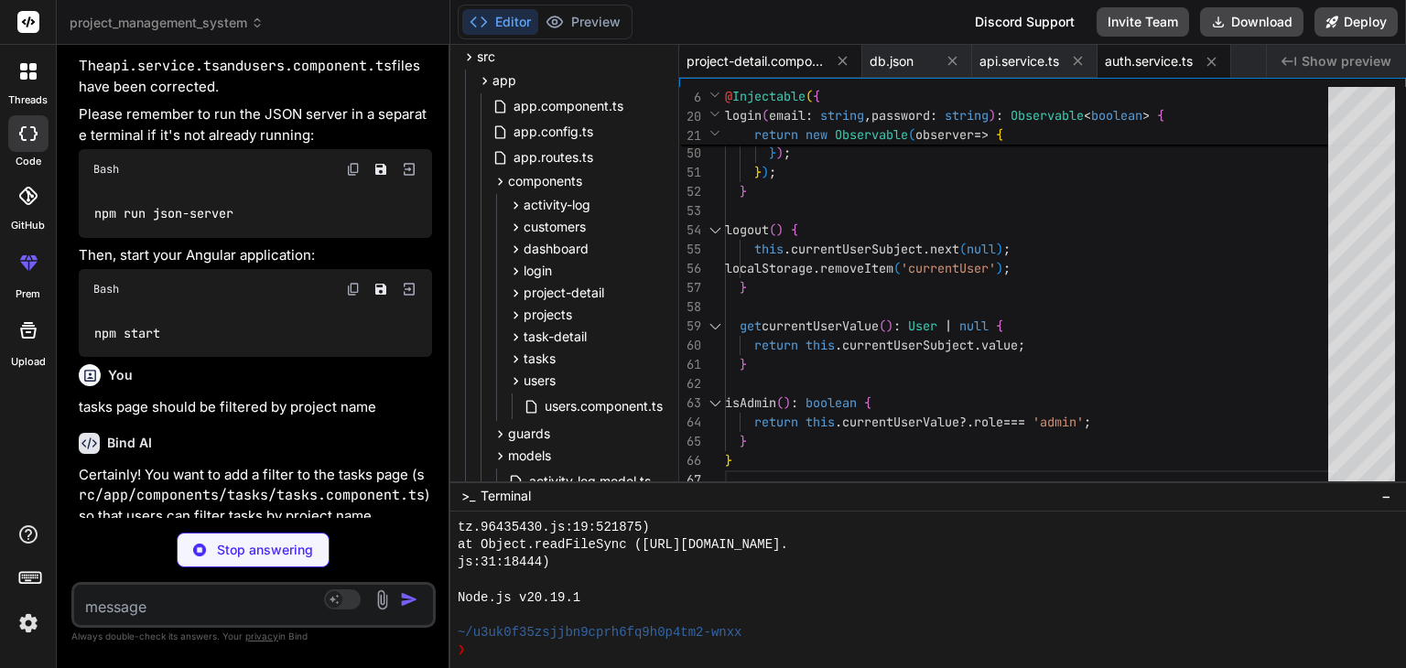
click at [767, 62] on span "project-detail.component.ts" at bounding box center [755, 61] width 137 height 18
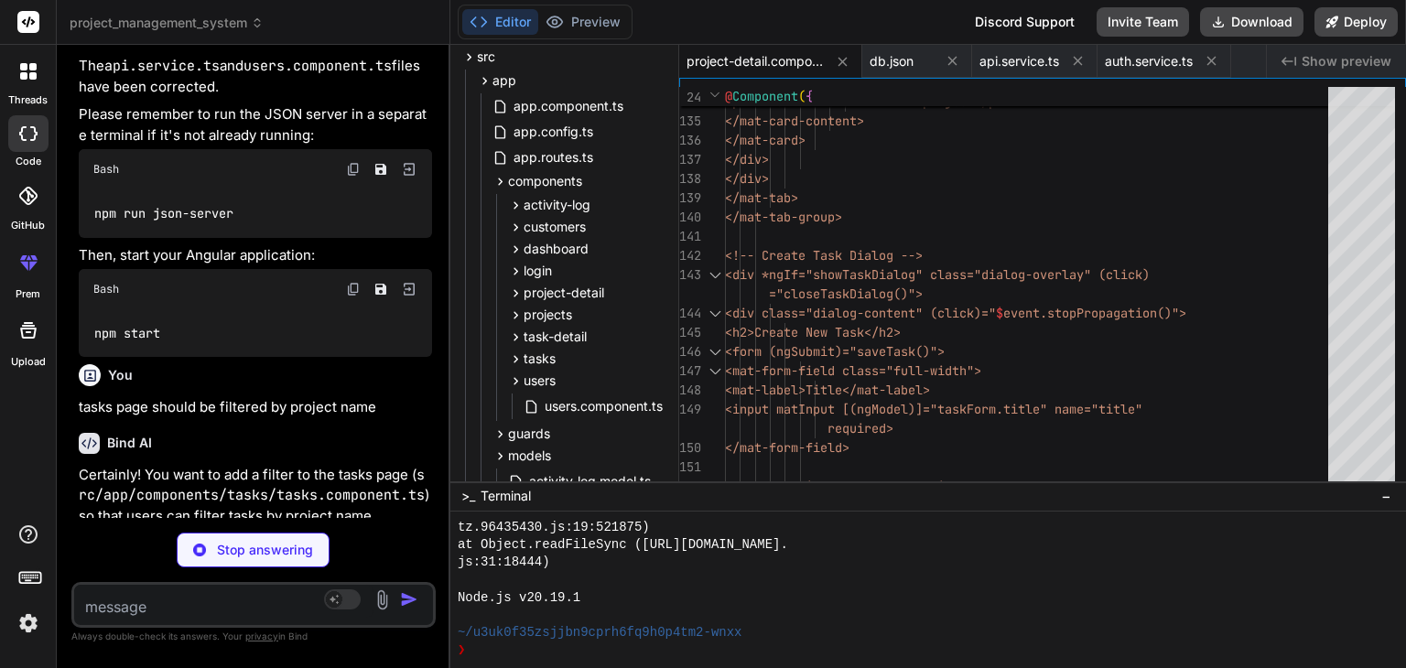
click at [772, 67] on span "project-detail.component.ts" at bounding box center [755, 61] width 137 height 18
click at [839, 65] on icon at bounding box center [843, 62] width 16 height 16
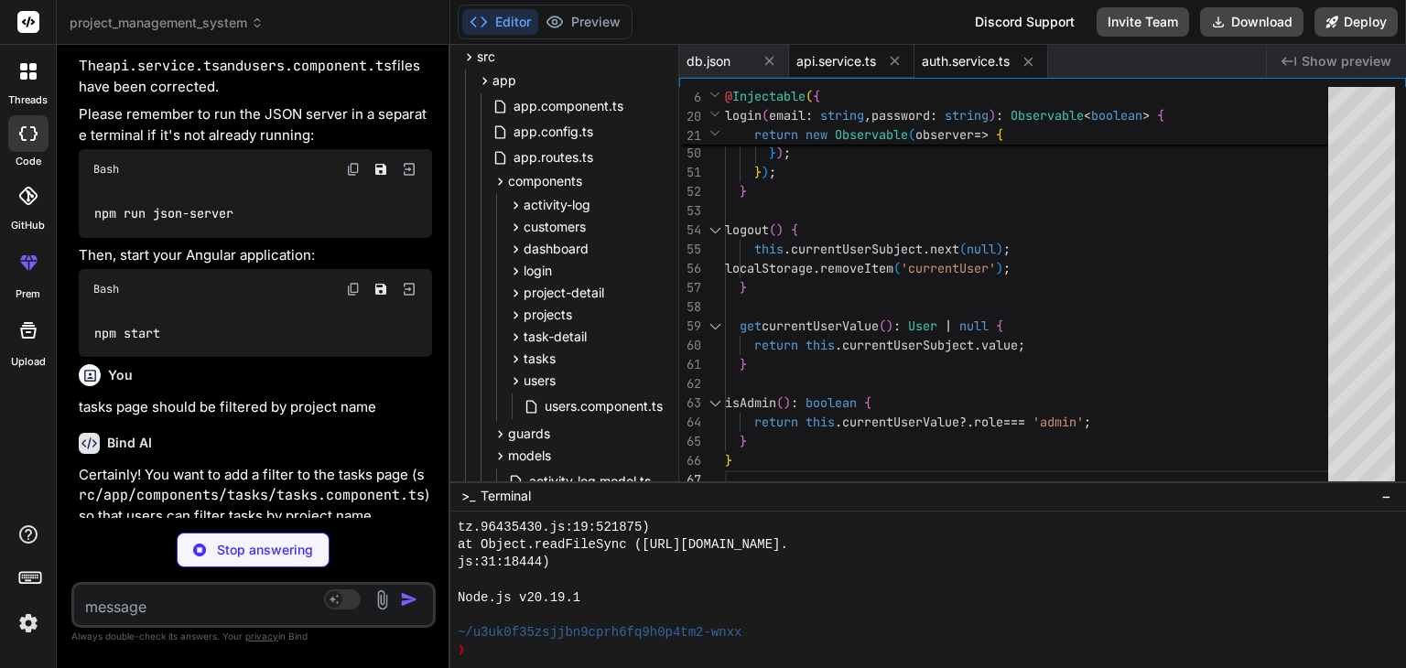
click at [850, 67] on span "api.service.ts" at bounding box center [836, 61] width 80 height 18
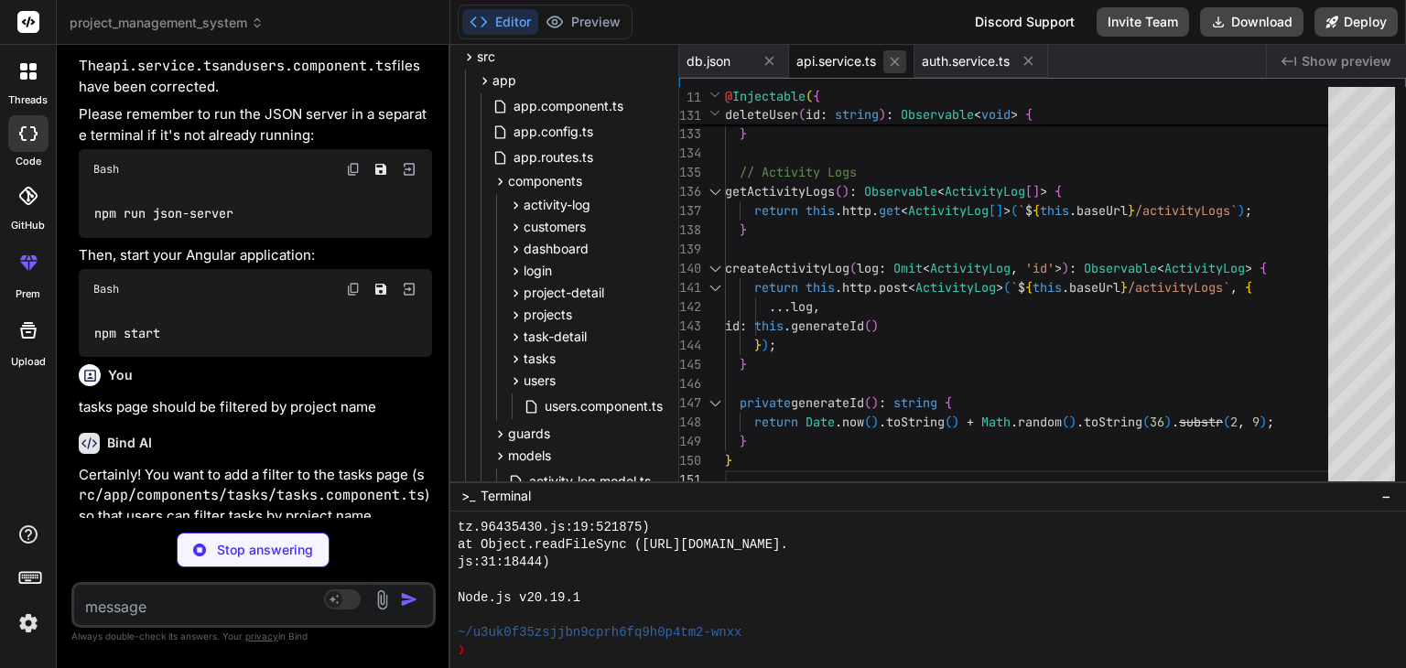
click at [898, 65] on icon at bounding box center [895, 62] width 16 height 16
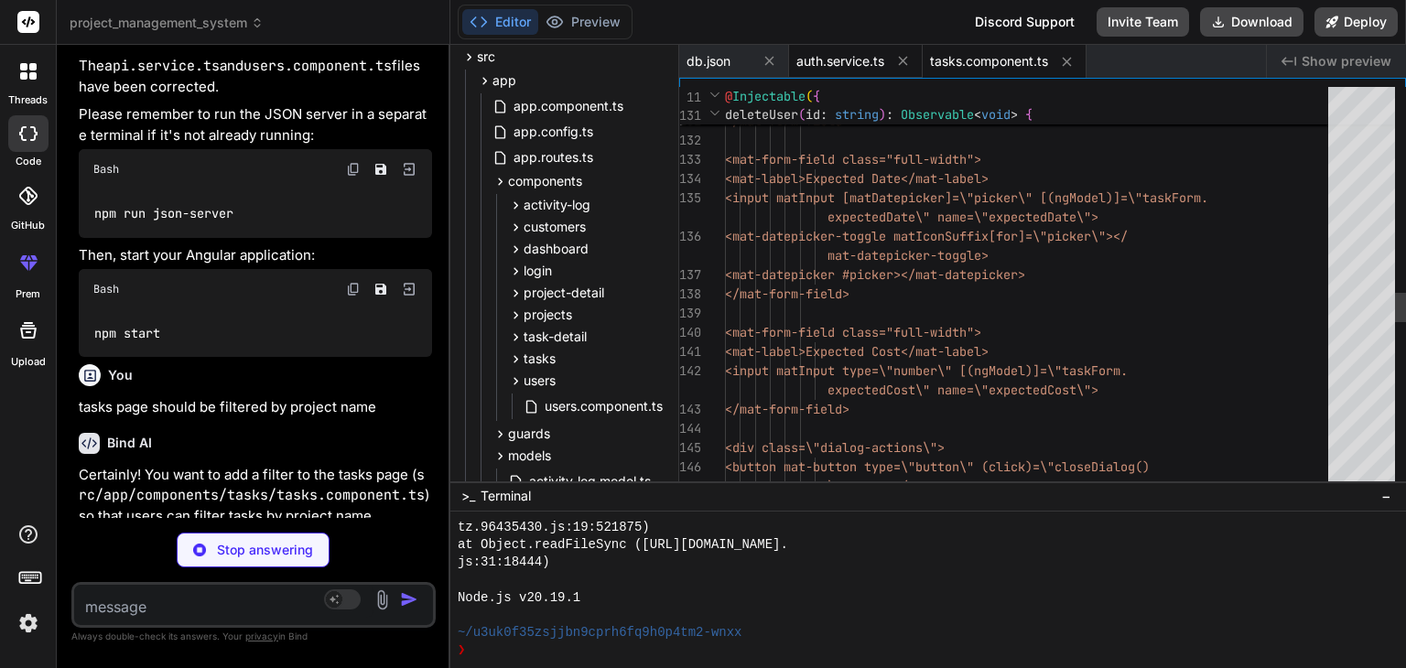
scroll to position [5273, 0]
click at [898, 64] on icon at bounding box center [903, 61] width 16 height 16
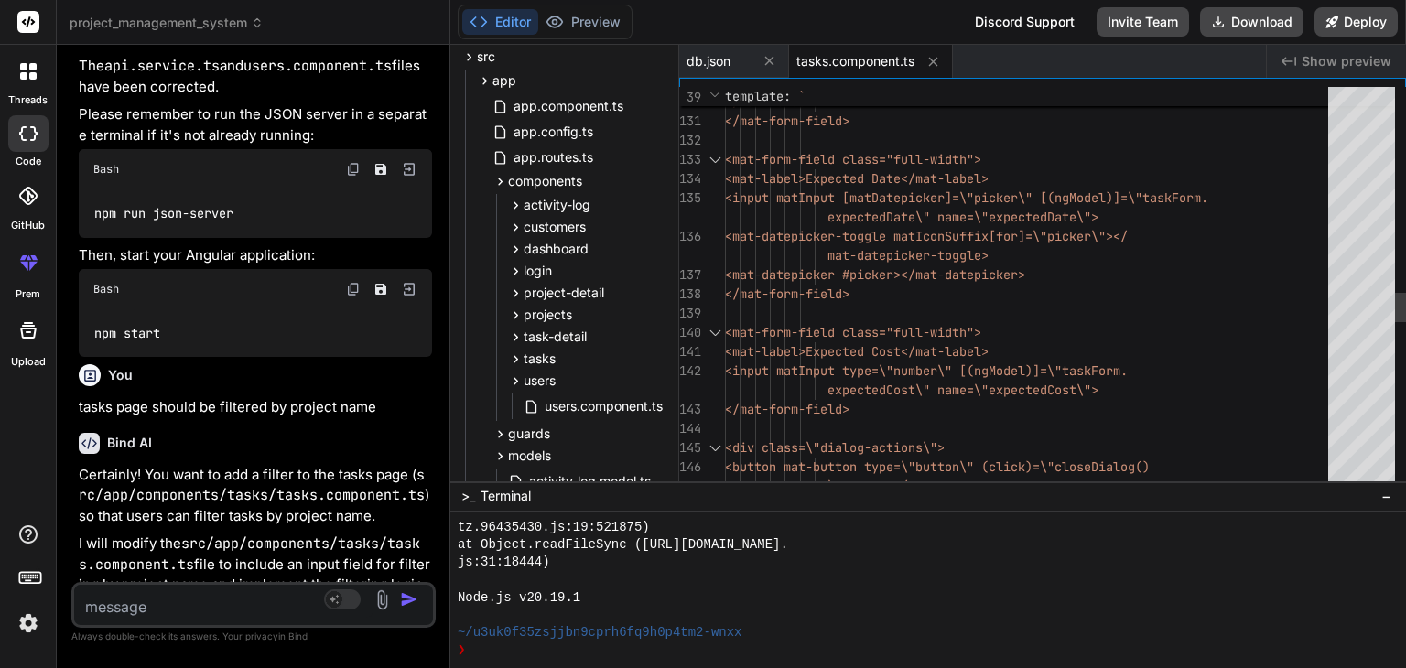
click at [914, 200] on div "</mat-option> </mat-select> </mat-form-field> <mat-form-field class="full-width…" at bounding box center [1032, 25] width 614 height 5440
click at [855, 65] on span "tasks.component.ts" at bounding box center [855, 61] width 118 height 18
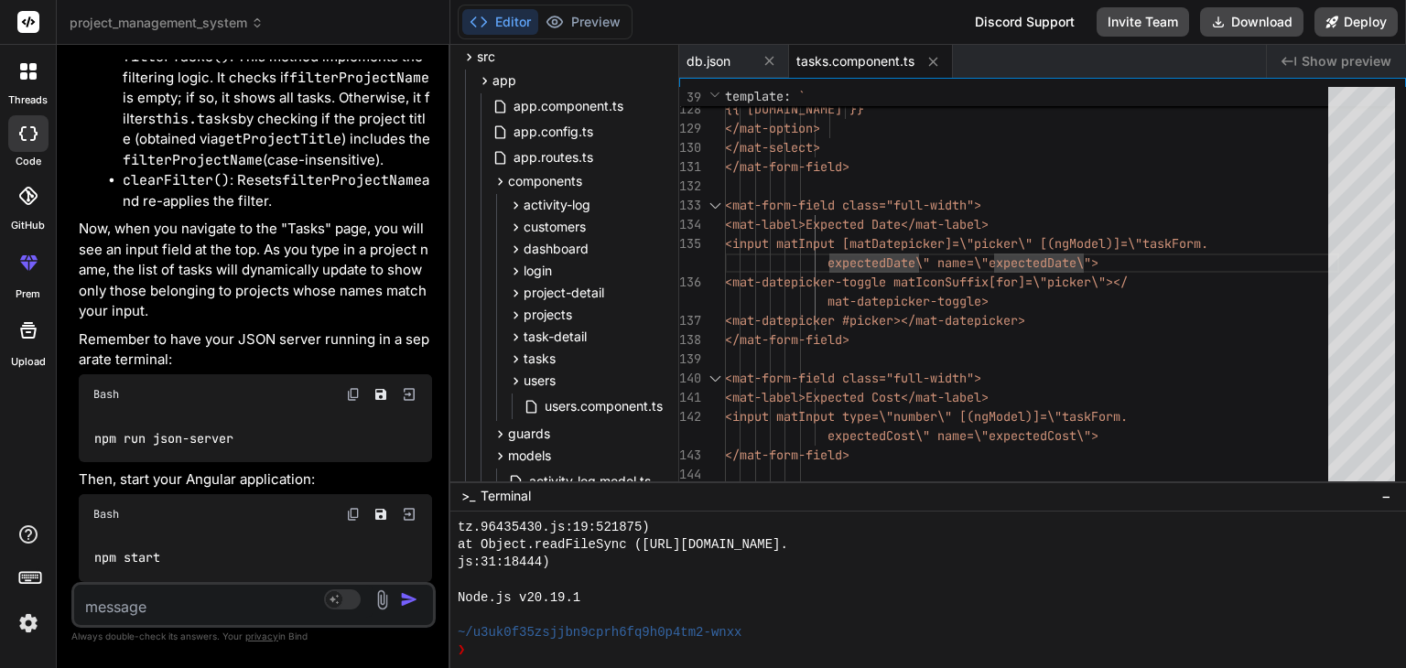
scroll to position [13186, 0]
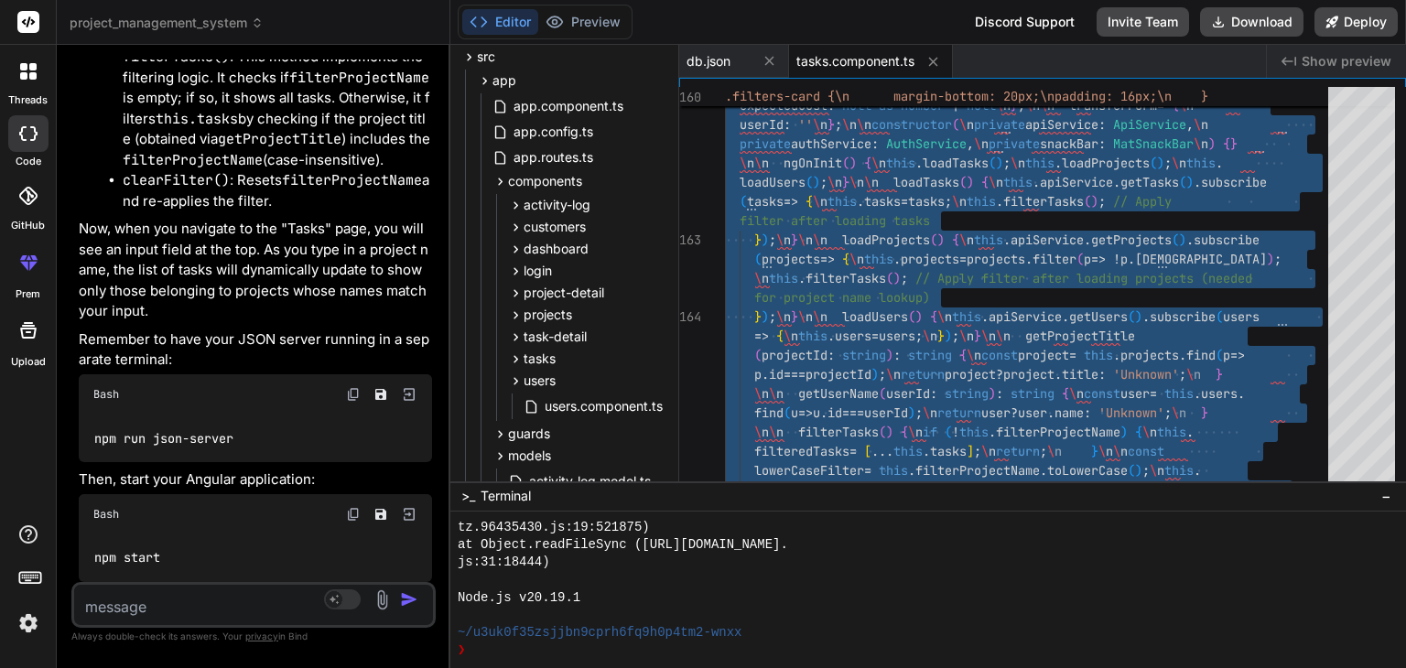
click at [168, 608] on textarea at bounding box center [223, 601] width 299 height 33
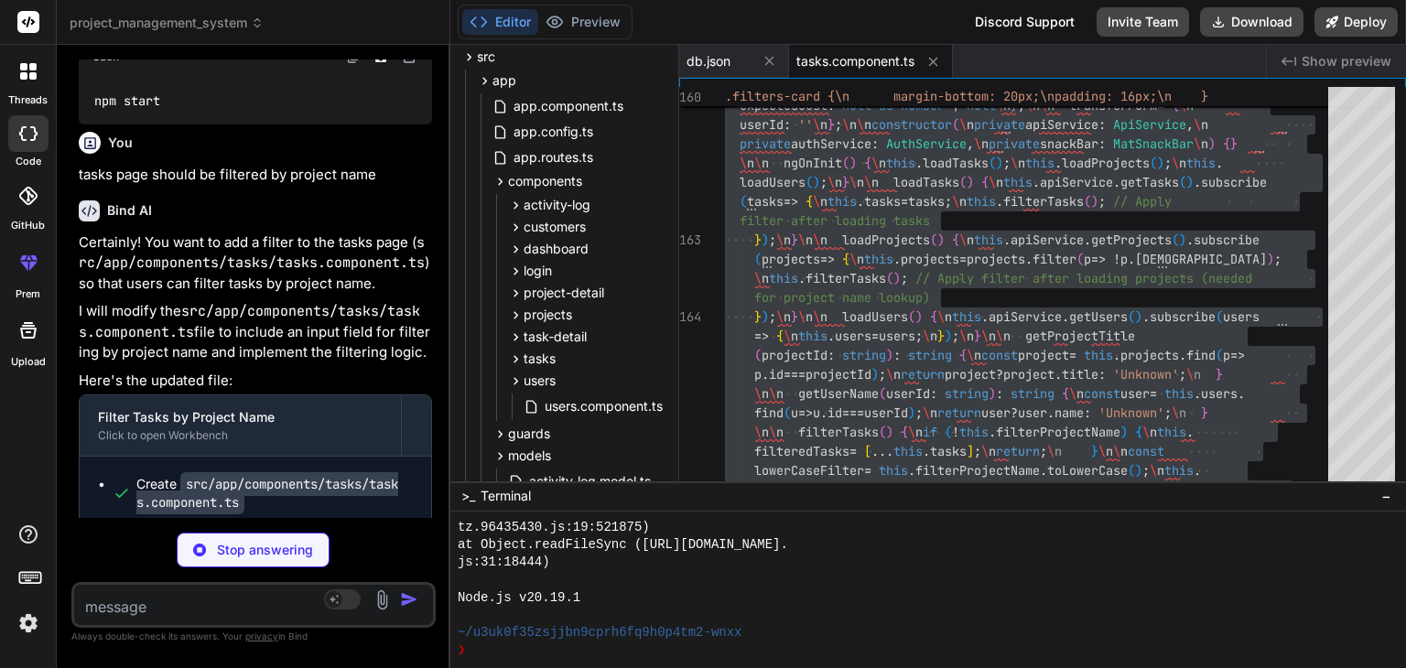
scroll to position [12134, 0]
drag, startPoint x: 81, startPoint y: 212, endPoint x: 377, endPoint y: 215, distance: 296.6
click at [377, 187] on p "tasks page should be filtered by project name" at bounding box center [255, 176] width 353 height 21
copy p "tasks page should be filtered by project name"
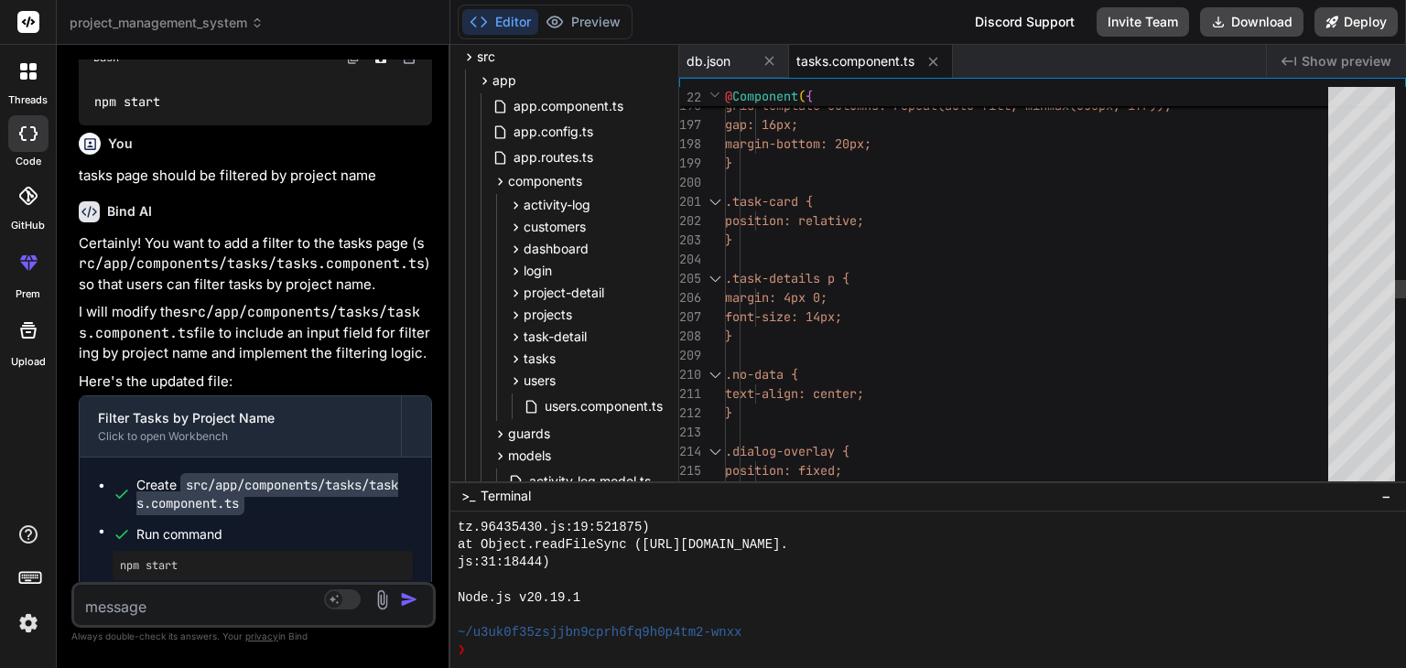
scroll to position [0, 0]
click at [860, 294] on div "display: grid; grid-template-columns: repeat(auto-fill, min max(350px, 1fr)); g…" at bounding box center [1032, 259] width 614 height 8747
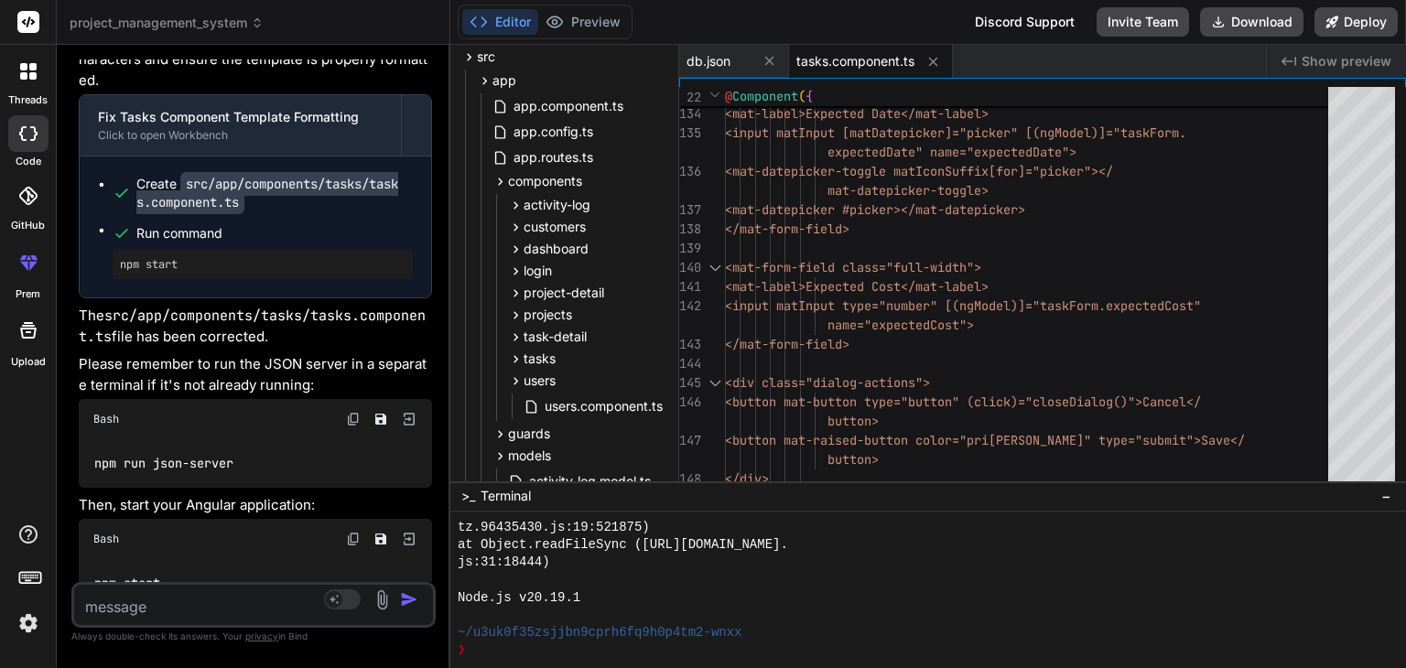
scroll to position [13911, 0]
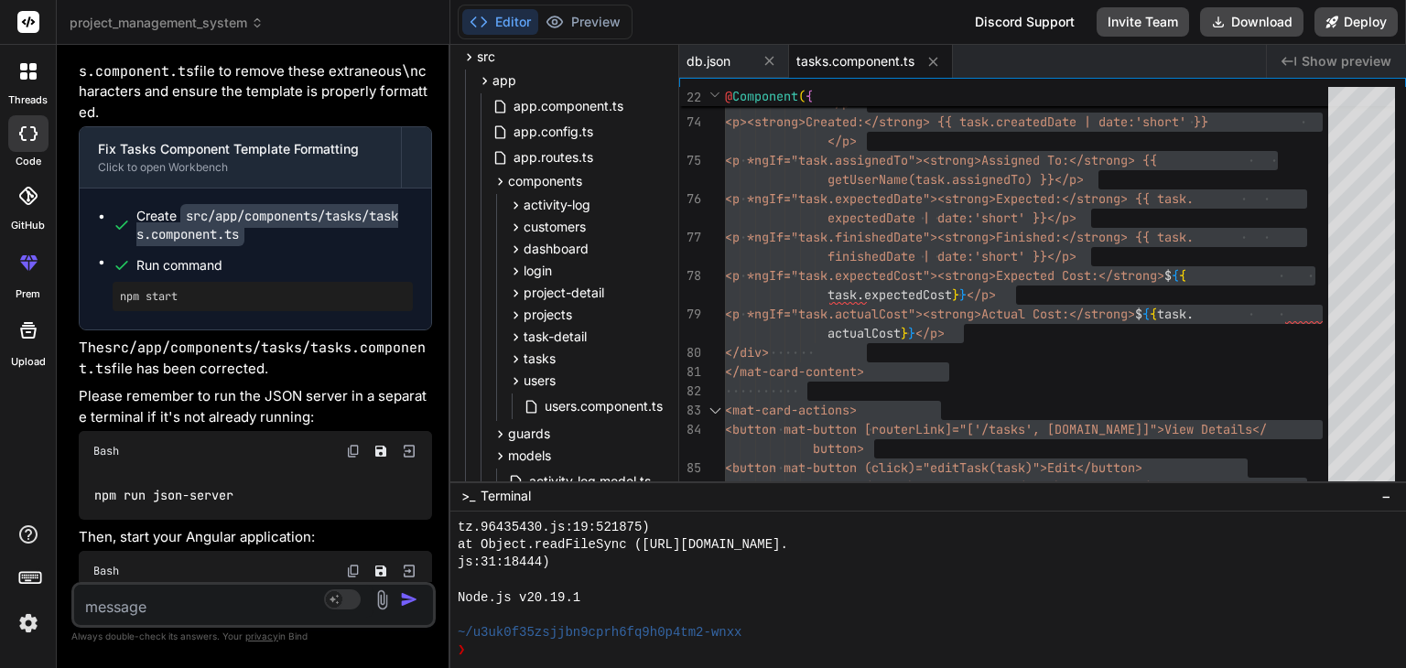
click at [162, 611] on textarea at bounding box center [223, 601] width 299 height 33
paste textarea "tasks page should be filtered by project name"
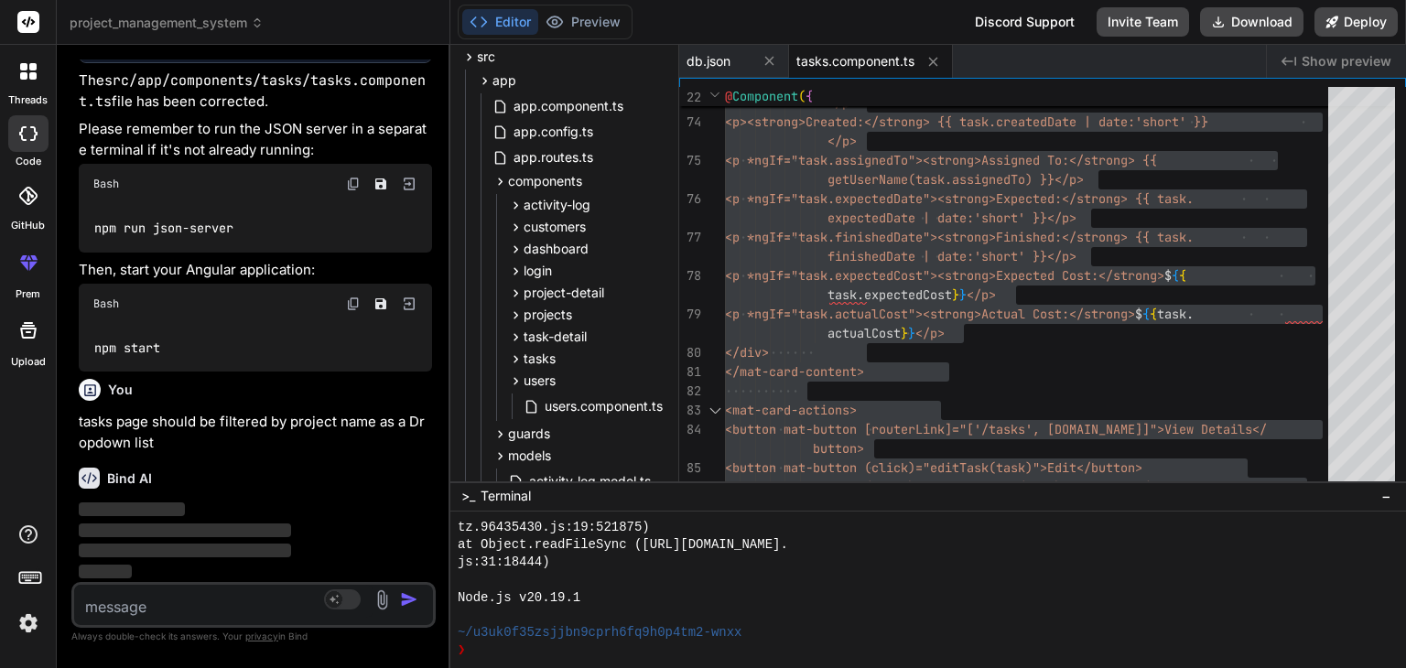
scroll to position [14213, 0]
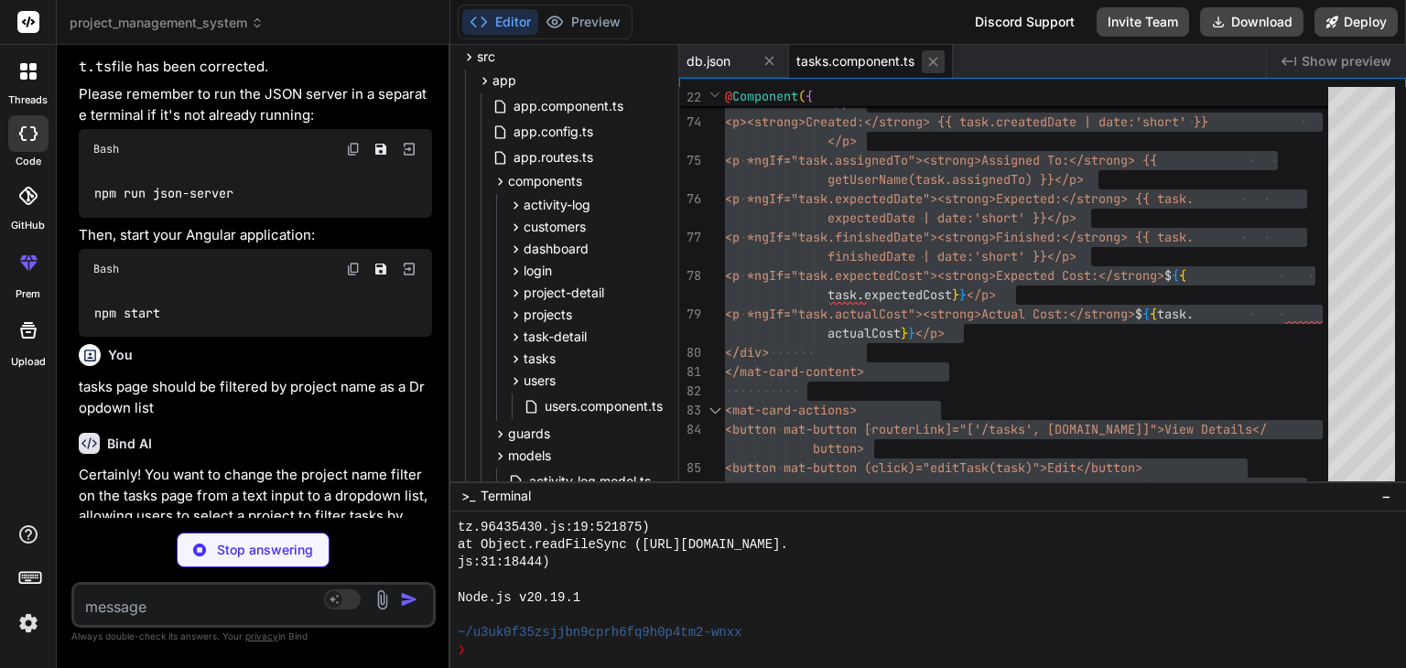
click at [928, 61] on icon at bounding box center [933, 62] width 16 height 16
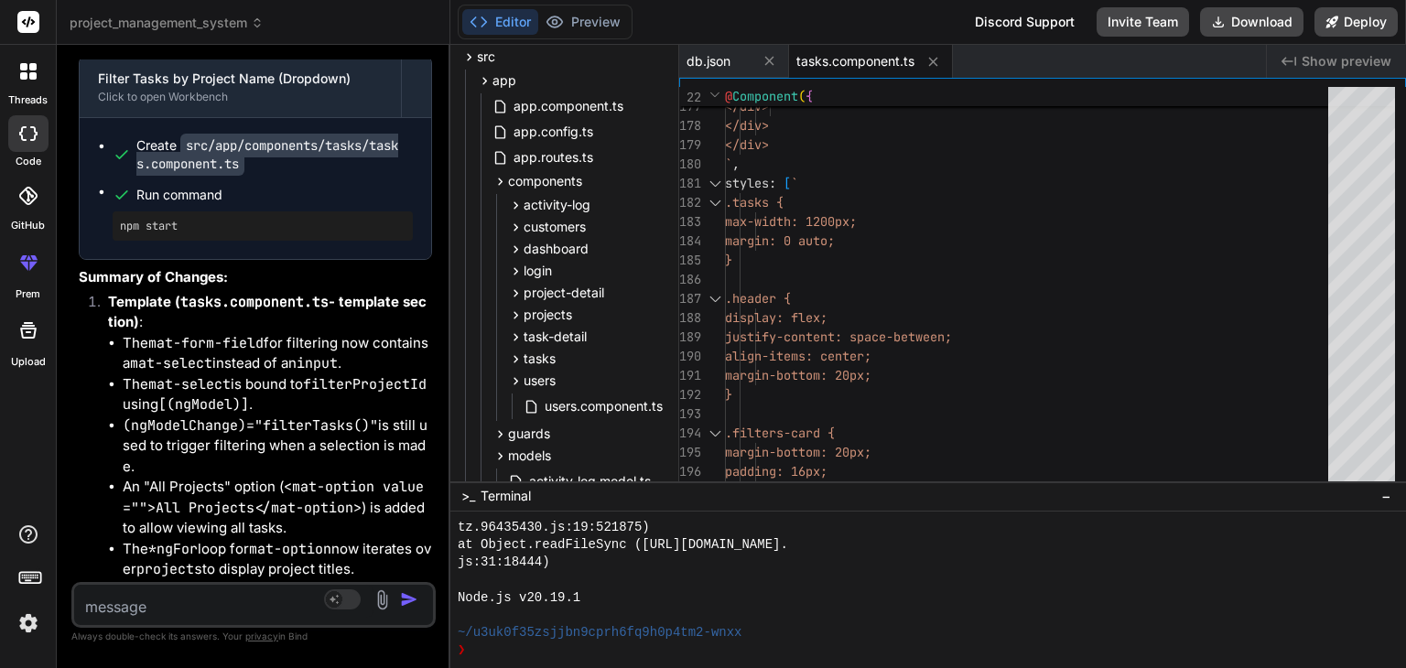
scroll to position [14714, 0]
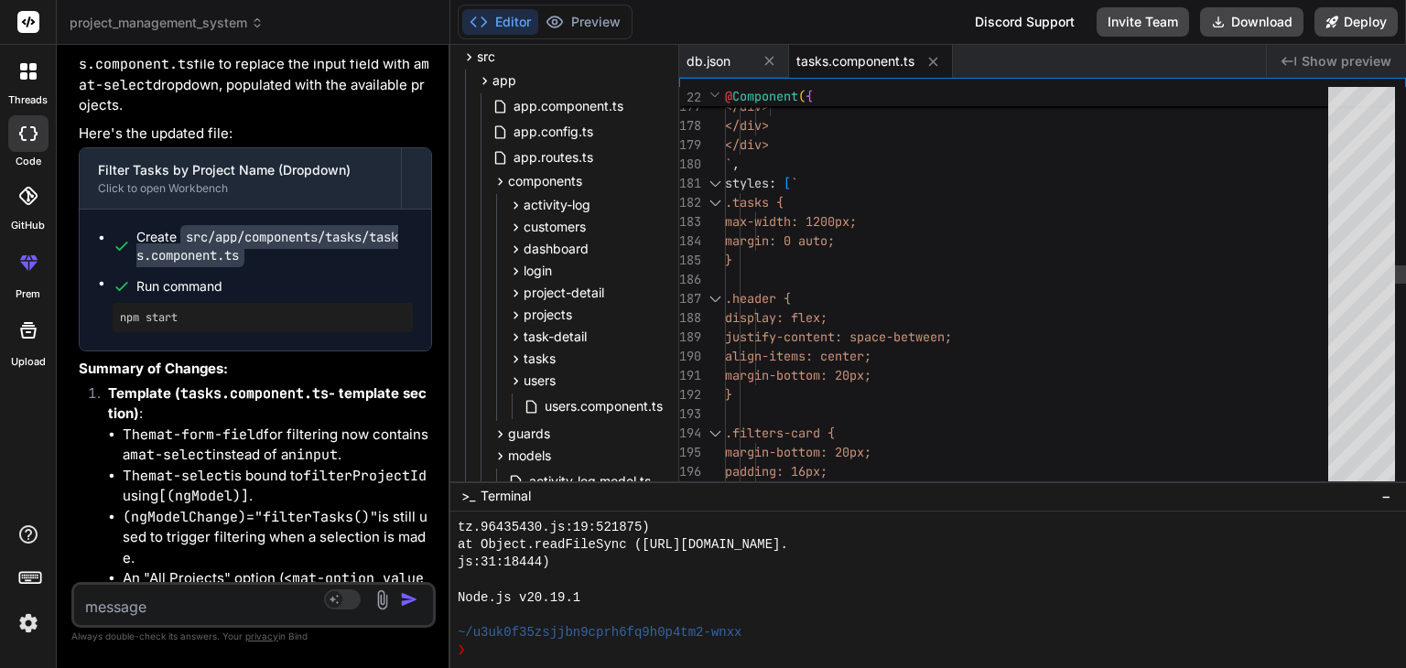
click at [912, 294] on div "</form> </div> </div> </div> ` , styles : [ ` .tasks { max-width: 1200px; margi…" at bounding box center [1032, 587] width 614 height 8670
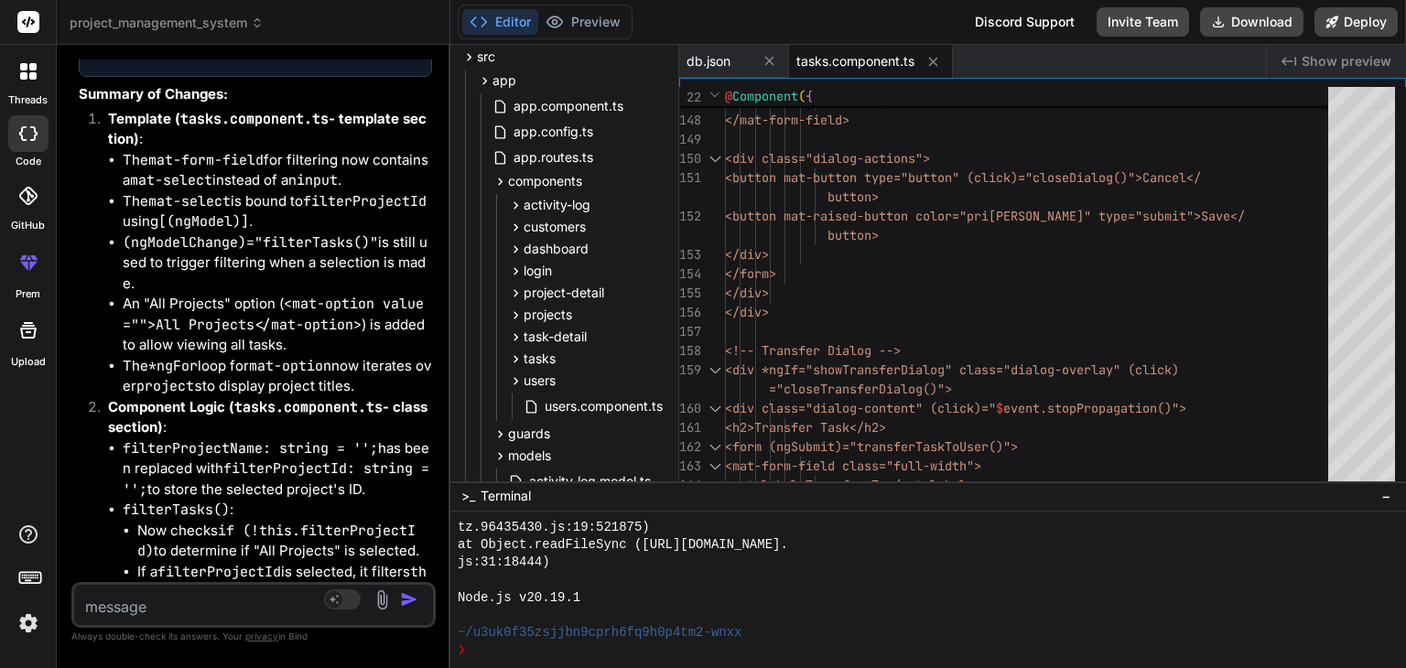
scroll to position [15080, 0]
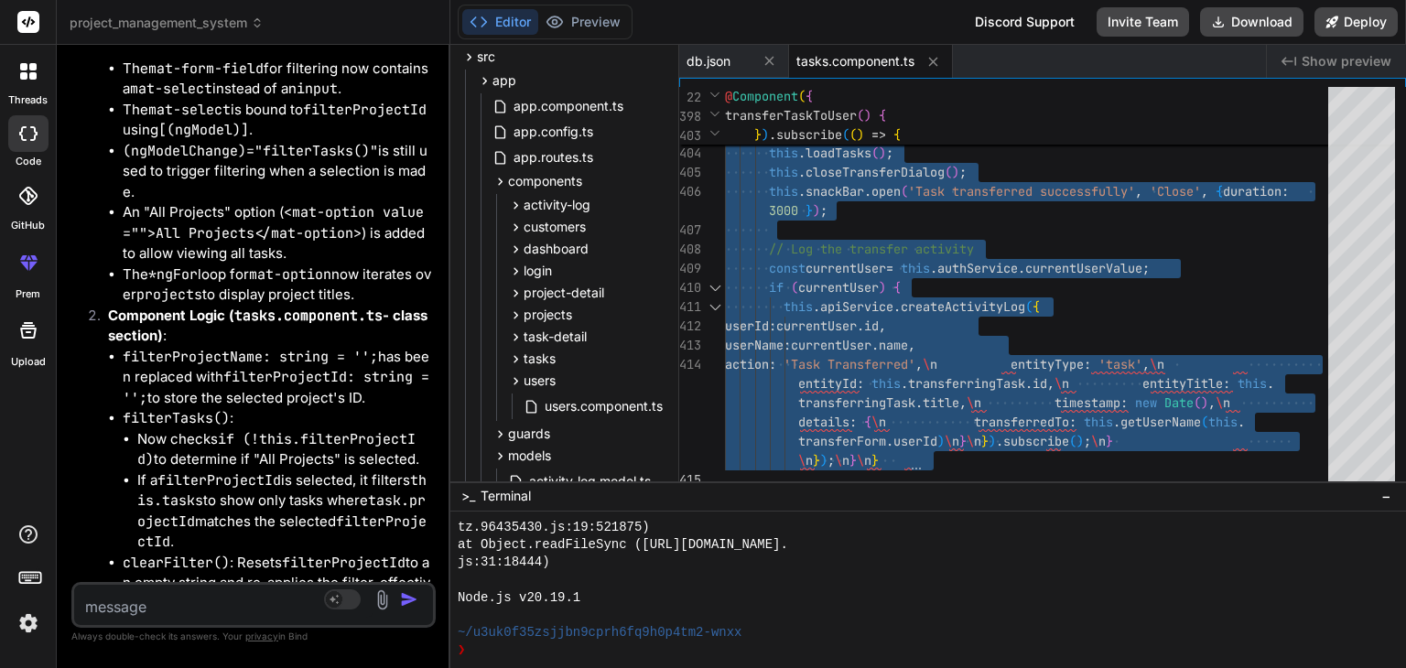
click at [205, 605] on textarea at bounding box center [223, 601] width 299 height 33
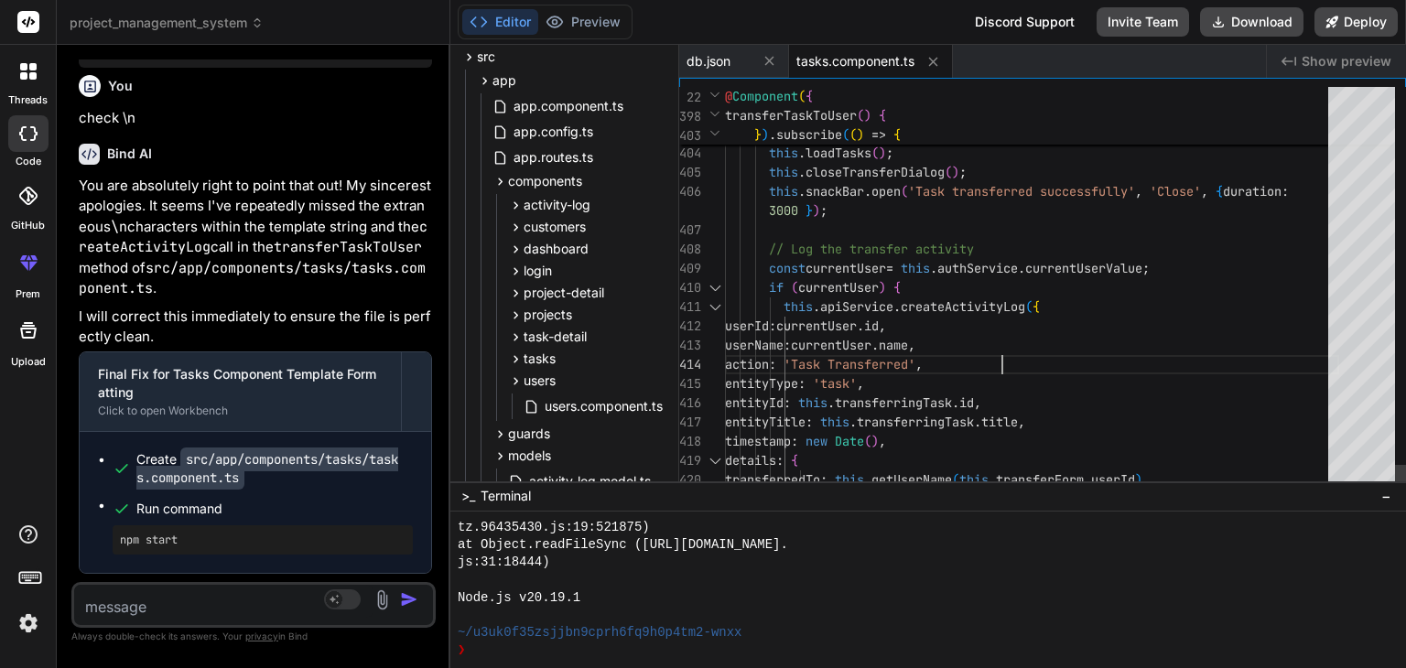
scroll to position [0, 0]
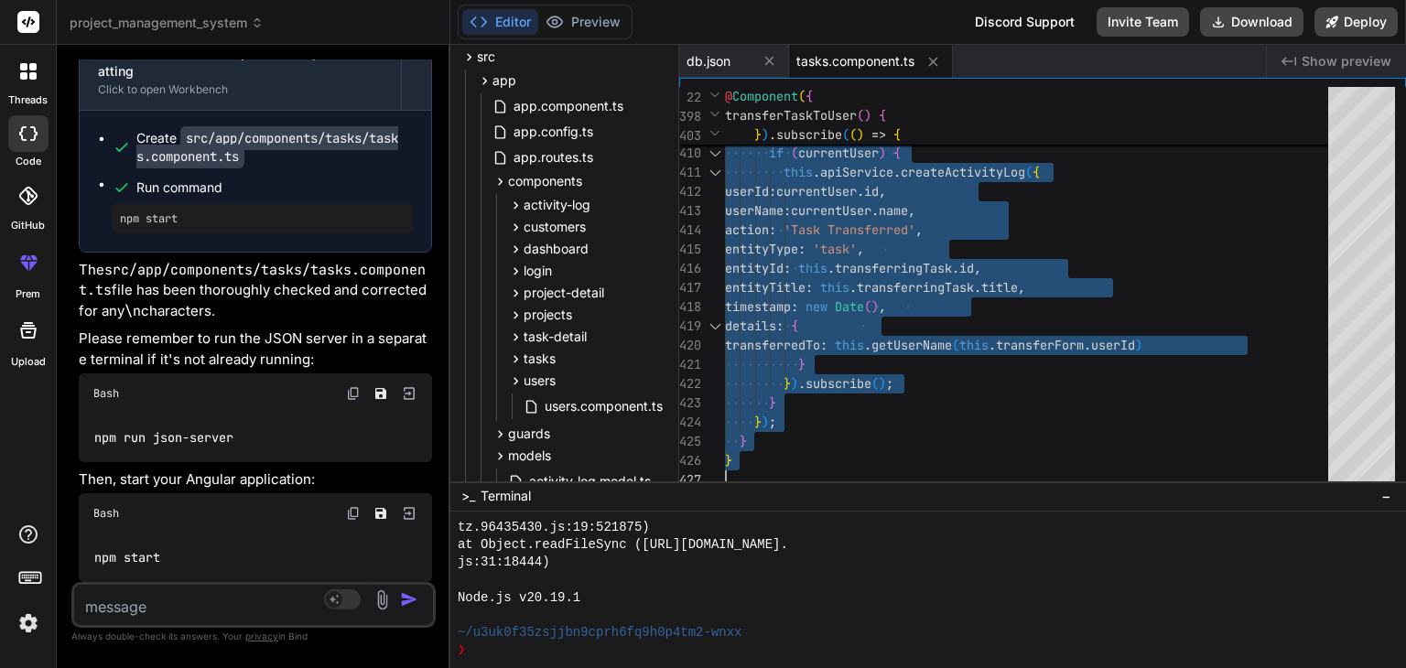
scroll to position [16372, 0]
click at [156, 609] on textarea at bounding box center [223, 601] width 299 height 33
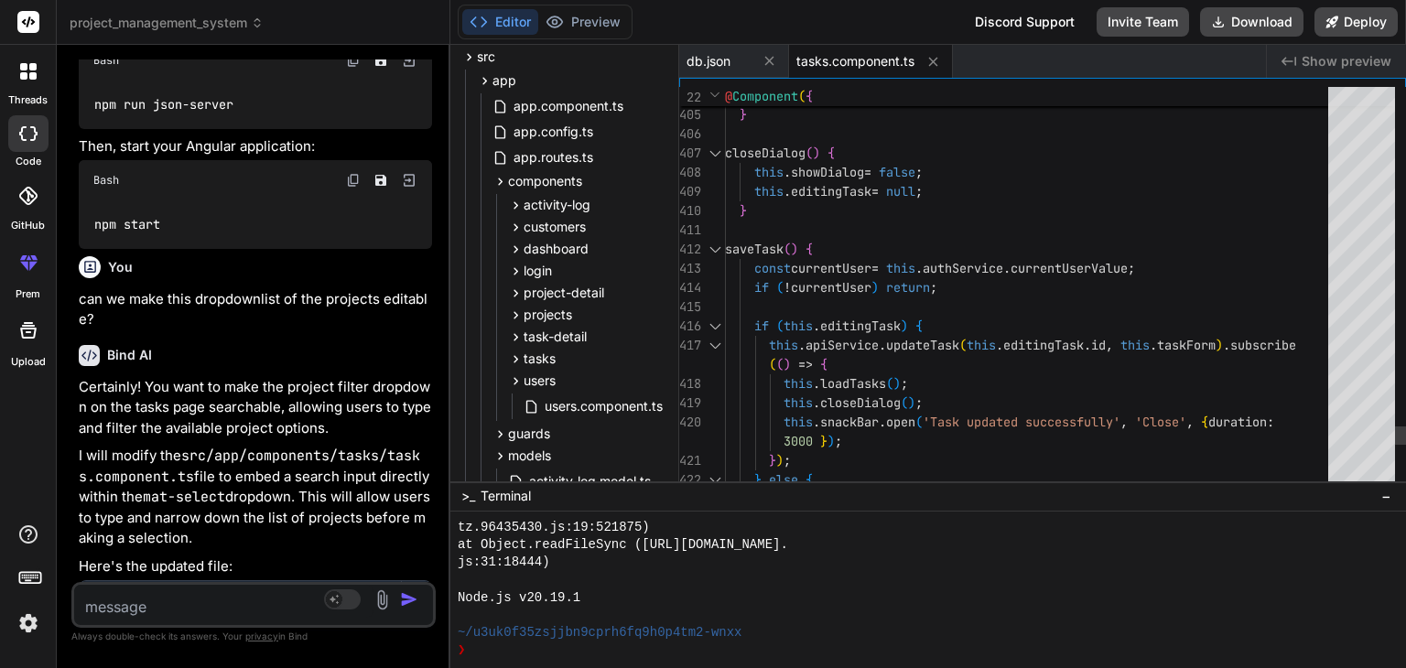
scroll to position [0, 0]
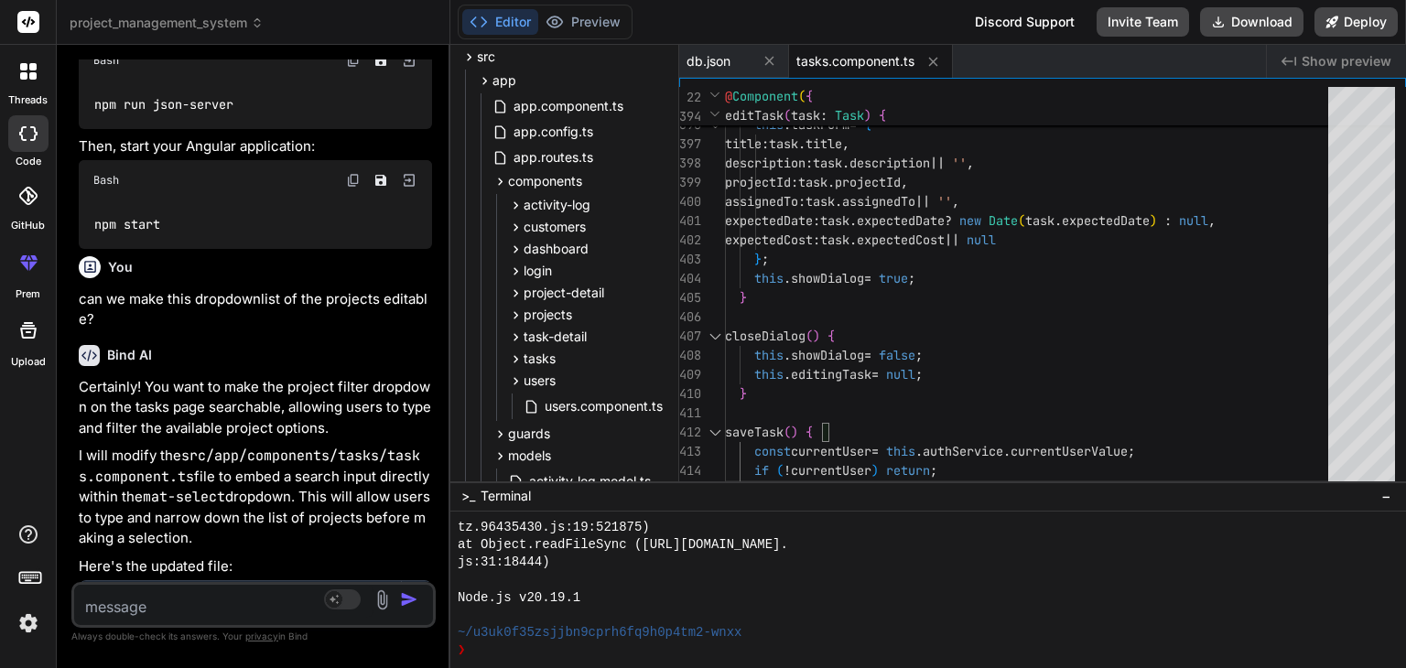
click at [828, 67] on span "tasks.component.ts" at bounding box center [855, 61] width 118 height 18
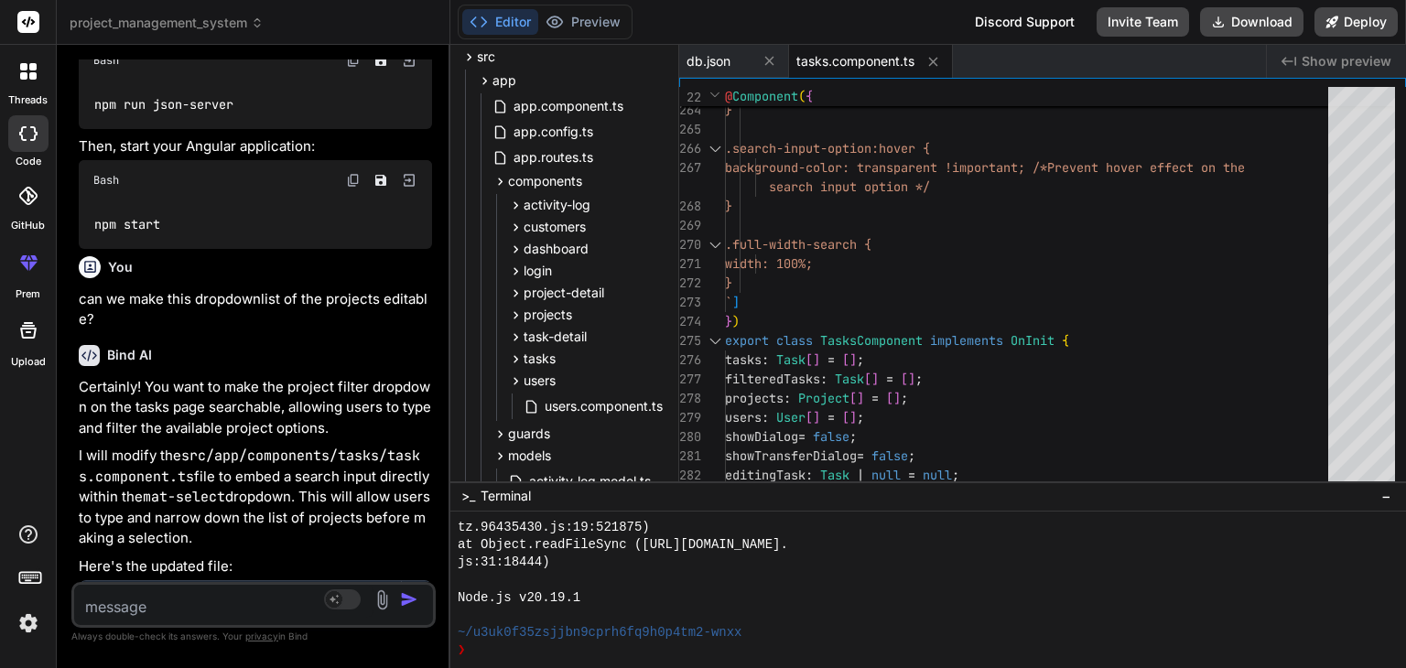
click at [864, 70] on div "tasks.component.ts" at bounding box center [871, 61] width 164 height 33
click at [845, 67] on span "tasks.component.ts" at bounding box center [855, 61] width 118 height 18
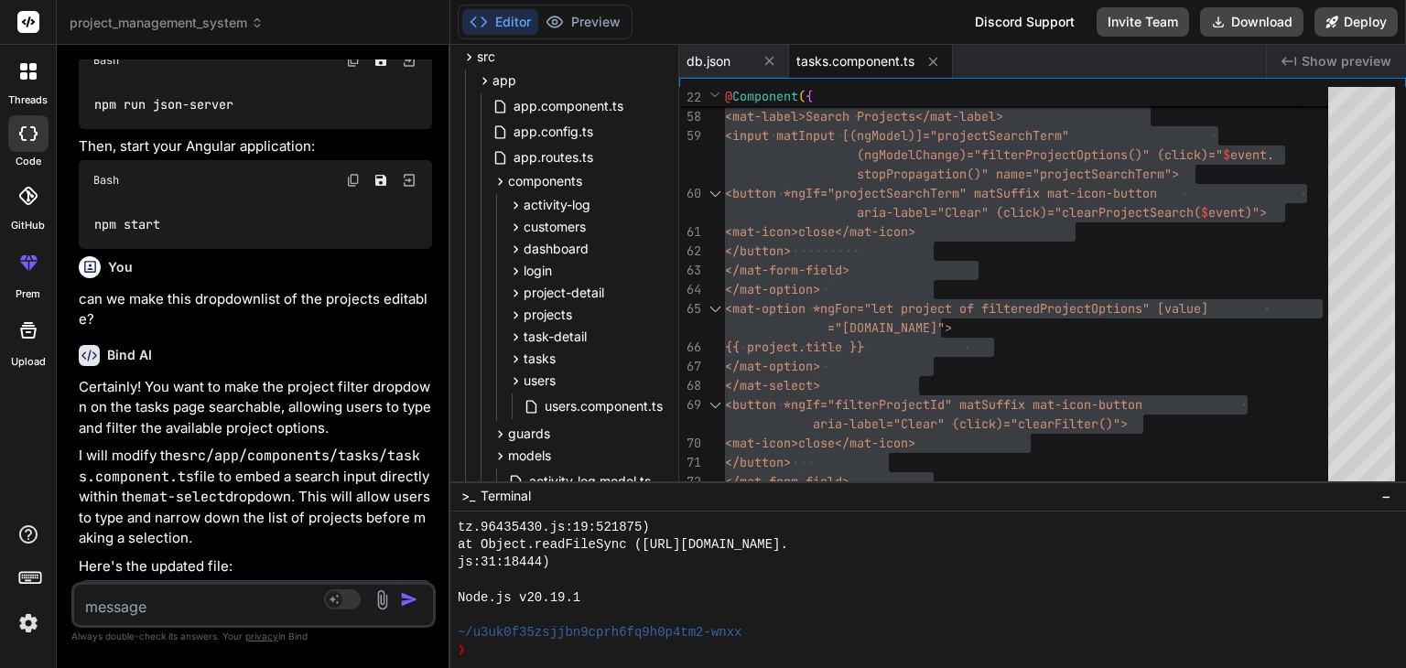
click at [223, 616] on textarea at bounding box center [223, 601] width 299 height 33
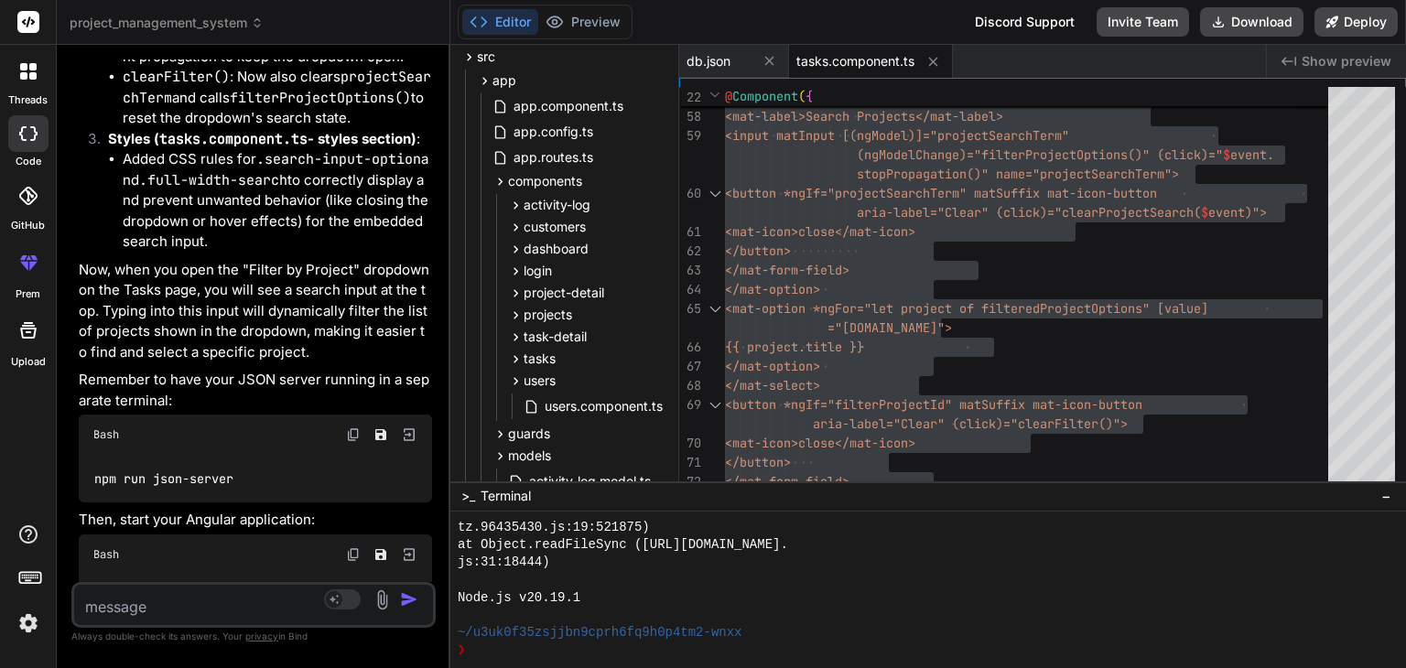
scroll to position [18339, 0]
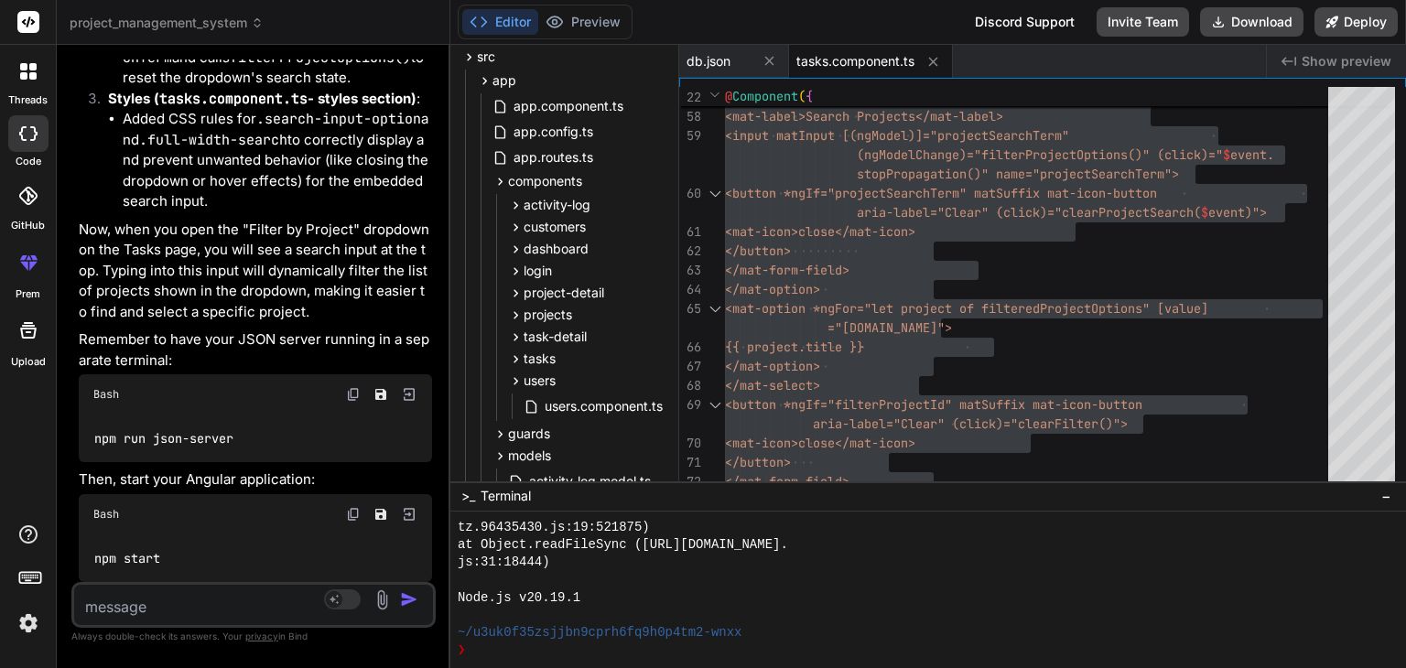
click at [135, 606] on textarea at bounding box center [223, 601] width 299 height 33
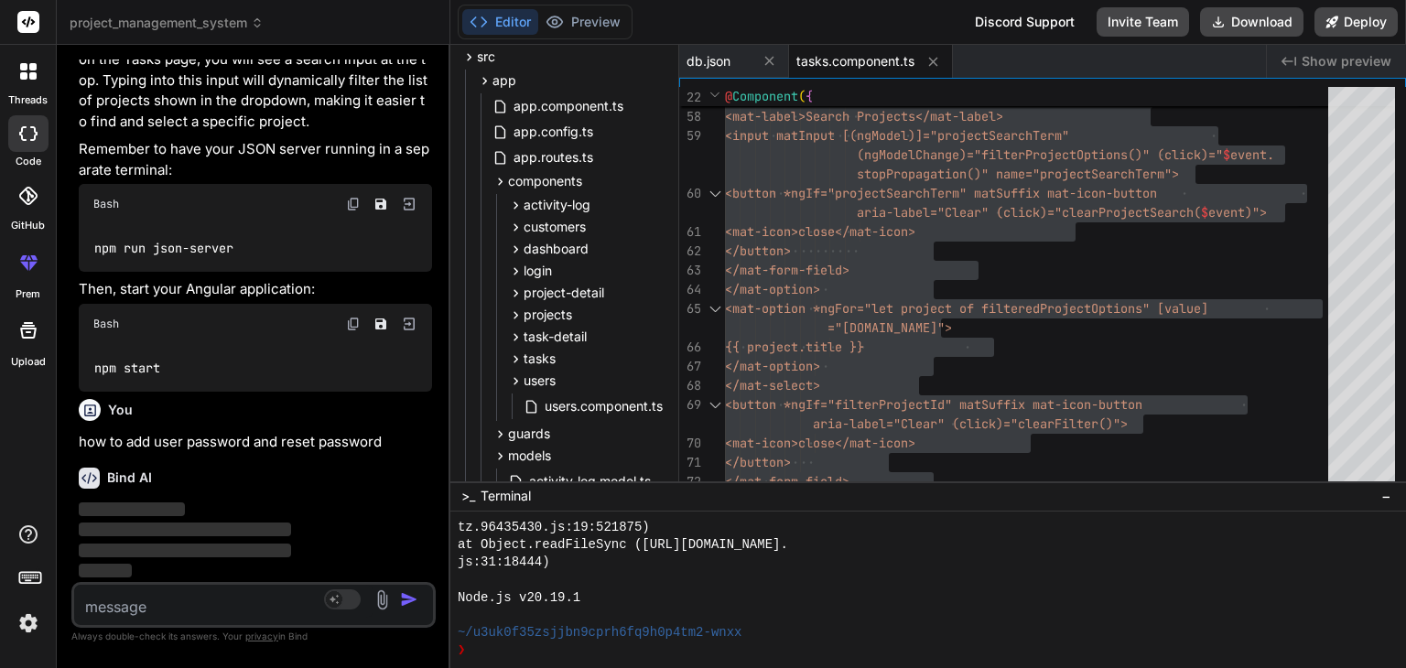
scroll to position [18530, 0]
click at [869, 69] on span "tasks.component.ts" at bounding box center [855, 61] width 118 height 18
click at [934, 68] on icon at bounding box center [933, 62] width 16 height 16
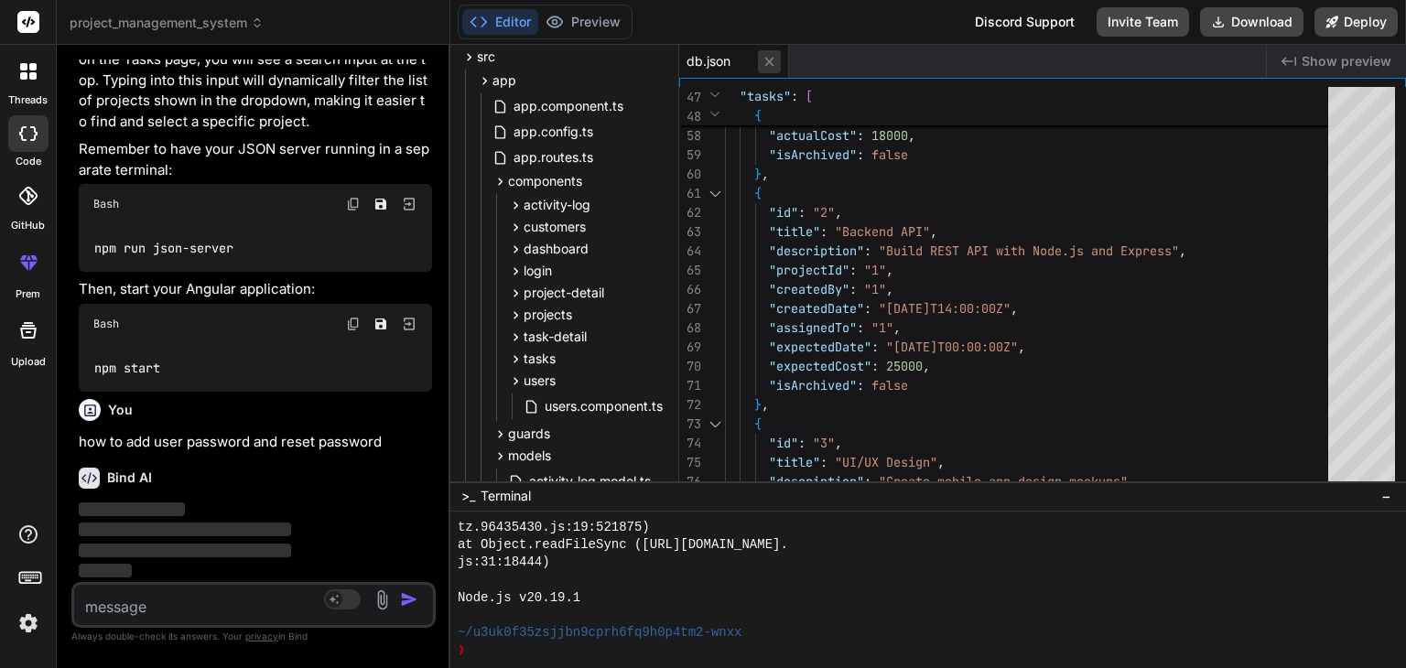
click at [768, 65] on icon at bounding box center [770, 62] width 16 height 16
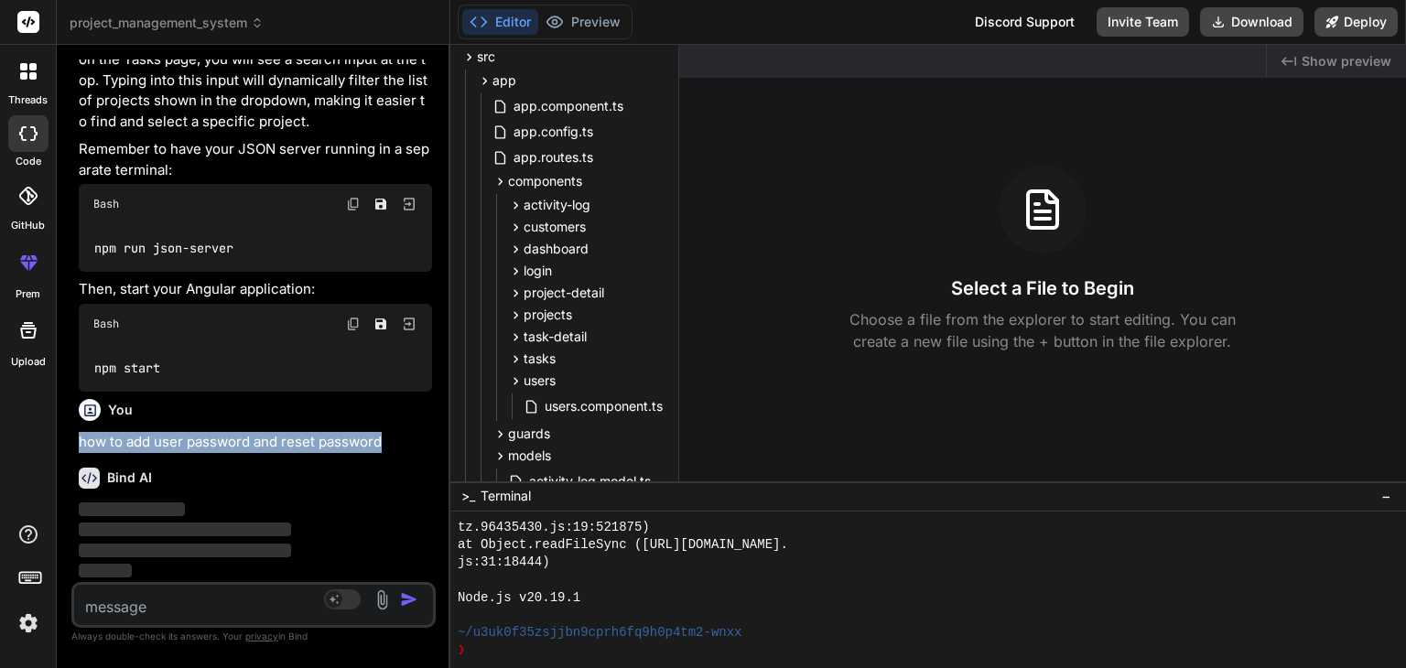
drag, startPoint x: 79, startPoint y: 440, endPoint x: 409, endPoint y: 440, distance: 330.5
click at [409, 440] on p "how to add user password and reset password" at bounding box center [255, 442] width 353 height 21
copy p "how to add user password and reset password"
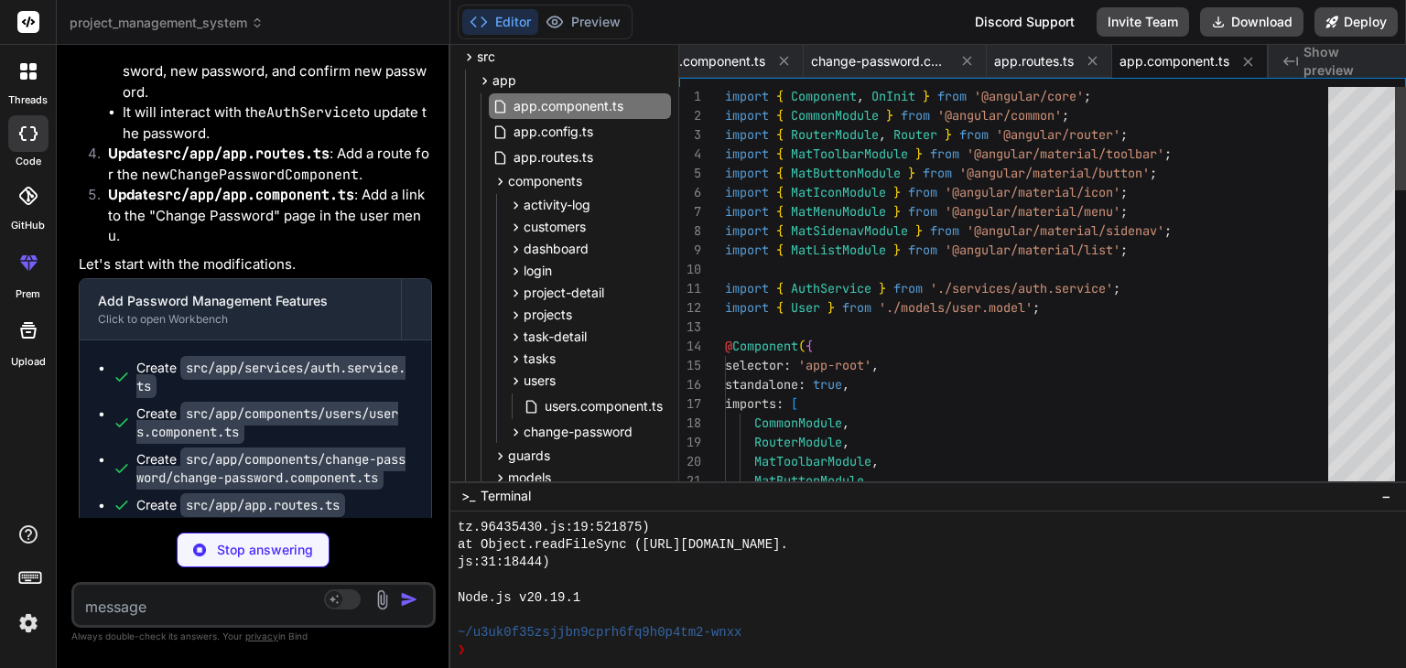
scroll to position [7382, 0]
